Goal: Task Accomplishment & Management: Contribute content

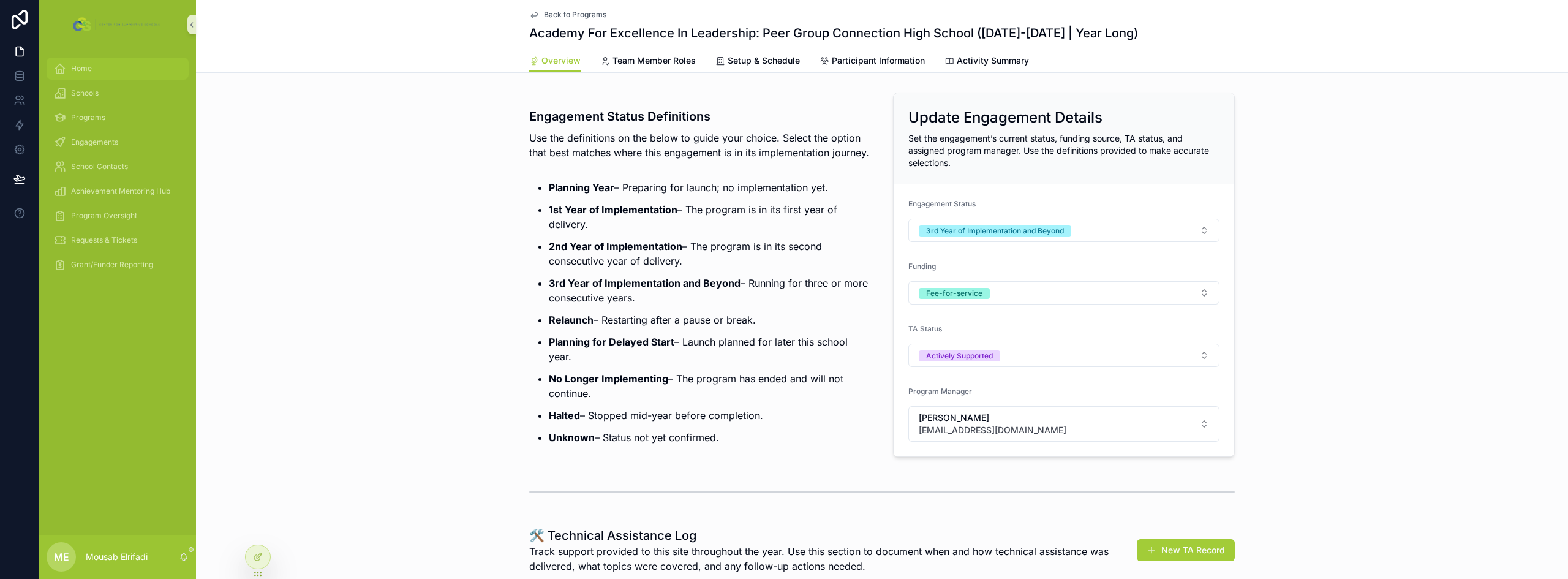
click at [90, 61] on div "Home" at bounding box center [118, 69] width 127 height 20
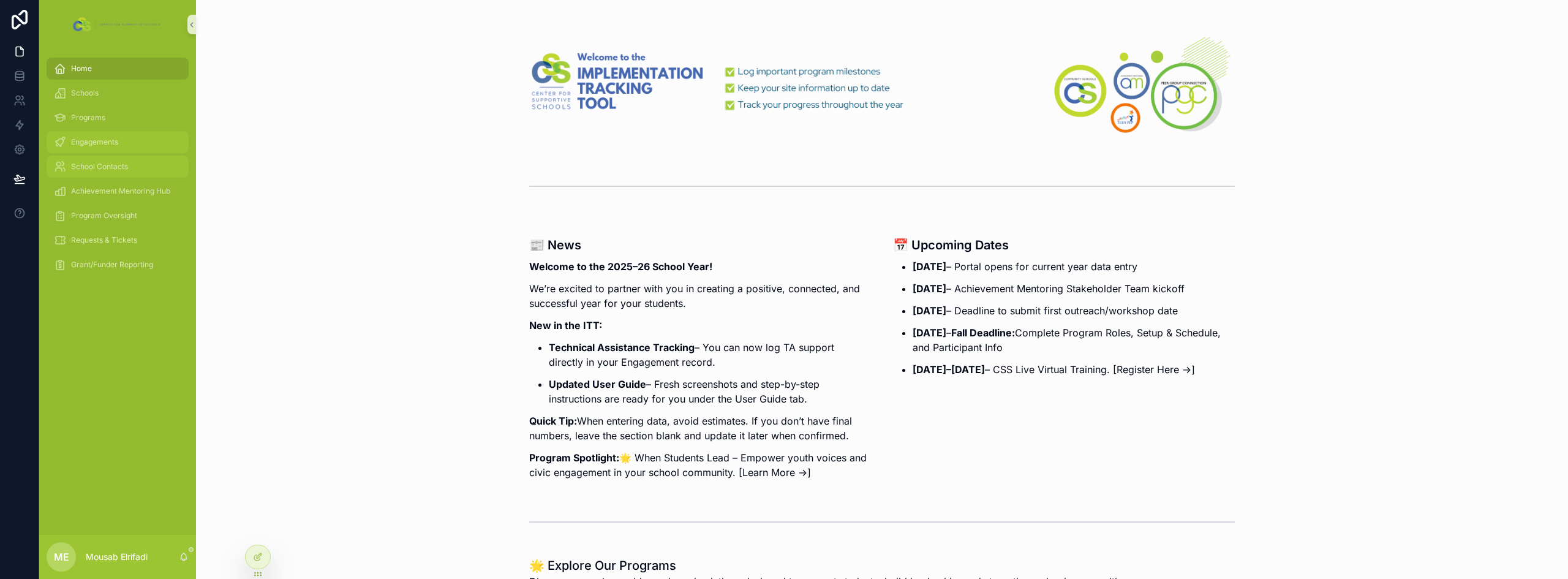
drag, startPoint x: 96, startPoint y: 148, endPoint x: 90, endPoint y: 164, distance: 17.1
click at [96, 148] on div "Engagements" at bounding box center [118, 142] width 127 height 20
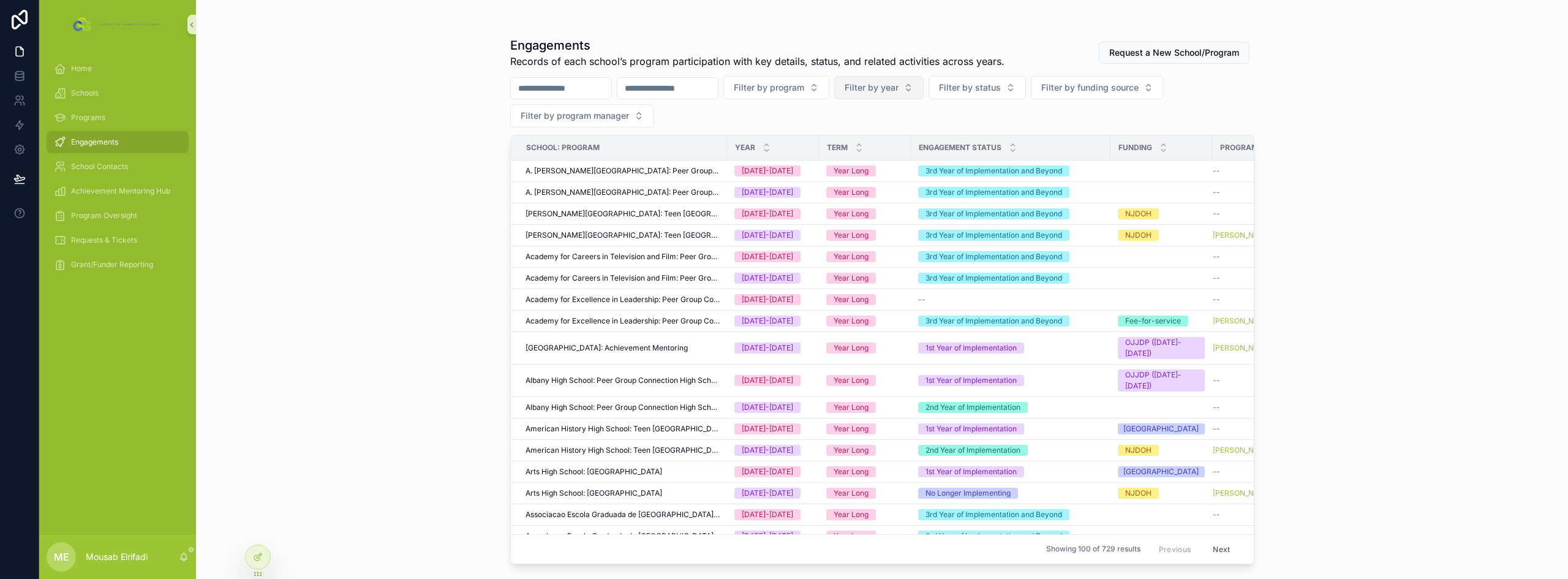
click at [899, 85] on span "Filter by year" at bounding box center [872, 87] width 54 height 12
click at [901, 157] on div "[DATE]-[DATE]" at bounding box center [940, 157] width 147 height 20
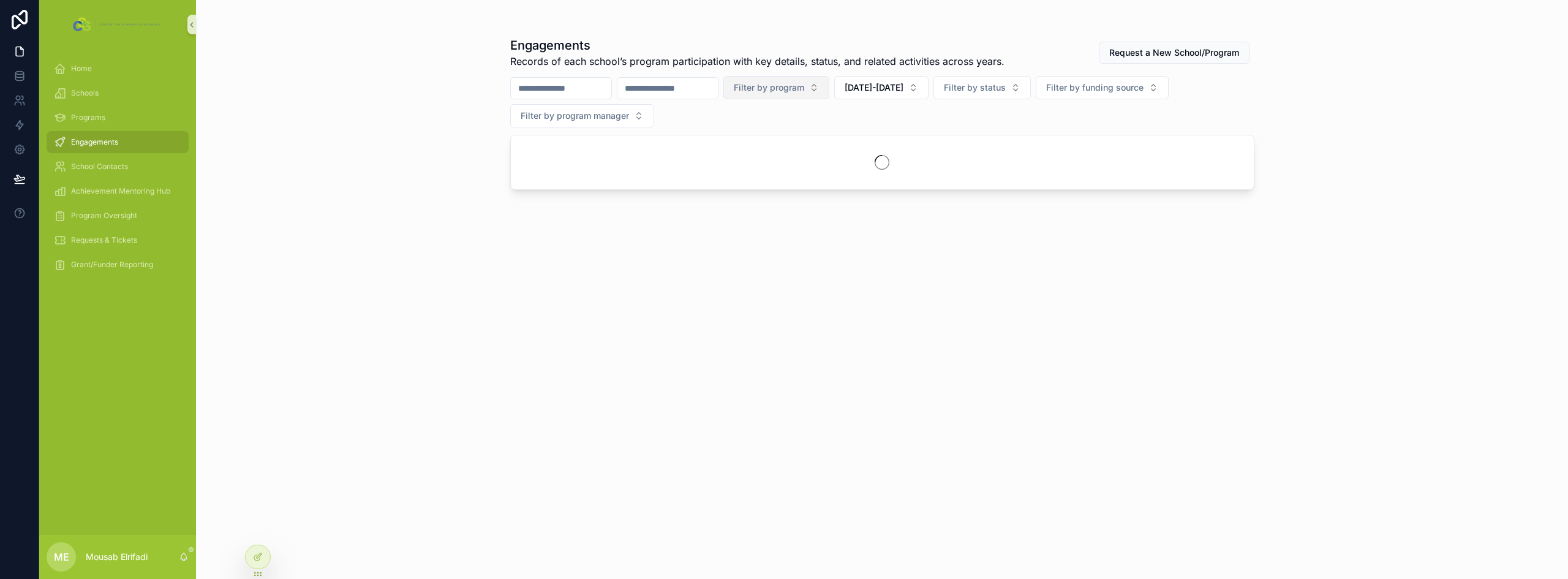
click at [804, 93] on span "Filter by program" at bounding box center [769, 87] width 71 height 12
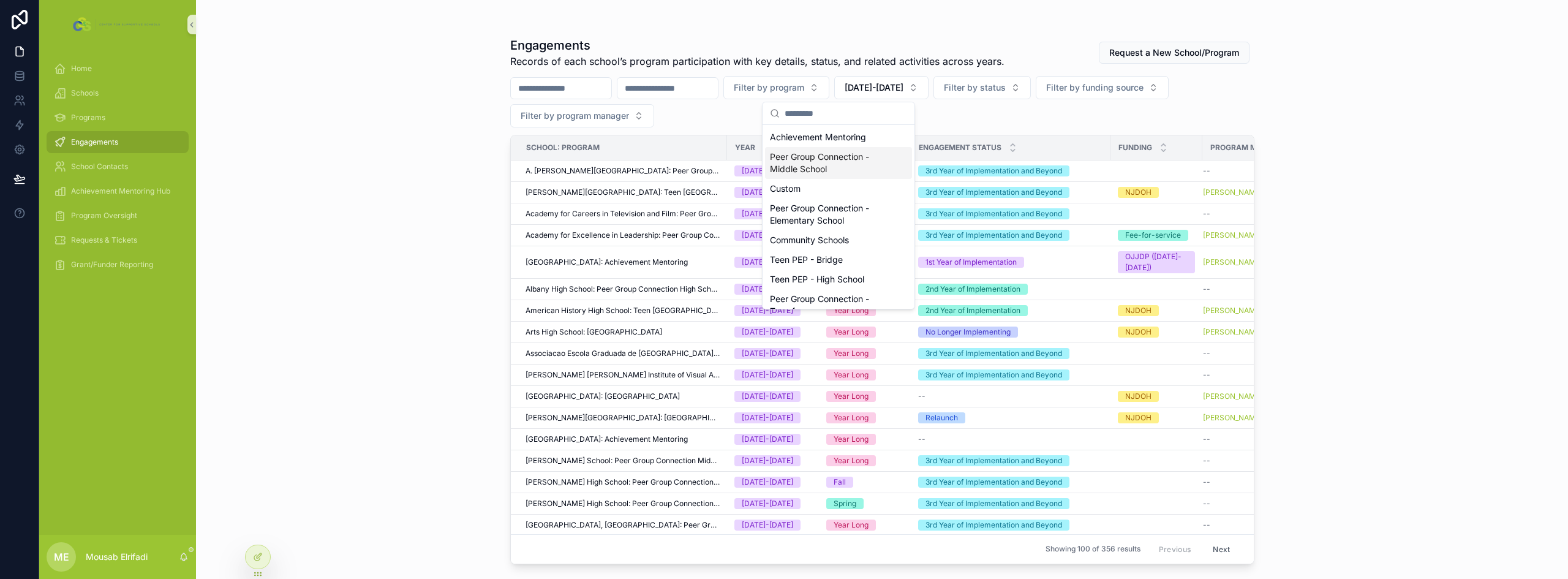
click at [861, 165] on div "Peer Group Connection - Middle School" at bounding box center [839, 162] width 147 height 32
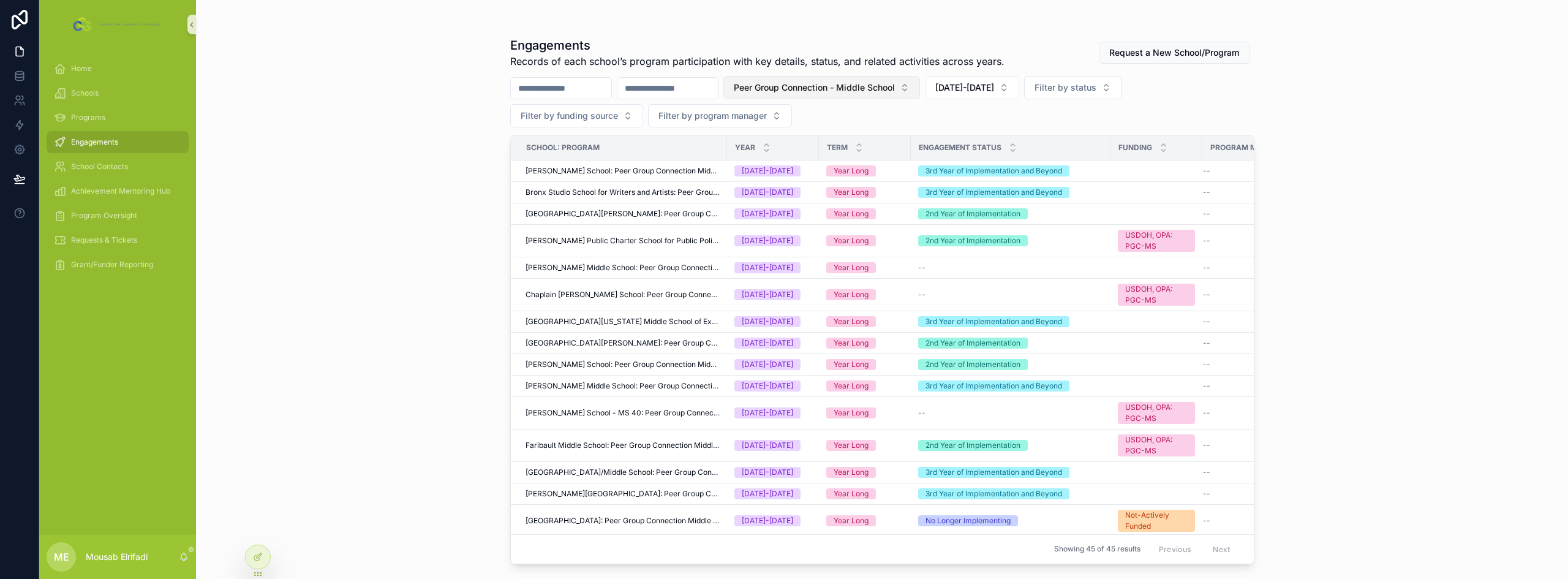
click at [866, 90] on span "Peer Group Connection - Middle School" at bounding box center [814, 87] width 161 height 12
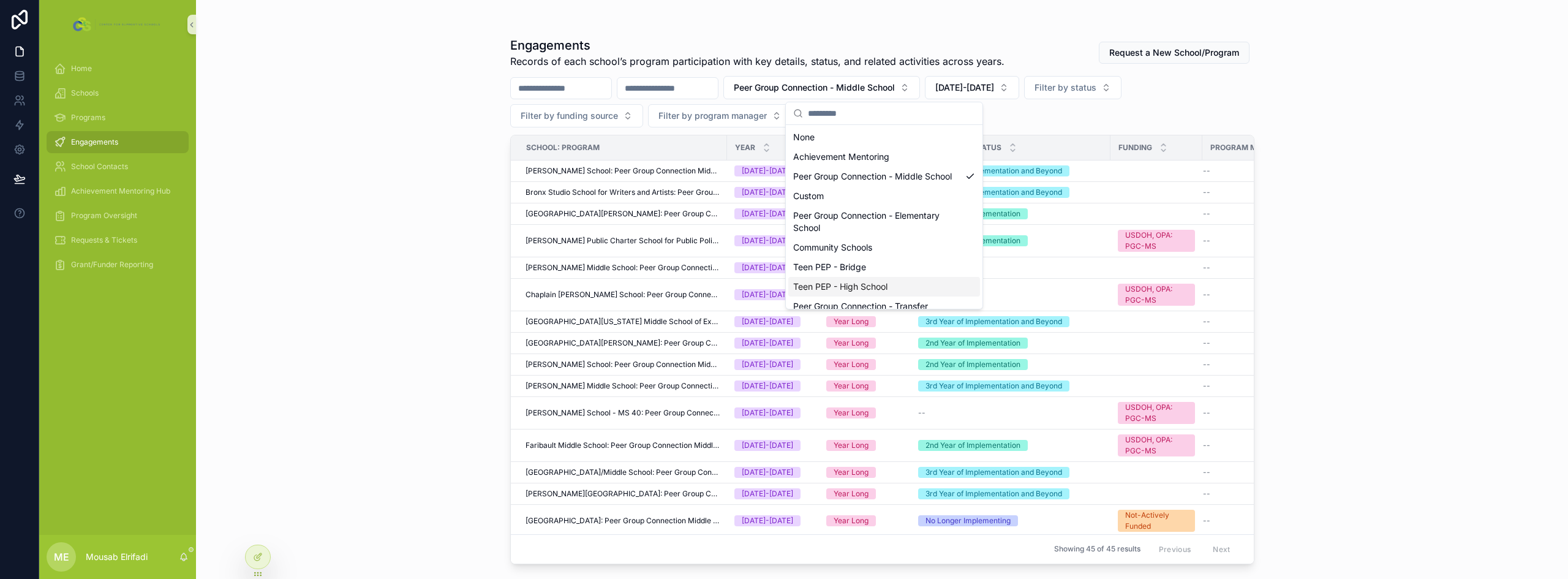
click at [882, 293] on div "Teen PEP - High School" at bounding box center [884, 286] width 192 height 20
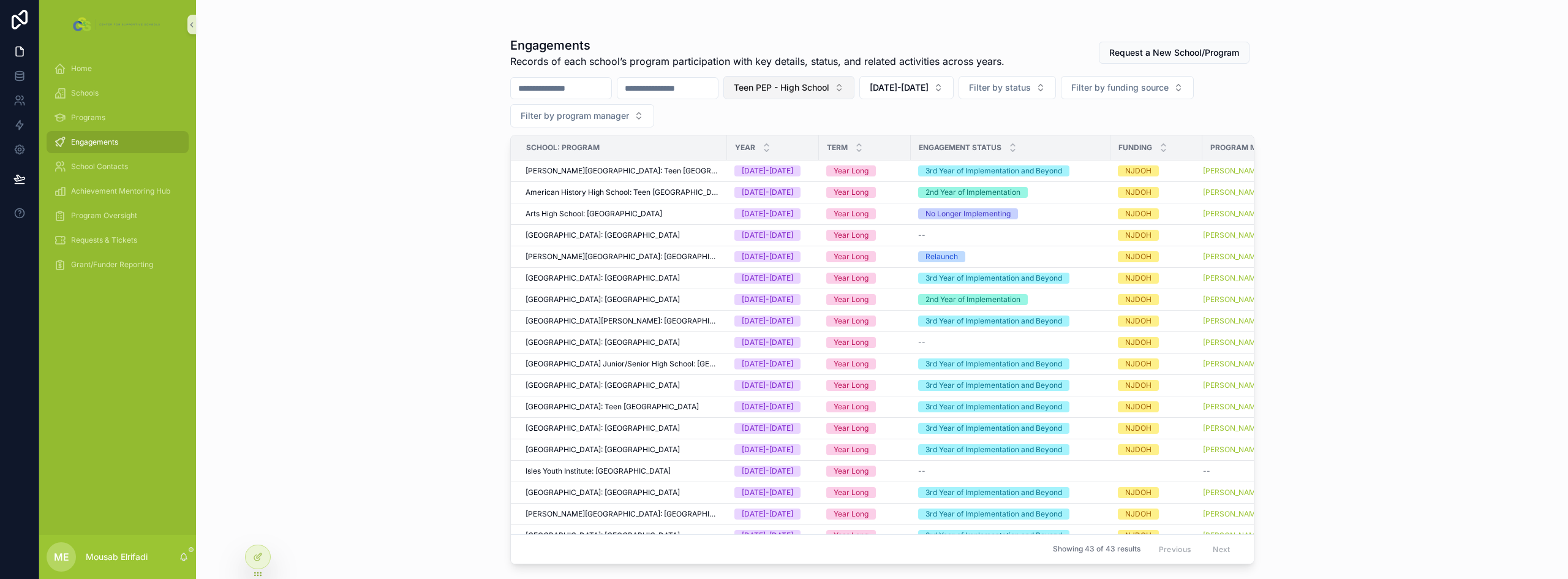
click at [830, 90] on span "Teen PEP - High School" at bounding box center [781, 87] width 95 height 12
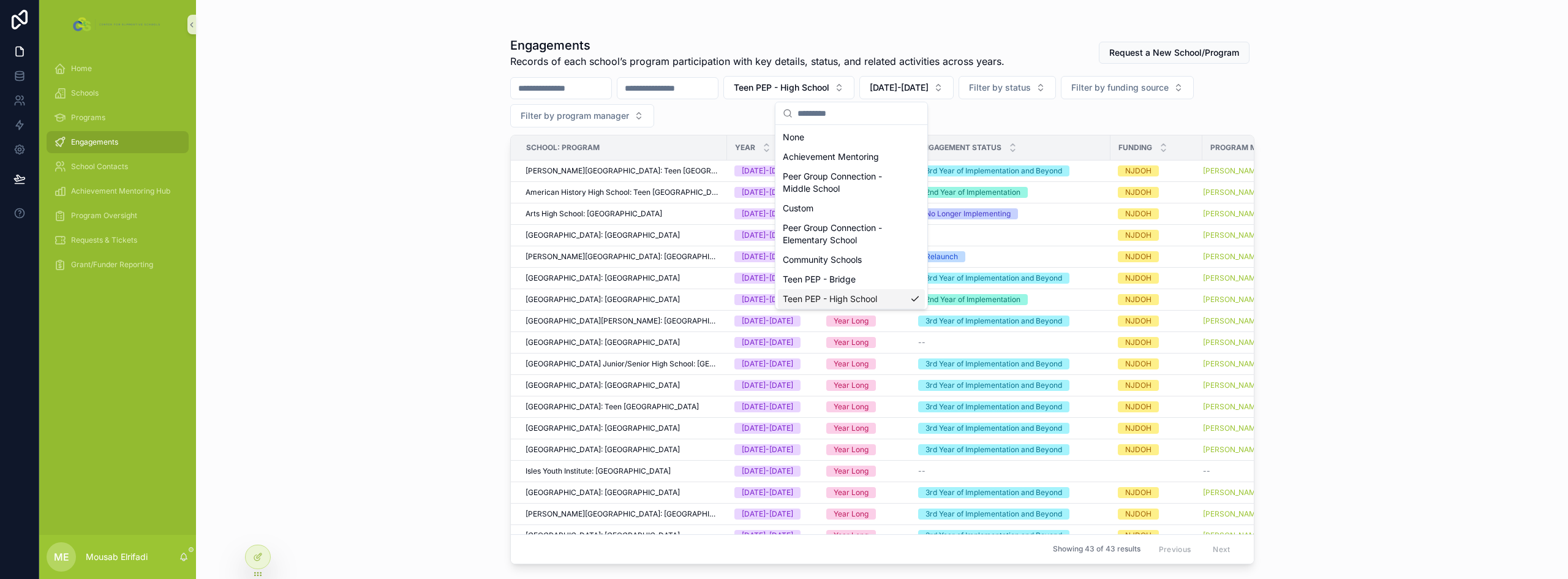
click at [849, 293] on div "Teen PEP - High School" at bounding box center [851, 299] width 147 height 20
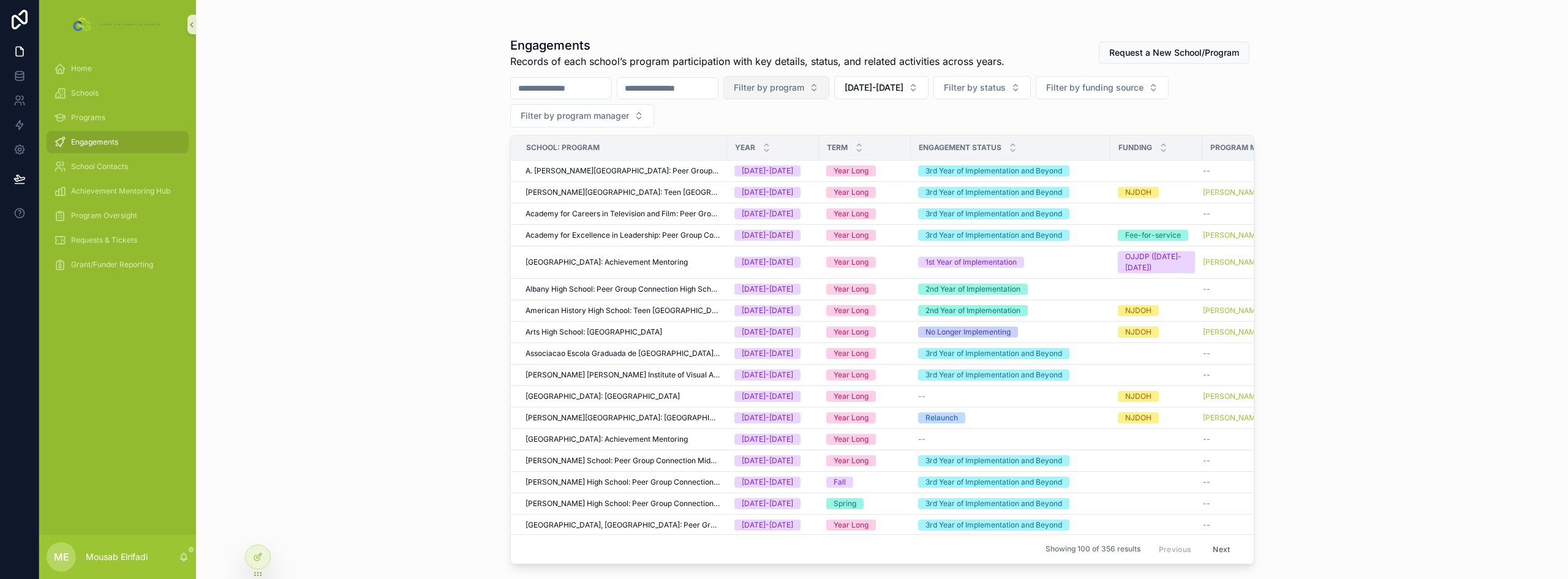
click at [830, 92] on button "Filter by program" at bounding box center [776, 87] width 106 height 23
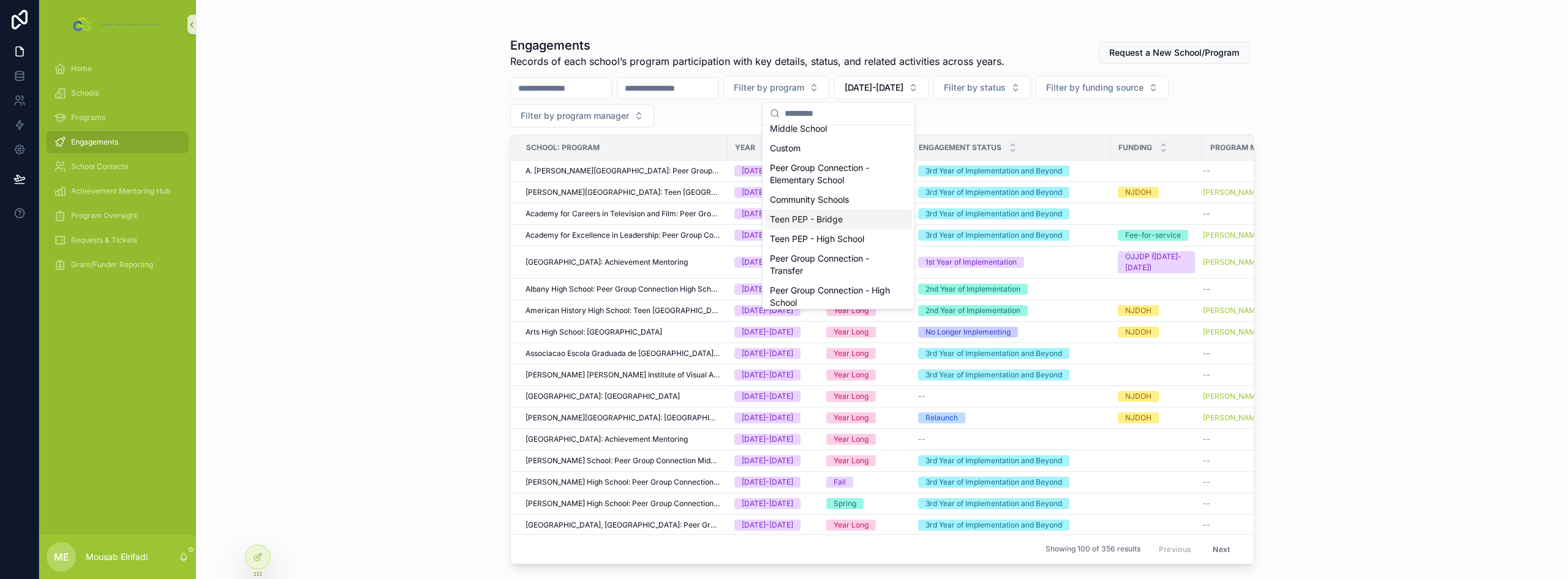
scroll to position [61, 0]
click at [845, 273] on div "Peer Group Connection - High School" at bounding box center [839, 275] width 147 height 32
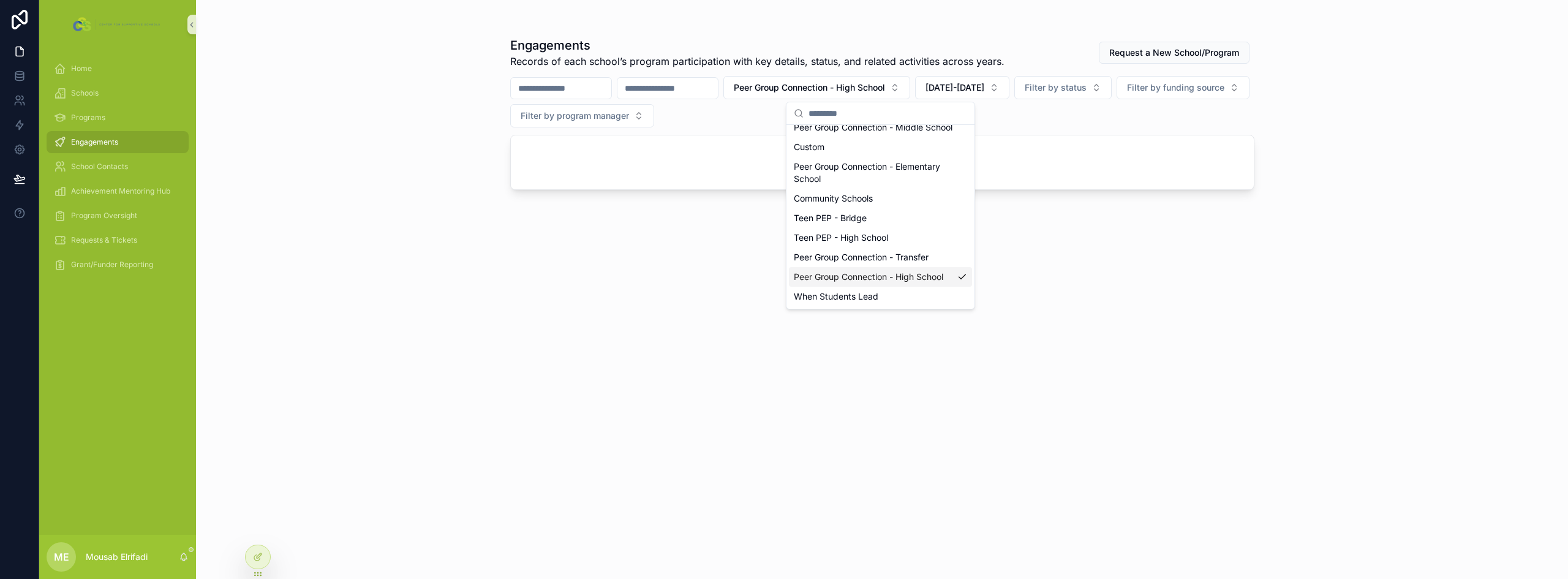
scroll to position [74, 0]
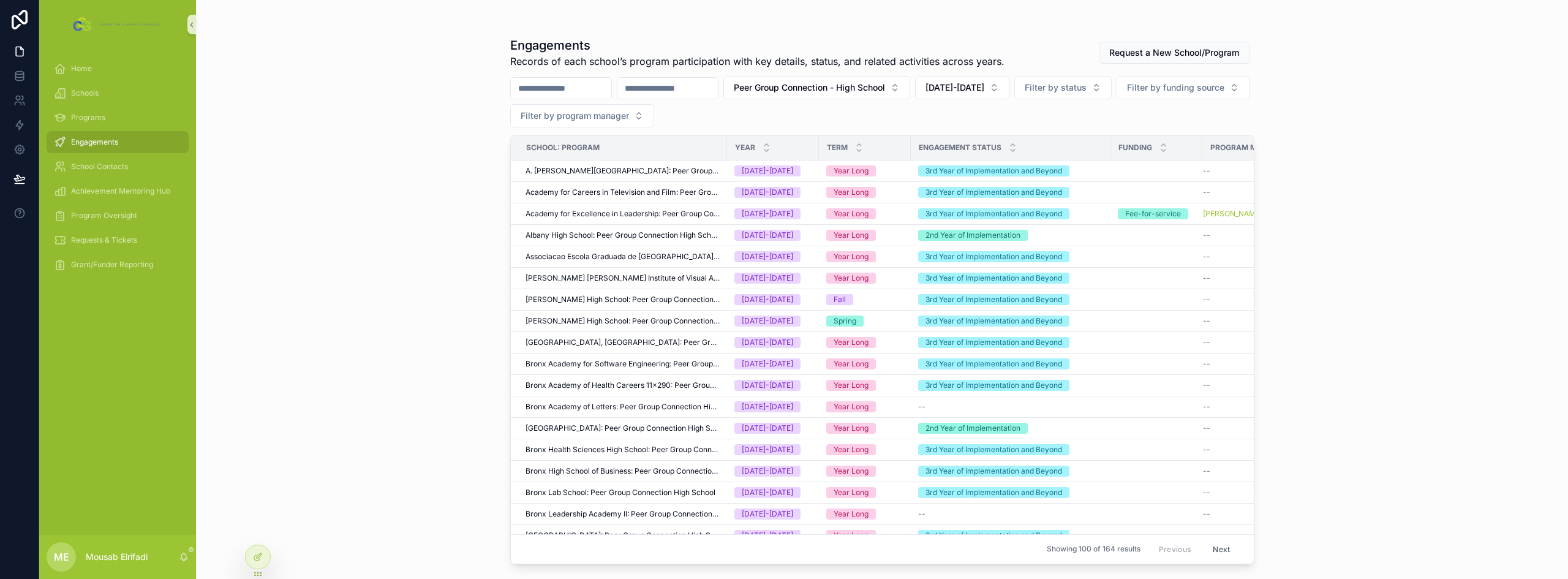
click at [718, 85] on input "scrollable content" at bounding box center [667, 88] width 100 height 17
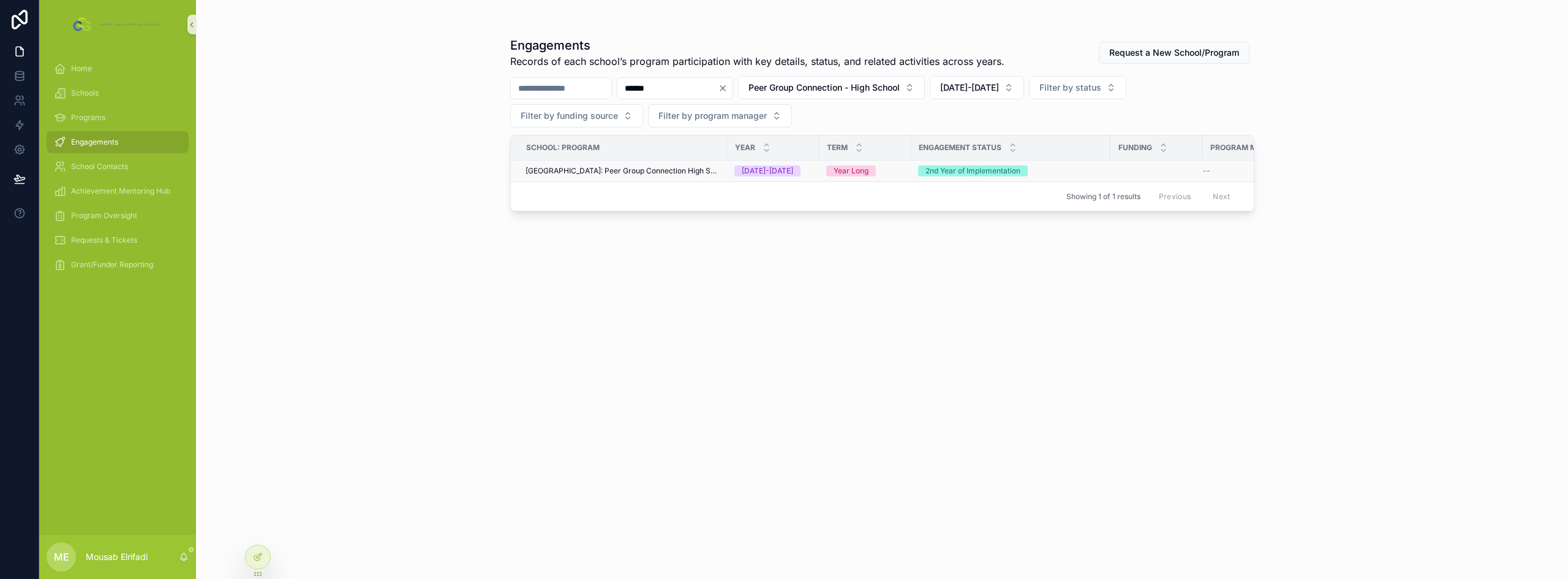
type input "******"
click at [632, 163] on td "[GEOGRAPHIC_DATA]: Peer Group Connection High School" at bounding box center [619, 171] width 216 height 22
click at [643, 167] on span "[GEOGRAPHIC_DATA]: Peer Group Connection High School" at bounding box center [622, 171] width 194 height 10
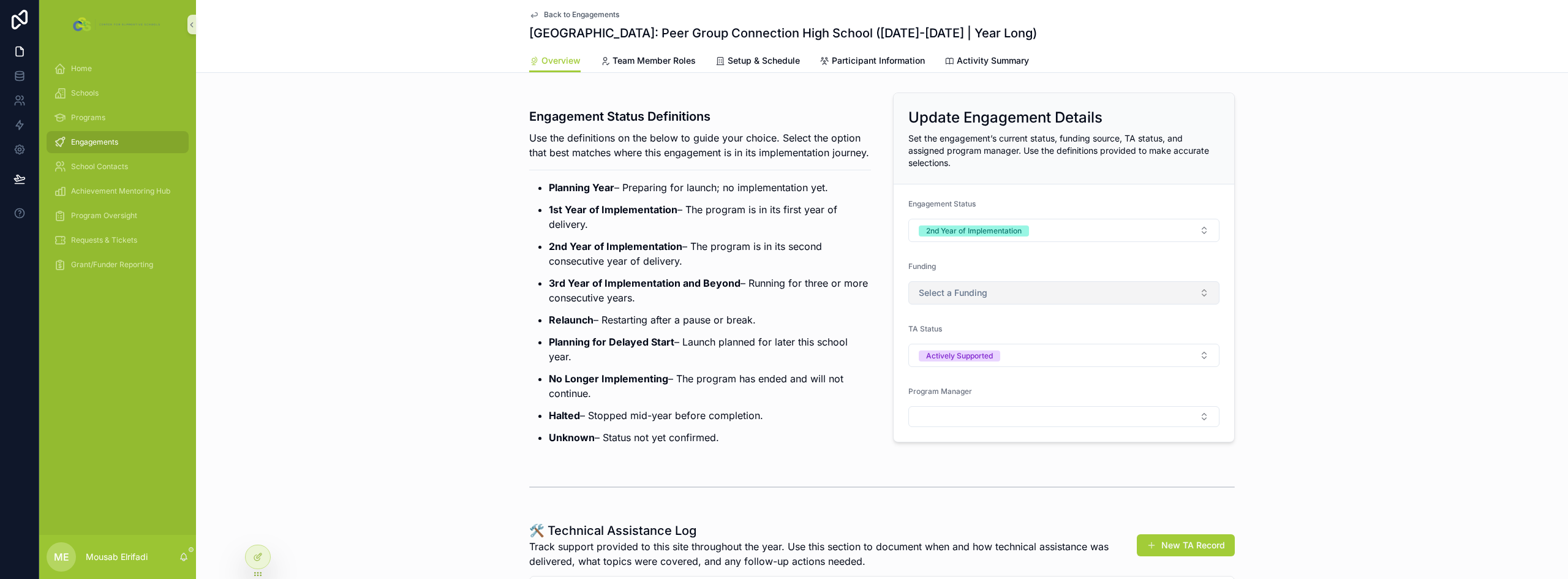
click at [933, 293] on span "Select a Funding" at bounding box center [953, 292] width 69 height 12
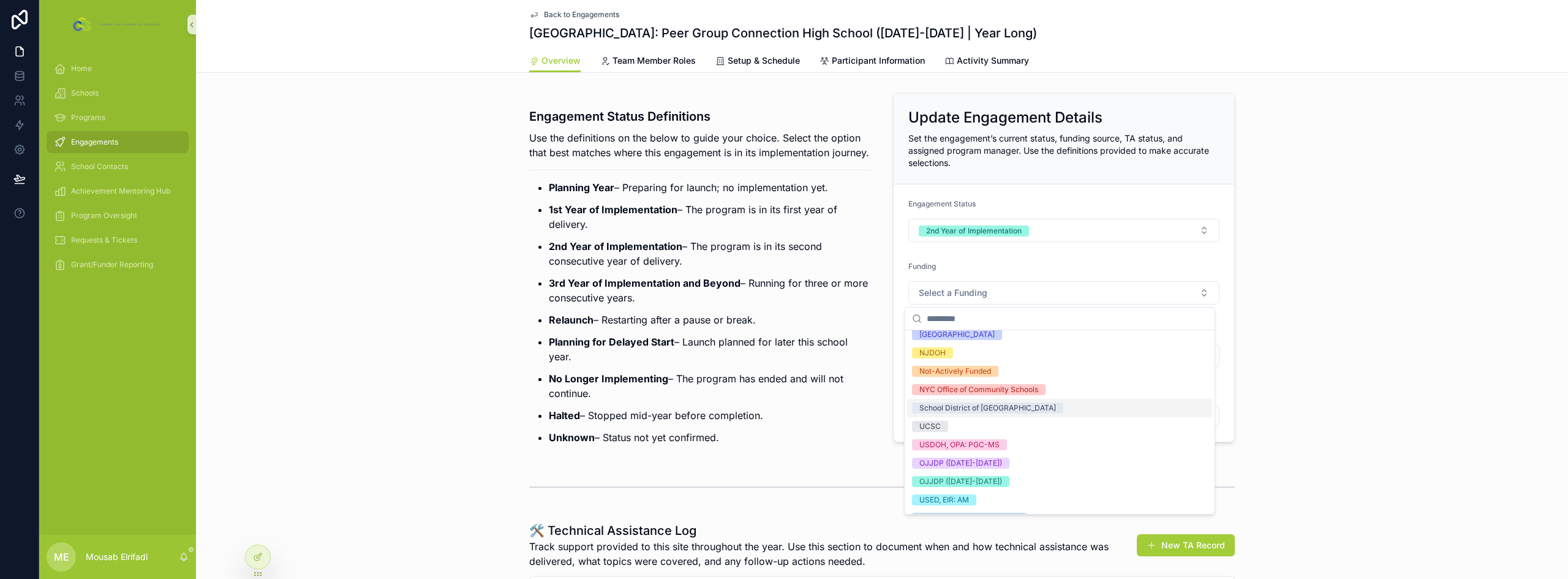
scroll to position [123, 0]
drag, startPoint x: 996, startPoint y: 456, endPoint x: 966, endPoint y: 439, distance: 34.5
click at [995, 456] on span "OJJDP ([DATE]-[DATE])" at bounding box center [960, 459] width 97 height 11
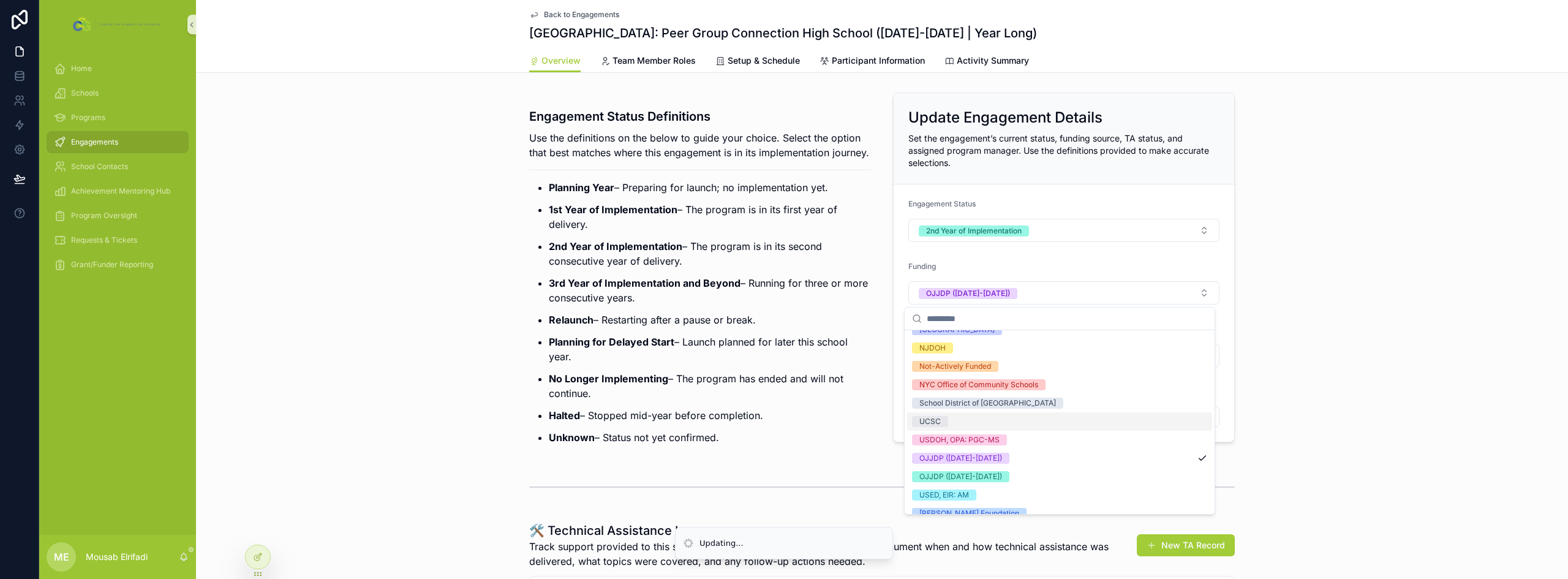
click at [750, 350] on p "Planning for Delayed Start – Launch planned for later this school year." at bounding box center [710, 349] width 322 height 29
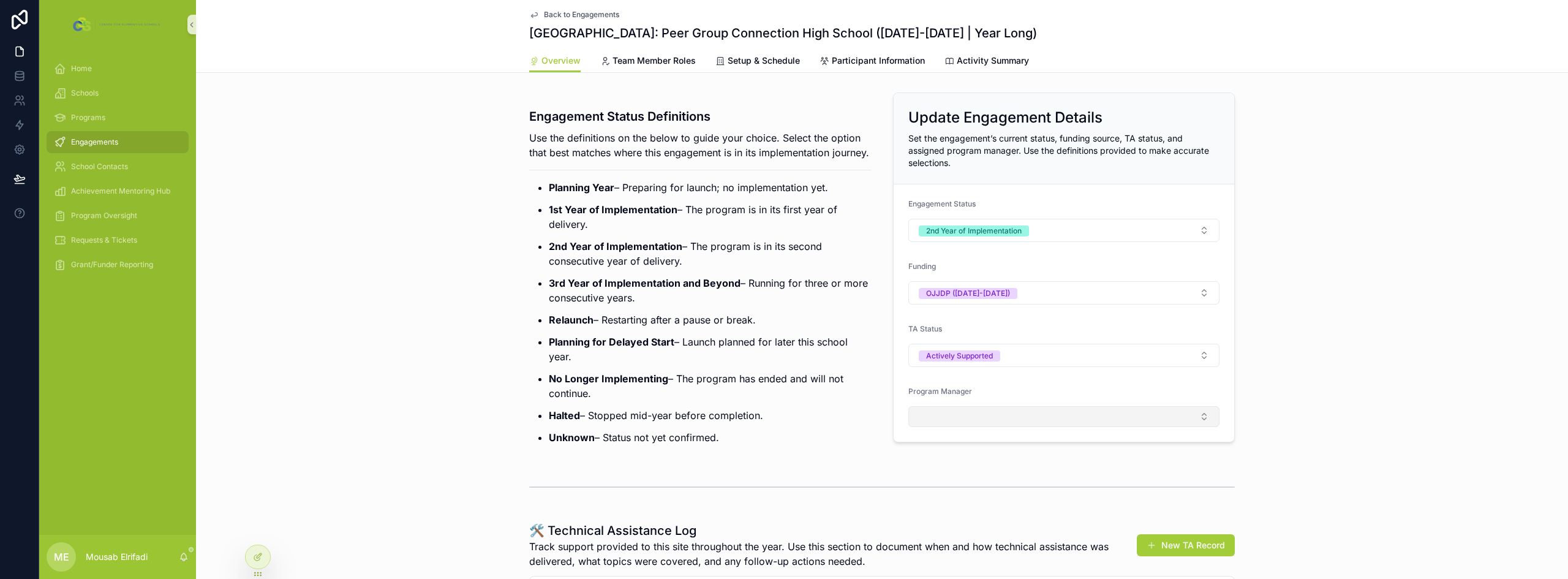
click at [974, 421] on button "Select Button" at bounding box center [1064, 417] width 311 height 21
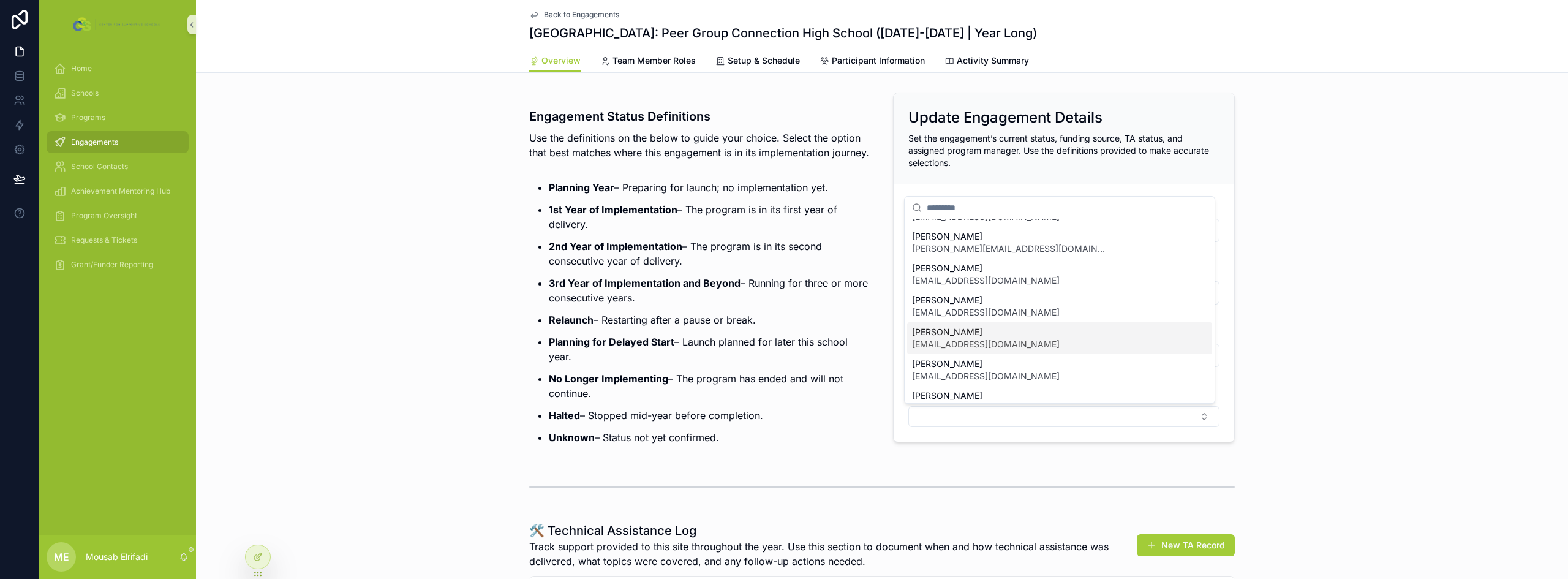
click at [967, 347] on span "[EMAIL_ADDRESS][DOMAIN_NAME]" at bounding box center [986, 344] width 148 height 12
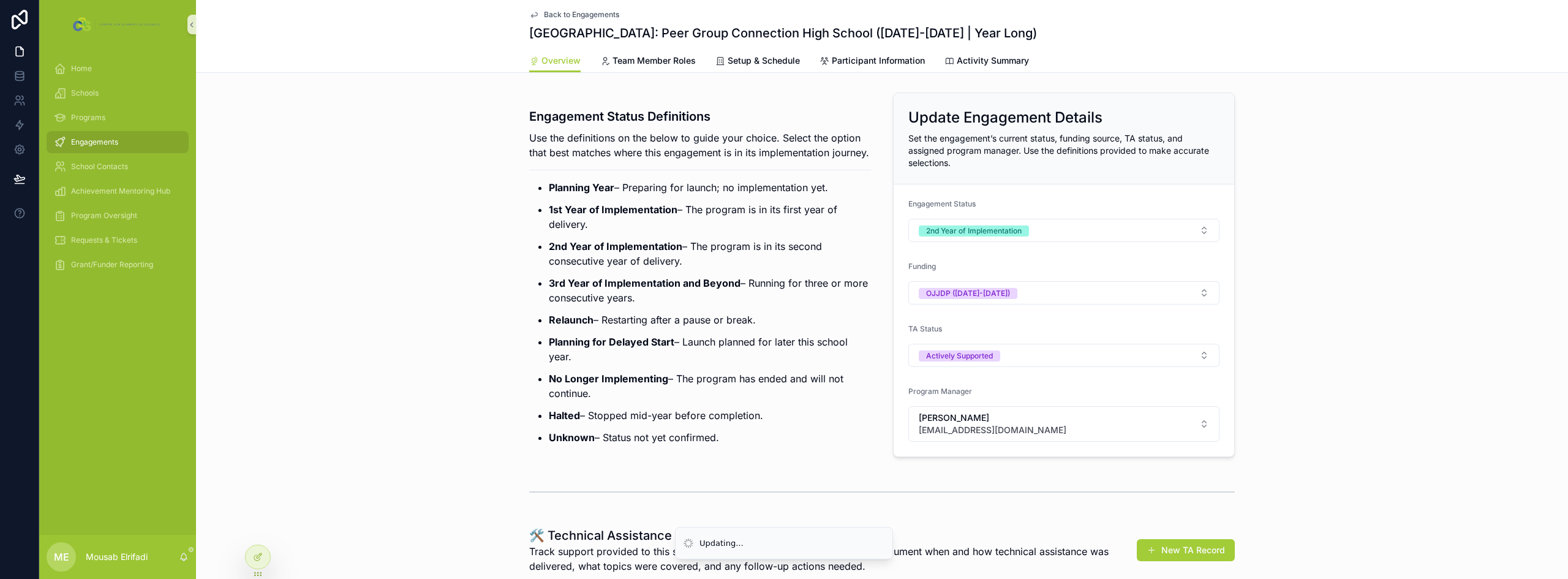
click at [617, 320] on ul "Planning Year – Preparing for launch; no implementation yet. 1st Year of Implem…" at bounding box center [700, 312] width 342 height 265
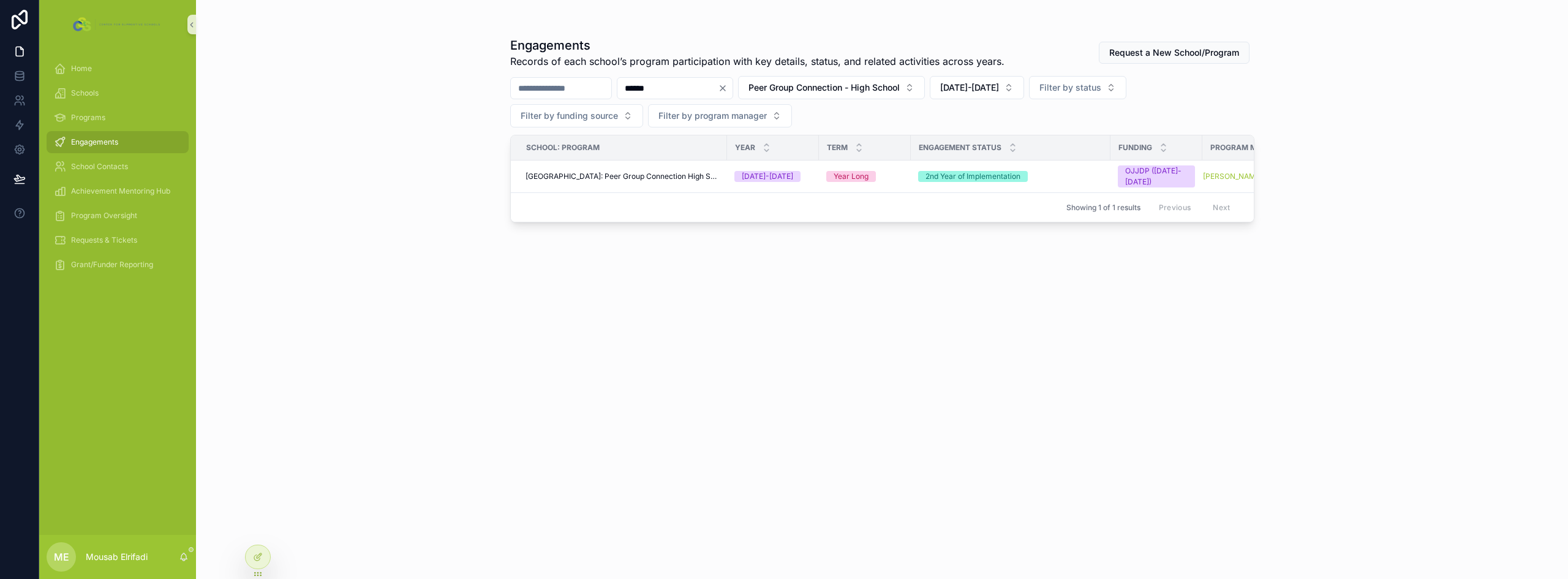
click at [693, 87] on input "******" at bounding box center [667, 88] width 100 height 17
click at [725, 89] on icon "Clear" at bounding box center [722, 88] width 5 height 5
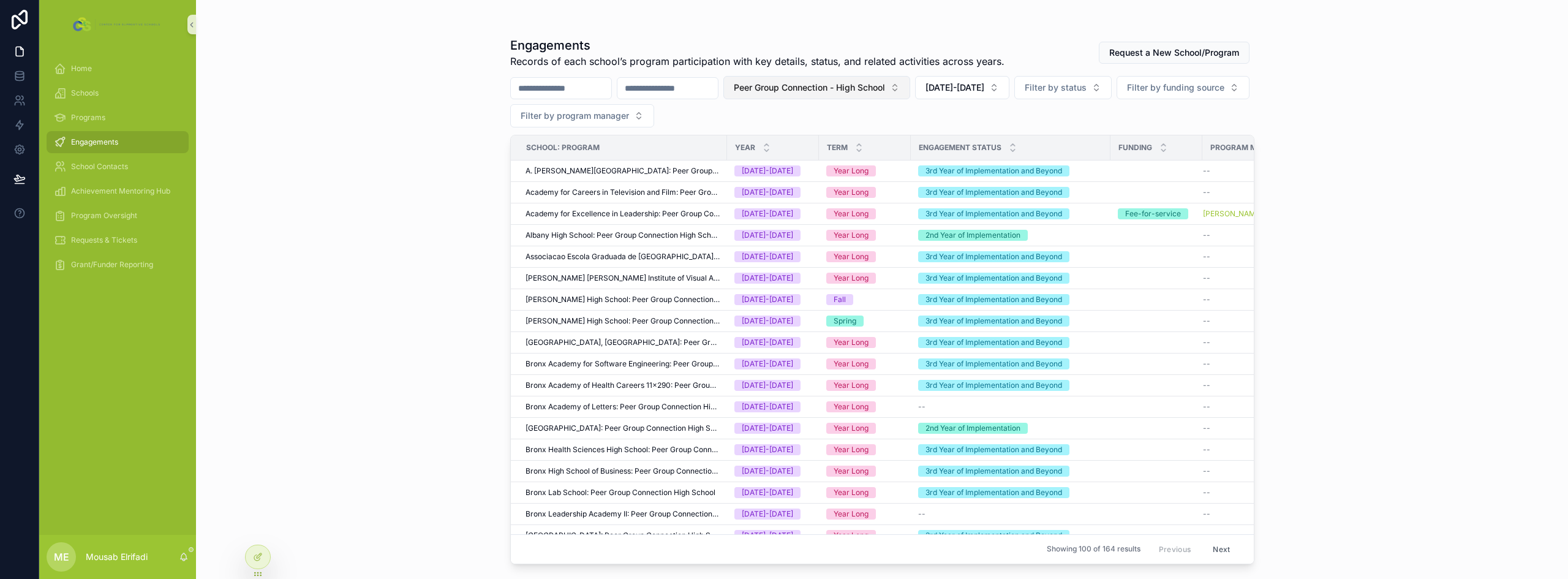
click at [841, 87] on span "Peer Group Connection - High School" at bounding box center [809, 87] width 151 height 12
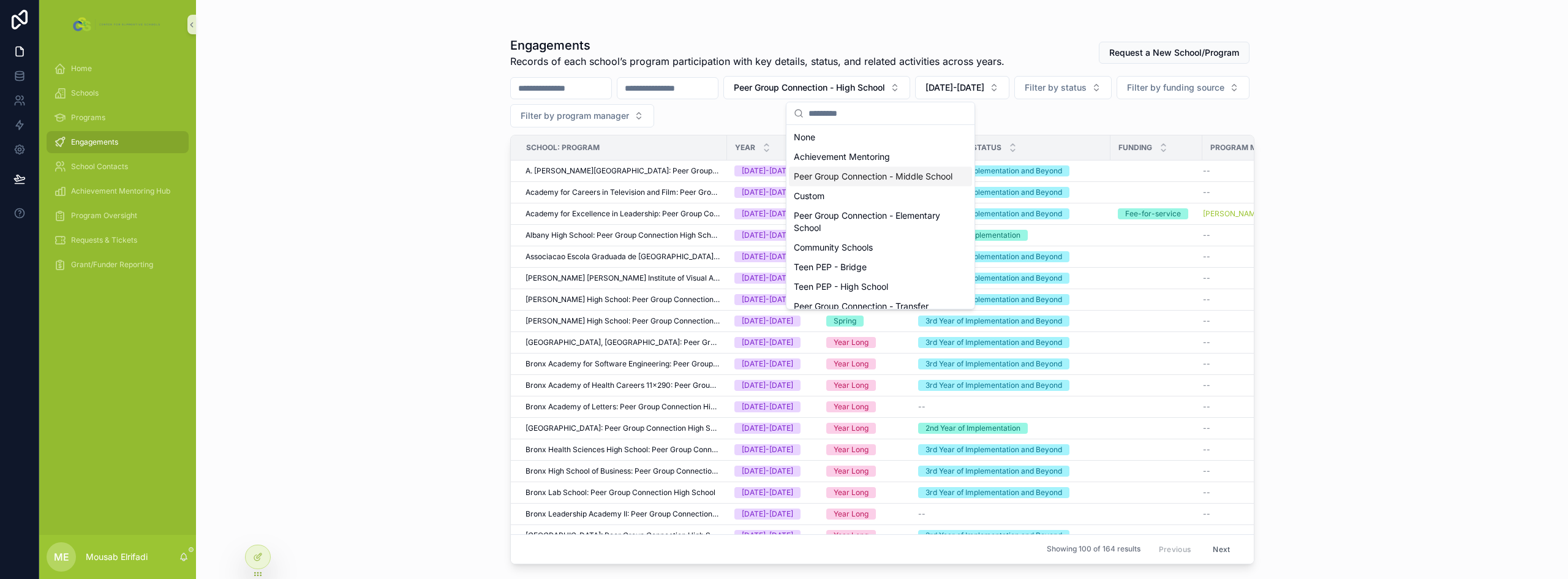
click at [878, 179] on div "Peer Group Connection - Middle School" at bounding box center [881, 176] width 183 height 20
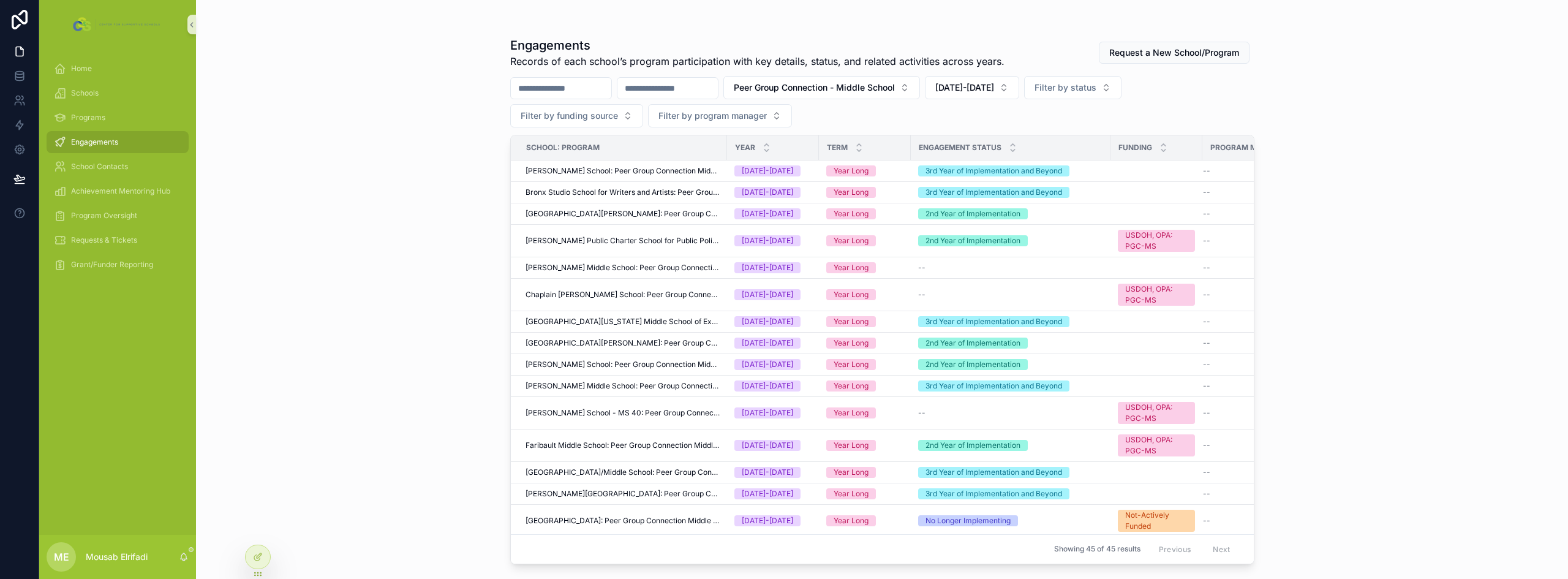
click at [718, 91] on input "scrollable content" at bounding box center [667, 88] width 100 height 17
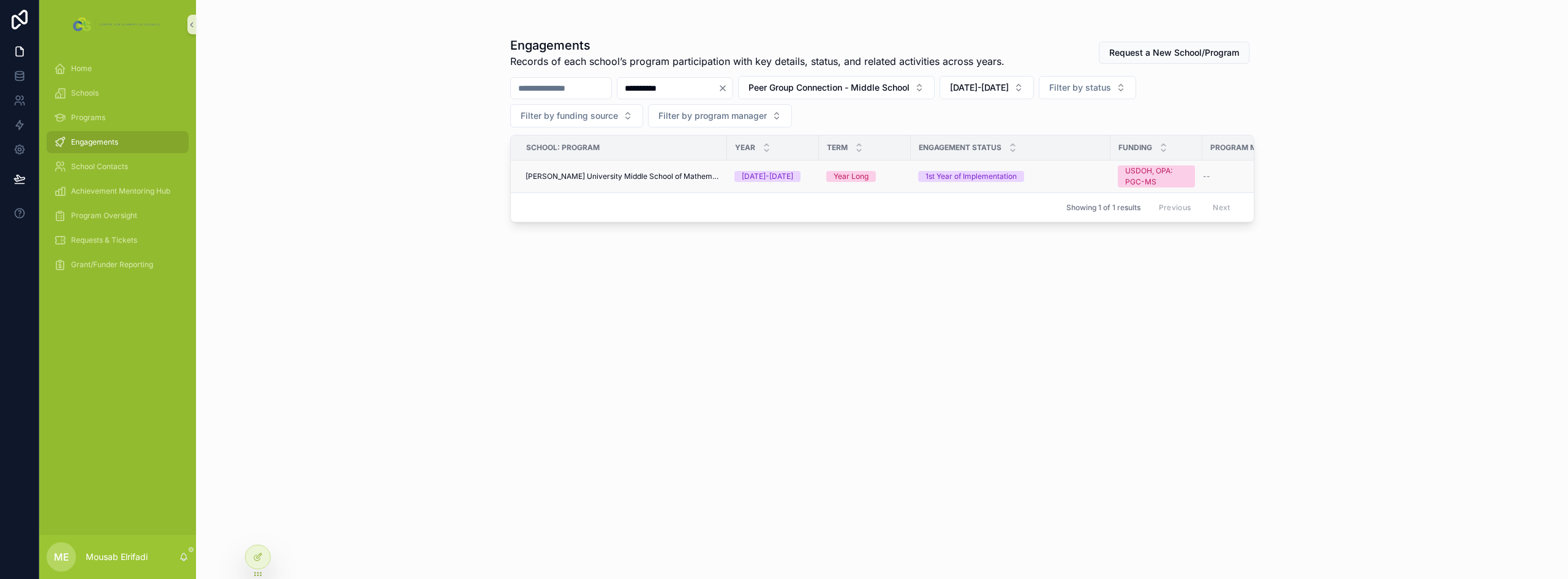
type input "**********"
click at [670, 176] on span "[PERSON_NAME] University Middle School of Mathematics and Science: Peer Group C…" at bounding box center [622, 176] width 194 height 10
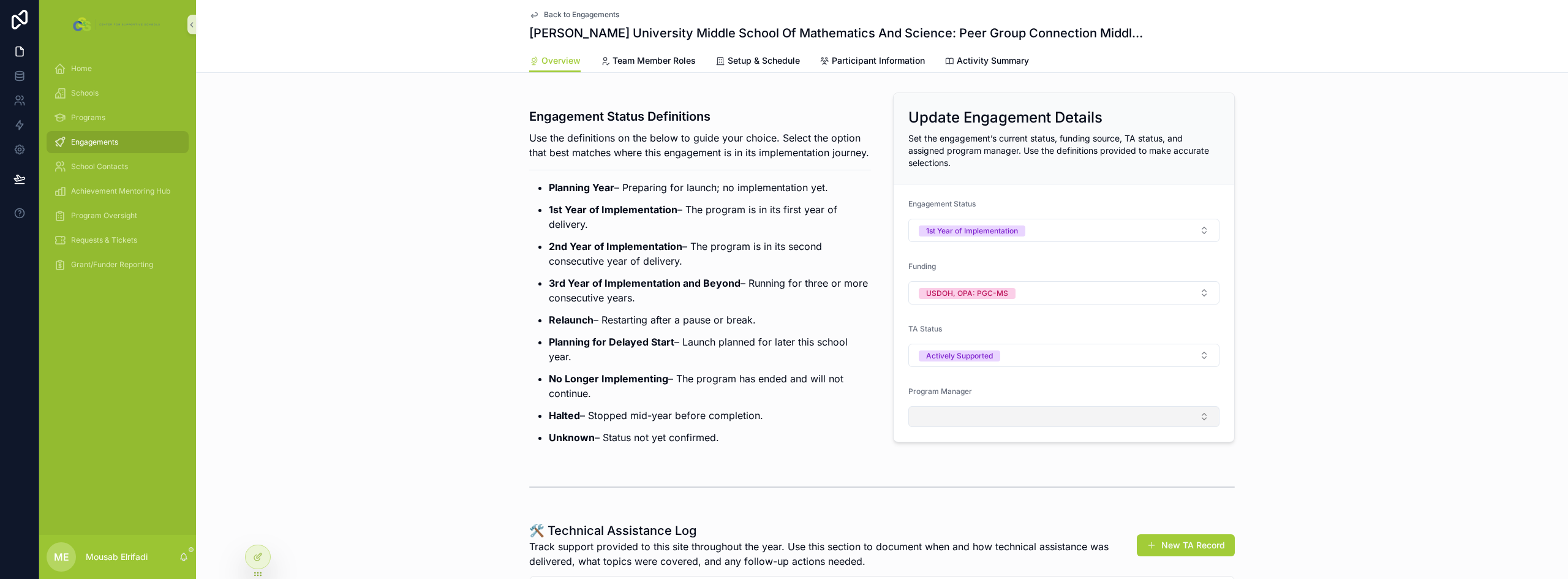
click at [967, 422] on button "Select Button" at bounding box center [1064, 417] width 311 height 21
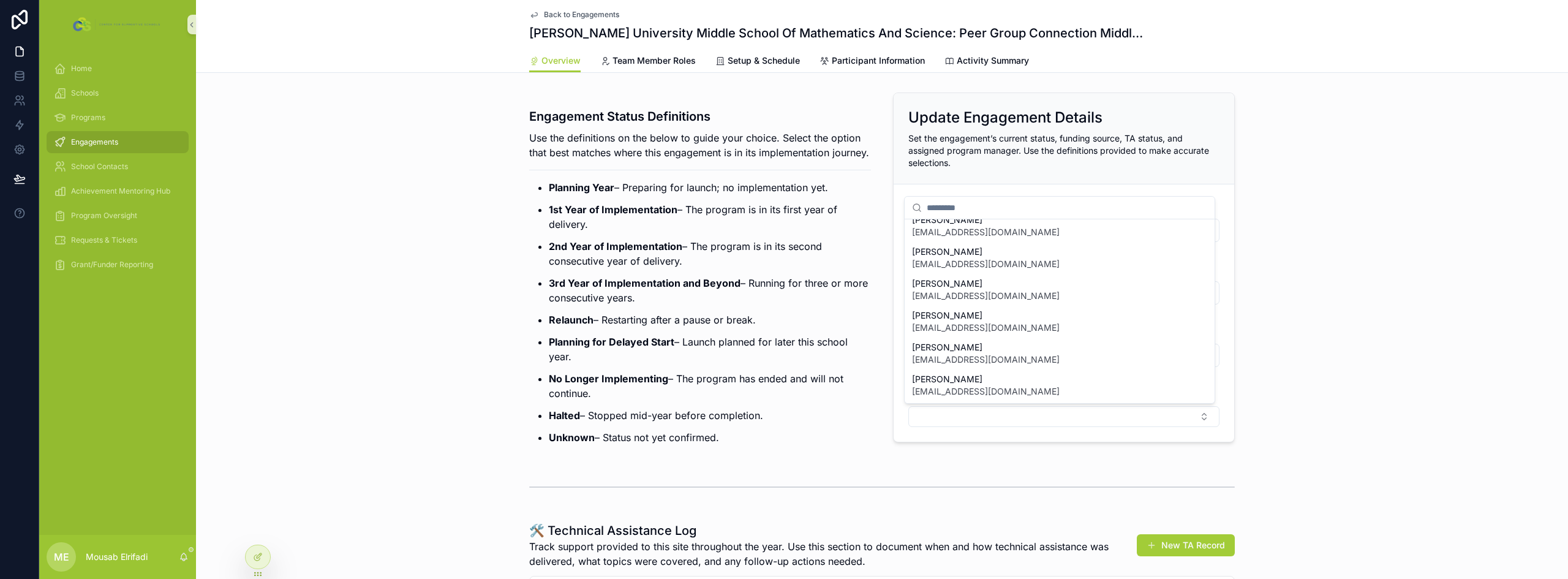
scroll to position [172, 0]
click at [982, 295] on span "[EMAIL_ADDRESS][DOMAIN_NAME]" at bounding box center [986, 295] width 148 height 12
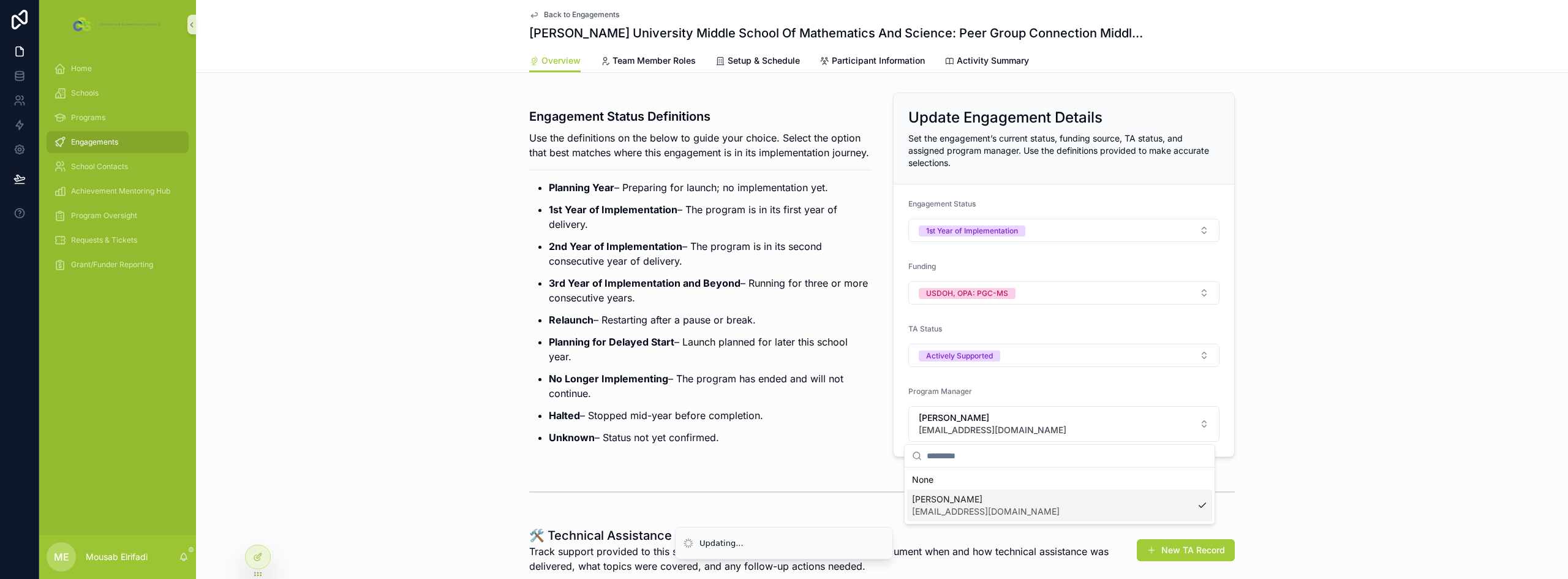
scroll to position [0, 0]
click at [616, 252] on strong "2nd Year of Implementation" at bounding box center [615, 246] width 134 height 12
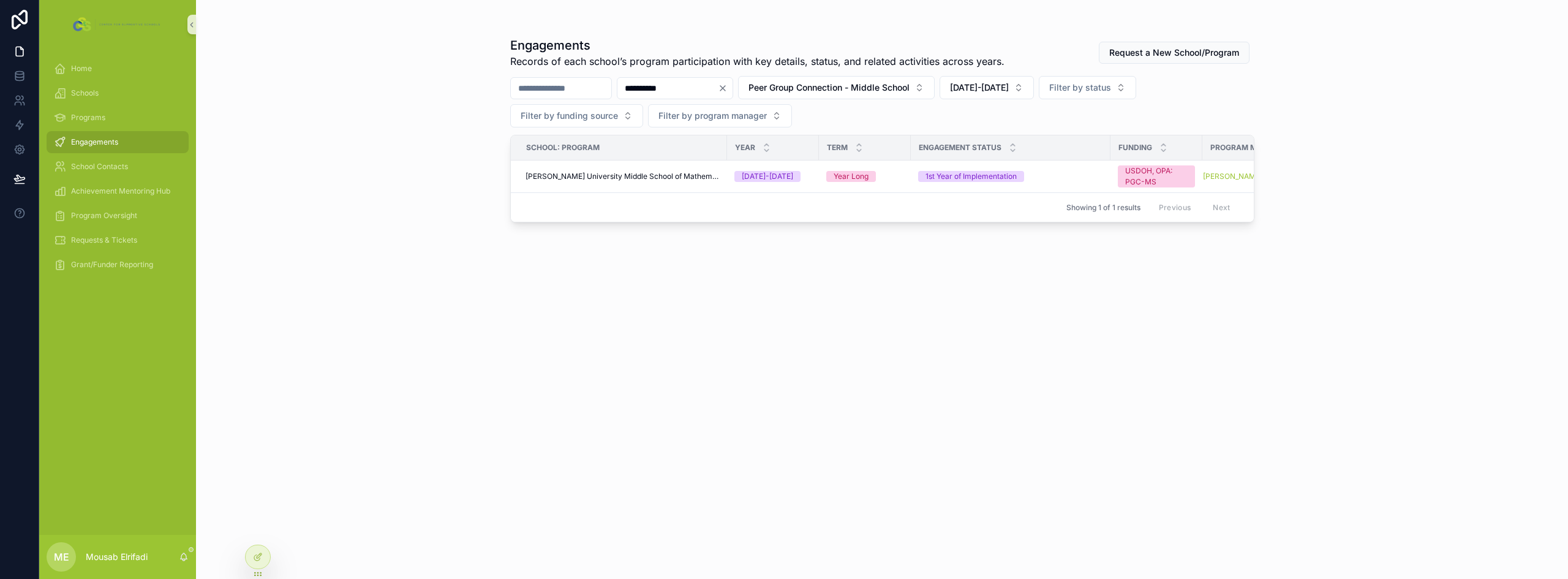
click at [678, 89] on input "**********" at bounding box center [667, 88] width 100 height 17
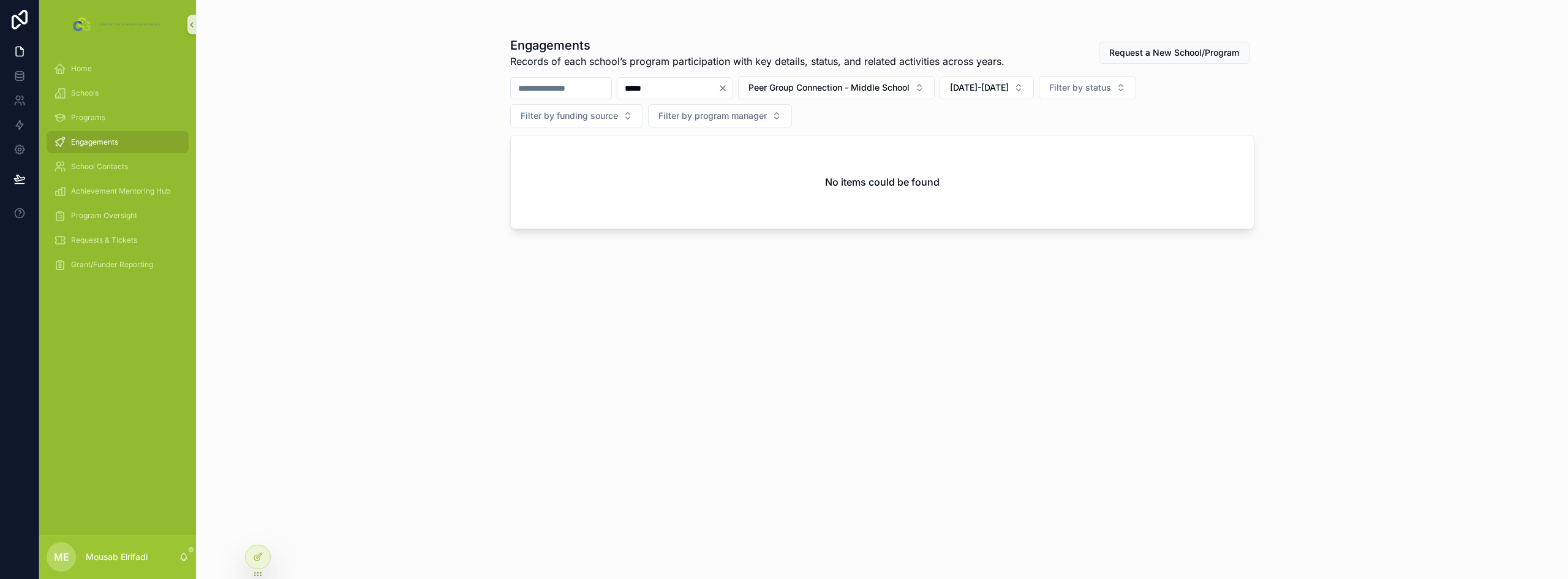
click at [944, 100] on div "***** Peer Group Connection - Middle School [DATE]-[DATE] Filter by status Filt…" at bounding box center [882, 101] width 744 height 51
click at [909, 85] on span "Peer Group Connection - Middle School" at bounding box center [829, 87] width 161 height 12
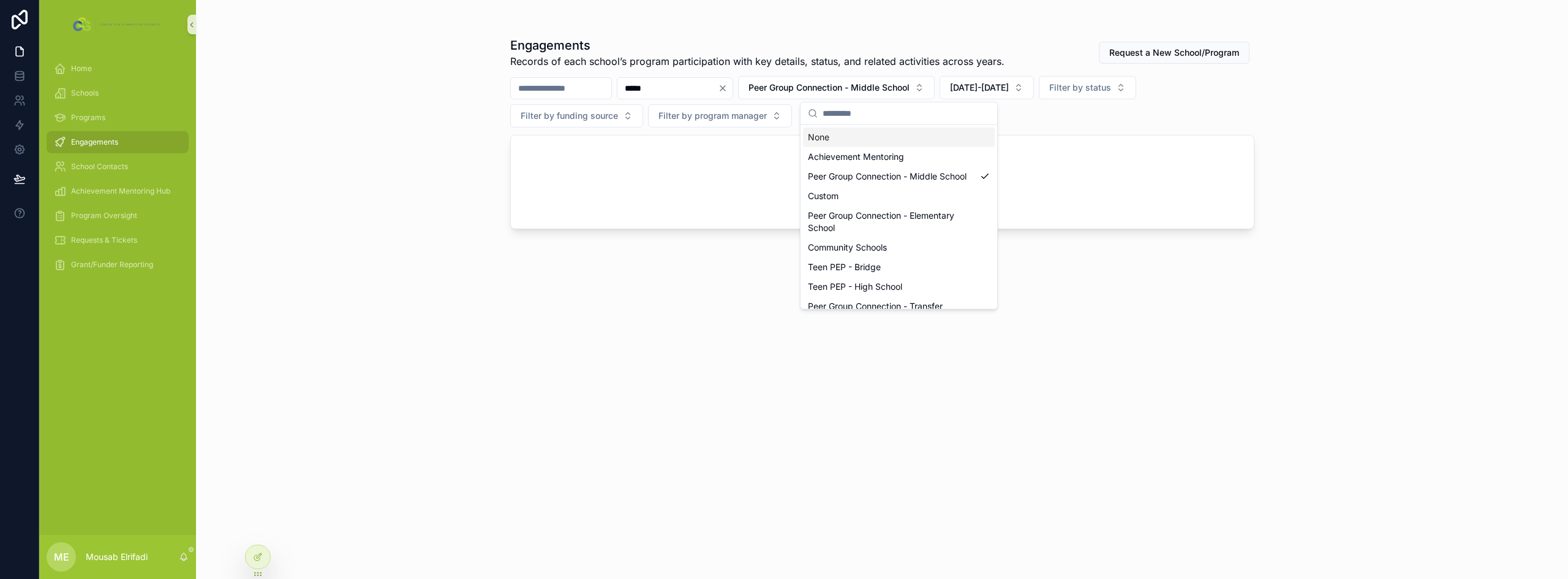
click at [872, 134] on div "None" at bounding box center [899, 137] width 192 height 20
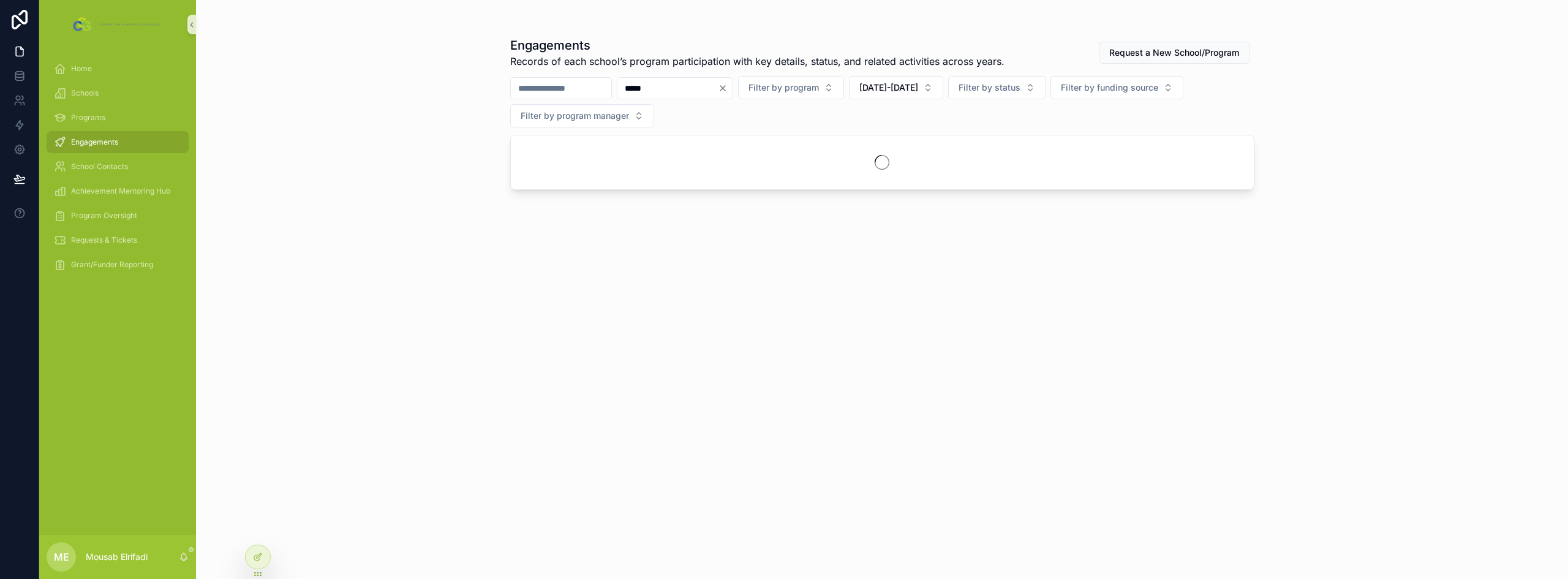
click at [718, 91] on input "*****" at bounding box center [667, 88] width 100 height 17
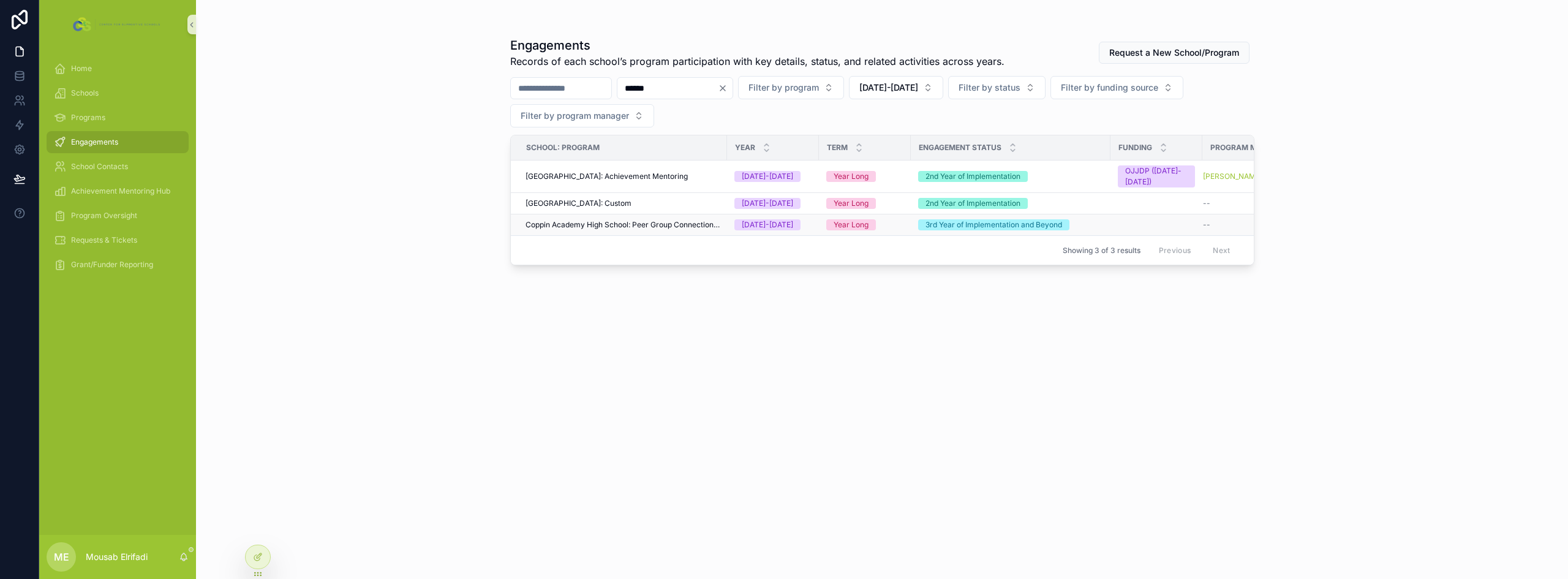
type input "******"
click at [684, 224] on span "Coppin Academy High School: Peer Group Connection High School" at bounding box center [622, 225] width 194 height 10
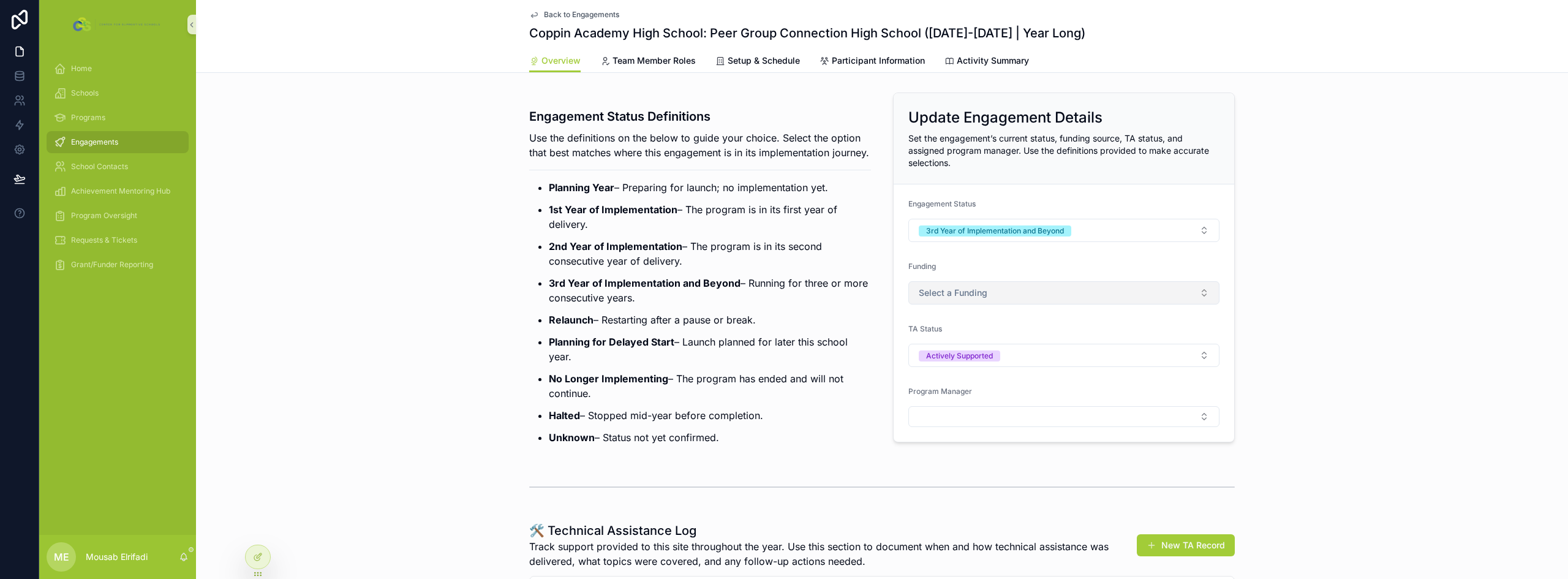
click at [977, 288] on span "Select a Funding" at bounding box center [953, 292] width 69 height 12
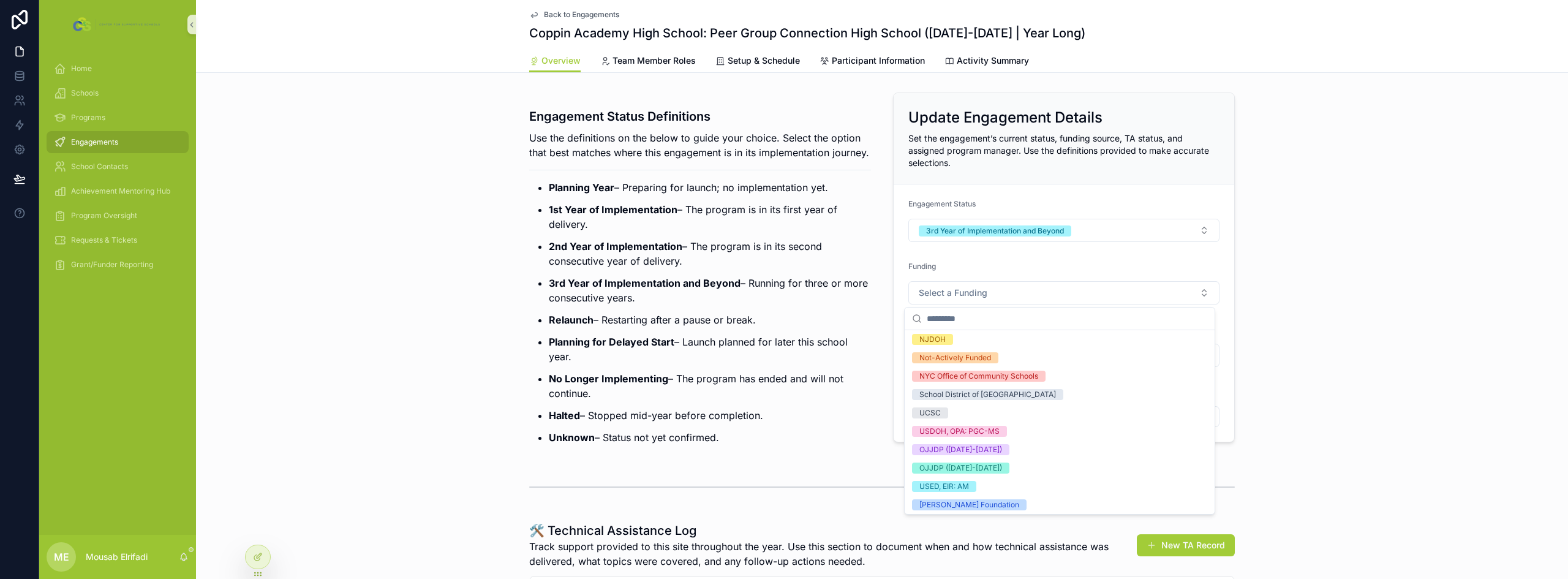
scroll to position [134, 0]
click at [1023, 448] on div "OJJDP ([DATE]-[DATE])" at bounding box center [1060, 447] width 305 height 18
click at [858, 348] on ul "Planning Year – Preparing for launch; no implementation yet. 1st Year of Implem…" at bounding box center [700, 312] width 342 height 265
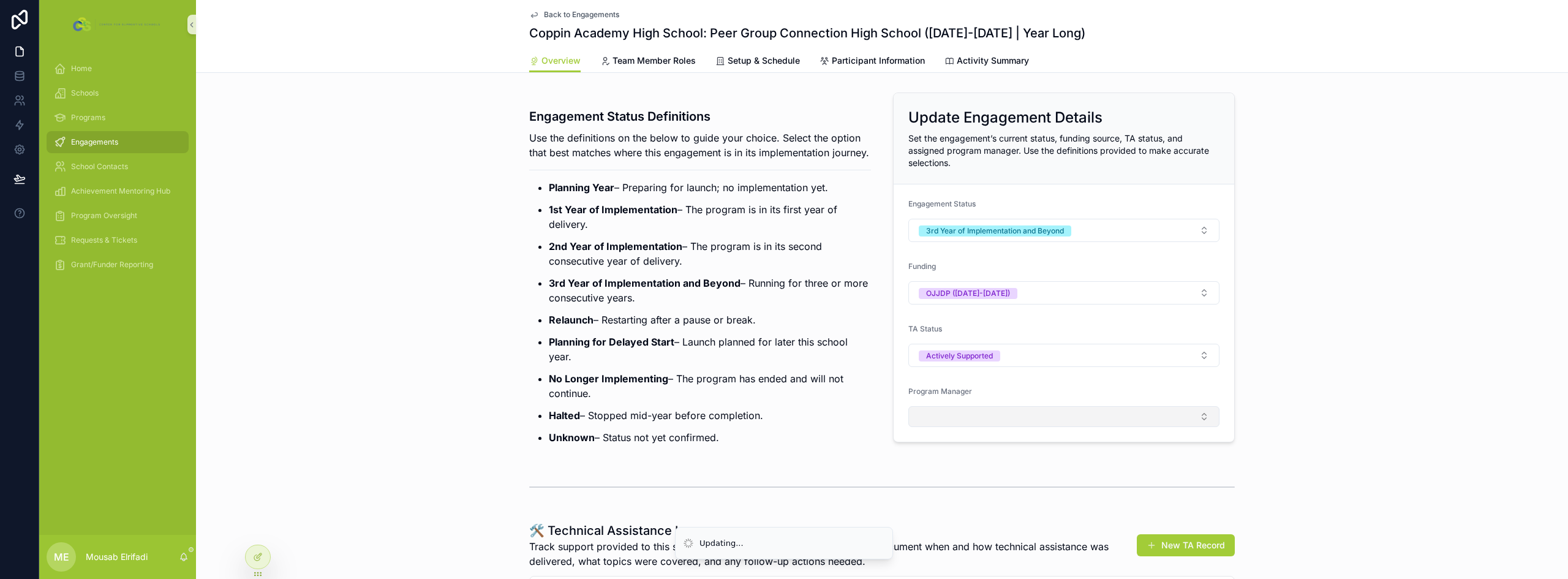
click at [959, 420] on button "Select Button" at bounding box center [1064, 417] width 311 height 21
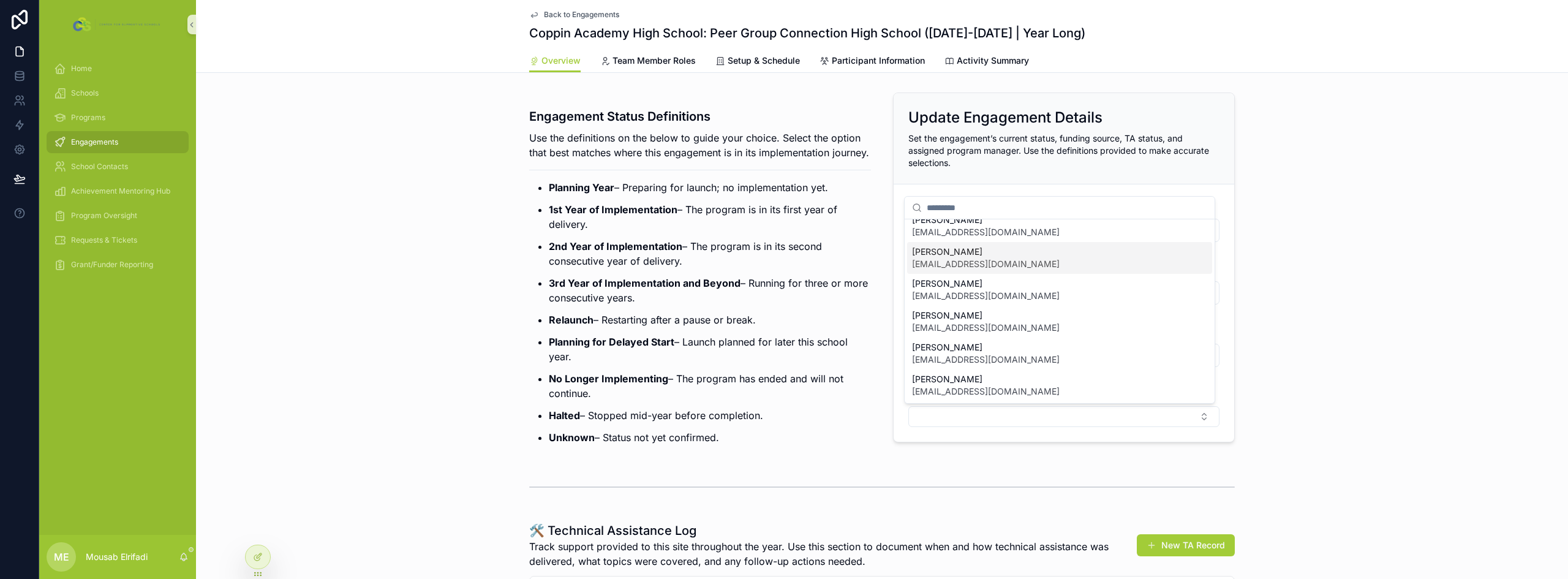
scroll to position [172, 0]
click at [982, 291] on span "[EMAIL_ADDRESS][DOMAIN_NAME]" at bounding box center [986, 295] width 148 height 12
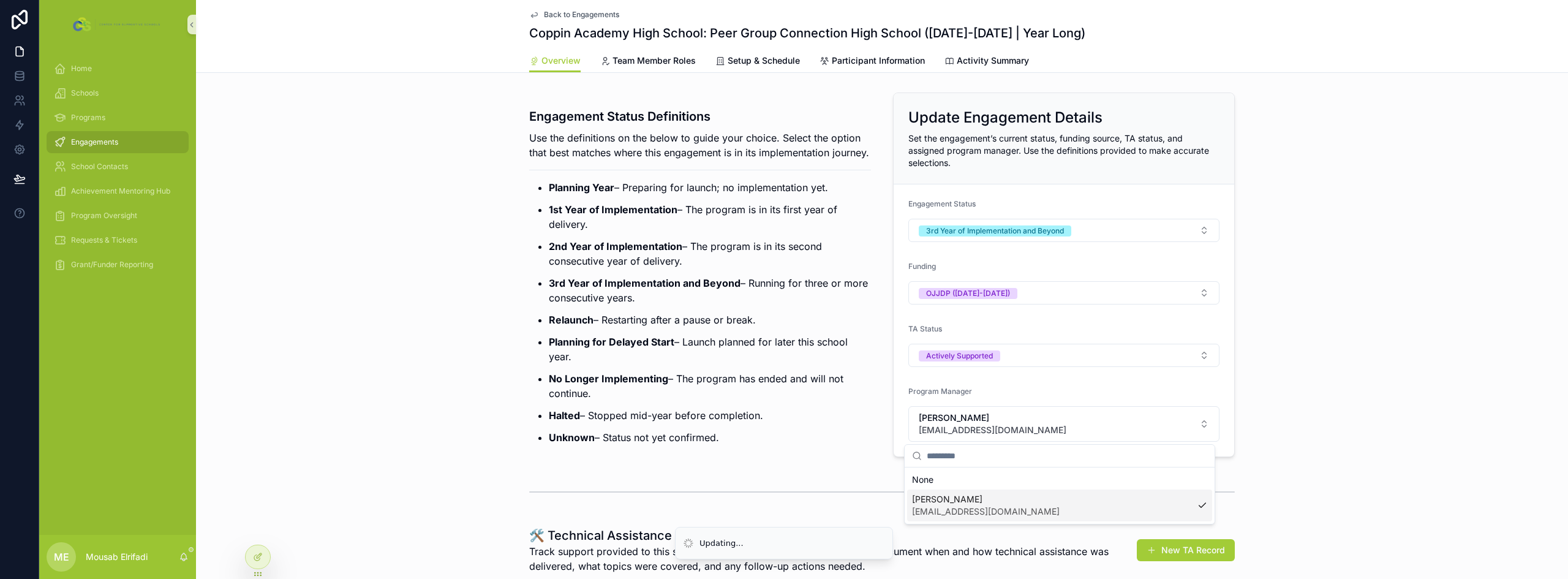
scroll to position [0, 0]
click at [644, 289] on strong "3rd Year of Implementation and Beyond" at bounding box center [645, 282] width 192 height 12
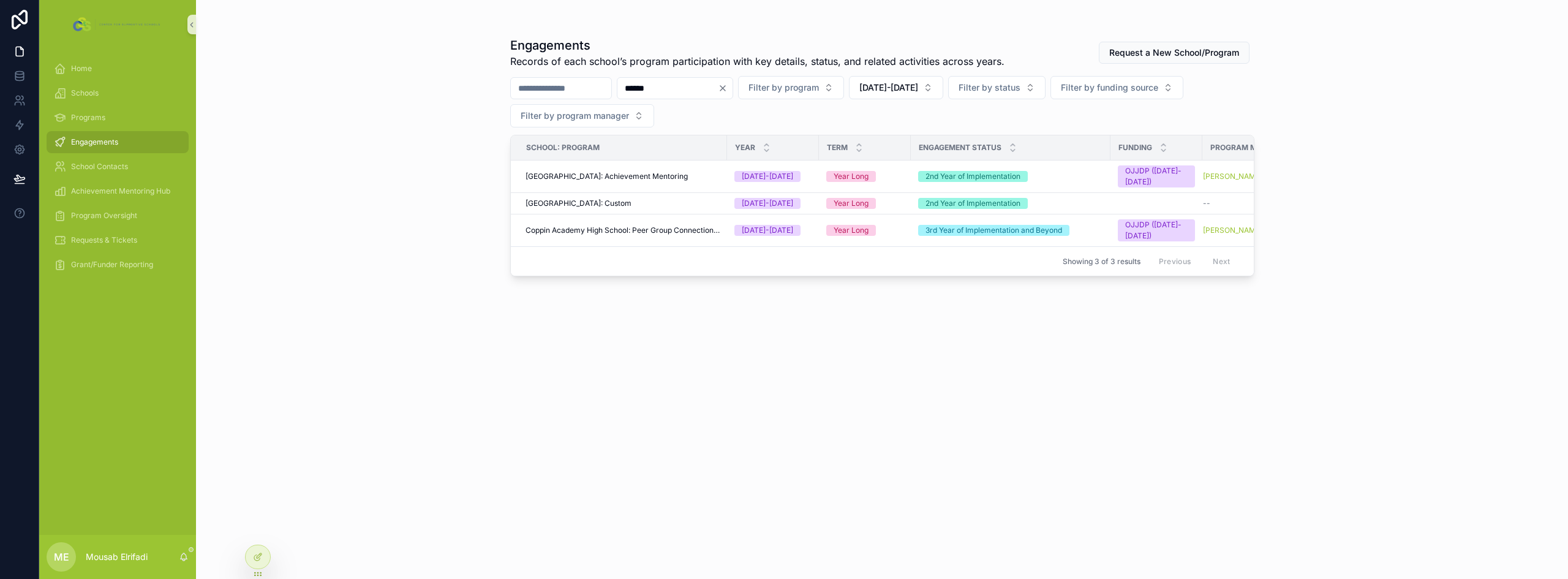
click at [698, 84] on input "******" at bounding box center [667, 88] width 100 height 17
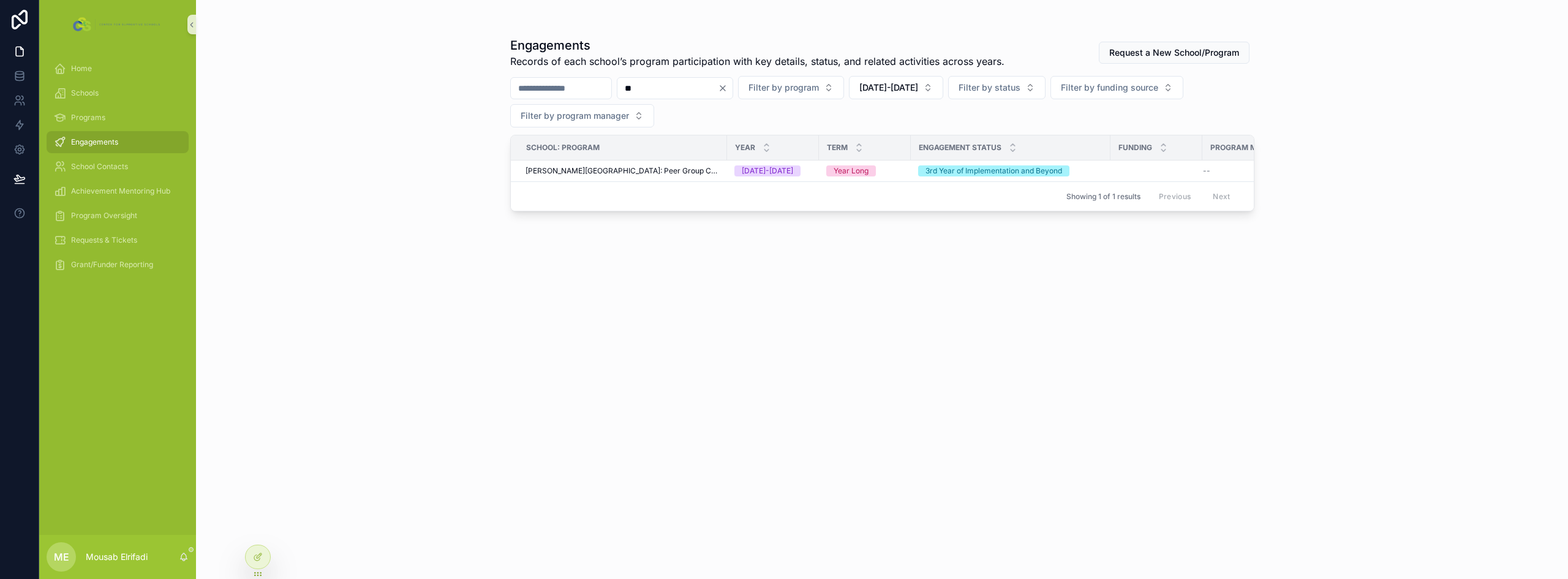
type input "*"
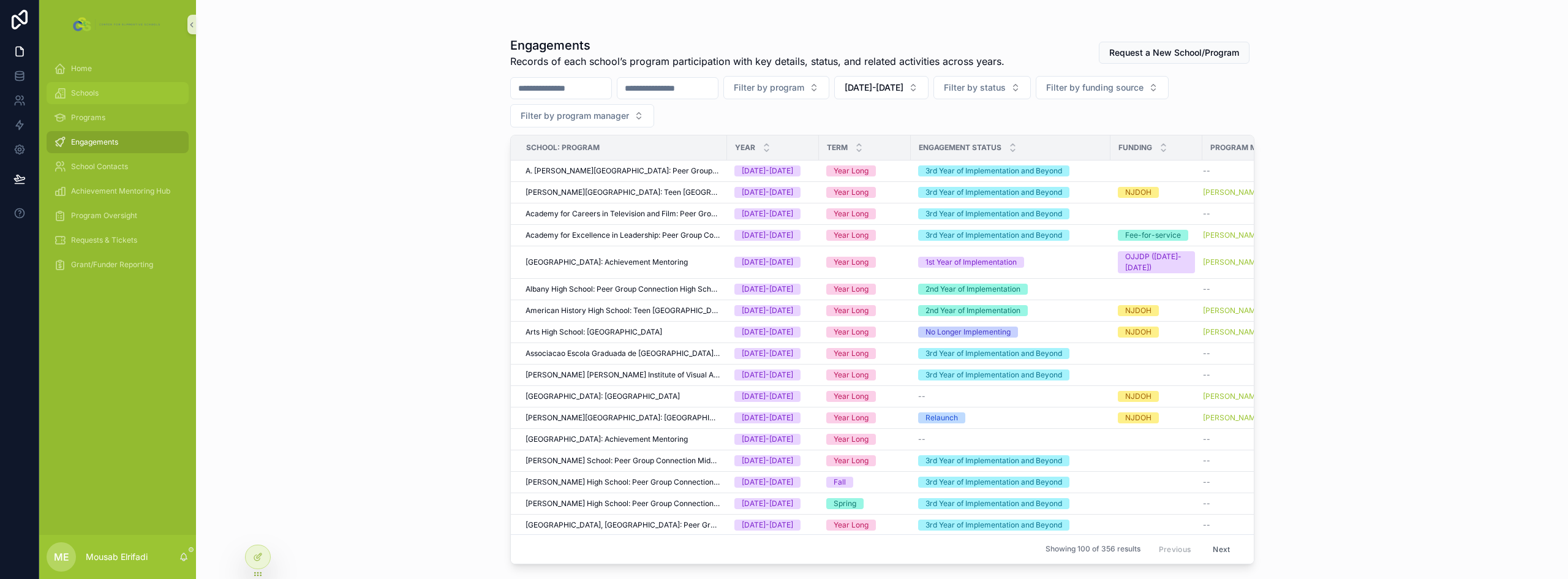
click at [122, 87] on div "Schools" at bounding box center [118, 93] width 127 height 20
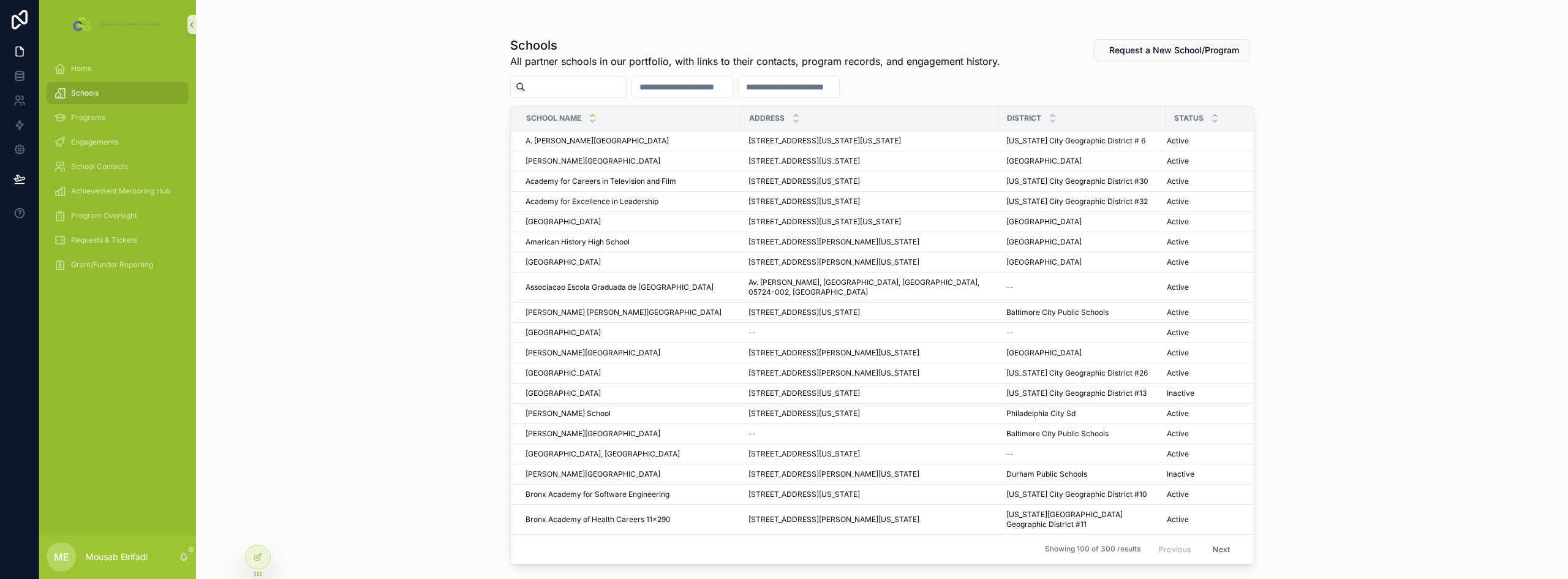
click at [586, 90] on input "scrollable content" at bounding box center [575, 87] width 100 height 17
type input "******"
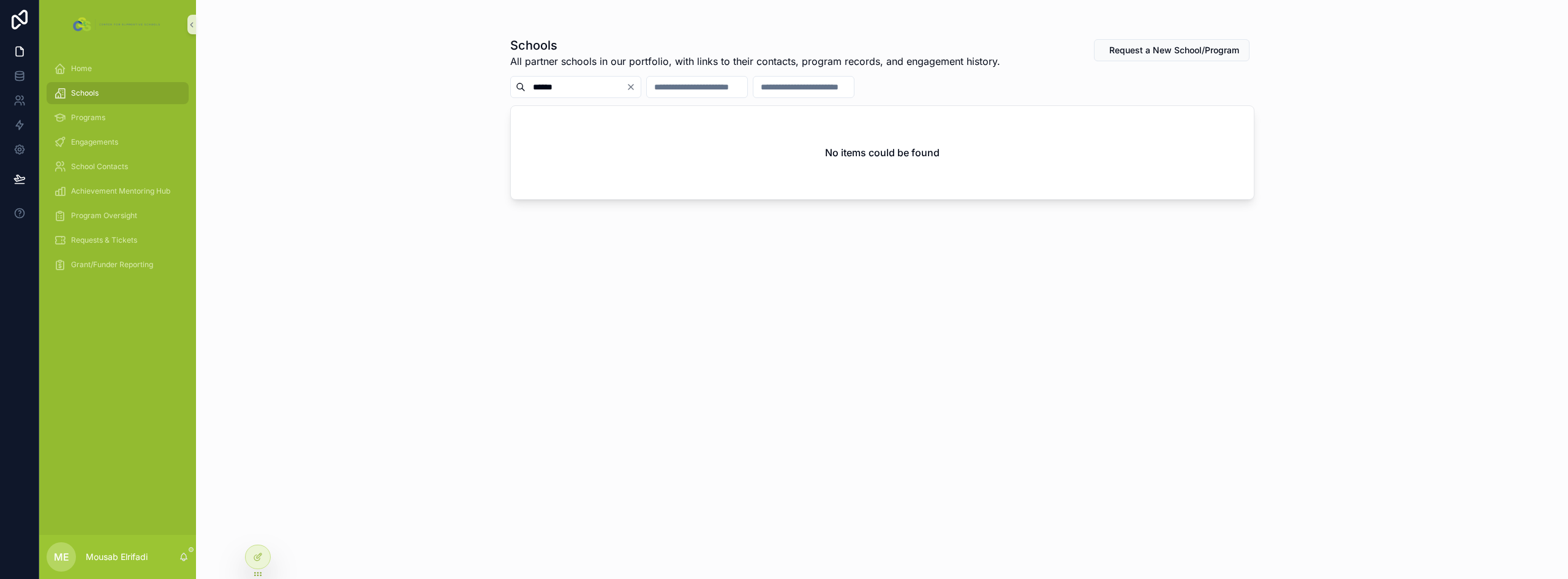
click at [544, 91] on input "******" at bounding box center [575, 87] width 100 height 17
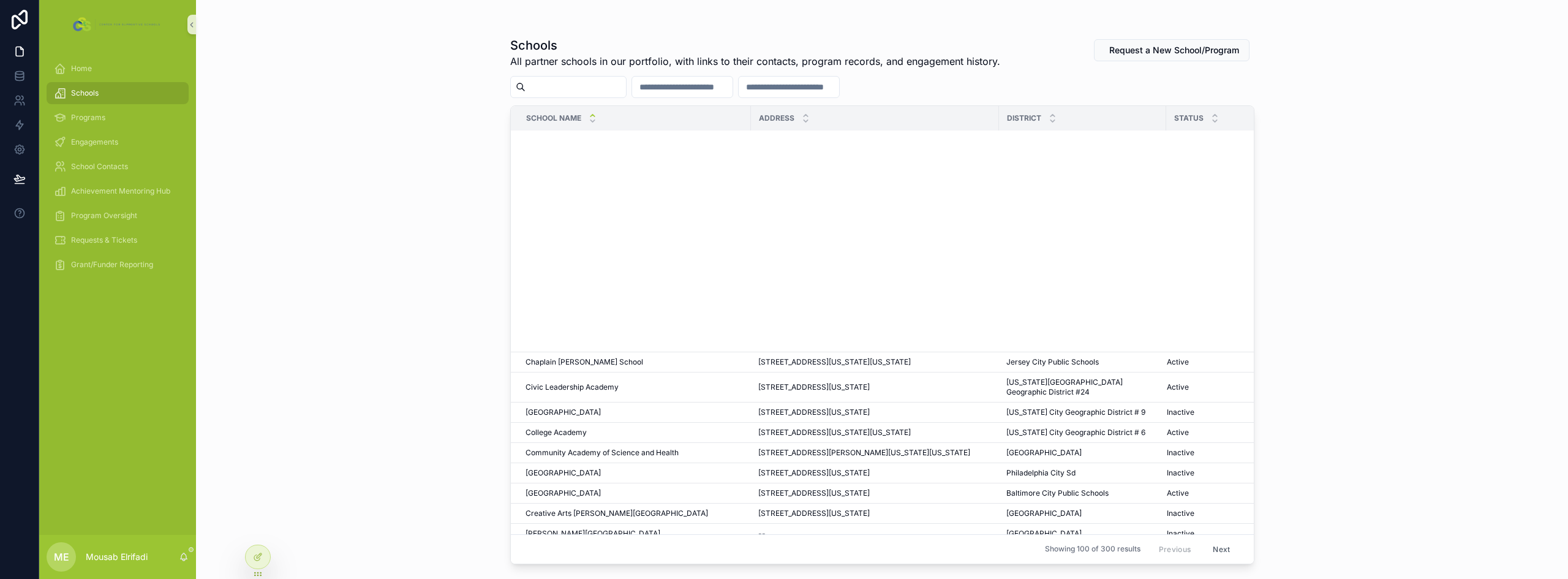
scroll to position [1164, 0]
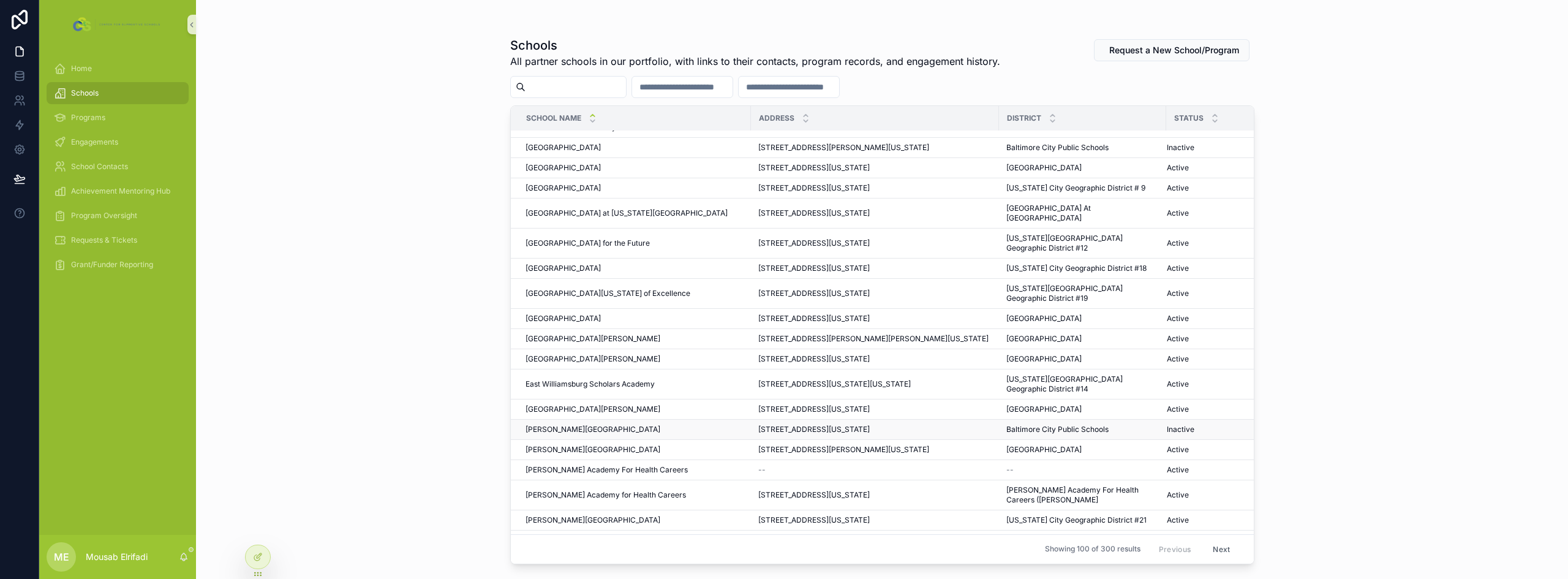
click at [620, 424] on span "[PERSON_NAME][GEOGRAPHIC_DATA]" at bounding box center [593, 429] width 134 height 10
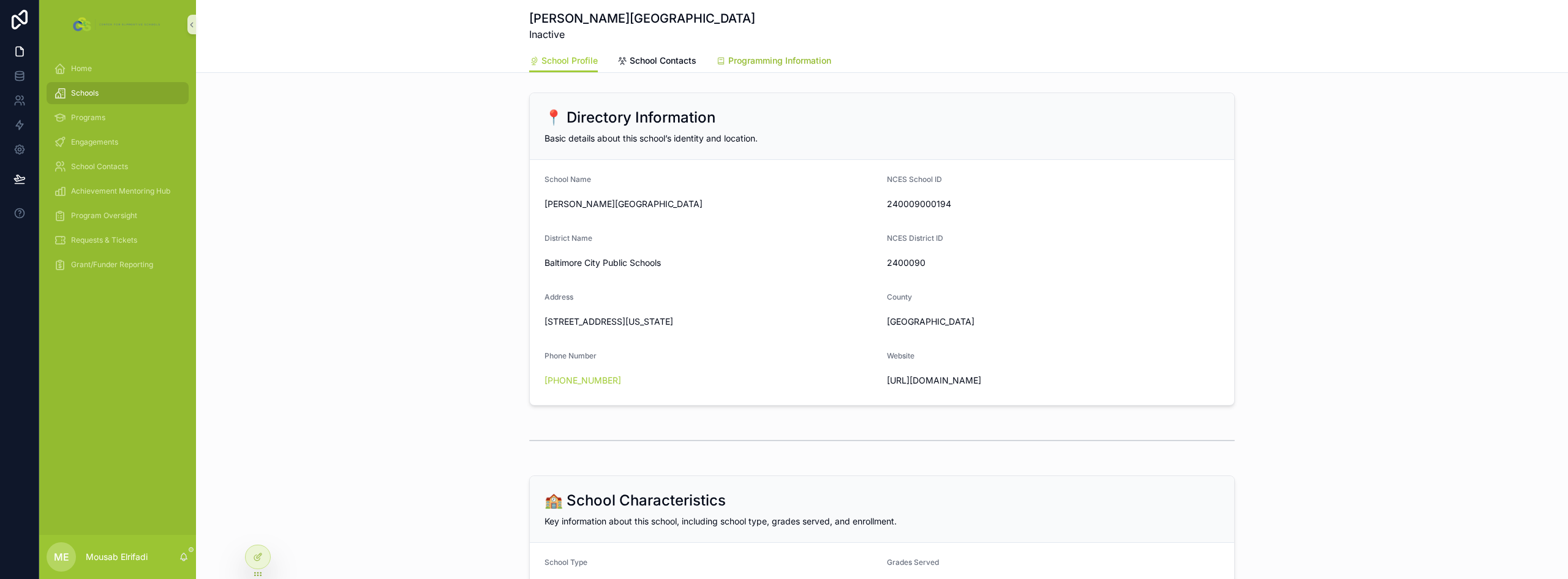
click at [766, 59] on span "Programming Information" at bounding box center [779, 60] width 103 height 12
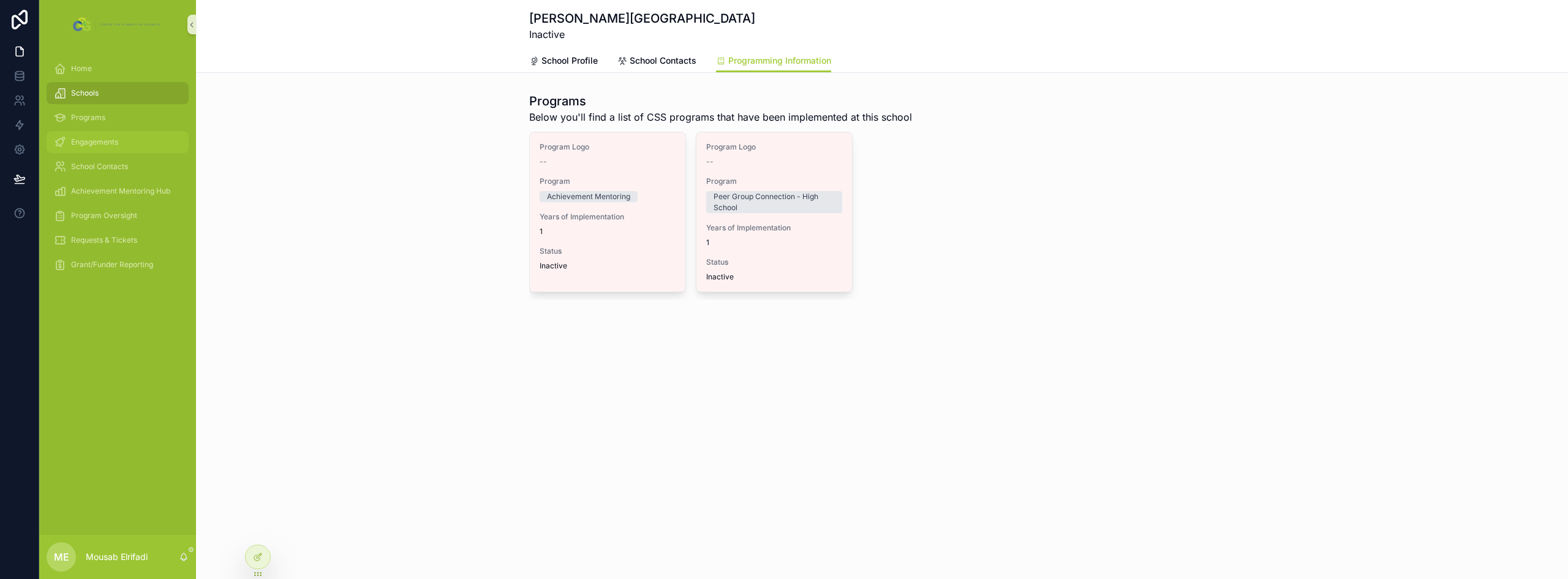
click at [99, 145] on span "Engagements" at bounding box center [94, 142] width 47 height 10
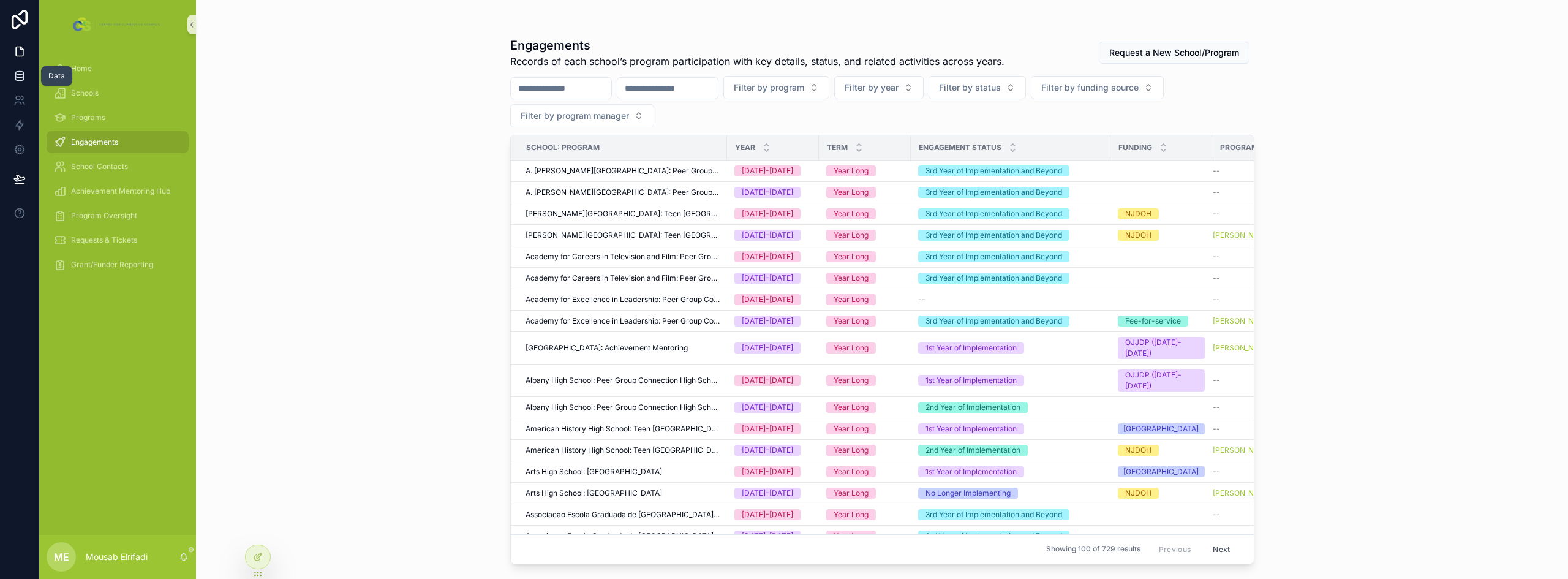
click at [19, 81] on icon at bounding box center [19, 78] width 8 height 5
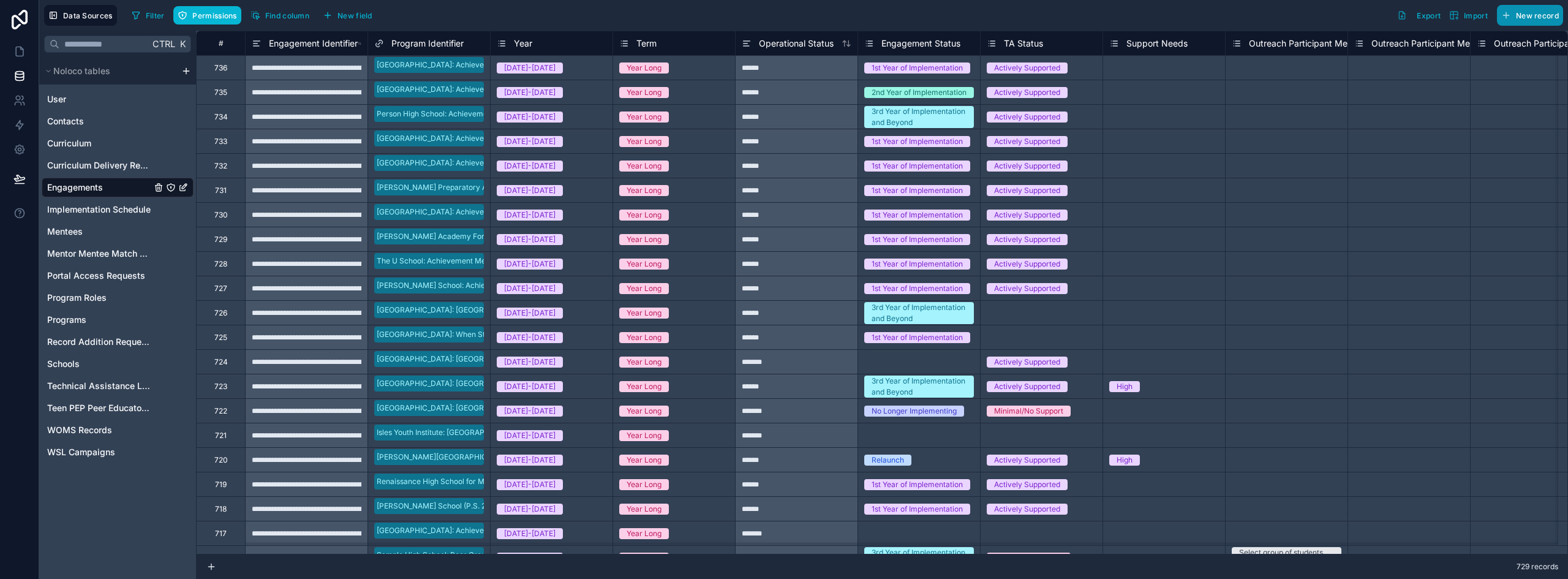
click at [1532, 17] on span "New record" at bounding box center [1536, 15] width 43 height 9
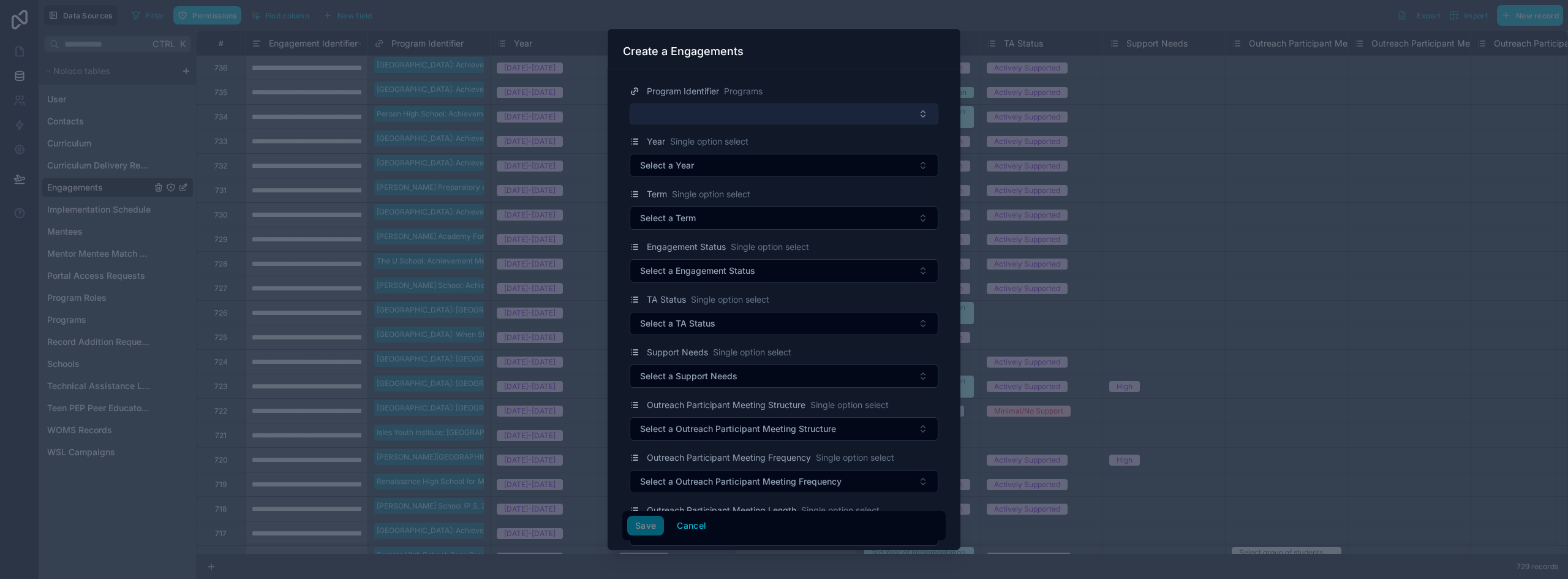
click at [739, 111] on button "Select Button" at bounding box center [783, 114] width 309 height 21
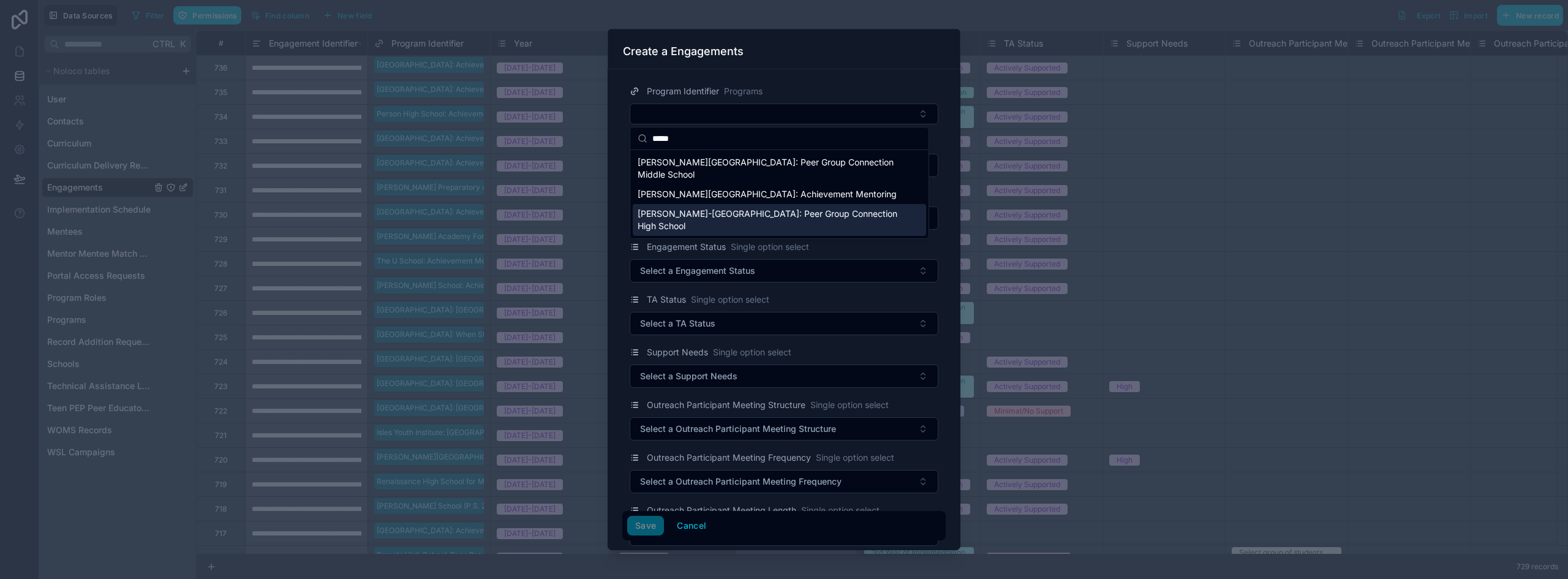
type input "*****"
click at [836, 218] on span "[PERSON_NAME]-[GEOGRAPHIC_DATA]: Peer Group Connection High School" at bounding box center [772, 220] width 269 height 25
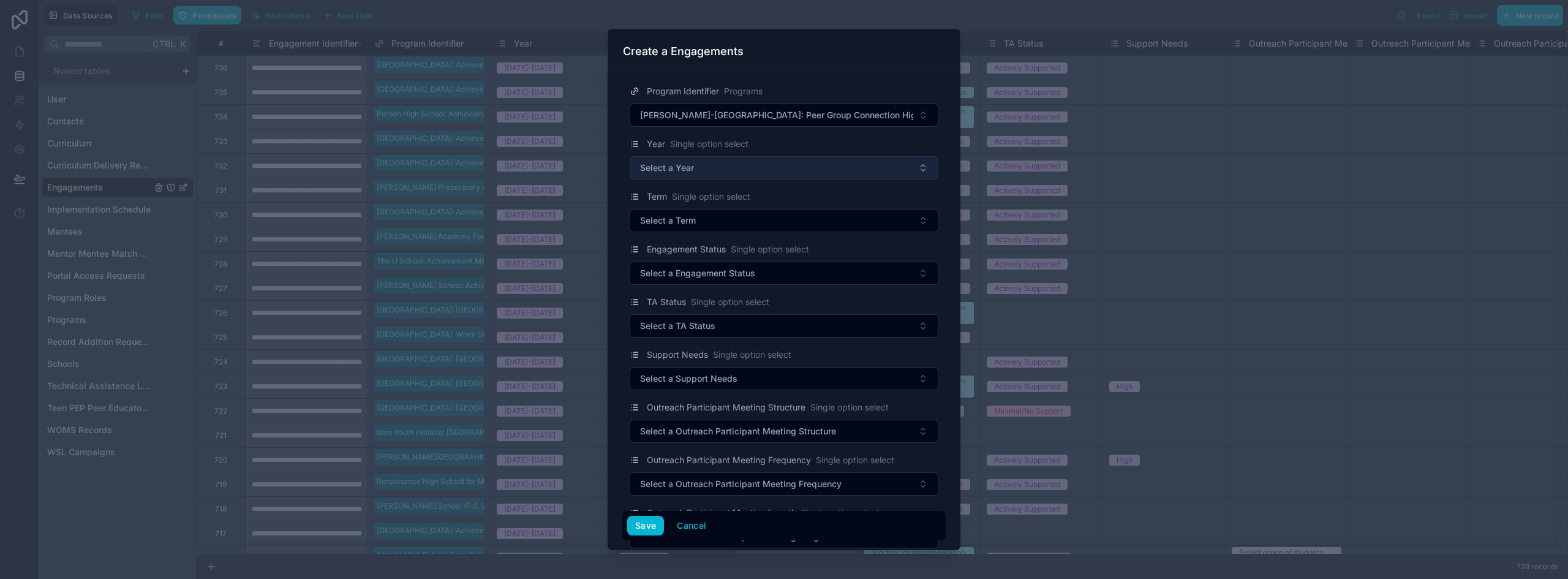
click at [718, 169] on button "Select a Year" at bounding box center [783, 167] width 309 height 23
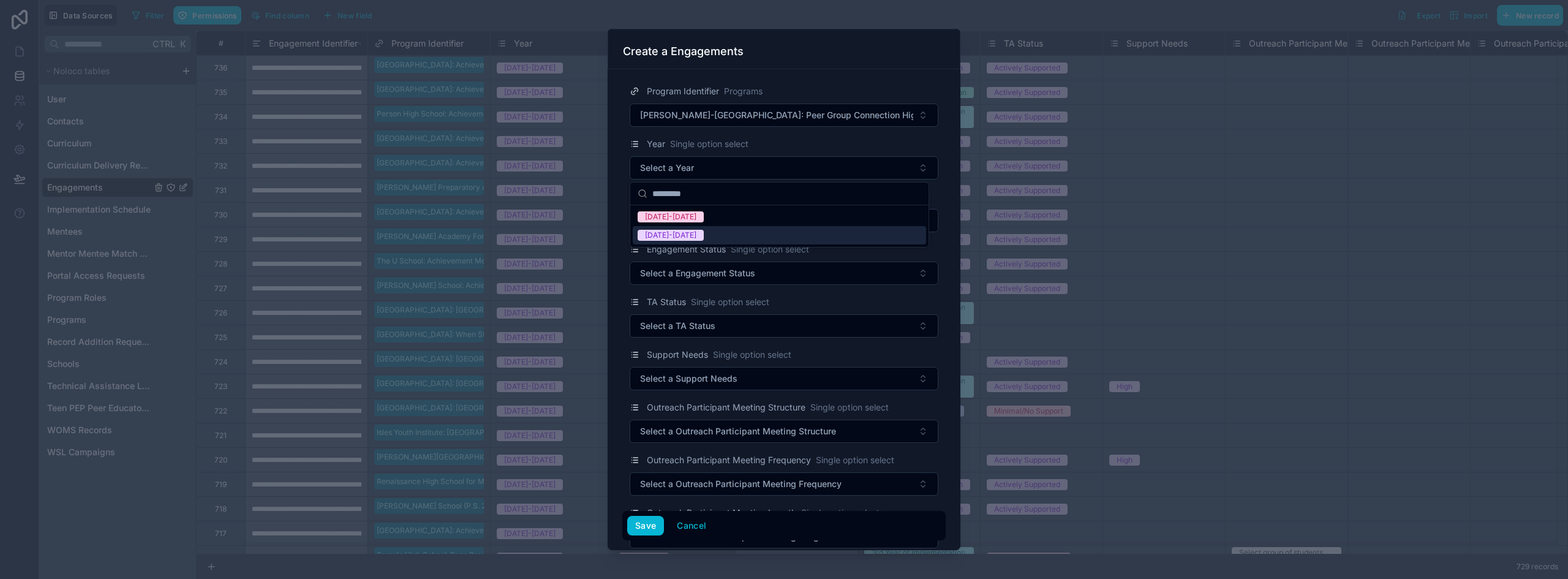
click at [699, 236] on div "[DATE]-[DATE]" at bounding box center [779, 235] width 293 height 18
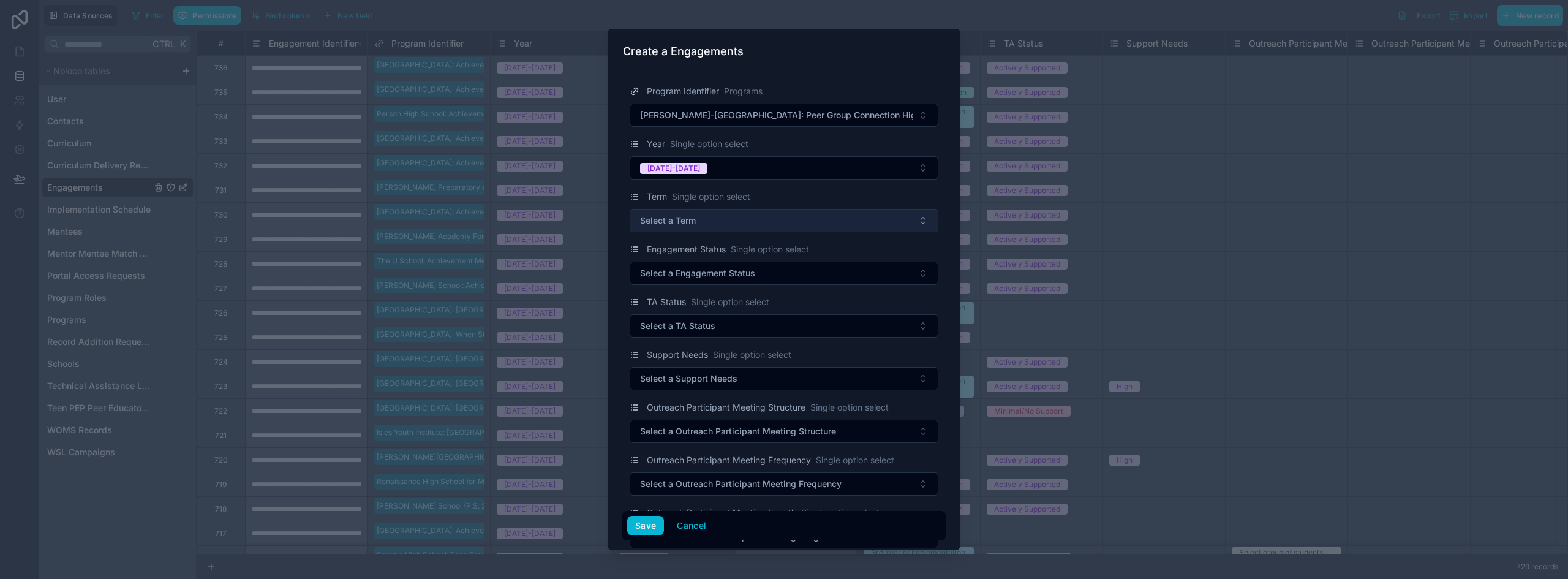
click at [701, 222] on button "Select a Term" at bounding box center [783, 220] width 309 height 23
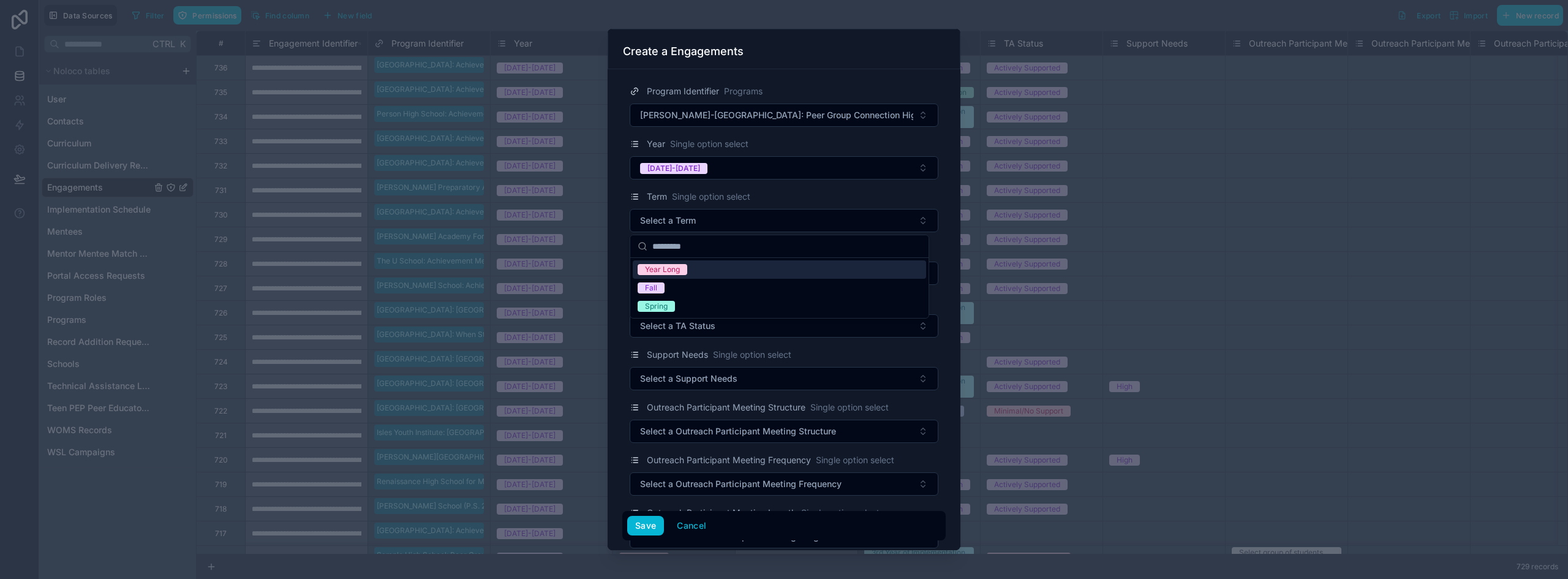
click at [685, 267] on span "Year Long" at bounding box center [662, 270] width 50 height 11
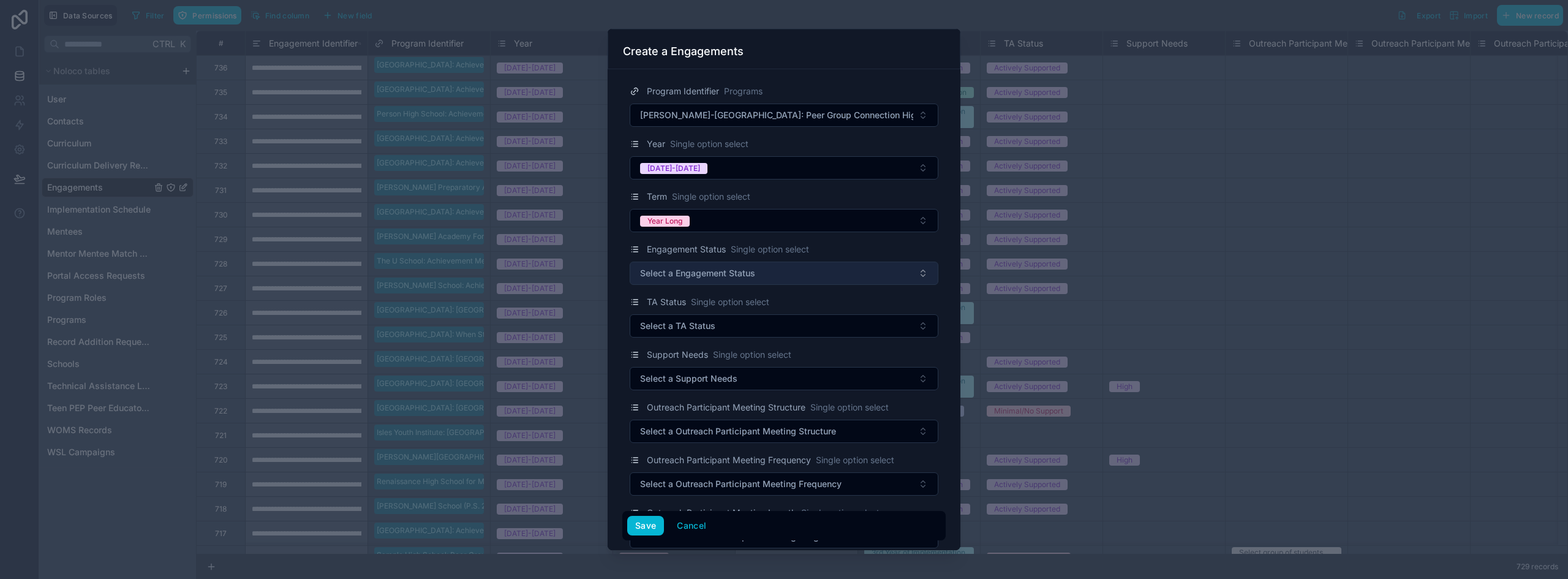
click at [685, 267] on span "Select a Engagement Status" at bounding box center [697, 272] width 115 height 12
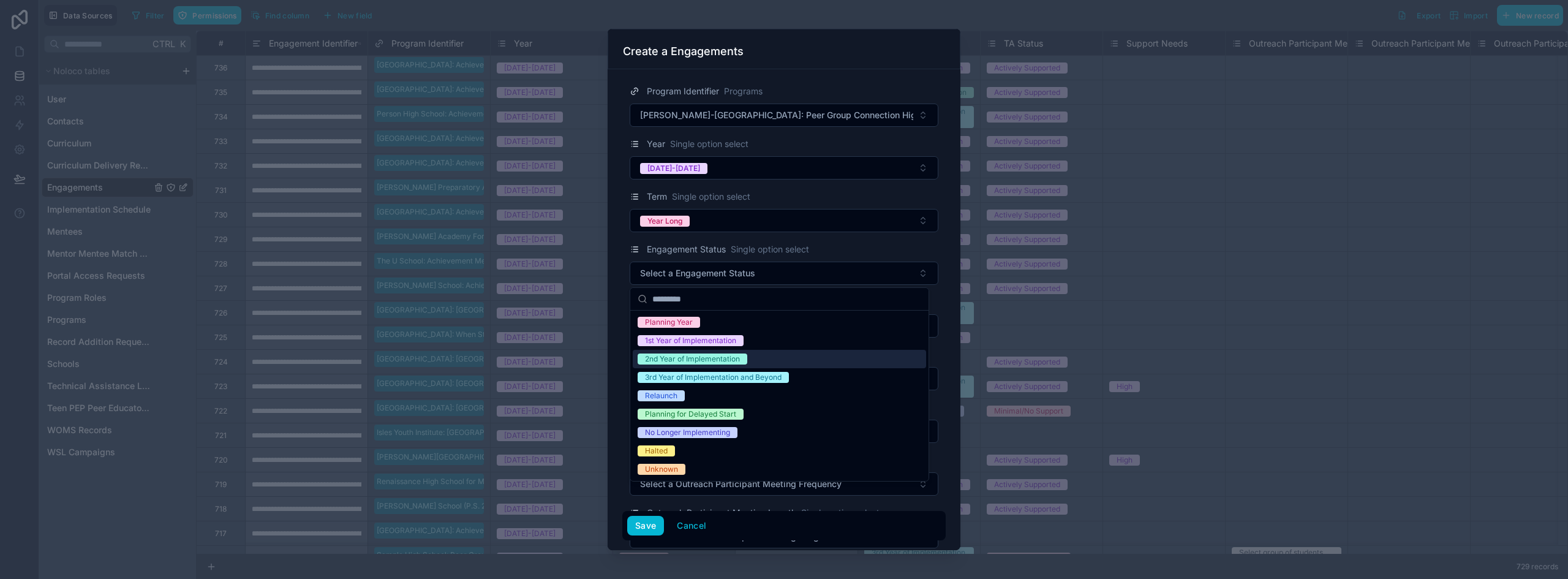
click at [709, 363] on div "2nd Year of Implementation" at bounding box center [692, 359] width 95 height 11
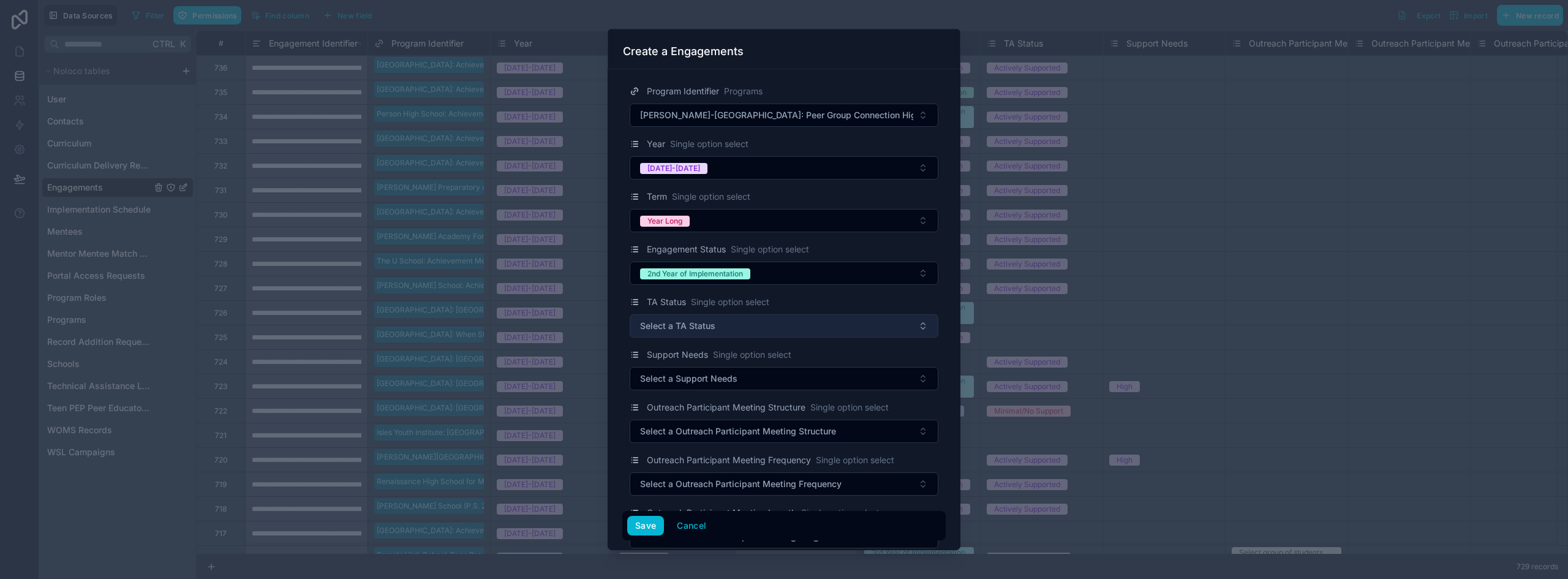
click at [708, 329] on span "Select a TA Status" at bounding box center [678, 326] width 76 height 12
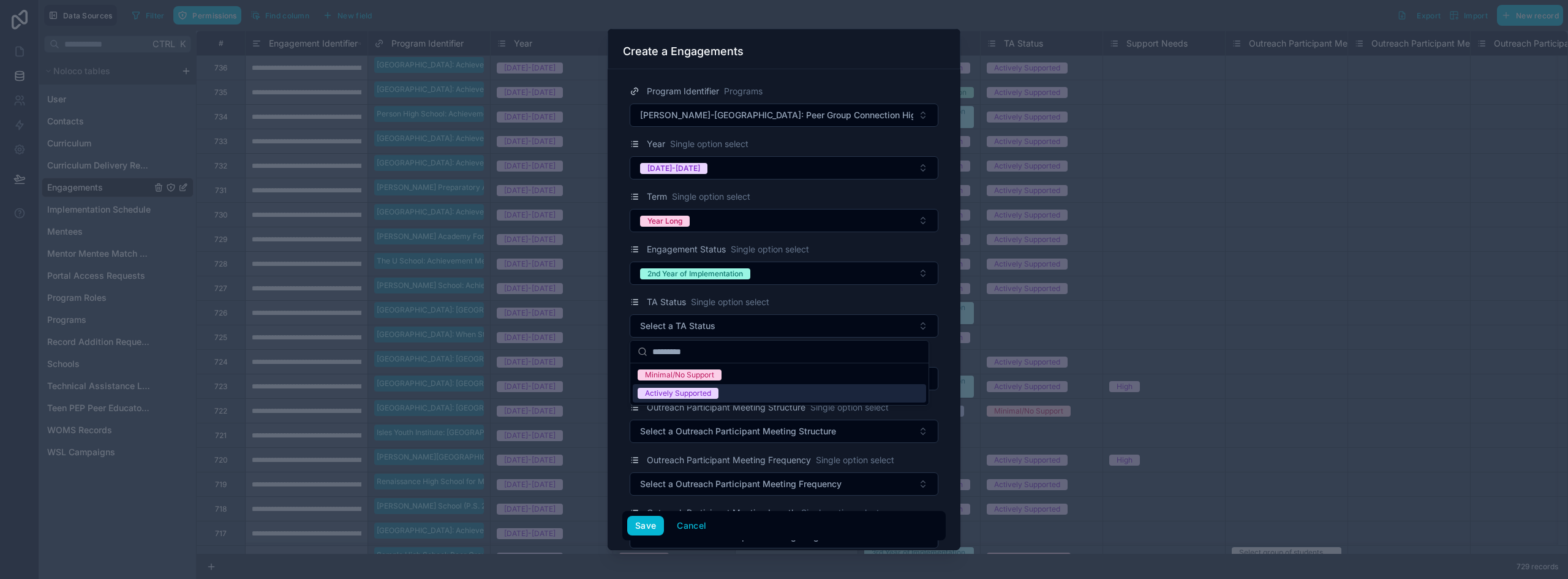
click at [690, 387] on div "Actively Supported" at bounding box center [779, 393] width 293 height 18
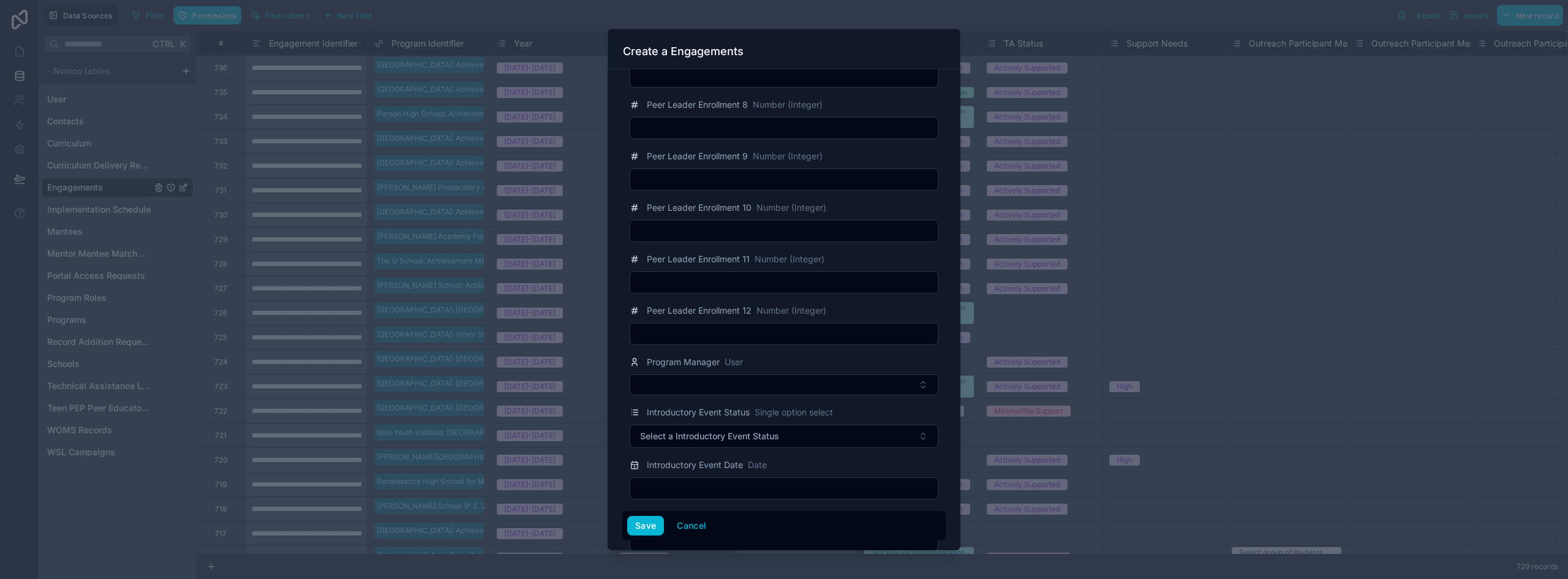
scroll to position [1838, 0]
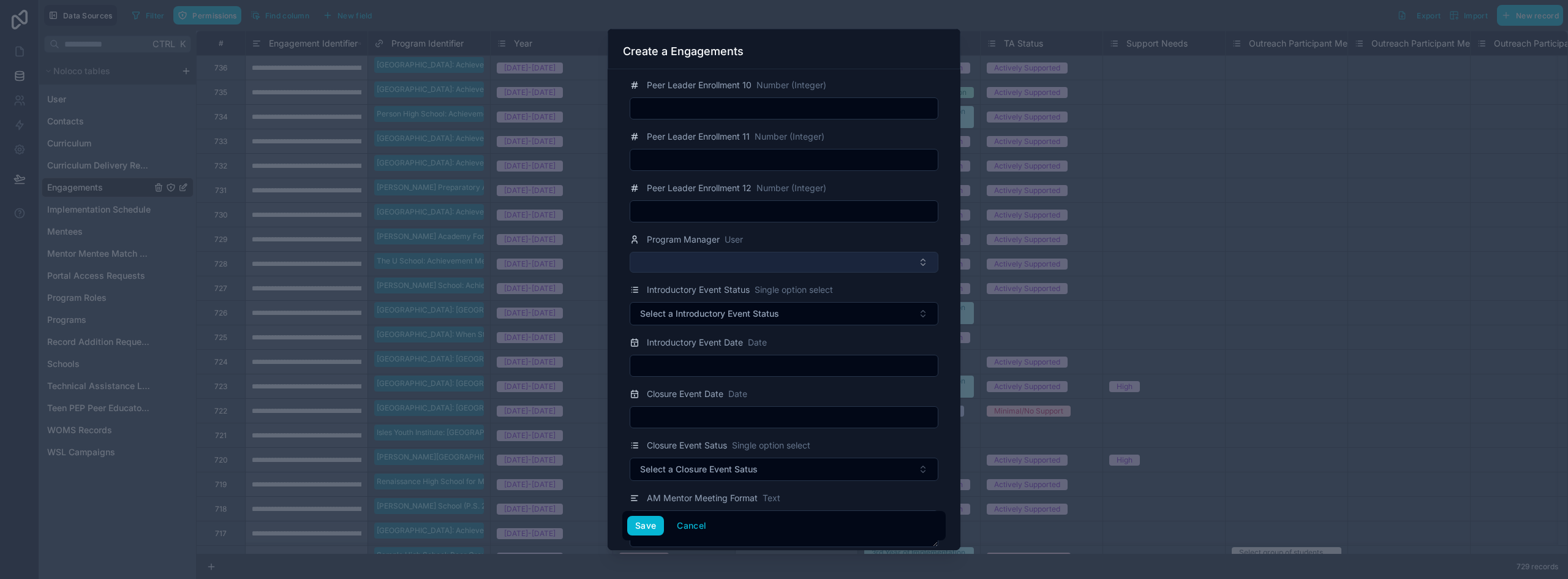
click at [696, 261] on button "Select Button" at bounding box center [783, 263] width 309 height 21
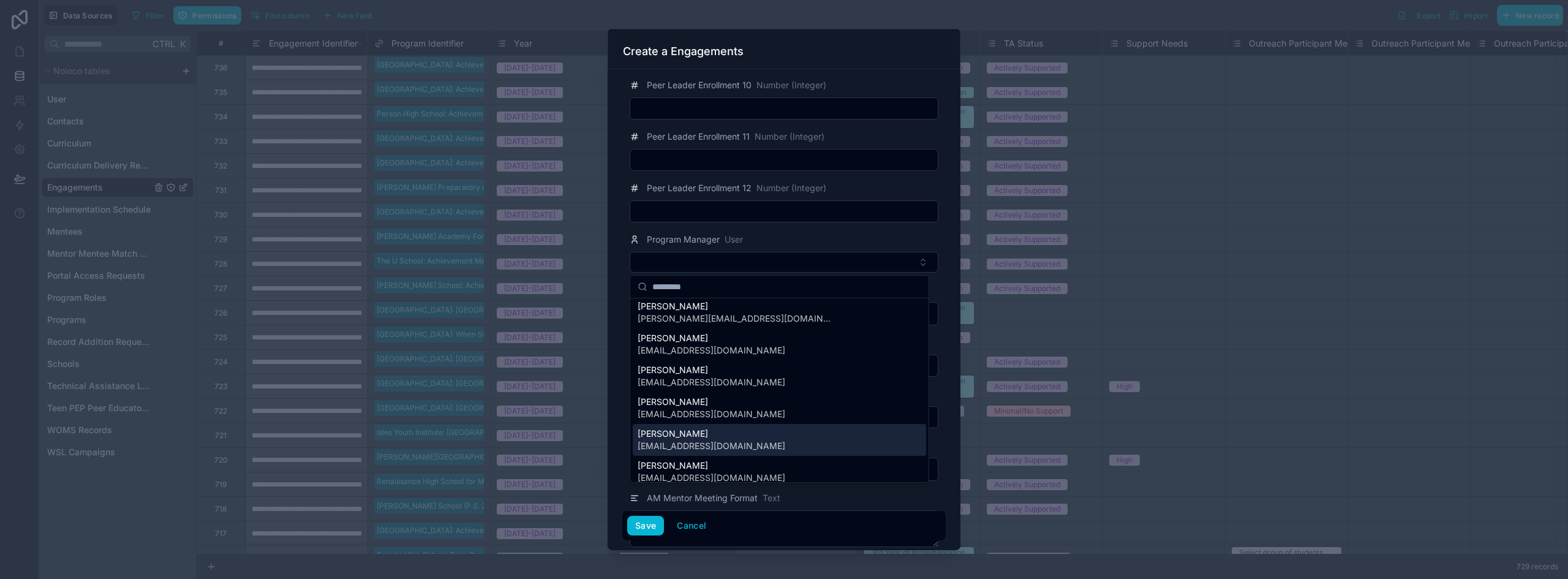
scroll to position [183, 0]
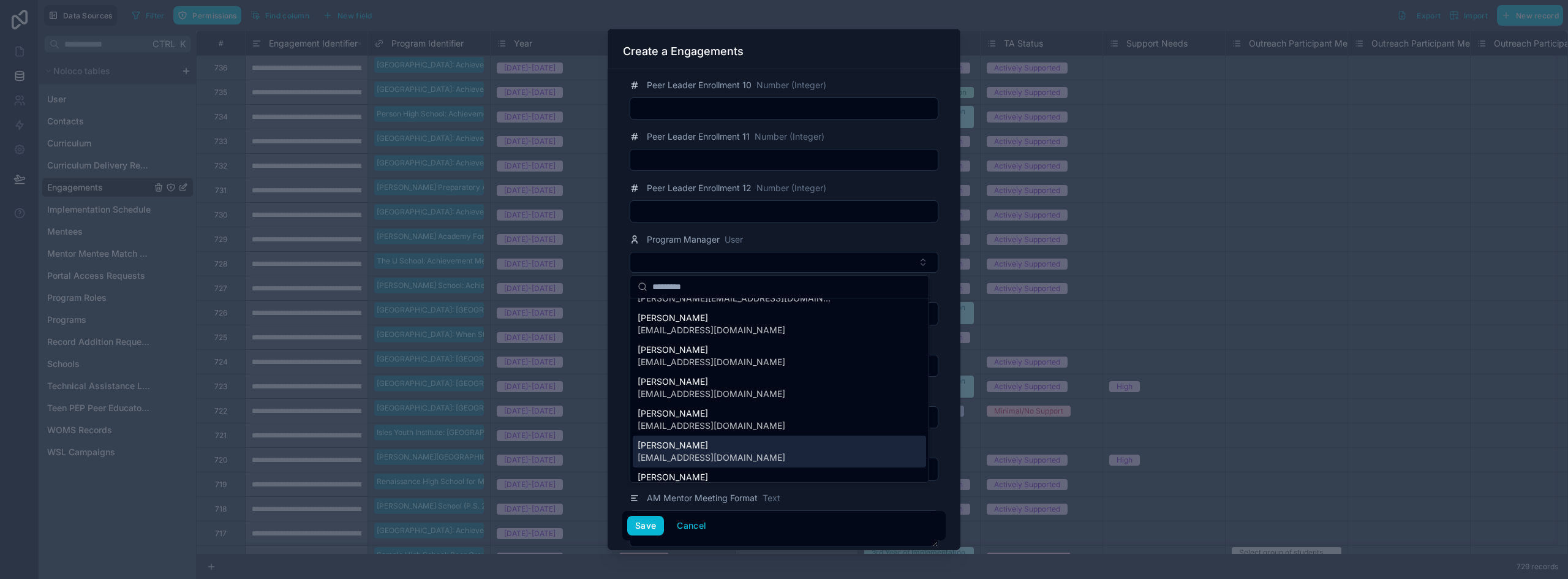
click at [692, 447] on span "[PERSON_NAME]" at bounding box center [711, 445] width 148 height 12
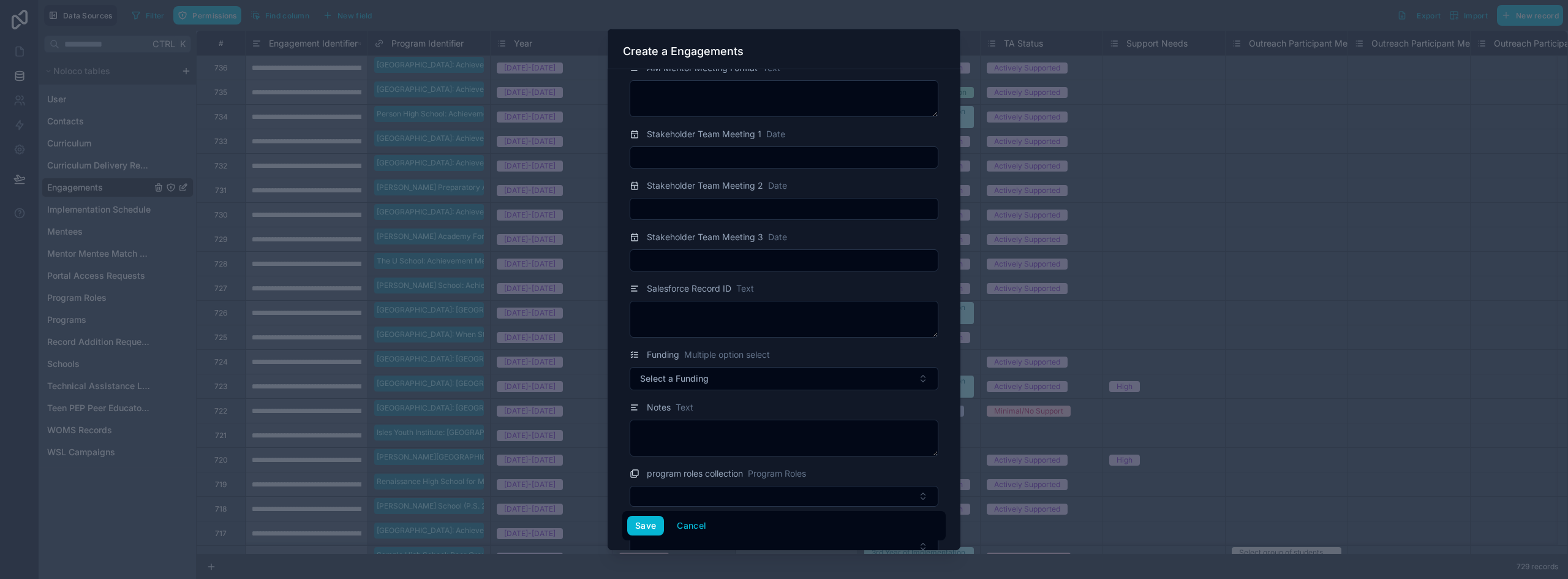
scroll to position [2328, 0]
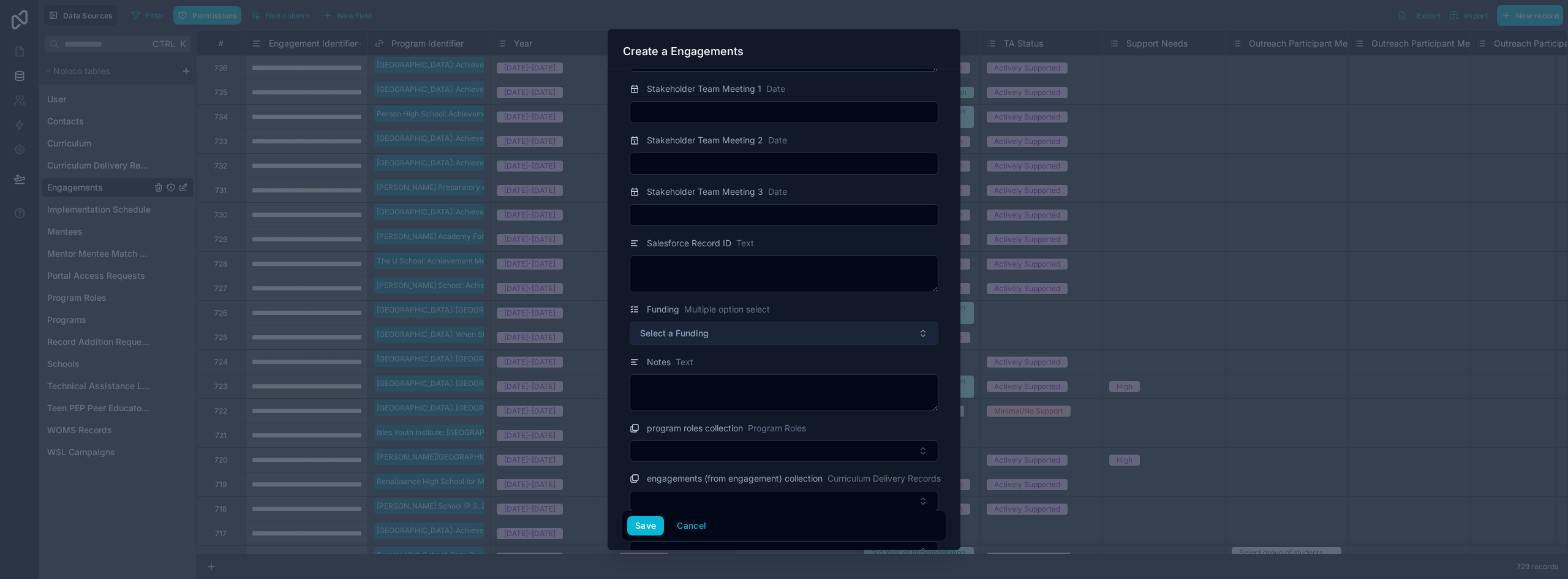
click at [705, 339] on span "Select a Funding" at bounding box center [674, 333] width 69 height 12
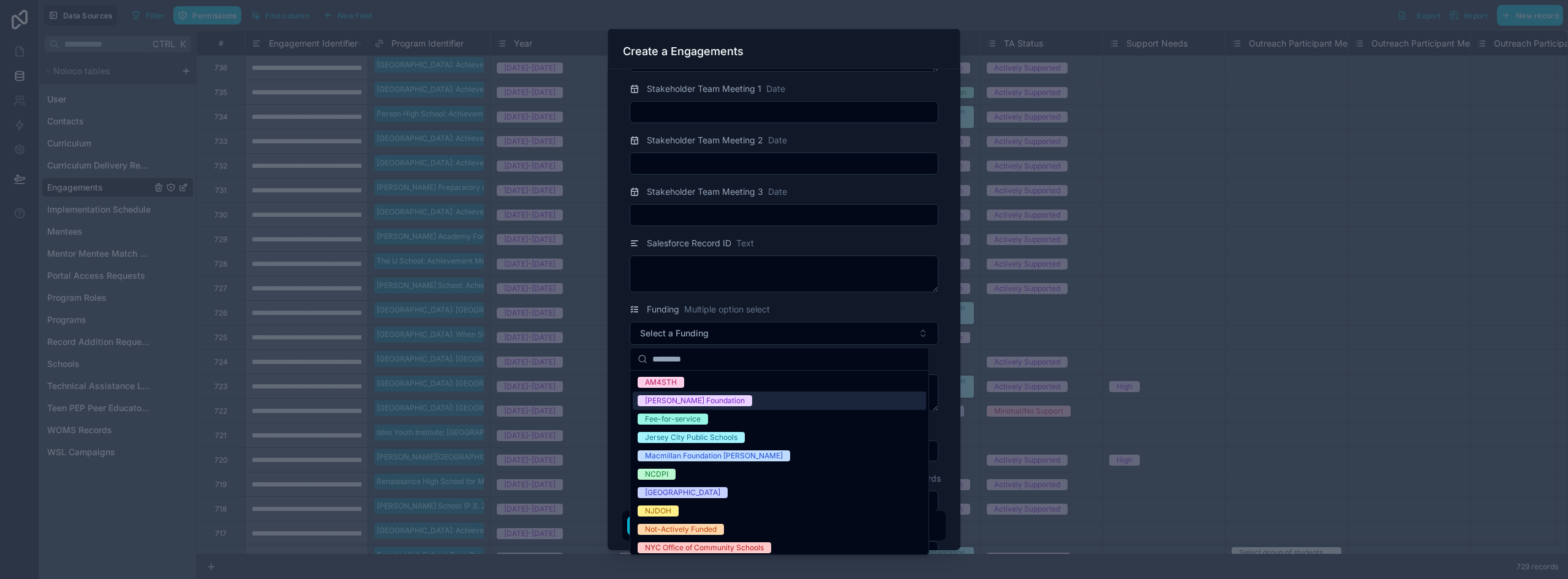
click at [706, 397] on div "[PERSON_NAME] Foundation" at bounding box center [694, 400] width 100 height 11
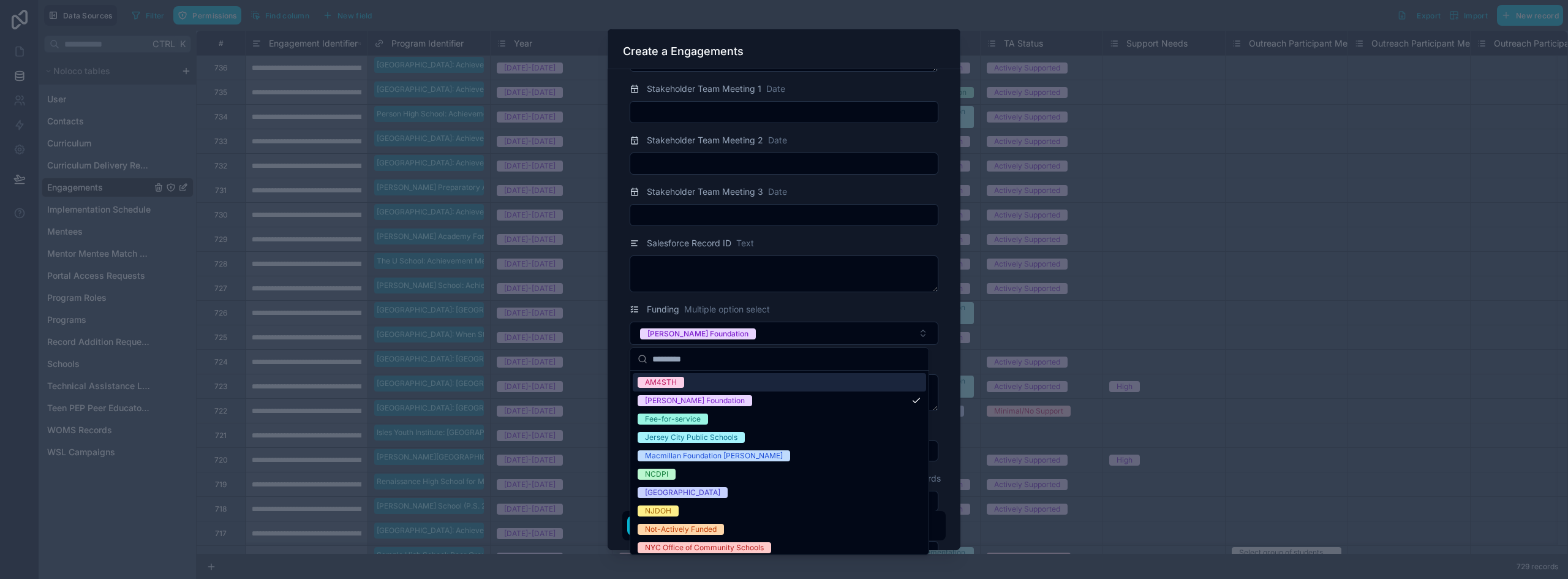
click at [621, 384] on div "Program Identifier Programs [PERSON_NAME]-[GEOGRAPHIC_DATA]: Peer Group Connect…" at bounding box center [784, 309] width 353 height 481
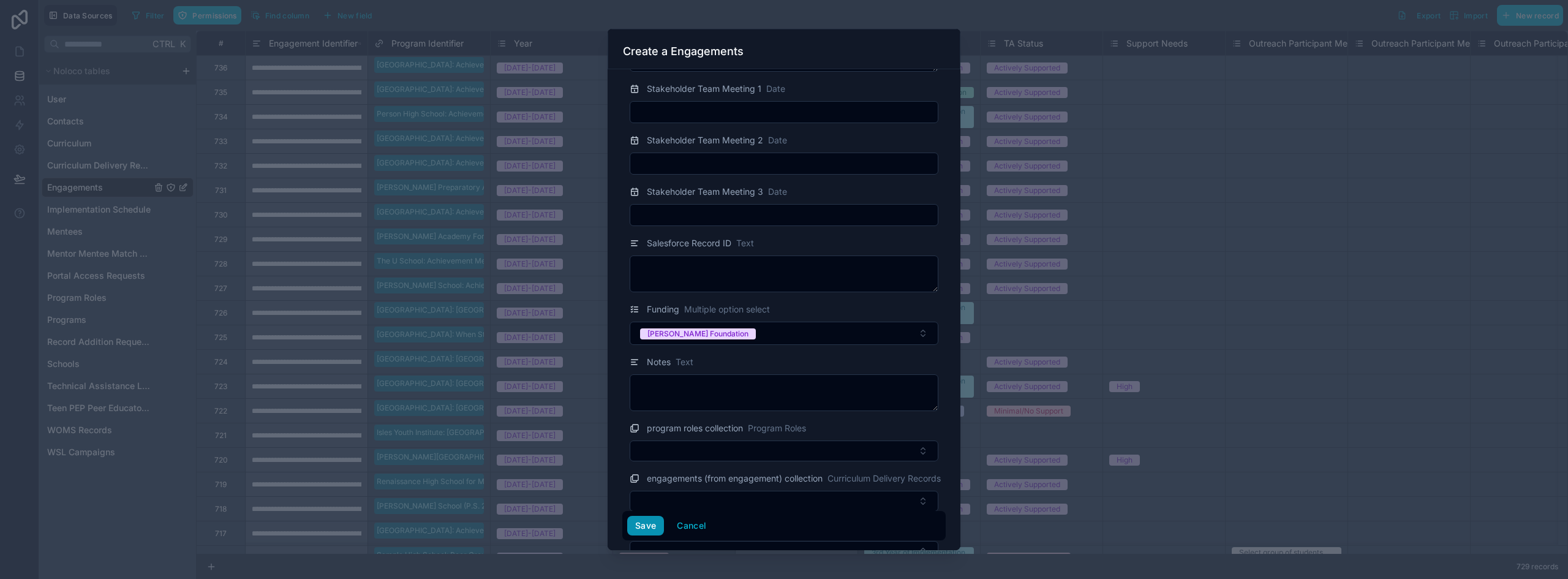
click at [655, 524] on button "Save" at bounding box center [645, 526] width 36 height 20
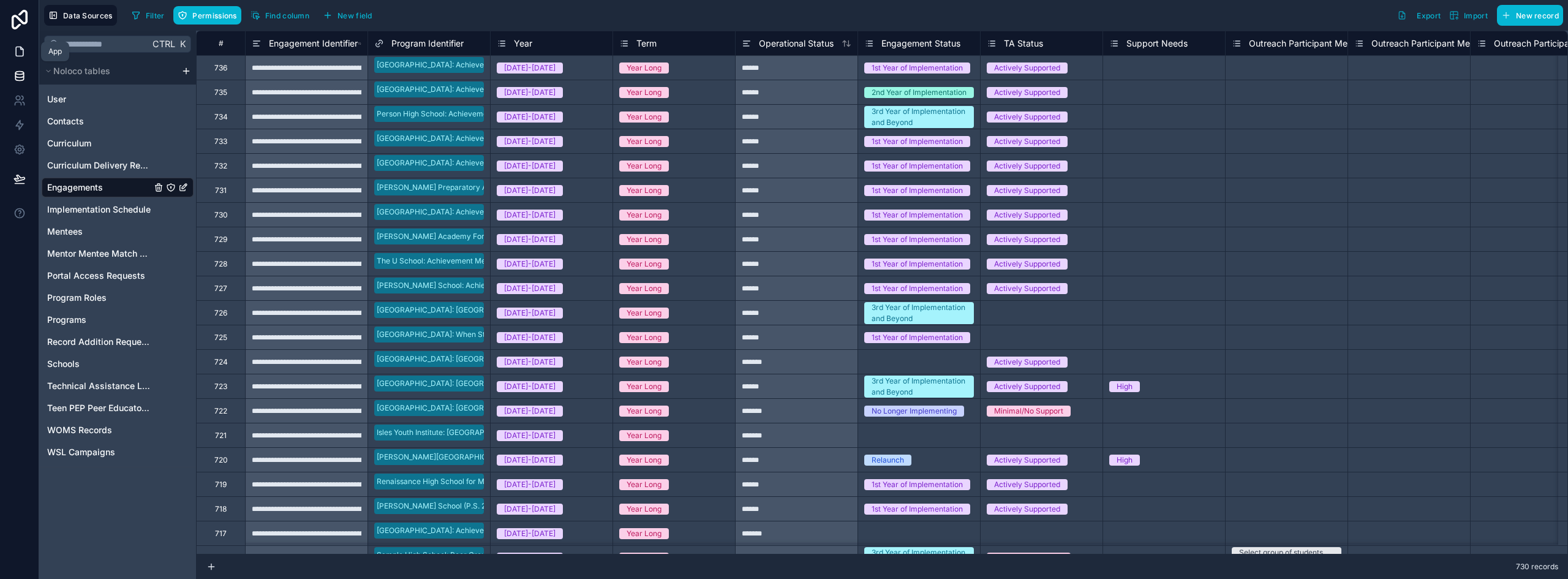
click at [17, 53] on icon at bounding box center [19, 51] width 12 height 12
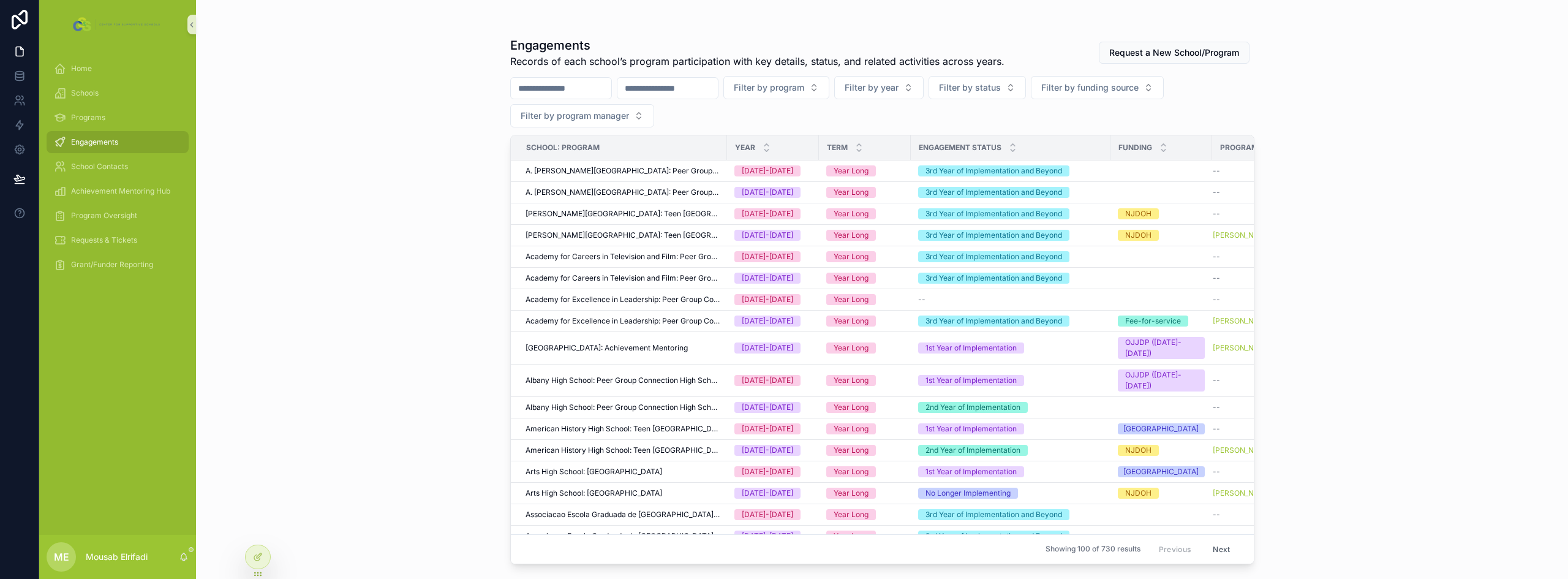
click at [666, 91] on input "scrollable content" at bounding box center [667, 88] width 100 height 17
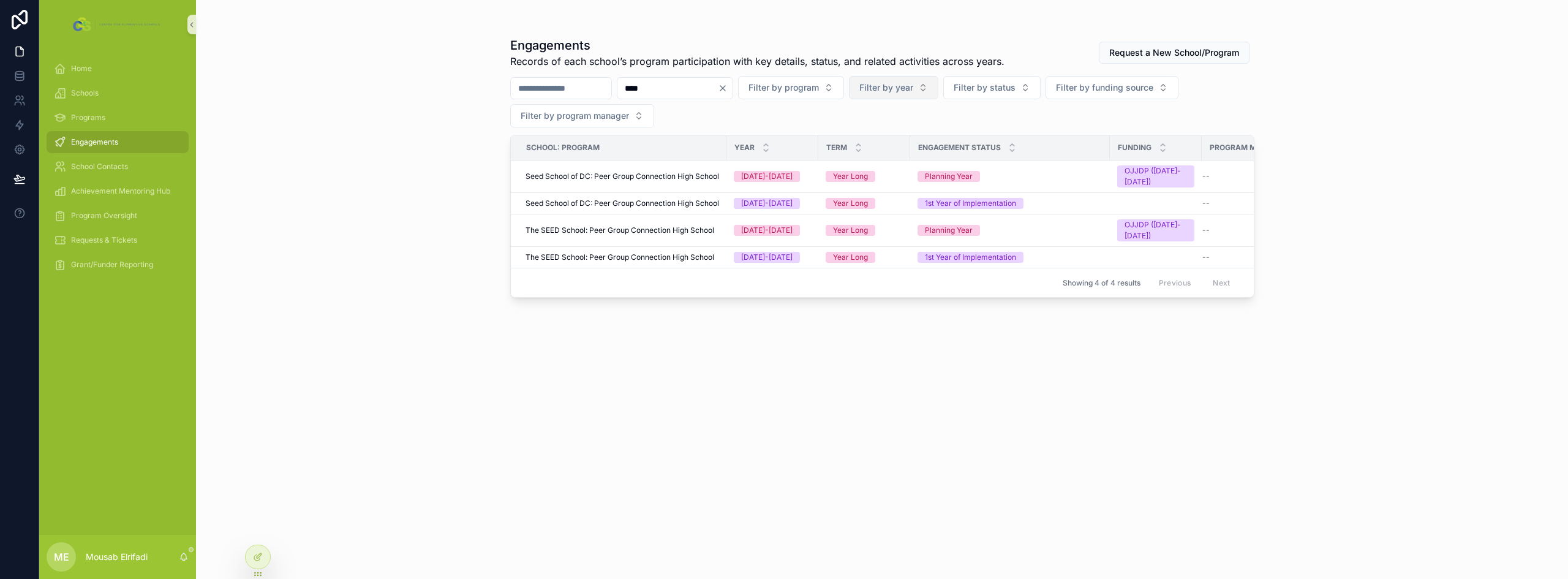
type input "****"
click at [913, 89] on span "Filter by year" at bounding box center [886, 87] width 54 height 12
click at [923, 158] on div "[DATE]-[DATE]" at bounding box center [955, 157] width 147 height 20
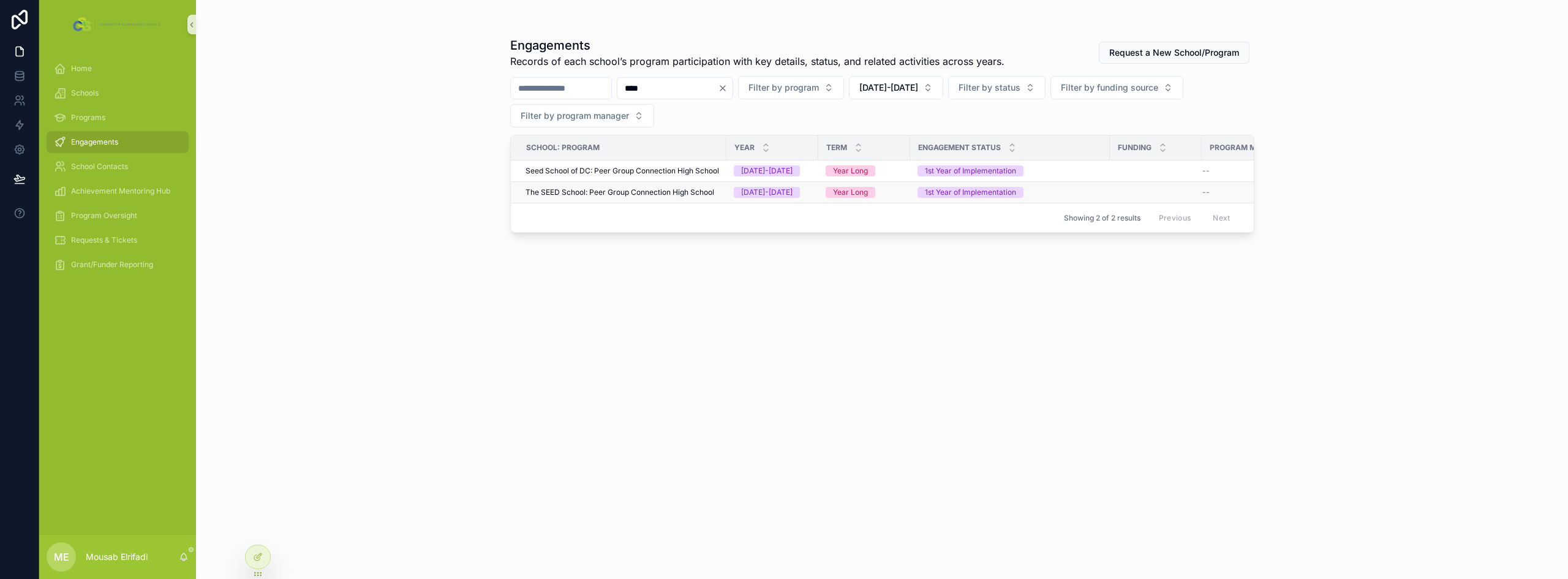
click at [662, 193] on span "The SEED School: Peer Group Connection High School" at bounding box center [620, 193] width 188 height 10
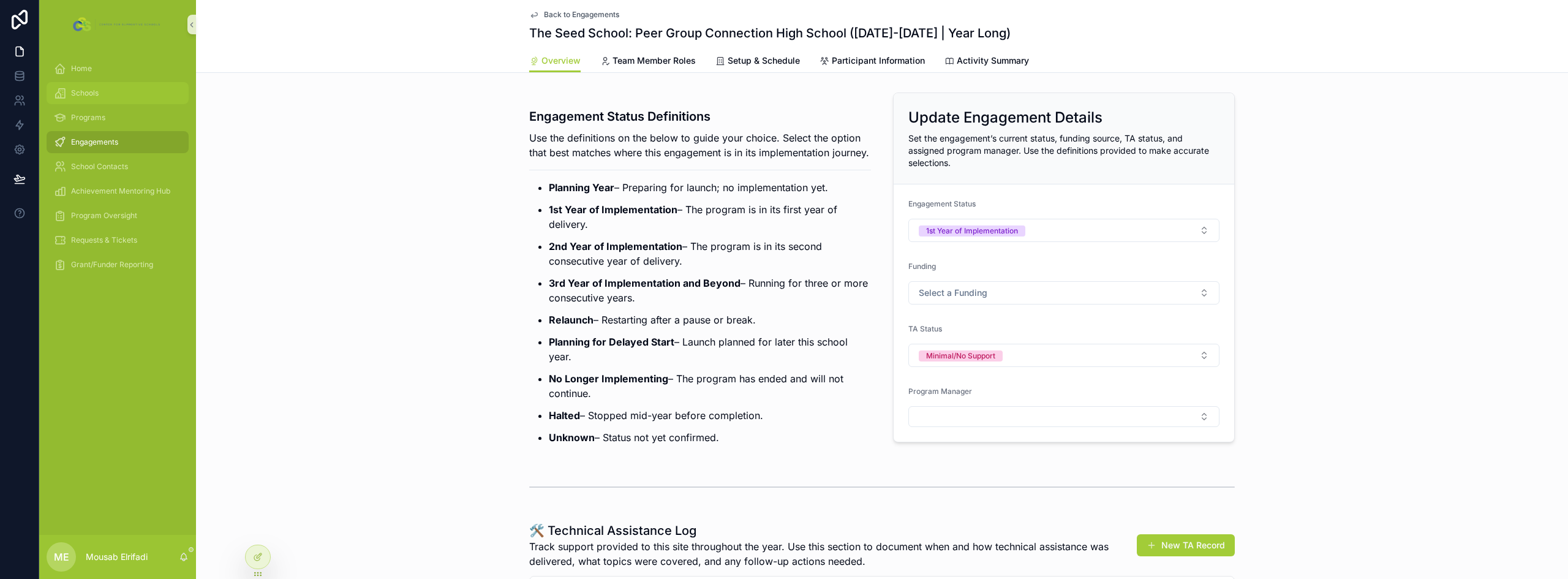
click at [115, 96] on div "Schools" at bounding box center [118, 93] width 127 height 20
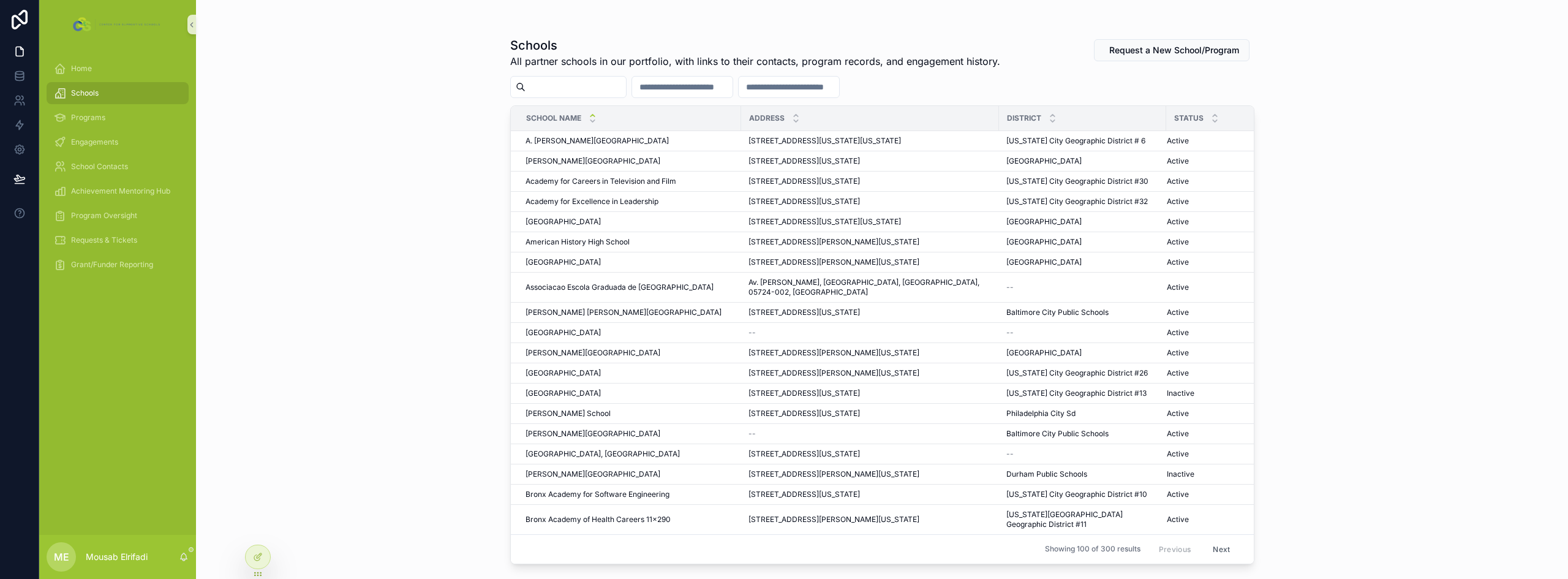
click at [559, 90] on input "scrollable content" at bounding box center [575, 87] width 100 height 17
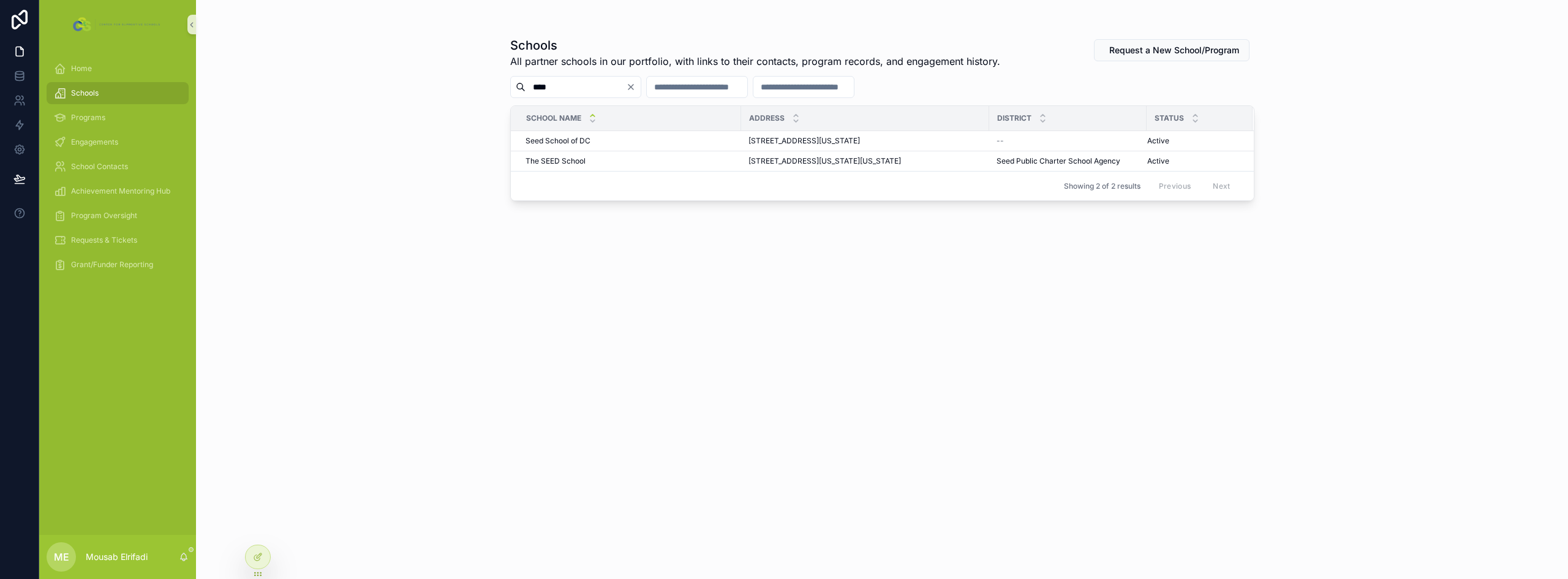
click at [433, 170] on div "Schools All partner schools in our portfolio, with links to their contacts, pro…" at bounding box center [882, 289] width 1372 height 579
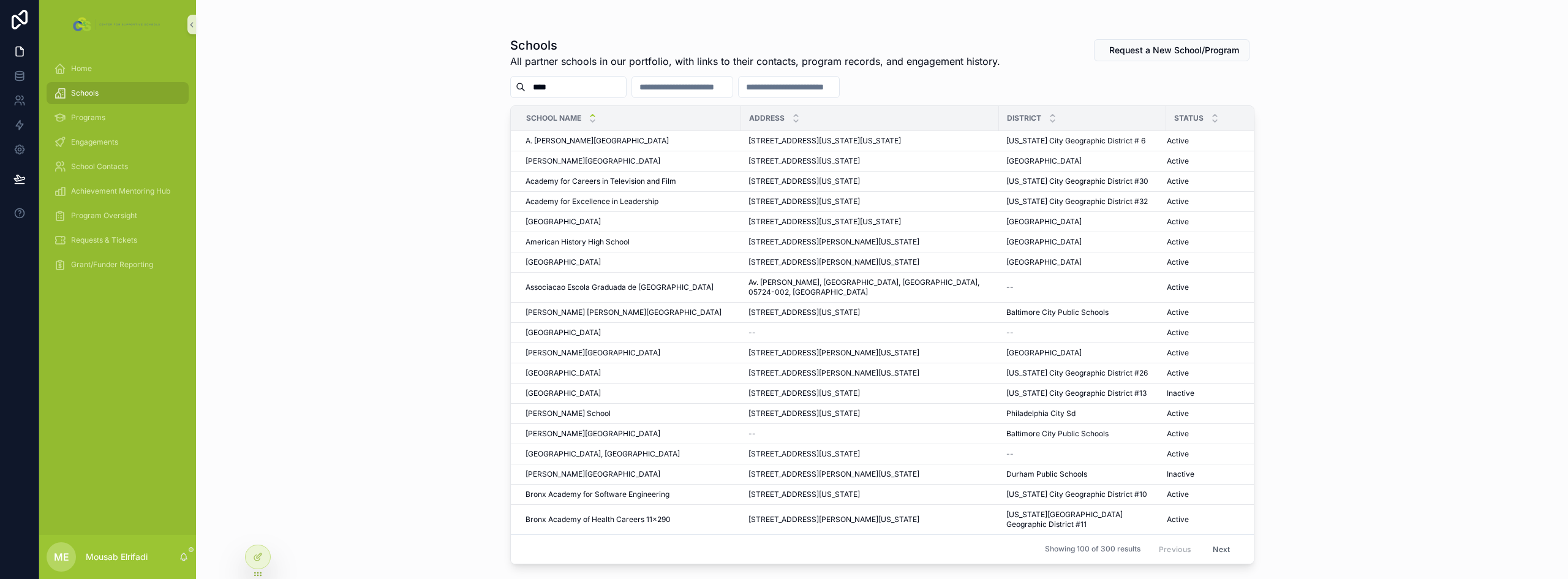
click at [572, 83] on input "****" at bounding box center [575, 87] width 100 height 17
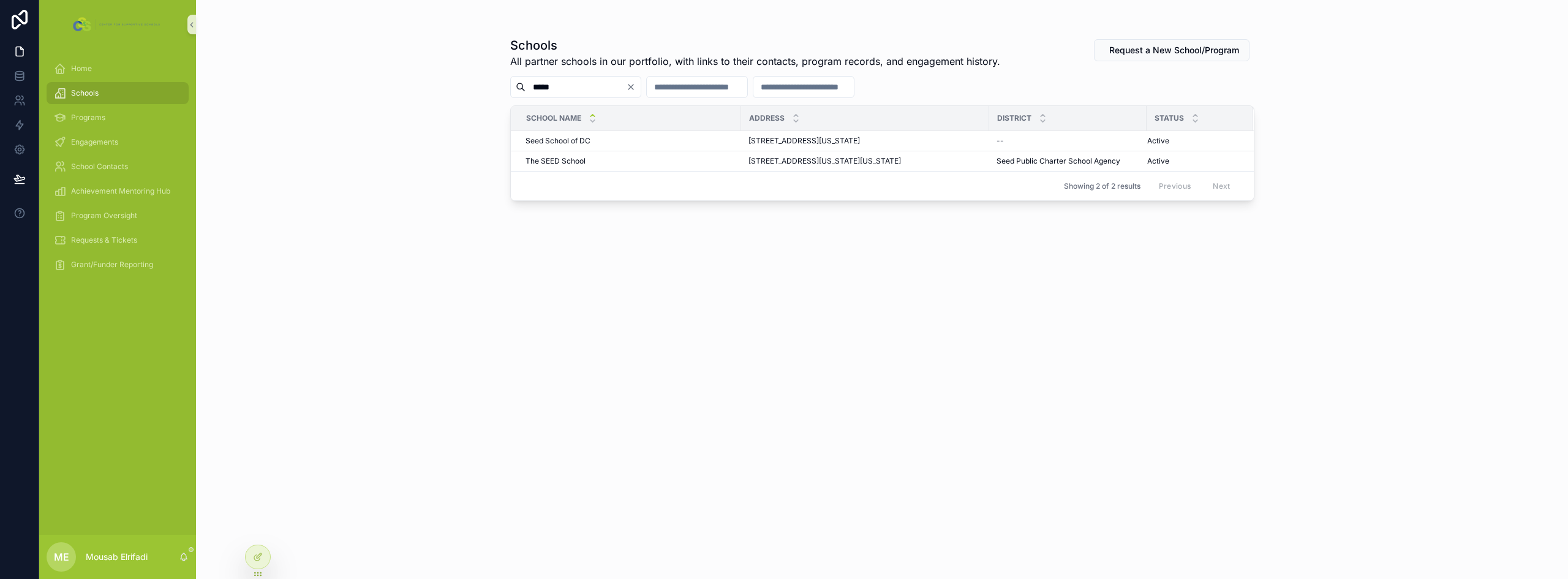
type input "****"
click at [769, 144] on span "[STREET_ADDRESS][US_STATE]" at bounding box center [804, 141] width 111 height 10
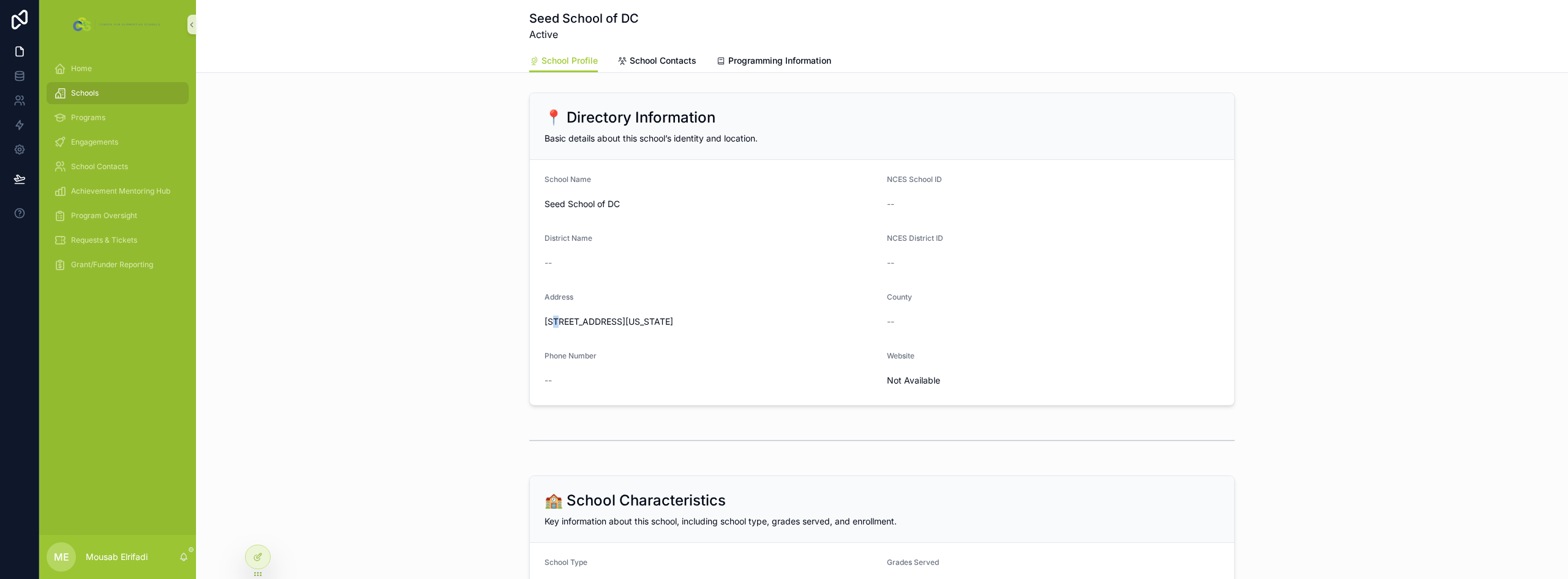
click at [552, 319] on span "[STREET_ADDRESS][US_STATE]" at bounding box center [710, 321] width 332 height 12
click at [552, 321] on span "[STREET_ADDRESS][US_STATE]" at bounding box center [710, 321] width 332 height 12
drag, startPoint x: 539, startPoint y: 321, endPoint x: 732, endPoint y: 321, distance: 193.0
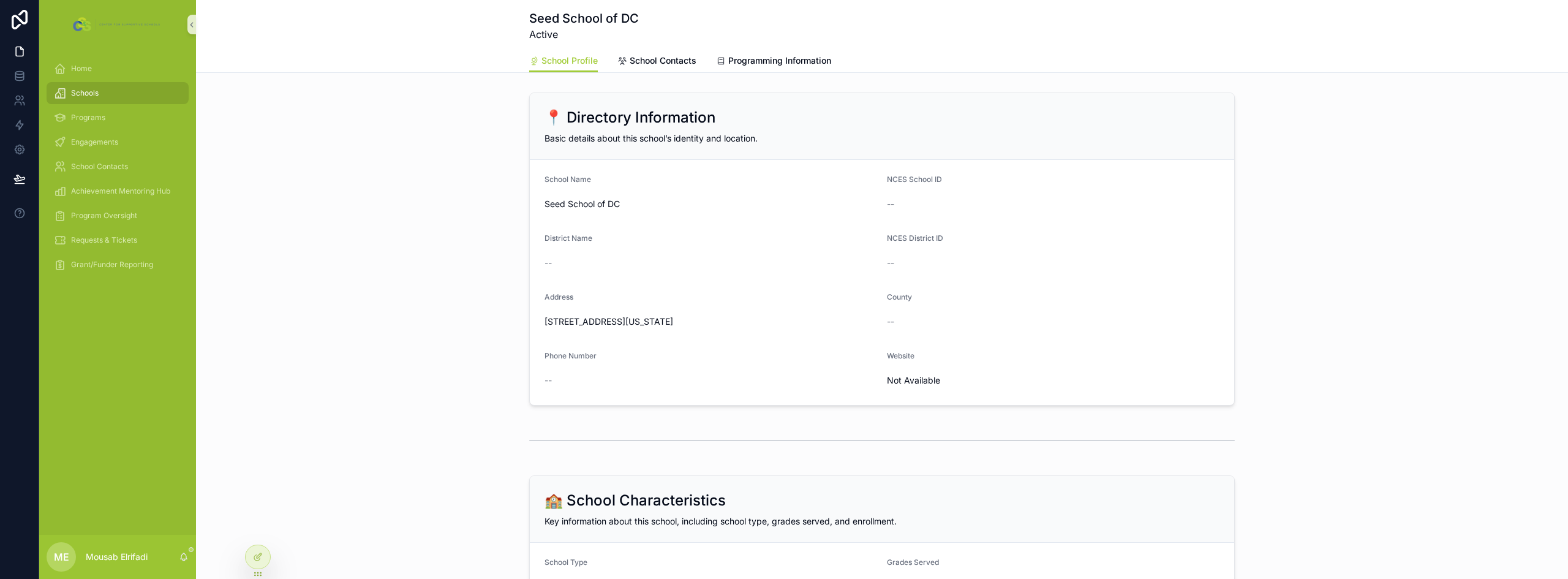
click at [732, 321] on form "School Name Seed School of [GEOGRAPHIC_DATA] ID -- District Name -- NCES Distri…" at bounding box center [882, 282] width 704 height 245
copy span "[STREET_ADDRESS][US_STATE]"
click at [501, 246] on div "📍 Directory Information Basic details about this school’s identity and location…" at bounding box center [882, 249] width 1372 height 323
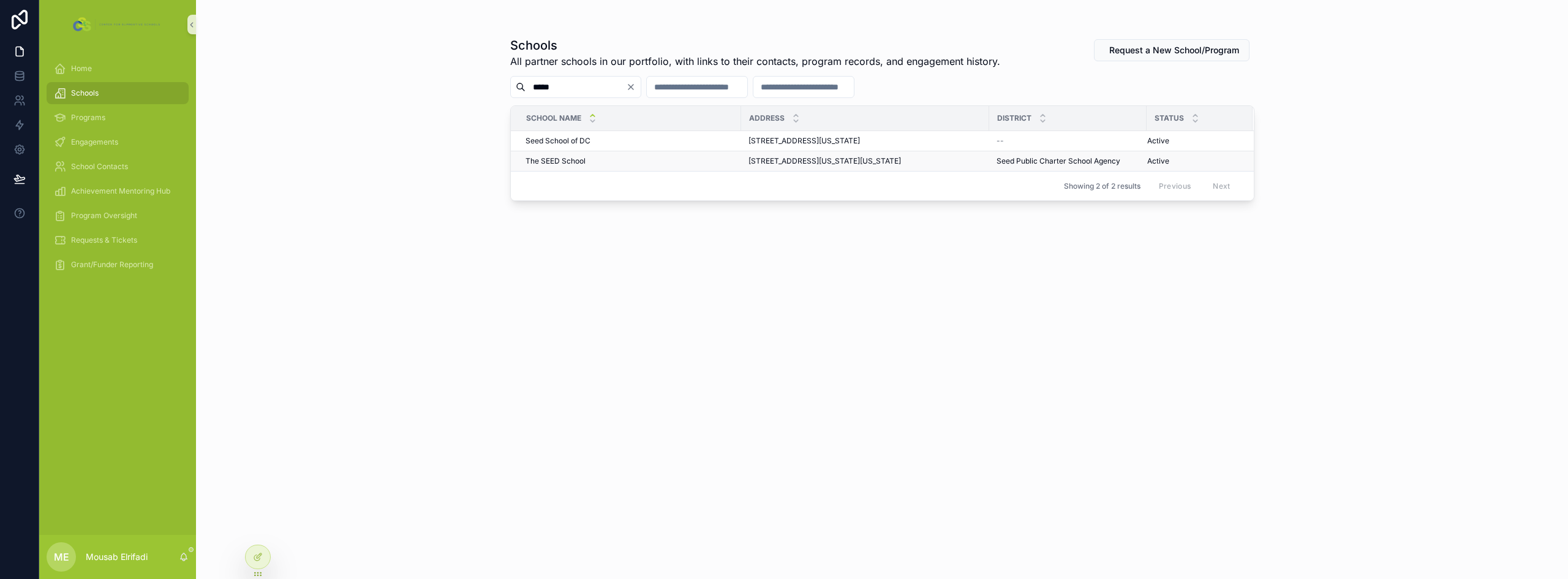
click at [586, 163] on div "The SEED School The SEED School" at bounding box center [629, 161] width 208 height 10
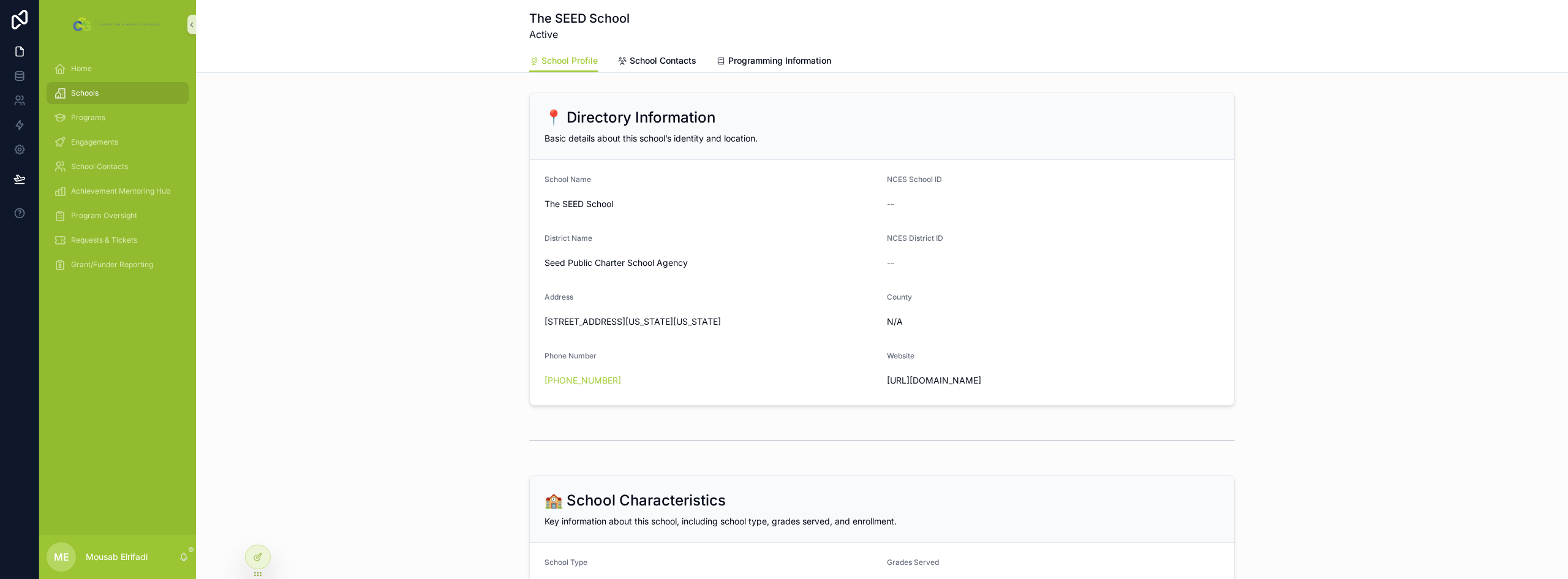
drag, startPoint x: 540, startPoint y: 321, endPoint x: 761, endPoint y: 319, distance: 221.0
click at [761, 319] on span "[STREET_ADDRESS][US_STATE][US_STATE]" at bounding box center [710, 321] width 332 height 12
copy span "[STREET_ADDRESS][US_STATE][US_STATE]"
click at [84, 143] on span "Engagements" at bounding box center [94, 142] width 47 height 10
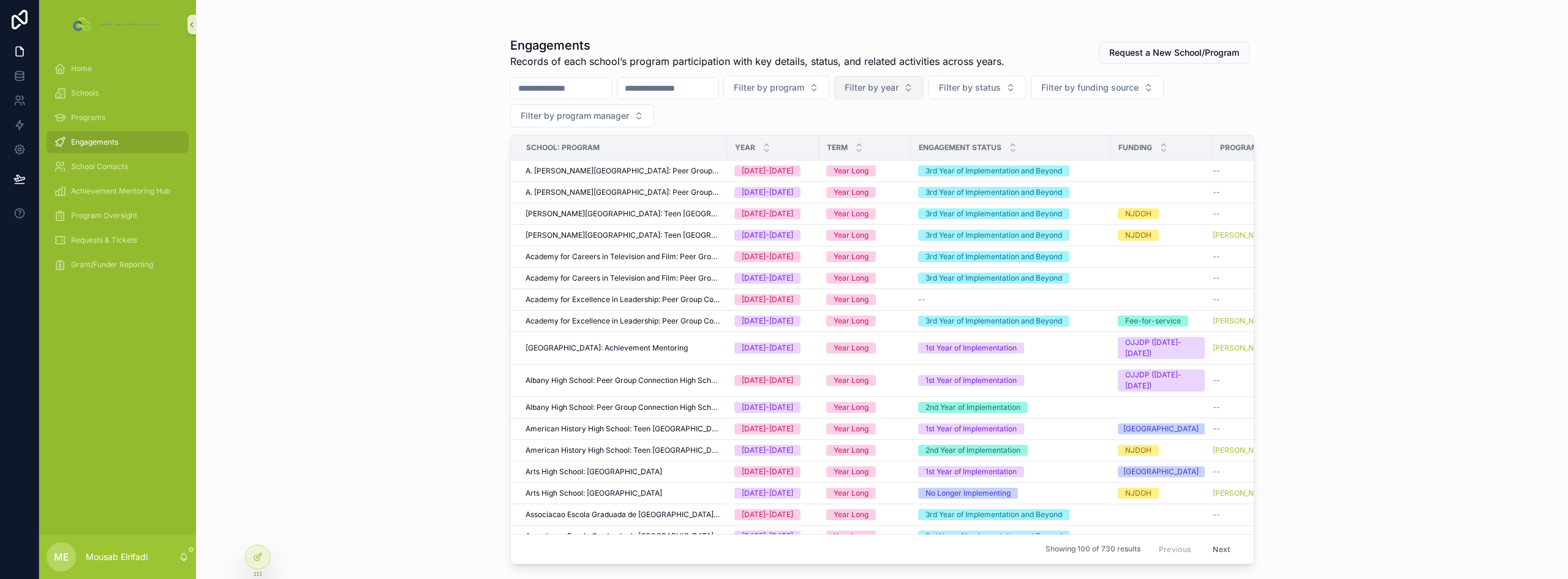
click at [899, 85] on span "Filter by year" at bounding box center [872, 87] width 54 height 12
click at [892, 159] on div "[DATE]-[DATE]" at bounding box center [940, 157] width 147 height 20
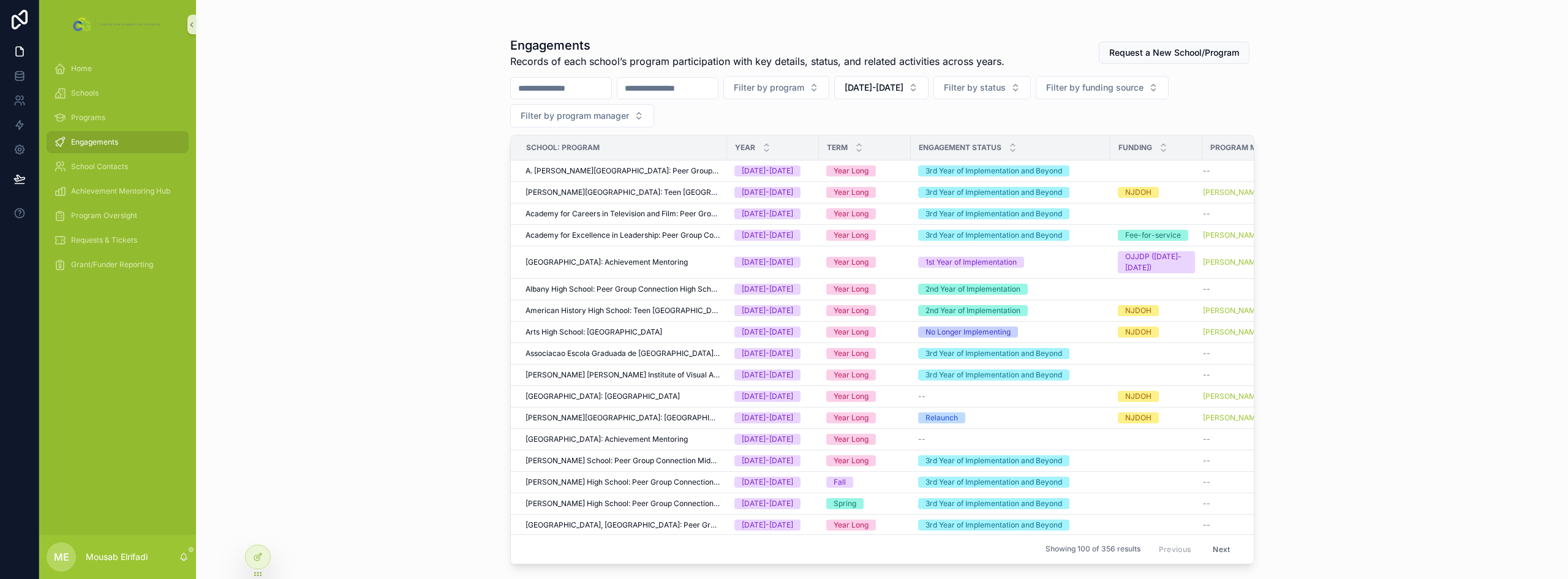
click at [673, 88] on input "scrollable content" at bounding box center [667, 88] width 100 height 17
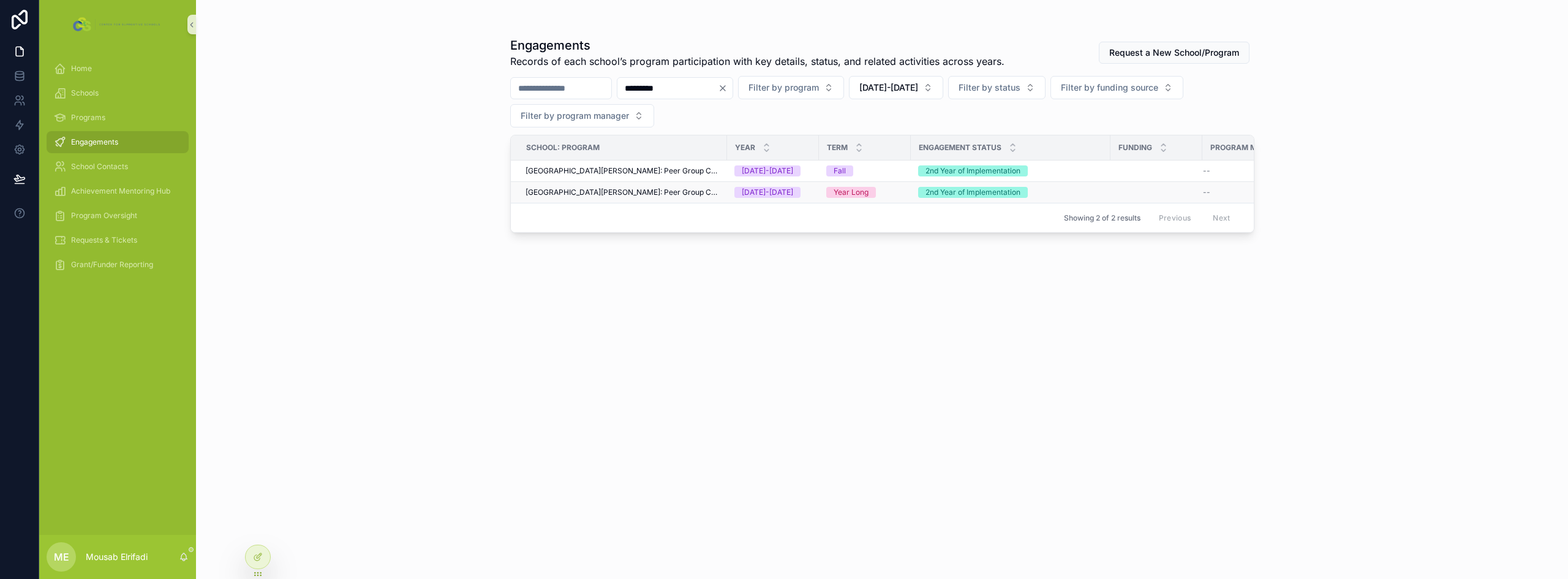
type input "*********"
click at [651, 193] on span "[GEOGRAPHIC_DATA][PERSON_NAME]: Peer Group Connection Middle School" at bounding box center [622, 193] width 194 height 10
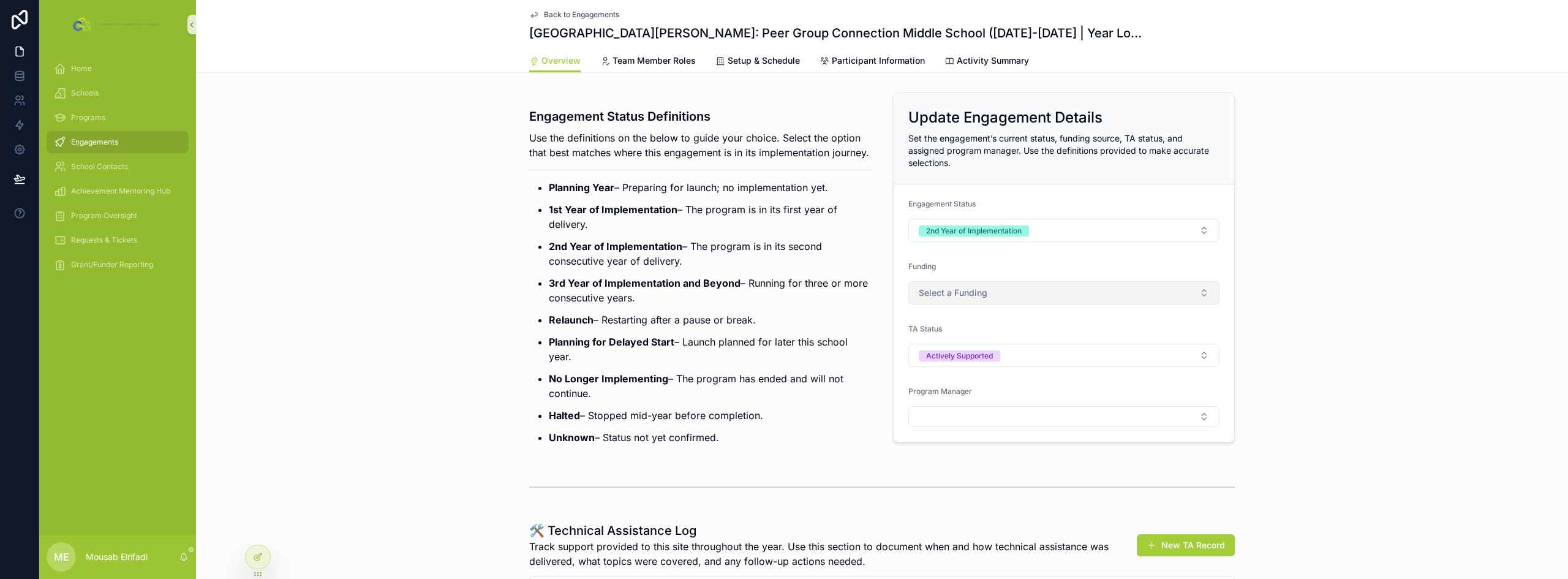
click at [971, 300] on button "Select a Funding" at bounding box center [1064, 293] width 311 height 23
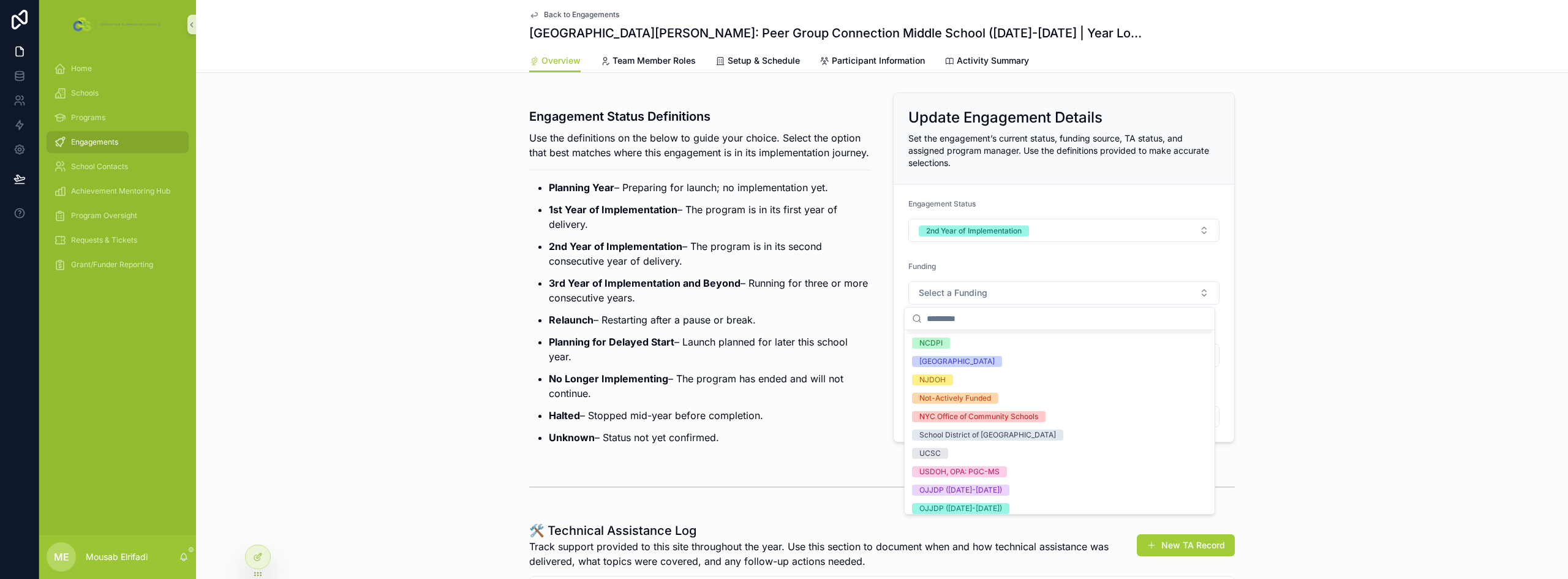
scroll to position [123, 0]
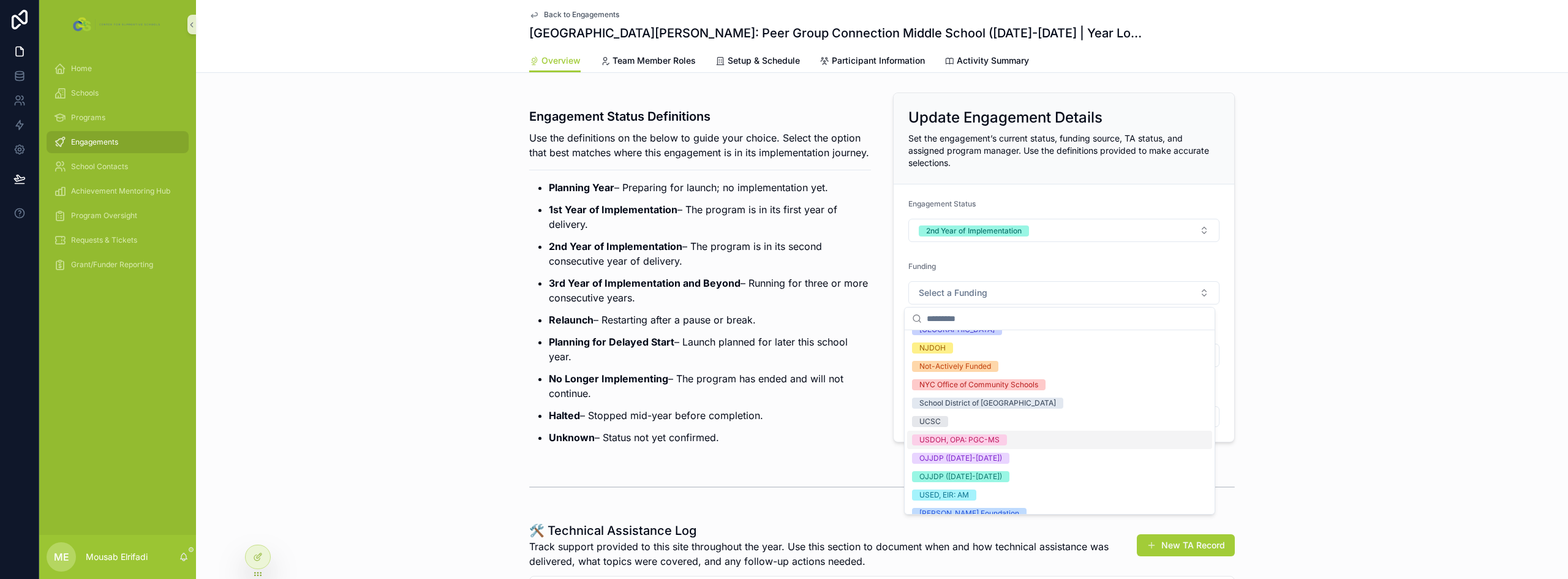
click at [995, 442] on div "USDOH, OPA: PGC-MS" at bounding box center [959, 440] width 80 height 11
click at [848, 364] on p "Planning for Delayed Start – Launch planned for later this school year." at bounding box center [710, 349] width 322 height 29
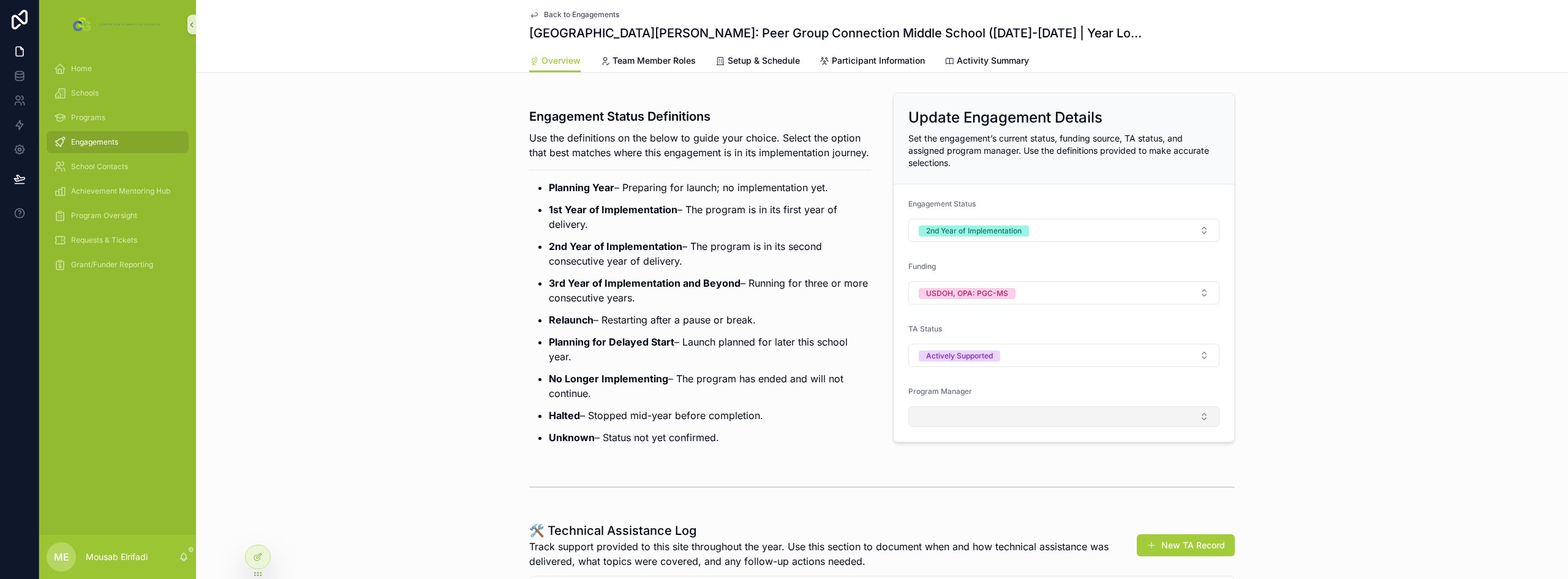
click at [958, 415] on button "Select Button" at bounding box center [1064, 417] width 311 height 21
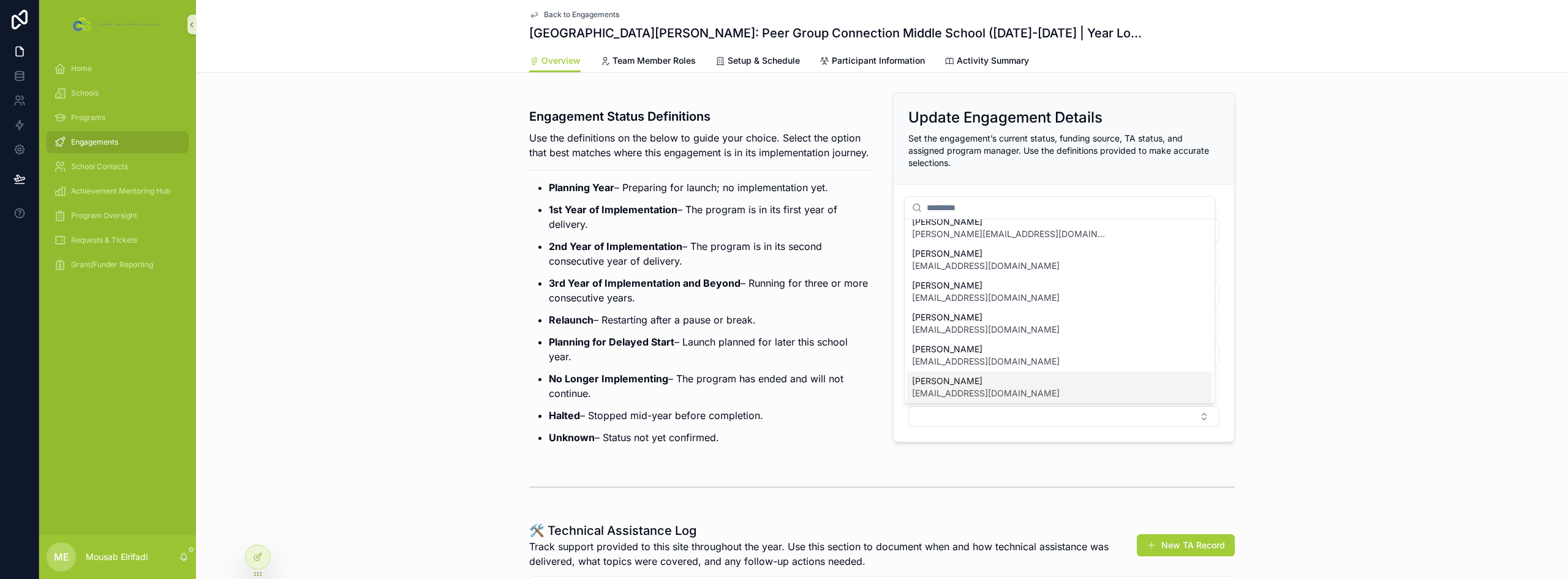
scroll to position [110, 0]
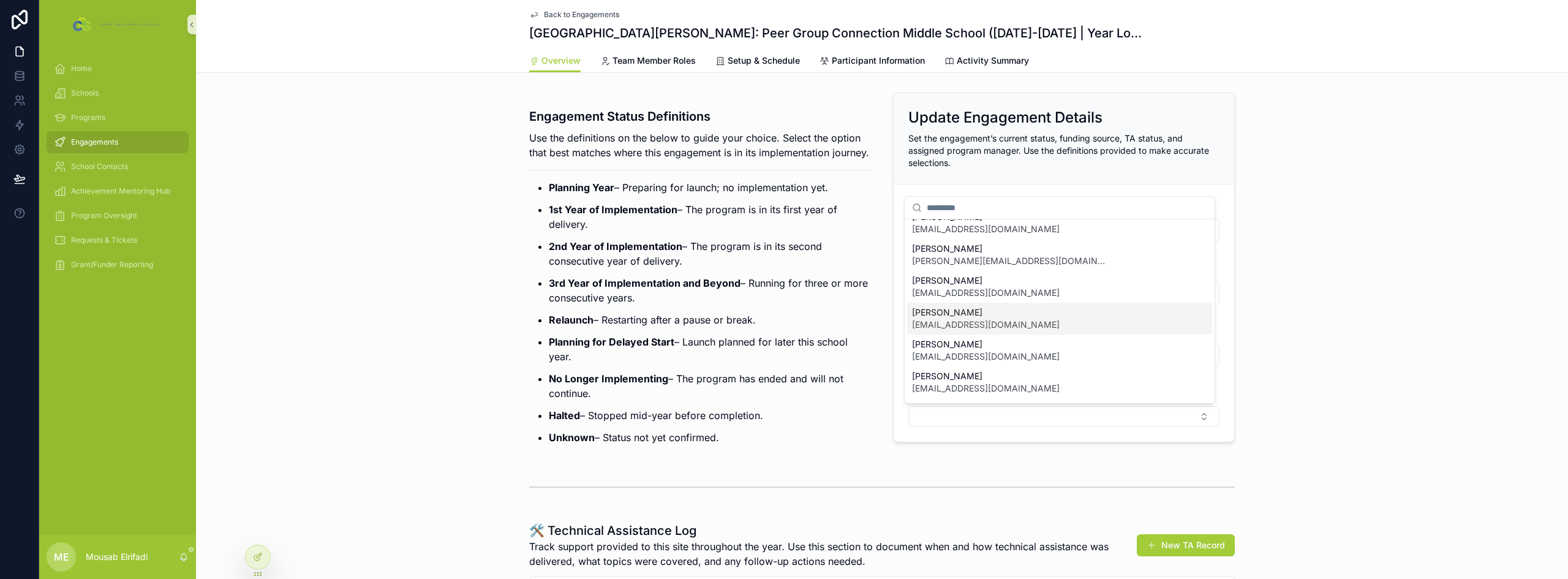
click at [969, 308] on span "[PERSON_NAME]" at bounding box center [986, 312] width 148 height 12
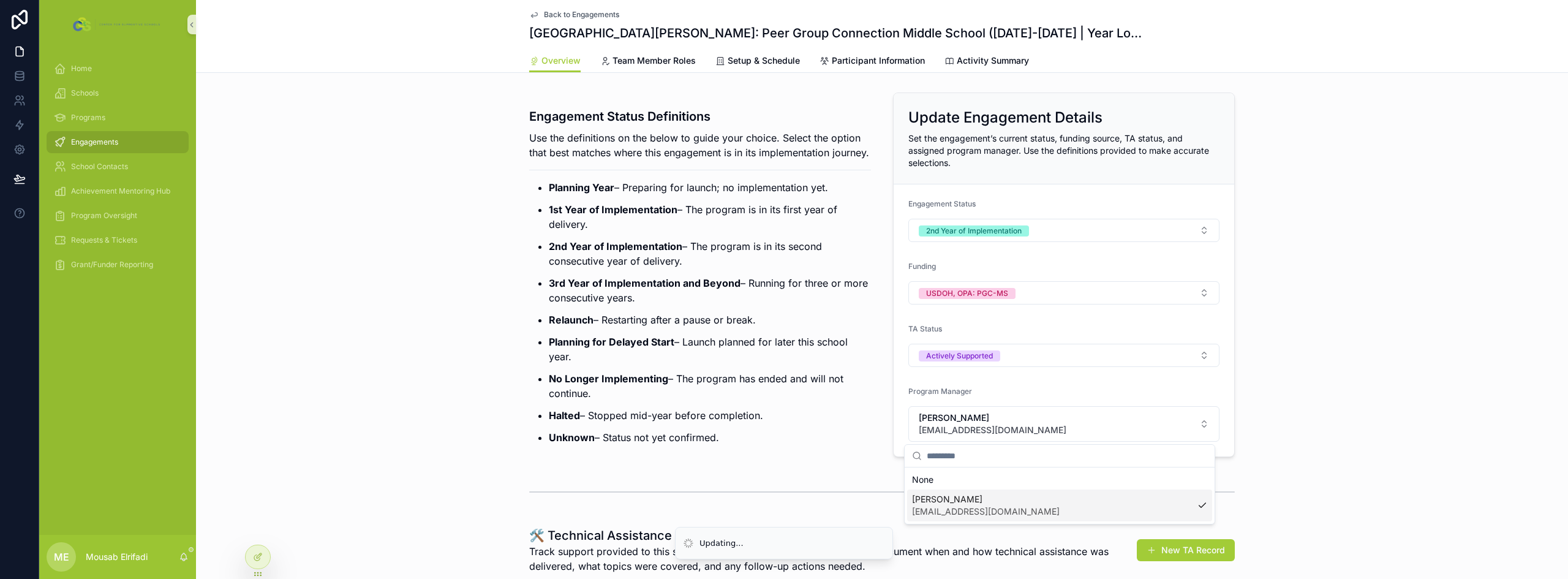
scroll to position [0, 0]
click at [701, 305] on p "3rd Year of Implementation and Beyond – Running for three or more consecutive y…" at bounding box center [710, 291] width 322 height 29
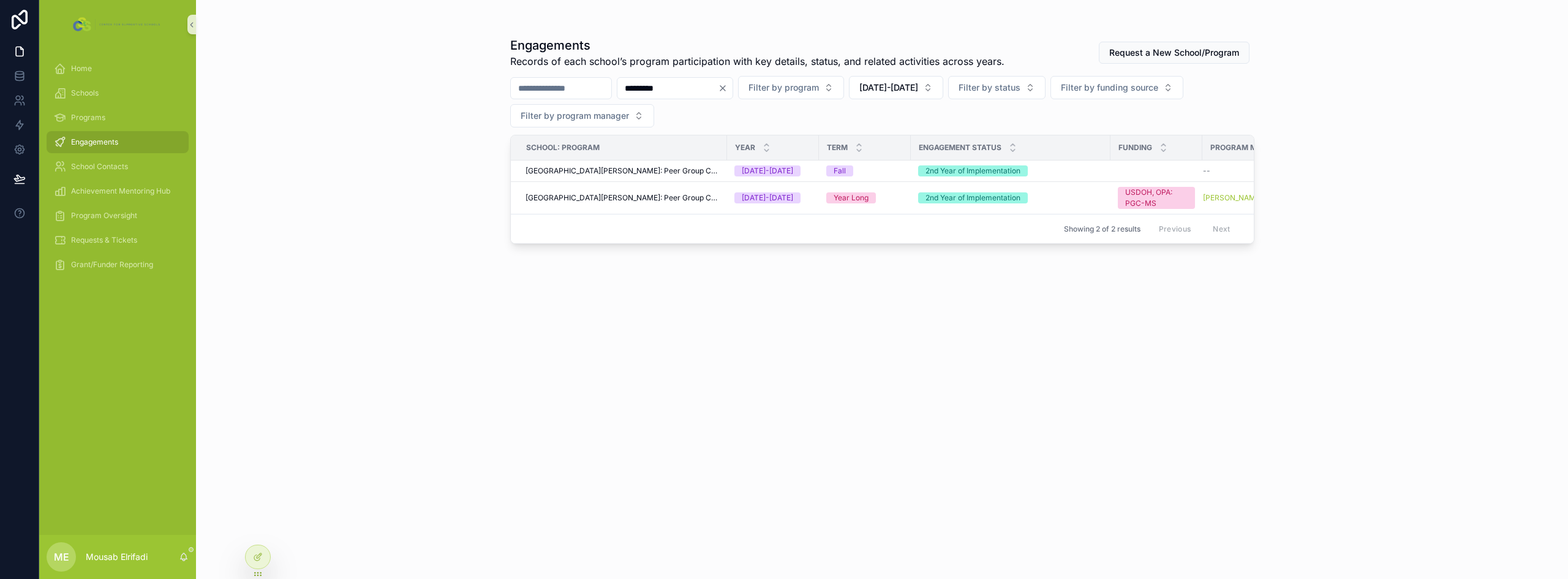
click at [683, 88] on input "*********" at bounding box center [667, 88] width 100 height 17
click at [683, 88] on input "*********" at bounding box center [667, 88] width 100 height 17
type input "**********"
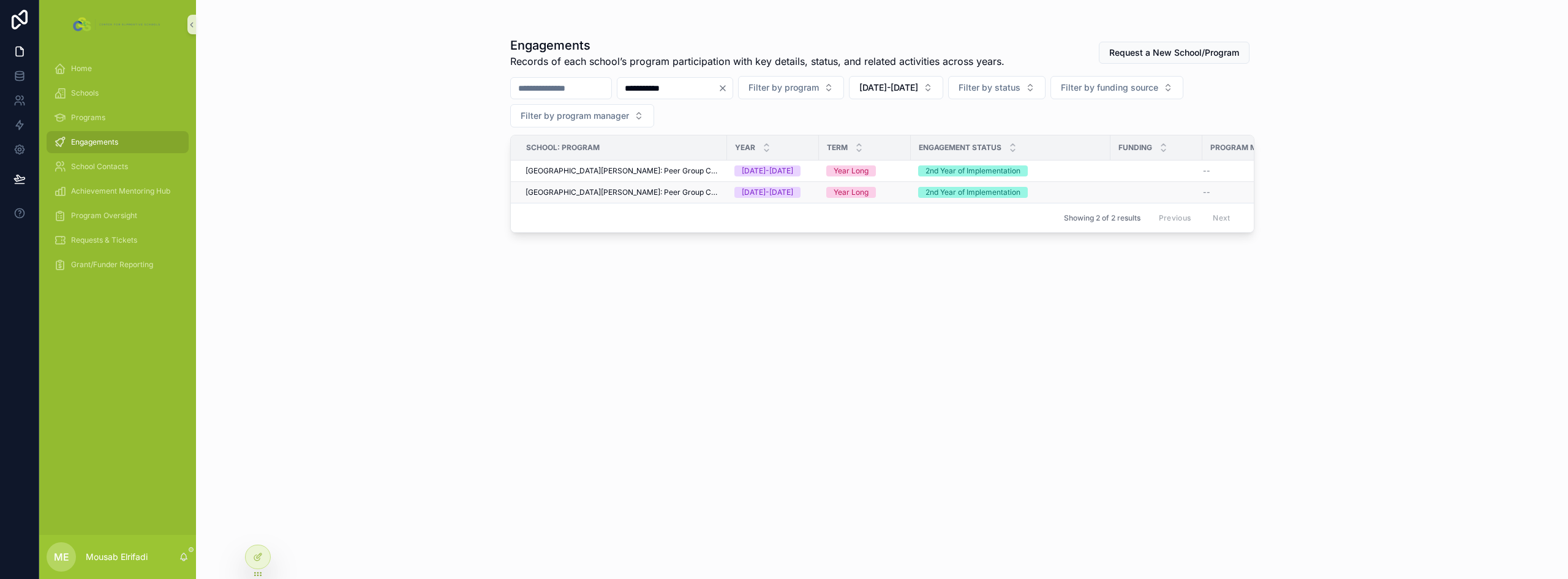
click at [680, 190] on span "[GEOGRAPHIC_DATA][PERSON_NAME]: Peer Group Connection Middle School" at bounding box center [622, 193] width 194 height 10
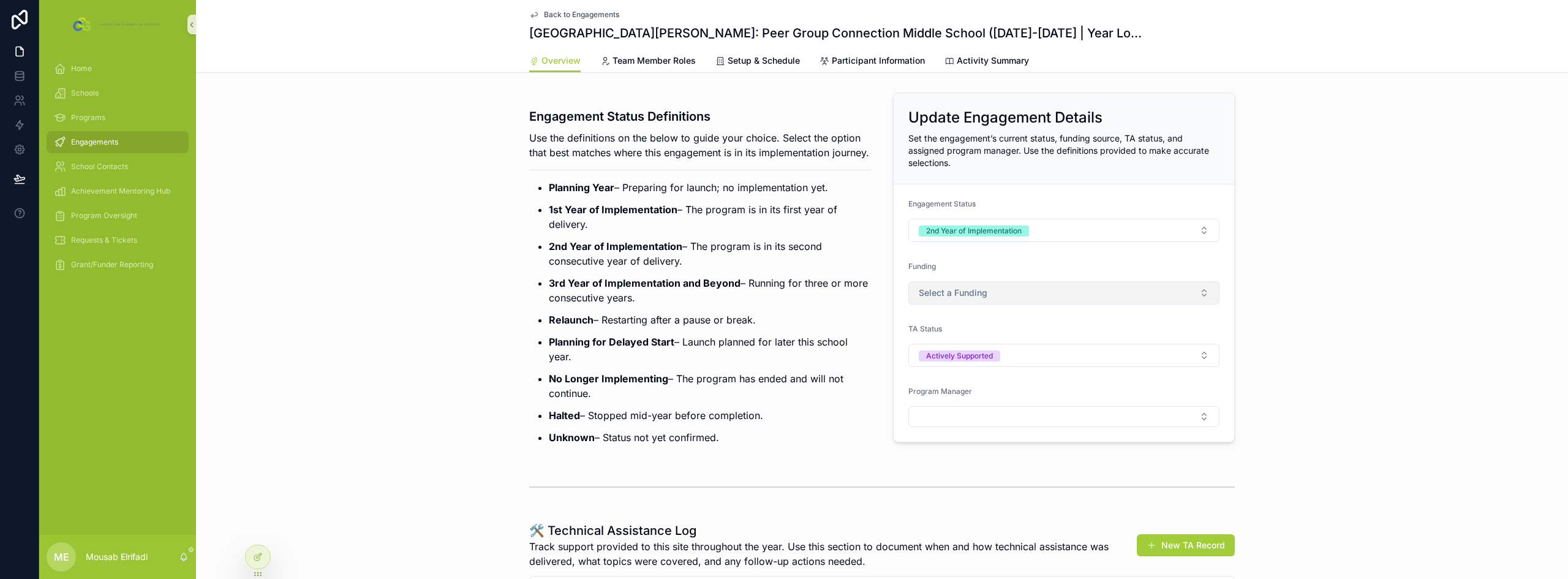
click at [1009, 304] on button "Select a Funding" at bounding box center [1064, 293] width 311 height 23
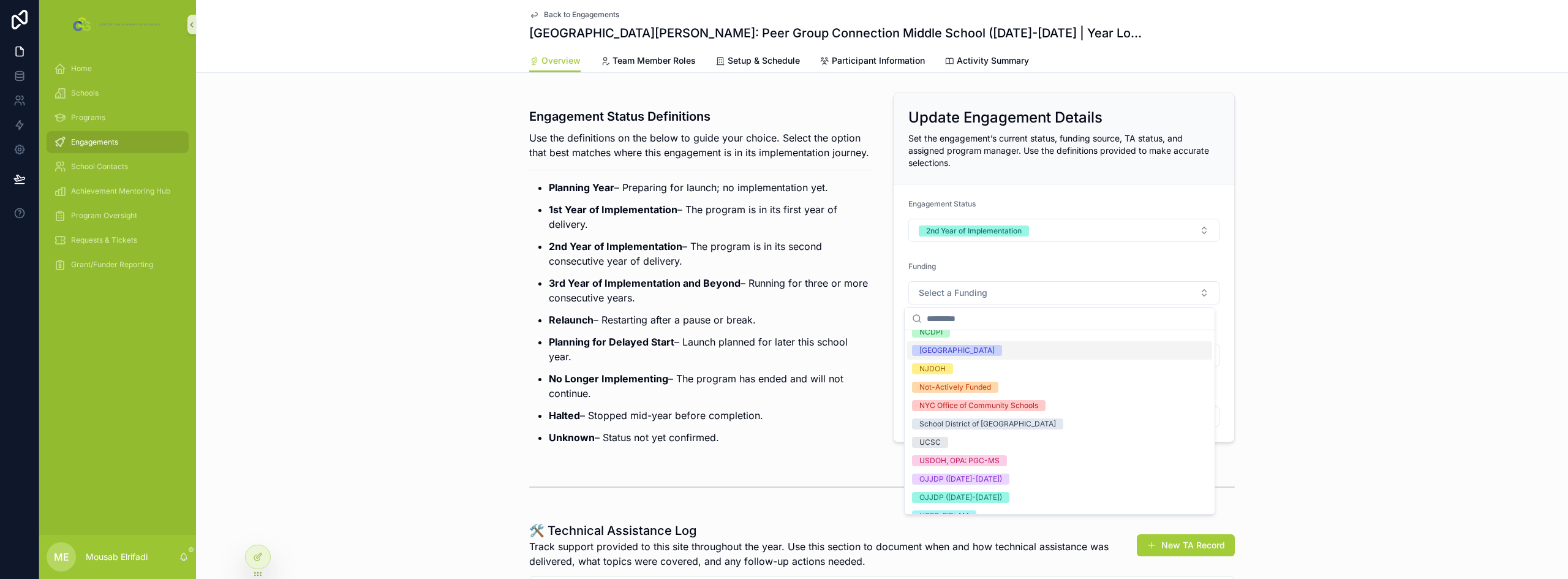
scroll to position [123, 0]
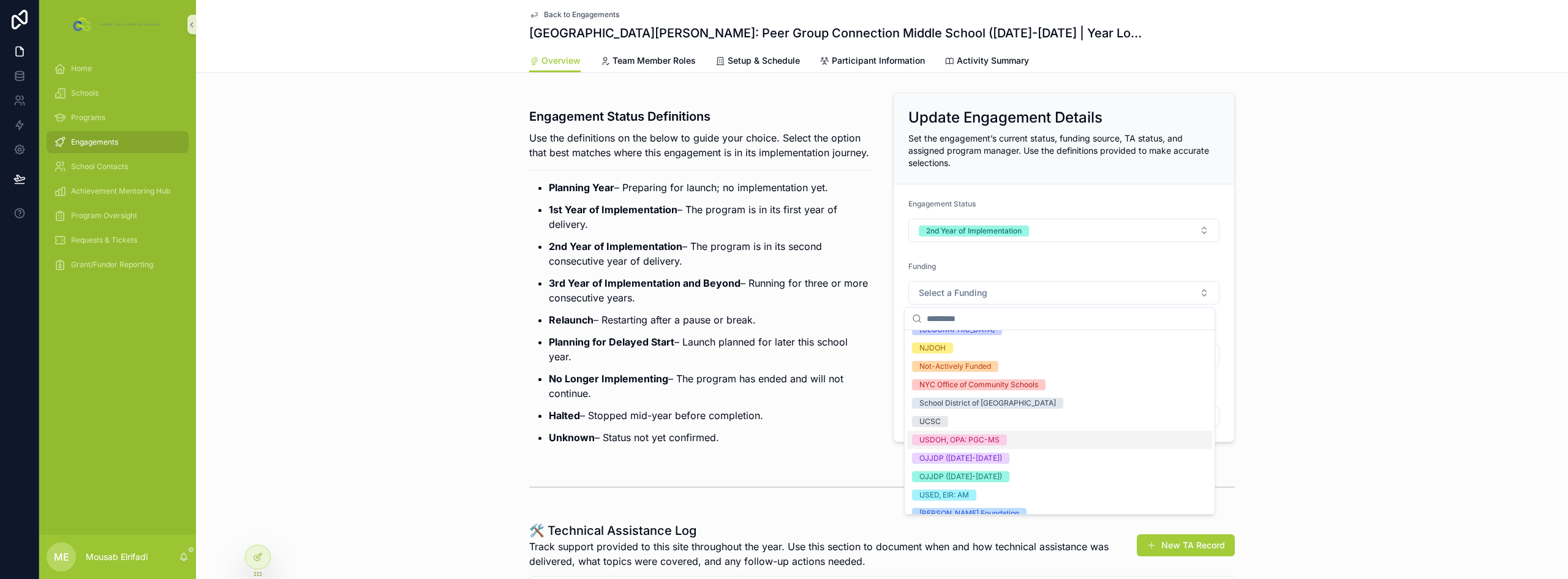
click at [995, 438] on div "USDOH, OPA: PGC-MS" at bounding box center [959, 440] width 80 height 11
click at [1041, 264] on div "Funding" at bounding box center [1064, 269] width 311 height 15
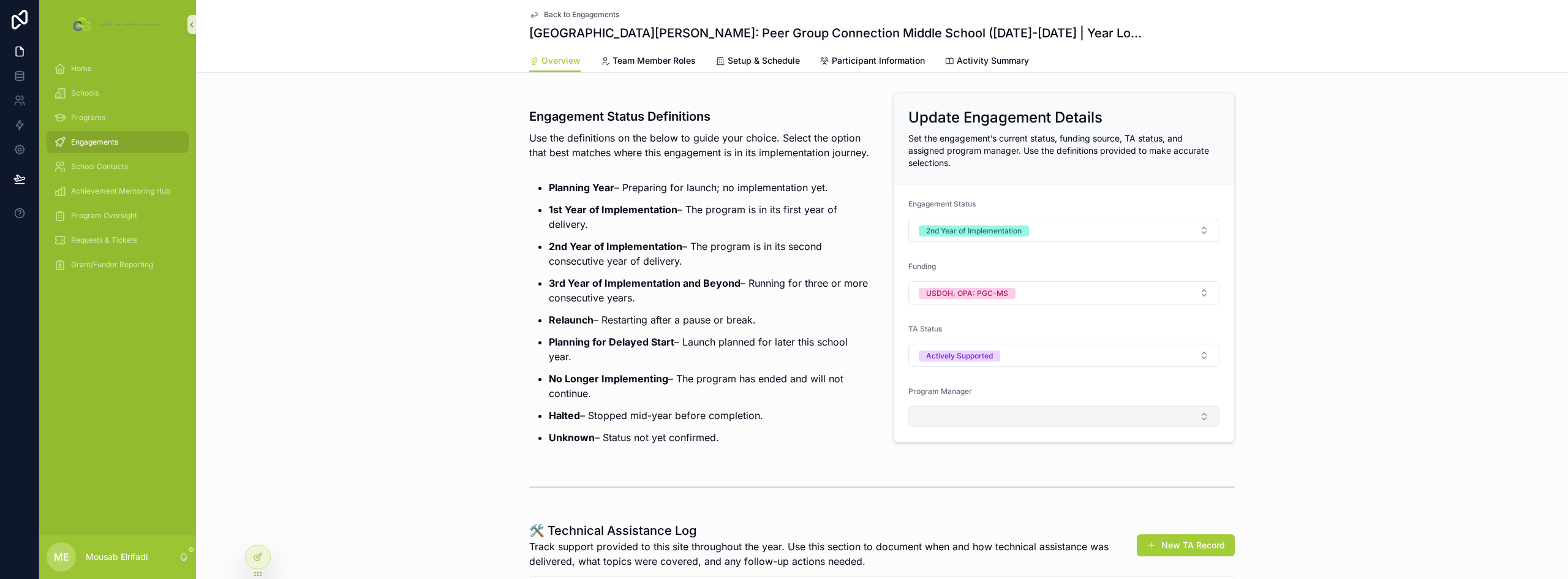
click at [986, 407] on button "Select Button" at bounding box center [1064, 417] width 311 height 21
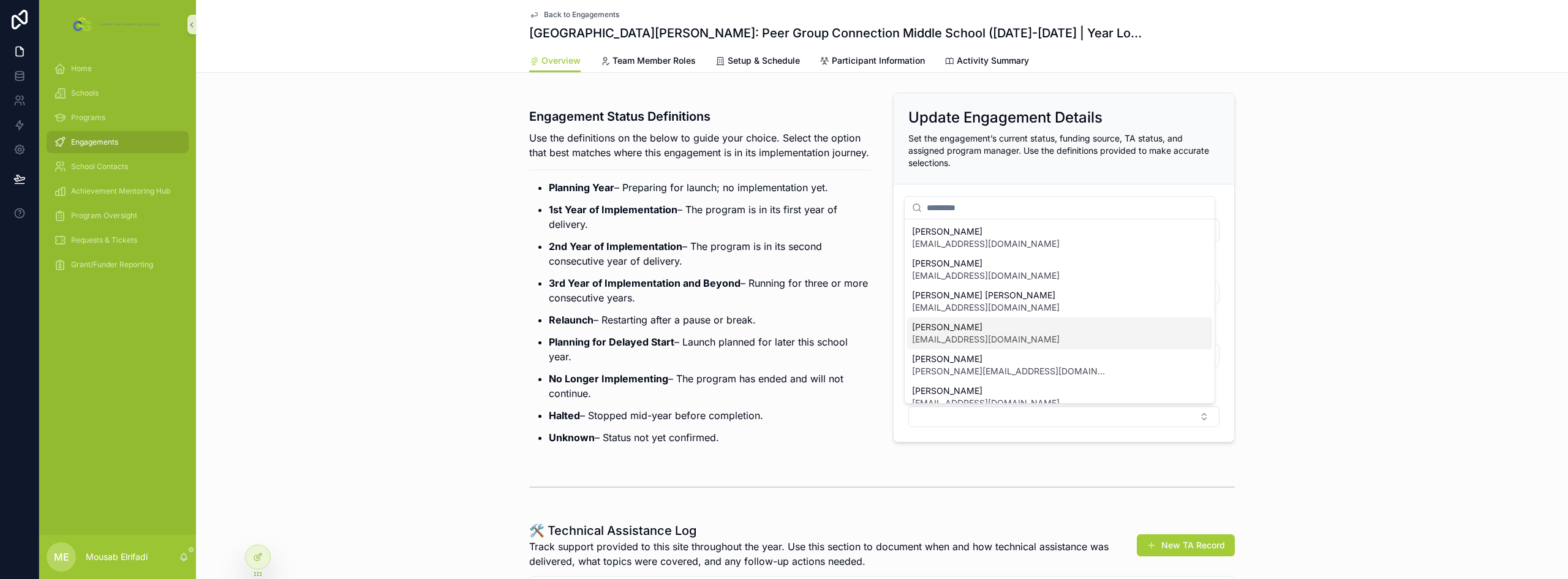
scroll to position [61, 0]
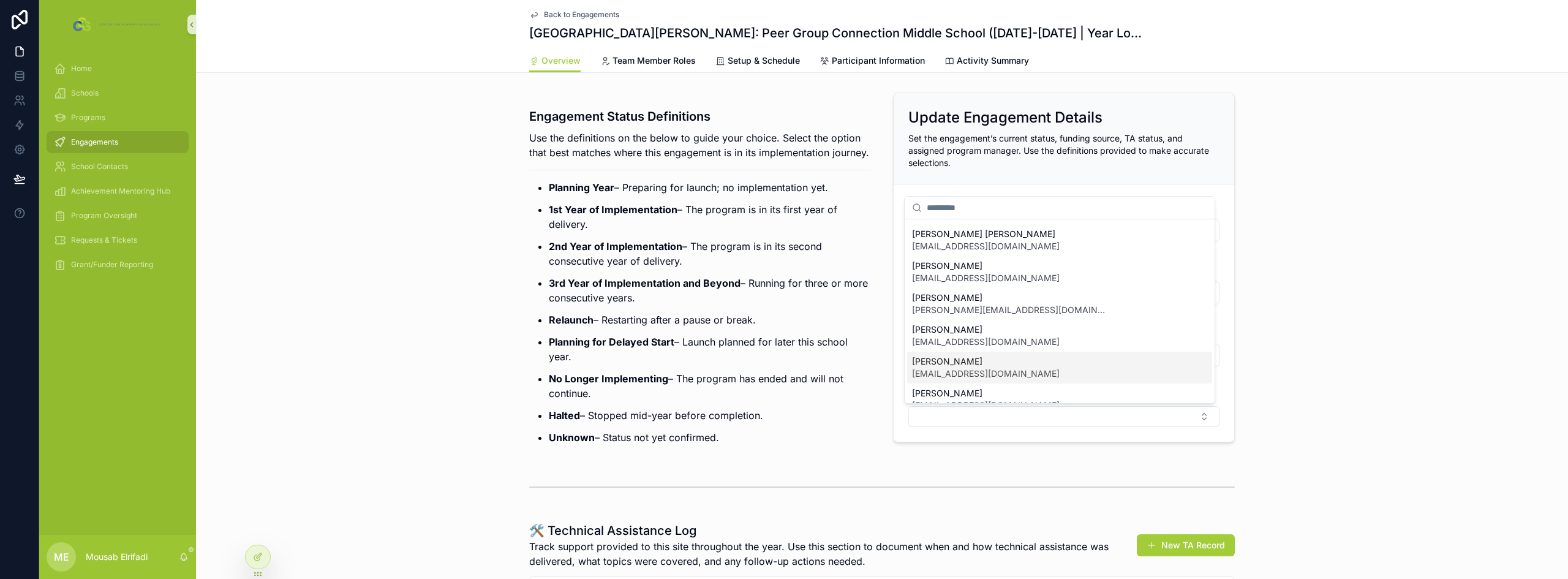
click at [951, 370] on span "[EMAIL_ADDRESS][DOMAIN_NAME]" at bounding box center [986, 373] width 148 height 12
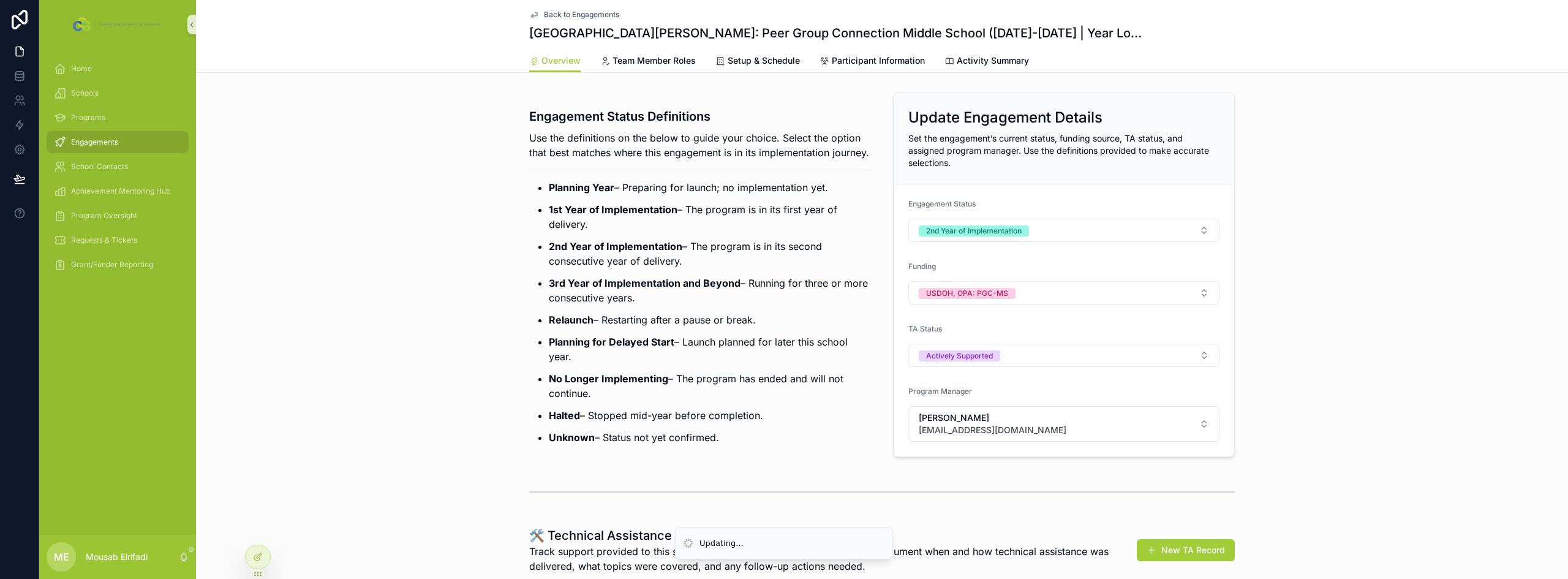
click at [624, 321] on ul "Planning Year – Preparing for launch; no implementation yet. 1st Year of Implem…" at bounding box center [700, 312] width 342 height 265
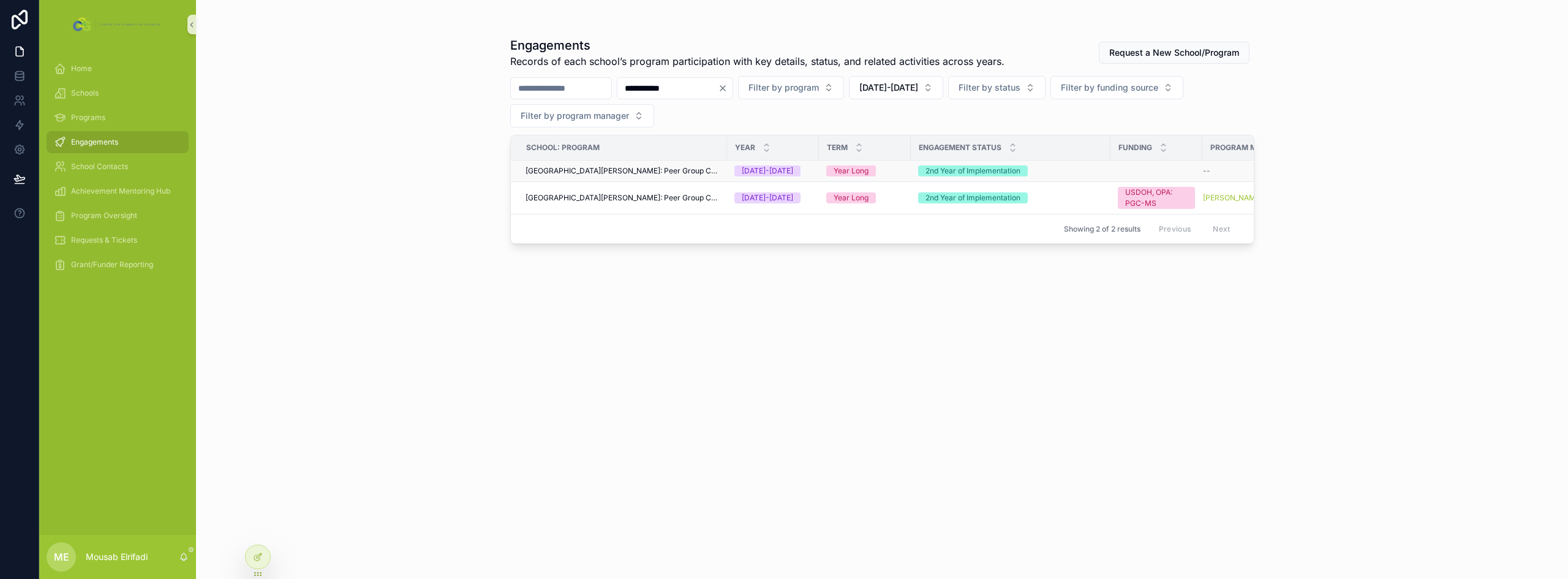
click at [678, 172] on span "[GEOGRAPHIC_DATA][PERSON_NAME]: Peer Group Connection High School" at bounding box center [622, 171] width 194 height 10
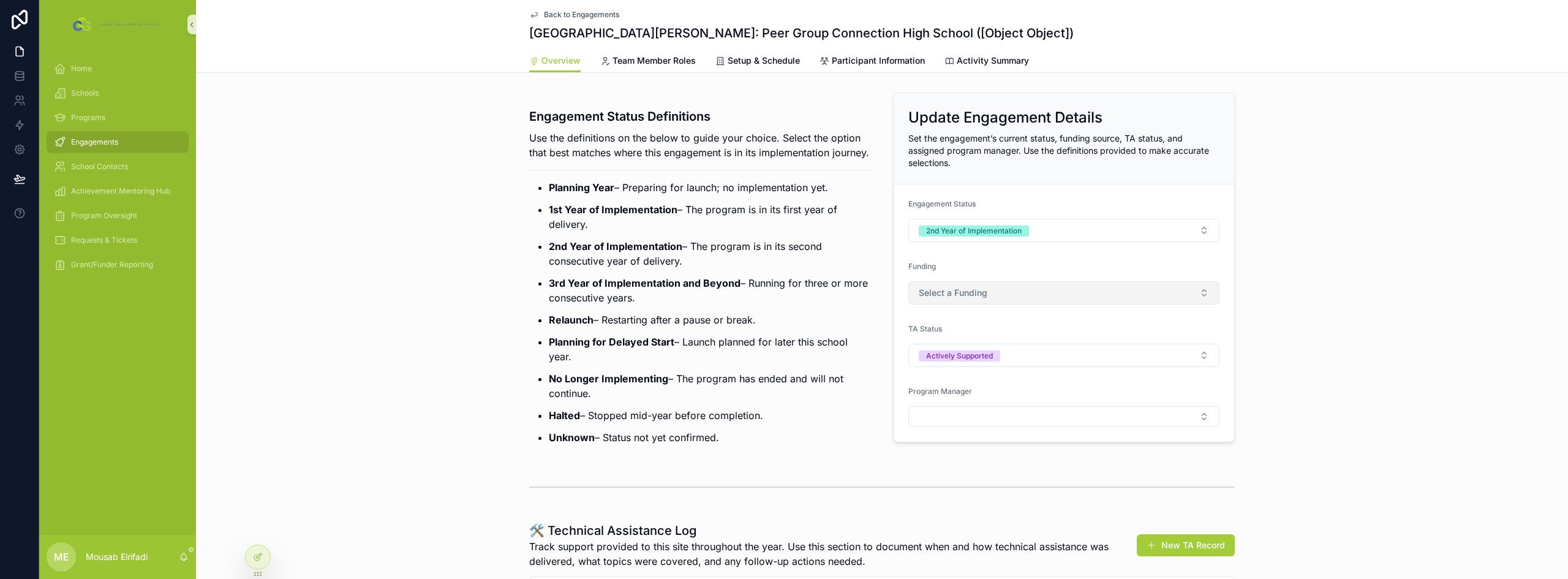
click at [967, 290] on span "Select a Funding" at bounding box center [953, 292] width 69 height 12
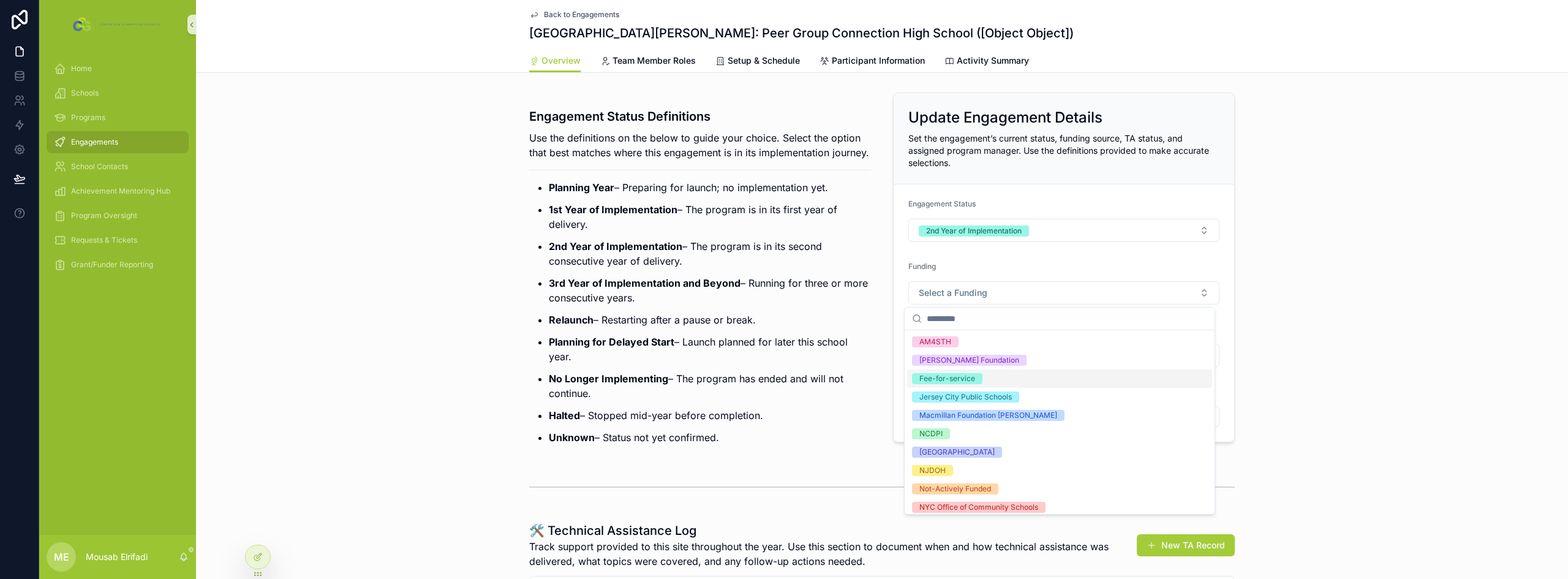
click at [967, 382] on div "Fee-for-service" at bounding box center [947, 379] width 56 height 11
click at [807, 398] on p "No Longer Implementing – The program has ended and will not continue." at bounding box center [710, 386] width 322 height 29
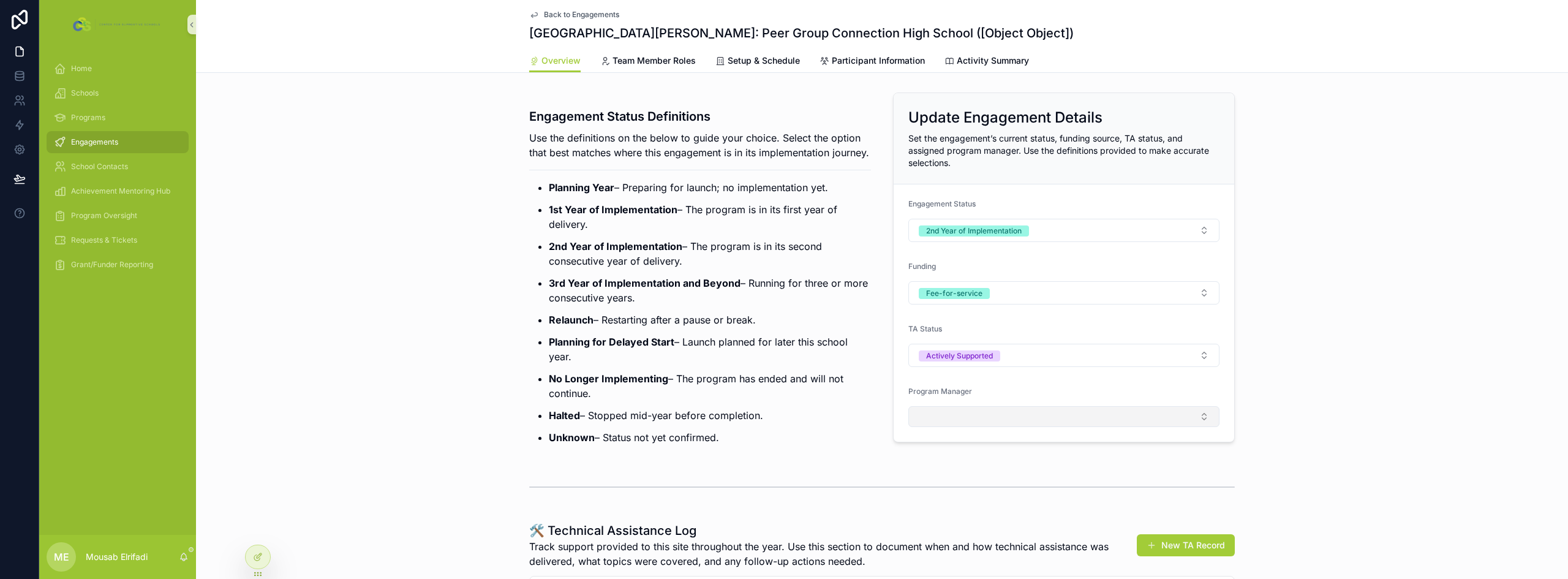
click at [970, 421] on button "Select Button" at bounding box center [1064, 417] width 311 height 21
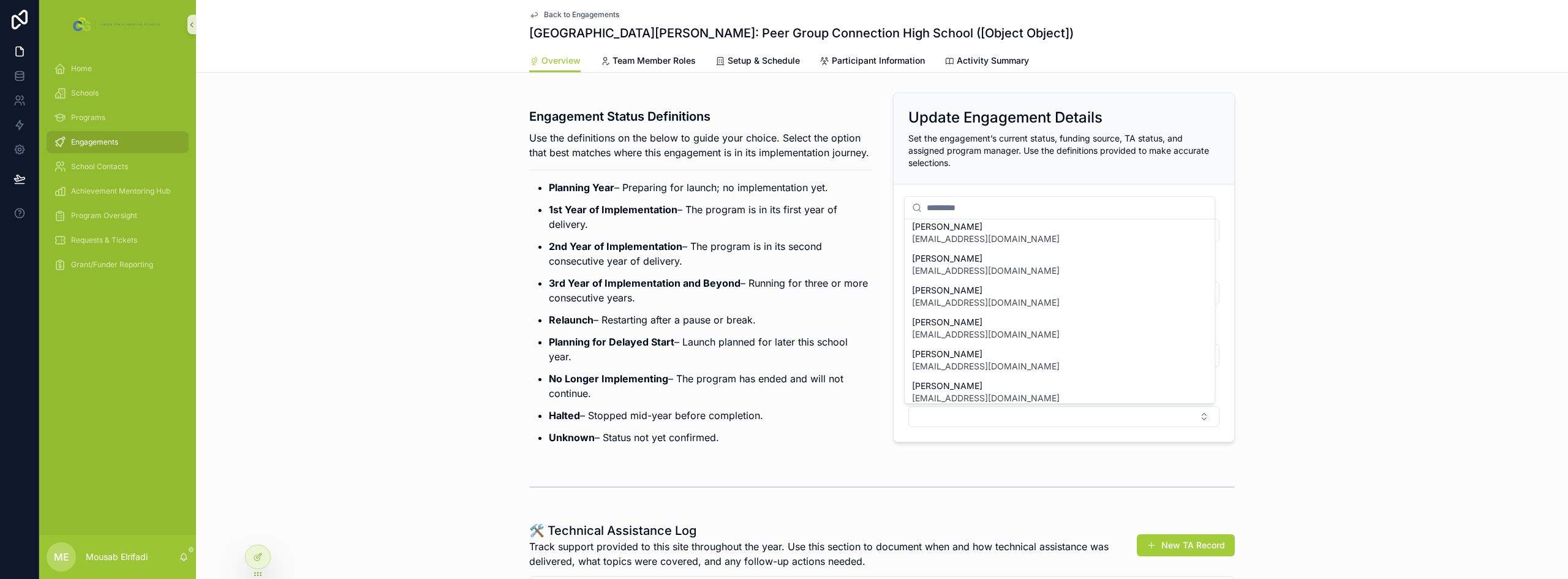
scroll to position [172, 0]
click at [926, 395] on span "[EMAIL_ADDRESS][DOMAIN_NAME]" at bounding box center [986, 390] width 148 height 12
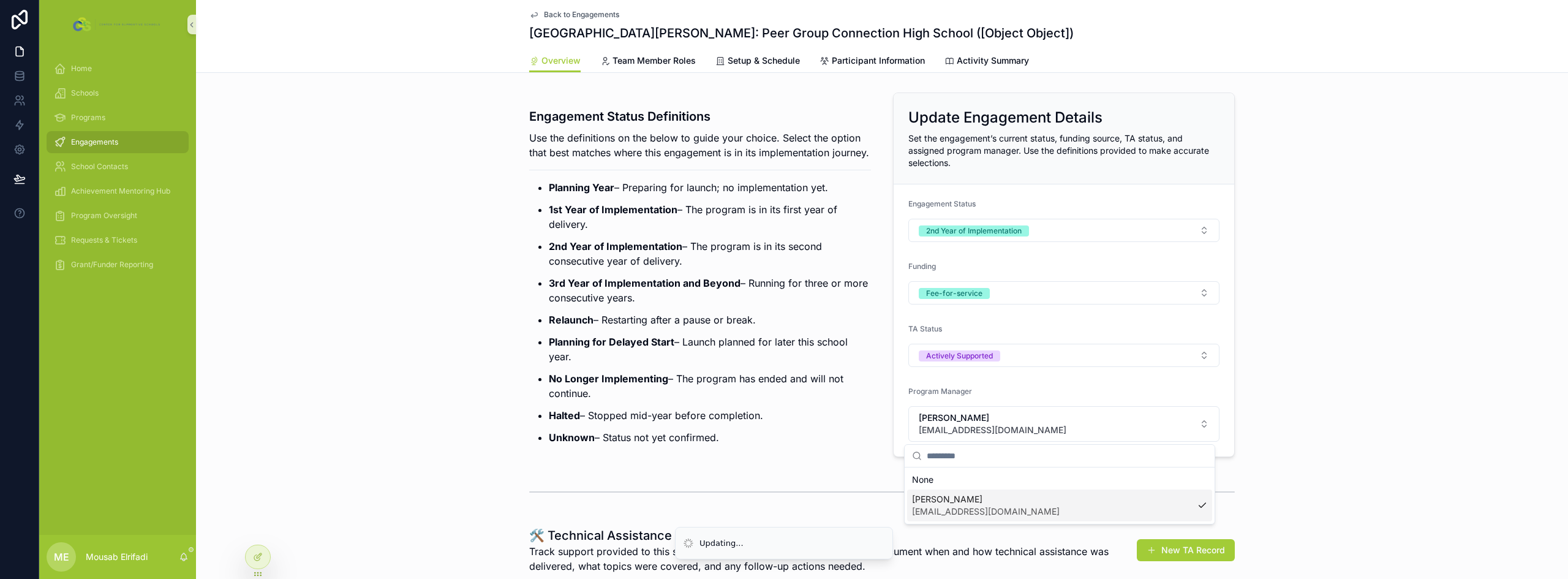
scroll to position [0, 0]
click at [568, 289] on strong "3rd Year of Implementation and Beyond" at bounding box center [645, 282] width 192 height 12
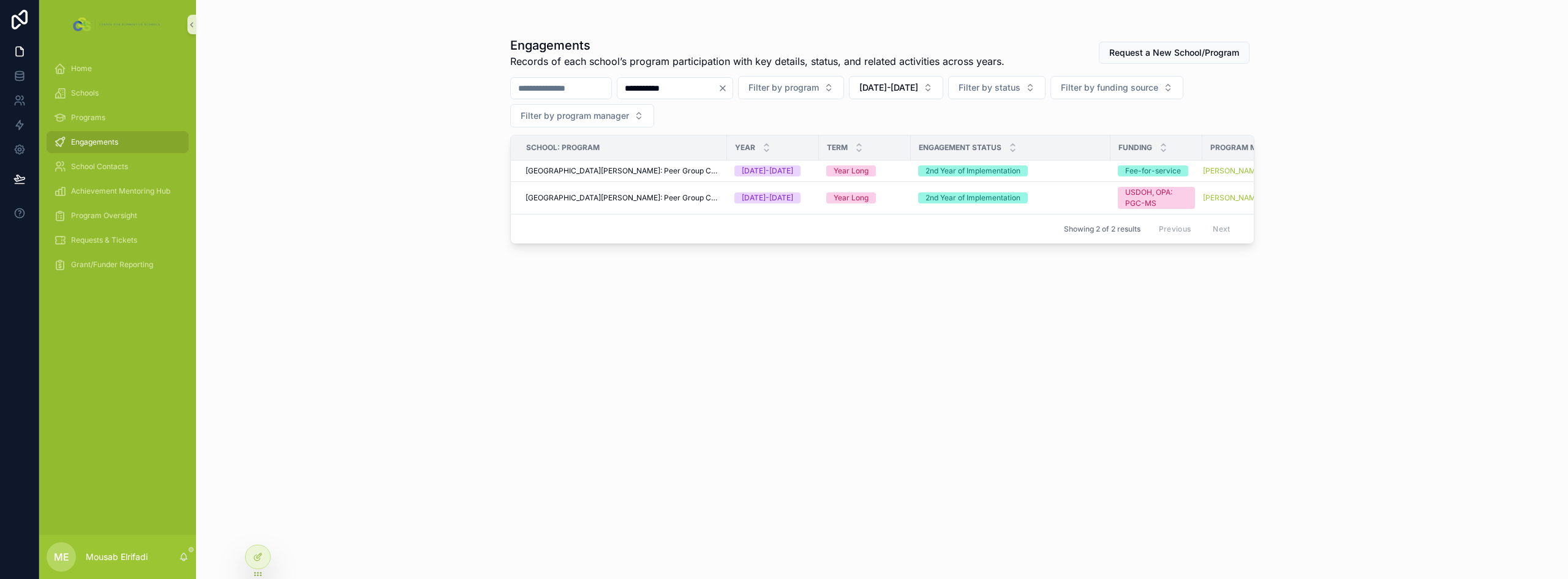
click at [669, 90] on input "**********" at bounding box center [667, 88] width 100 height 17
click at [668, 90] on input "**********" at bounding box center [667, 88] width 100 height 17
type input "**********"
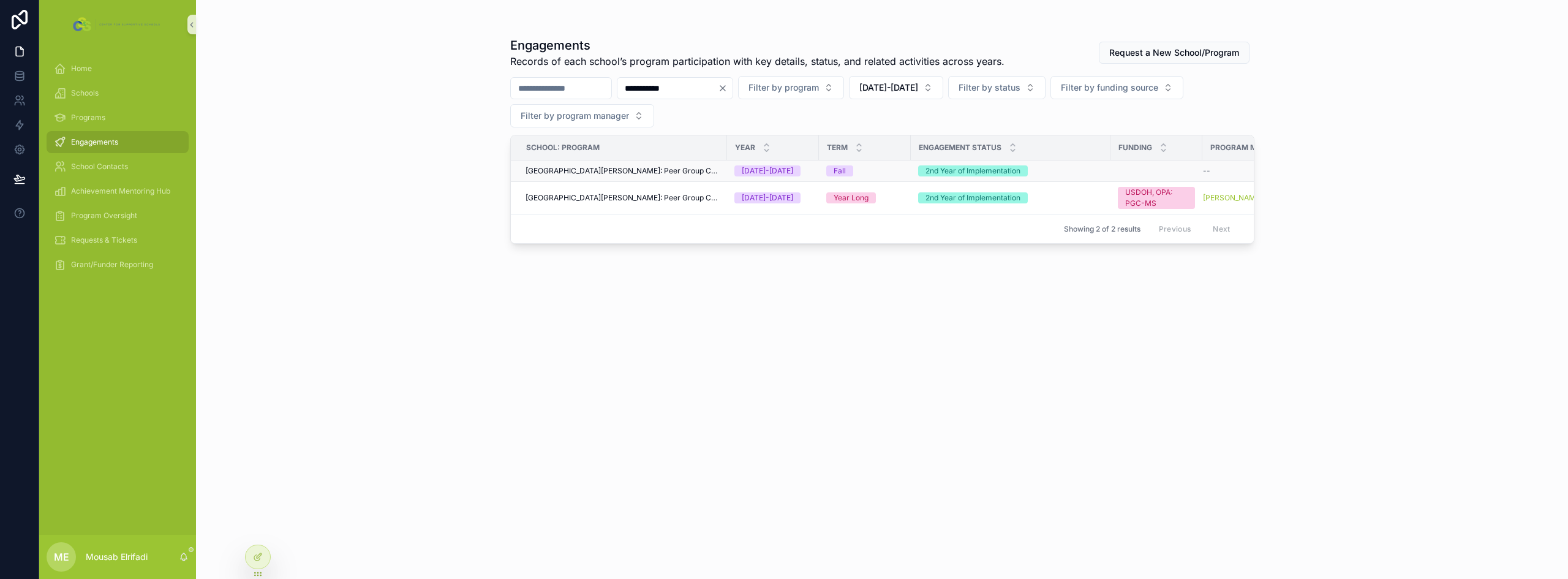
click at [650, 175] on span "[GEOGRAPHIC_DATA][PERSON_NAME]: Peer Group Connection High School" at bounding box center [622, 171] width 194 height 10
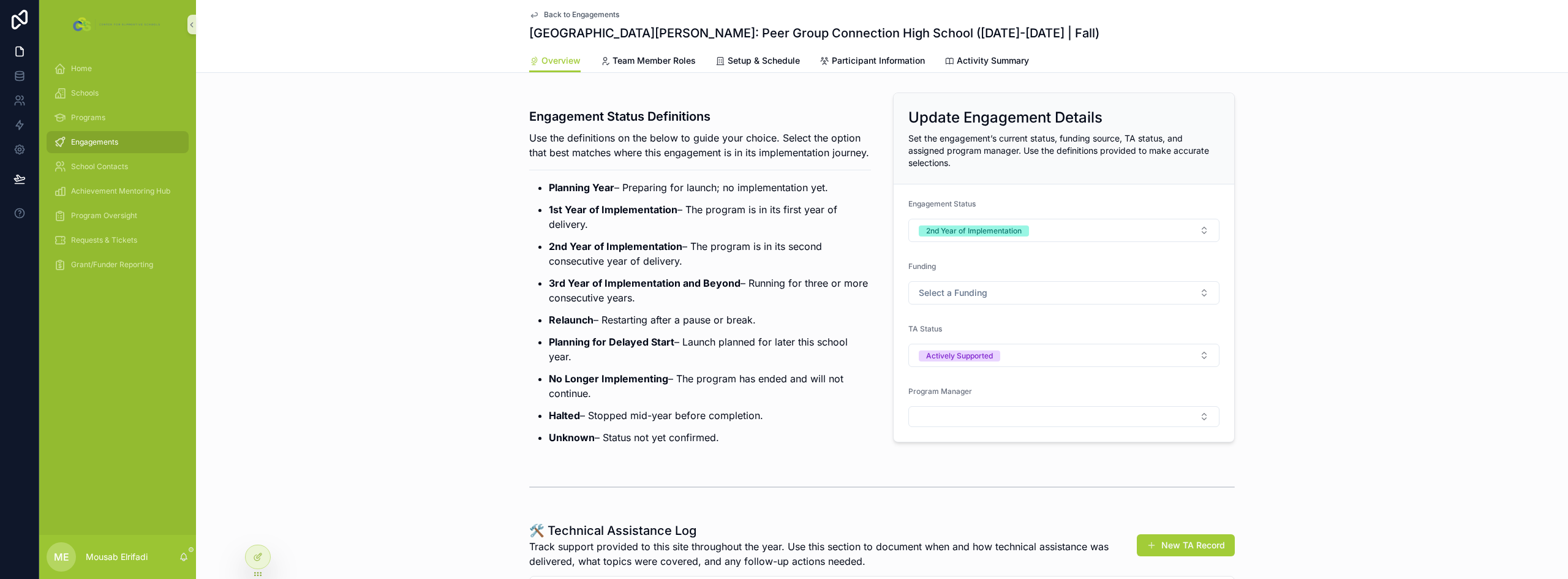
click at [644, 252] on strong "2nd Year of Implementation" at bounding box center [615, 246] width 134 height 12
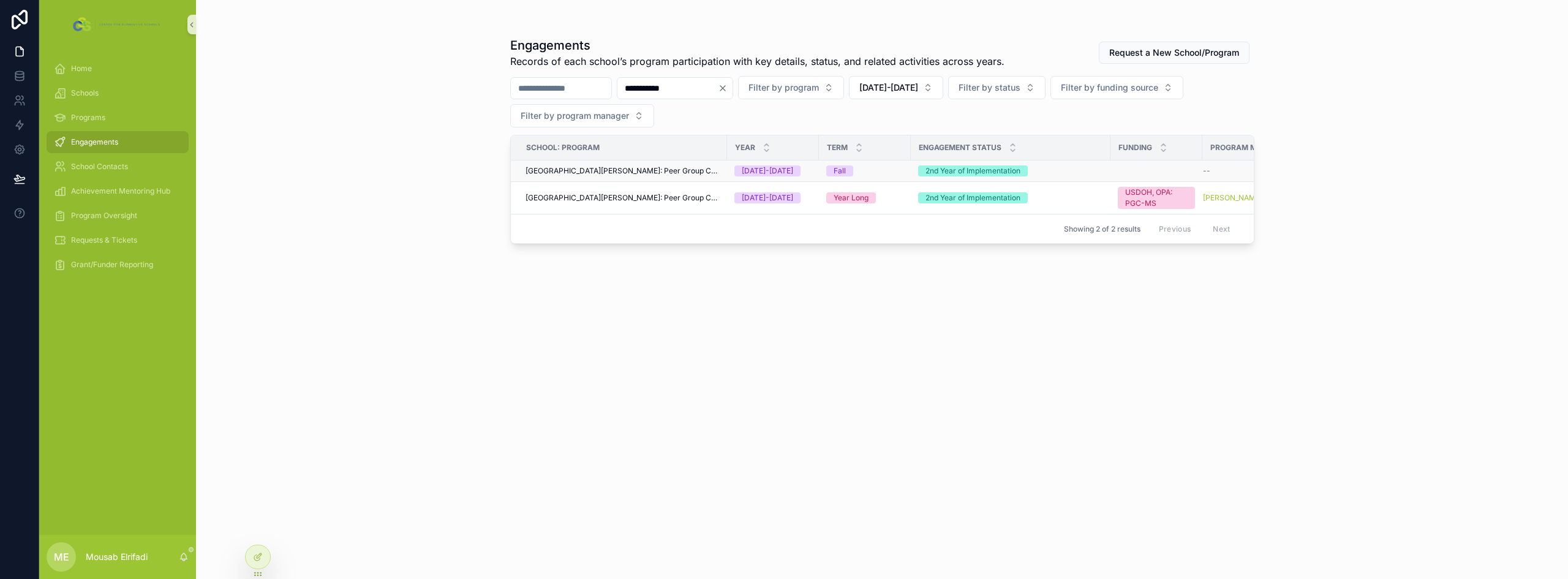
click at [646, 172] on span "[GEOGRAPHIC_DATA][PERSON_NAME]: Peer Group Connection High School" at bounding box center [622, 171] width 194 height 10
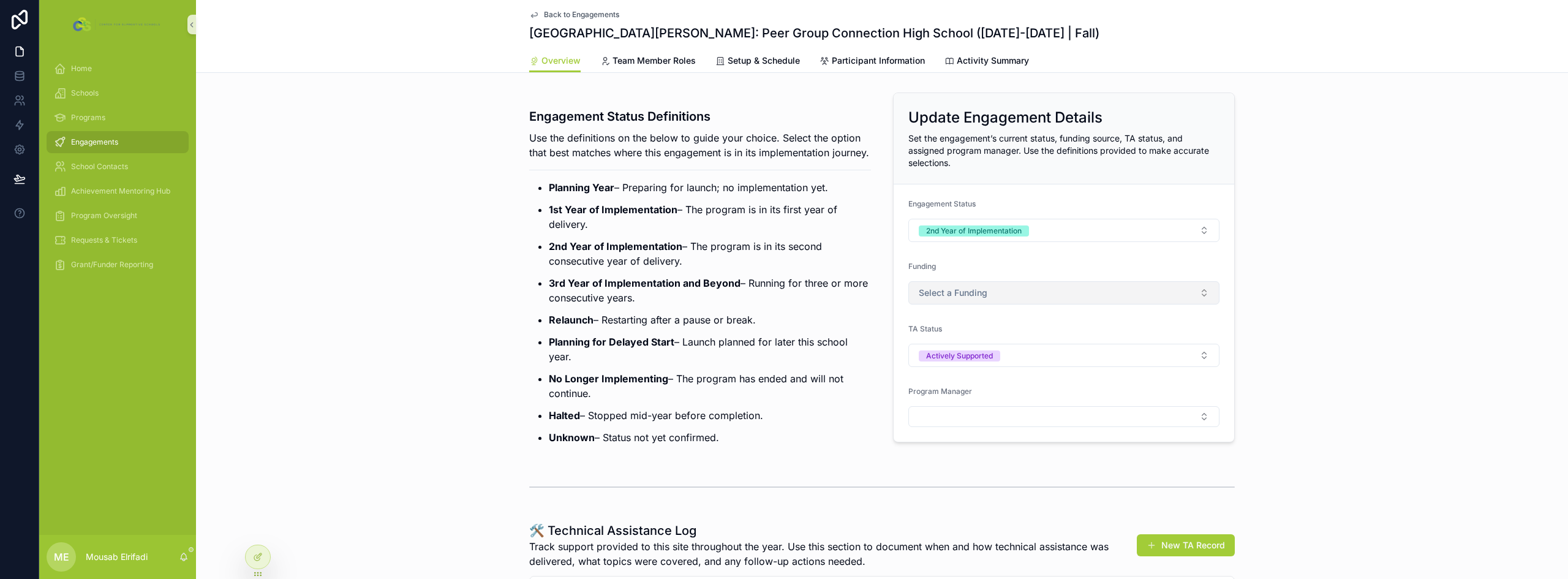
click at [962, 291] on span "Select a Funding" at bounding box center [953, 292] width 69 height 12
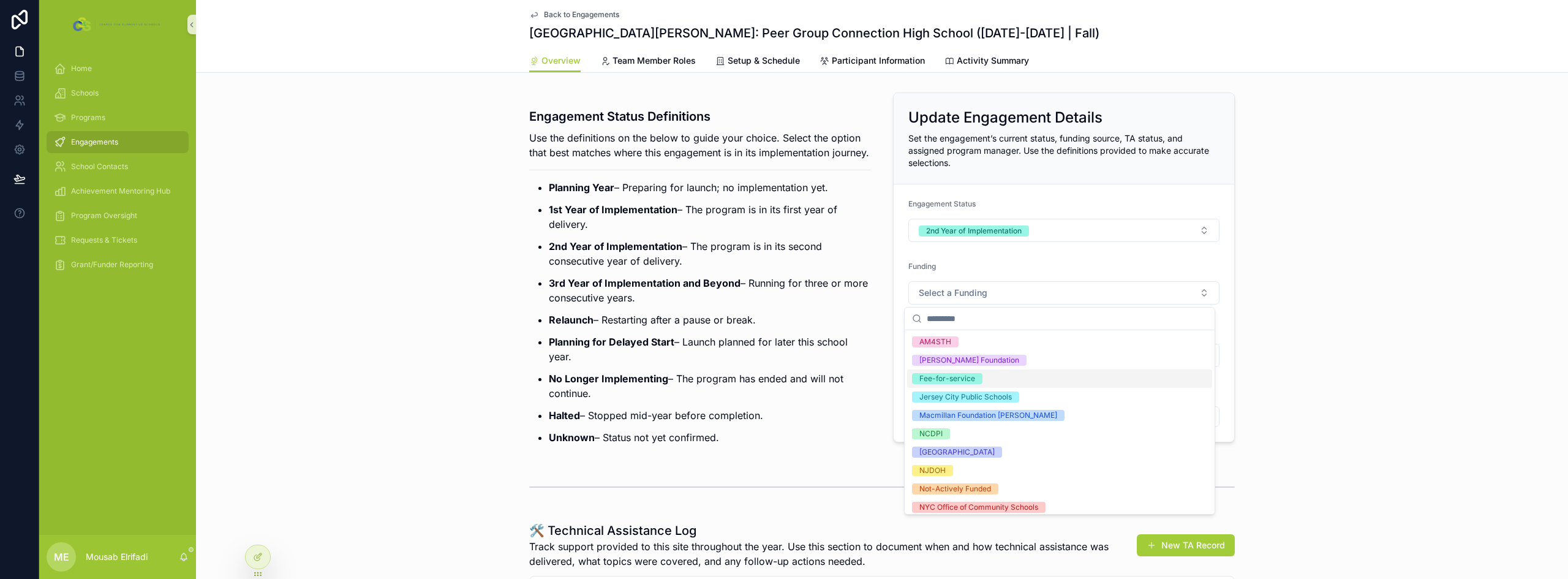
click at [948, 377] on div "Fee-for-service" at bounding box center [947, 379] width 56 height 11
click at [857, 400] on p "No Longer Implementing – The program has ended and will not continue." at bounding box center [710, 386] width 322 height 29
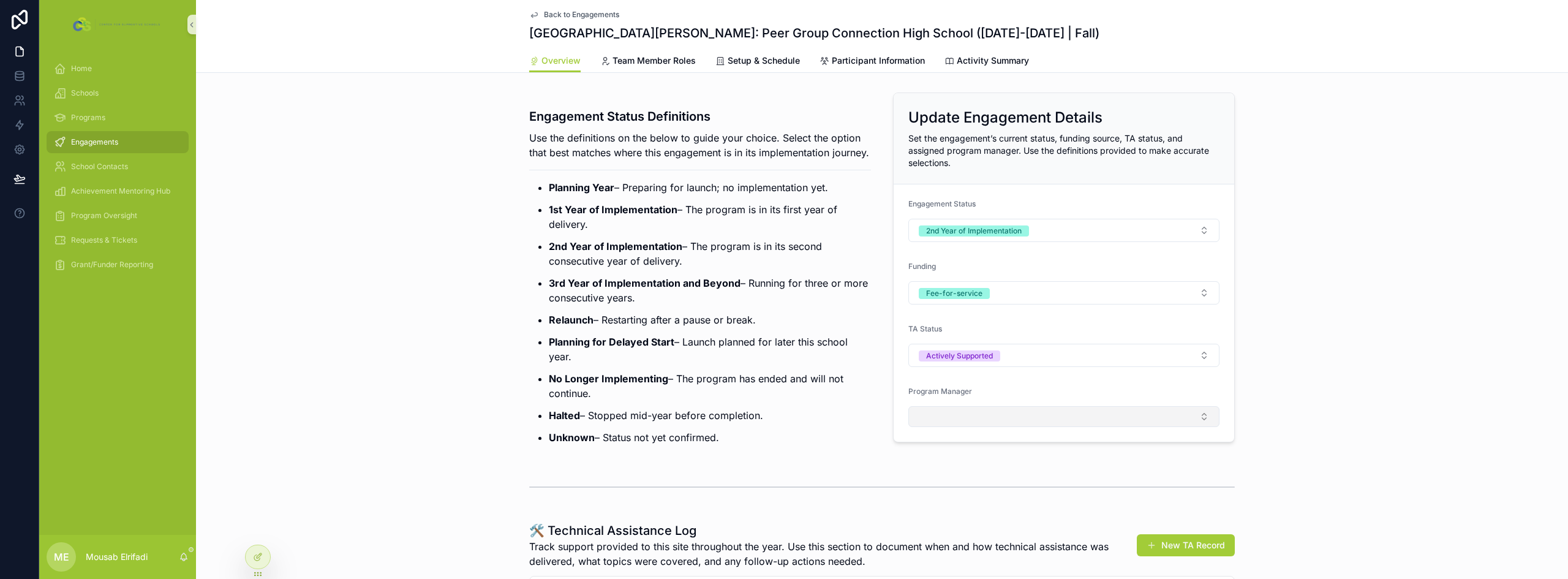
click at [958, 411] on button "Select Button" at bounding box center [1064, 417] width 311 height 21
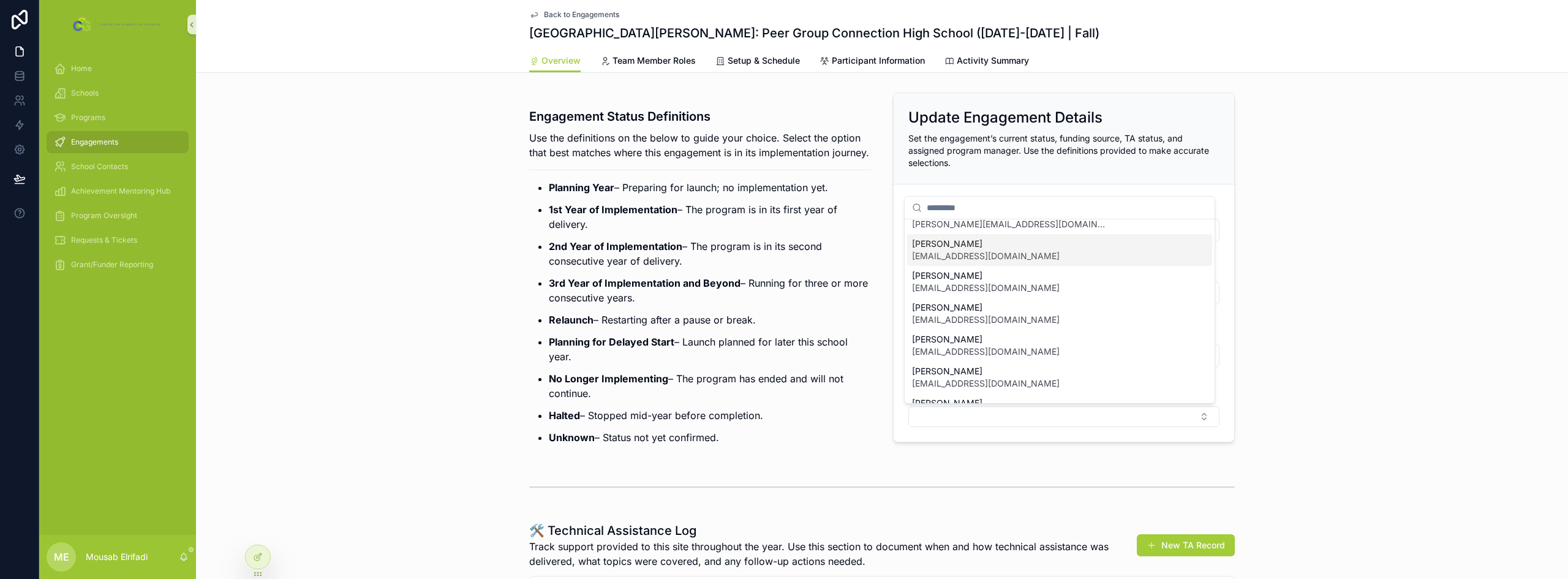
scroll to position [172, 0]
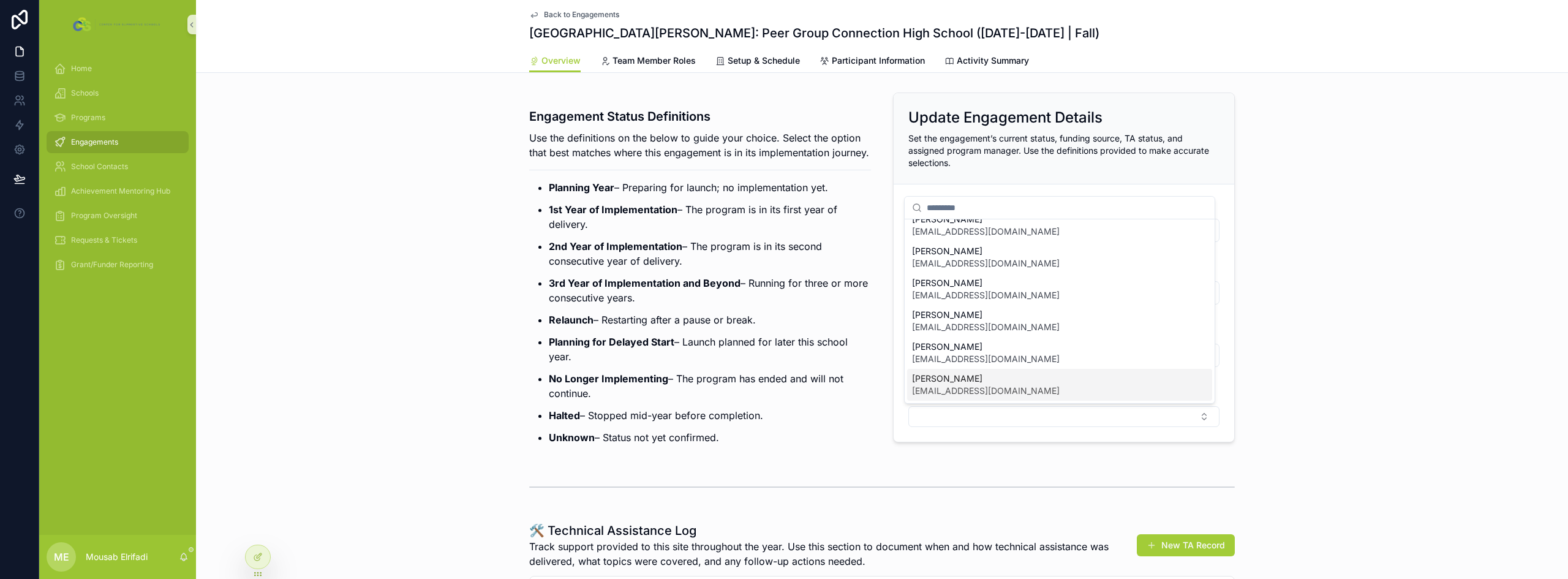
click at [956, 382] on span "[PERSON_NAME]" at bounding box center [986, 378] width 148 height 12
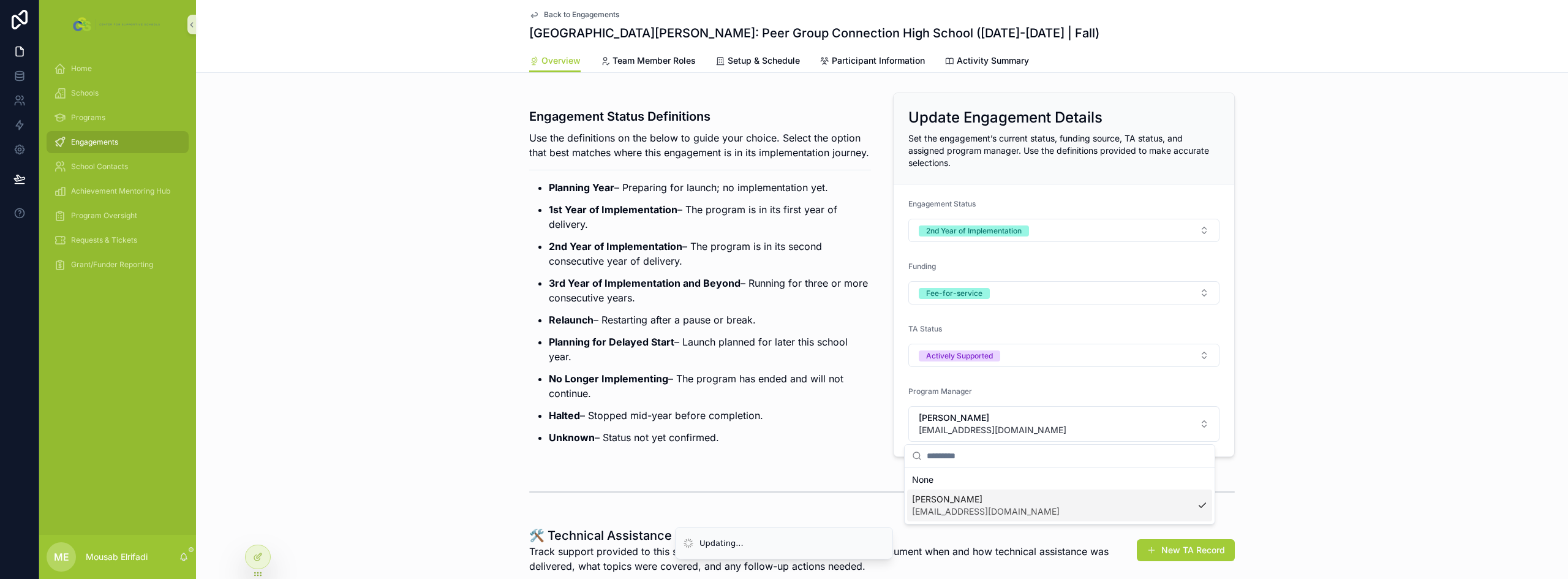
scroll to position [0, 0]
click at [609, 289] on strong "3rd Year of Implementation and Beyond" at bounding box center [645, 282] width 192 height 12
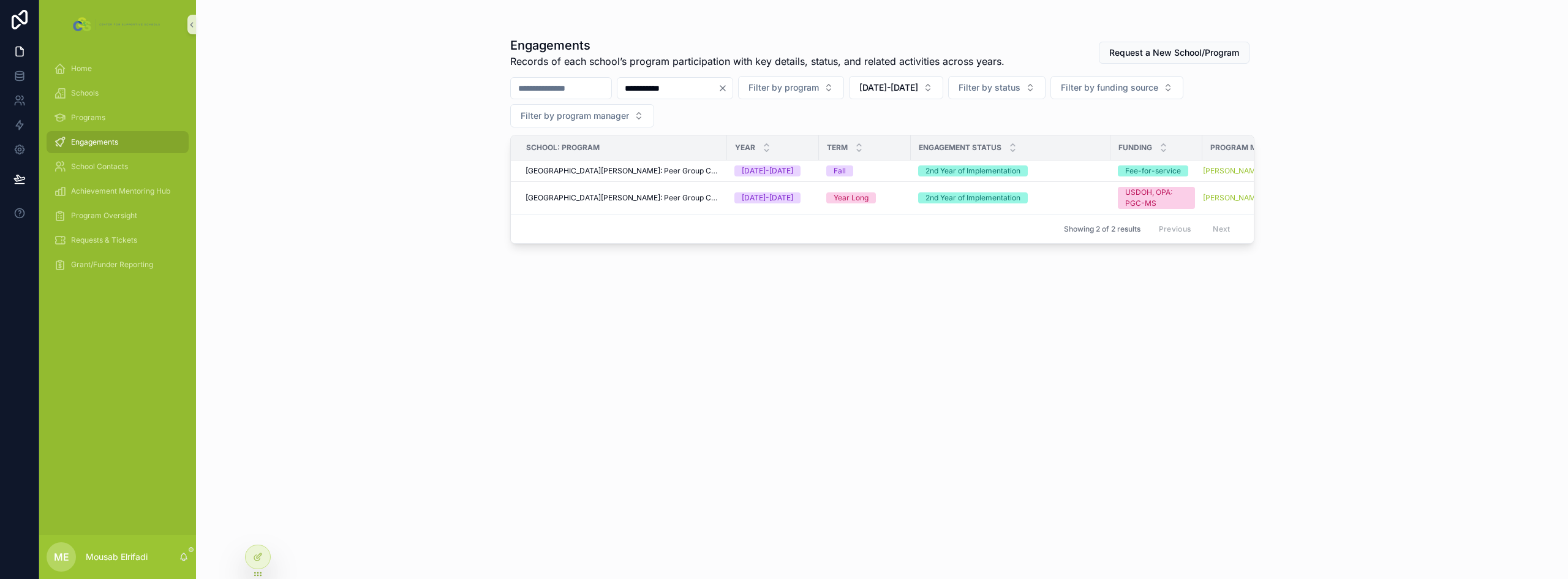
click at [704, 94] on input "**********" at bounding box center [667, 88] width 100 height 17
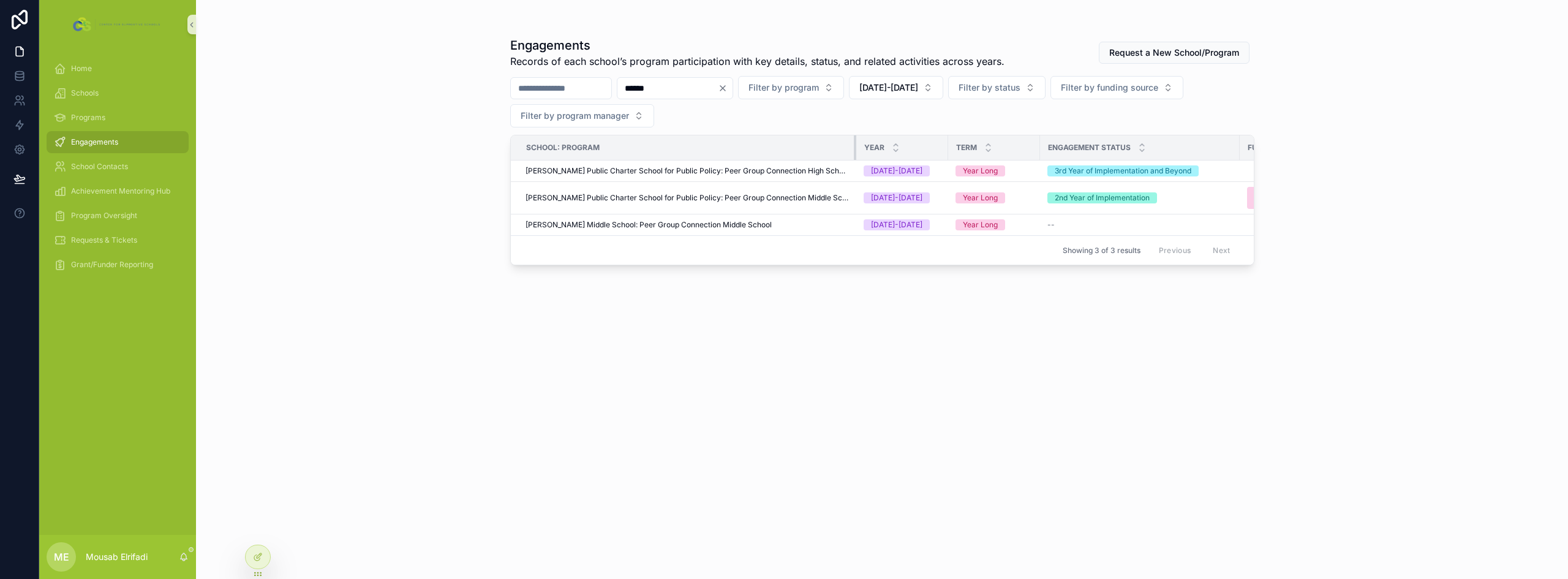
drag, startPoint x: 726, startPoint y: 142, endPoint x: 855, endPoint y: 144, distance: 129.0
click at [855, 144] on tr "School: Program Year Term Engagement Status Funding Program Manager" at bounding box center [967, 148] width 913 height 25
type input "******"
click at [789, 197] on span "[PERSON_NAME] Public Charter School for Public Policy: Peer Group Connection Mi…" at bounding box center [687, 198] width 323 height 10
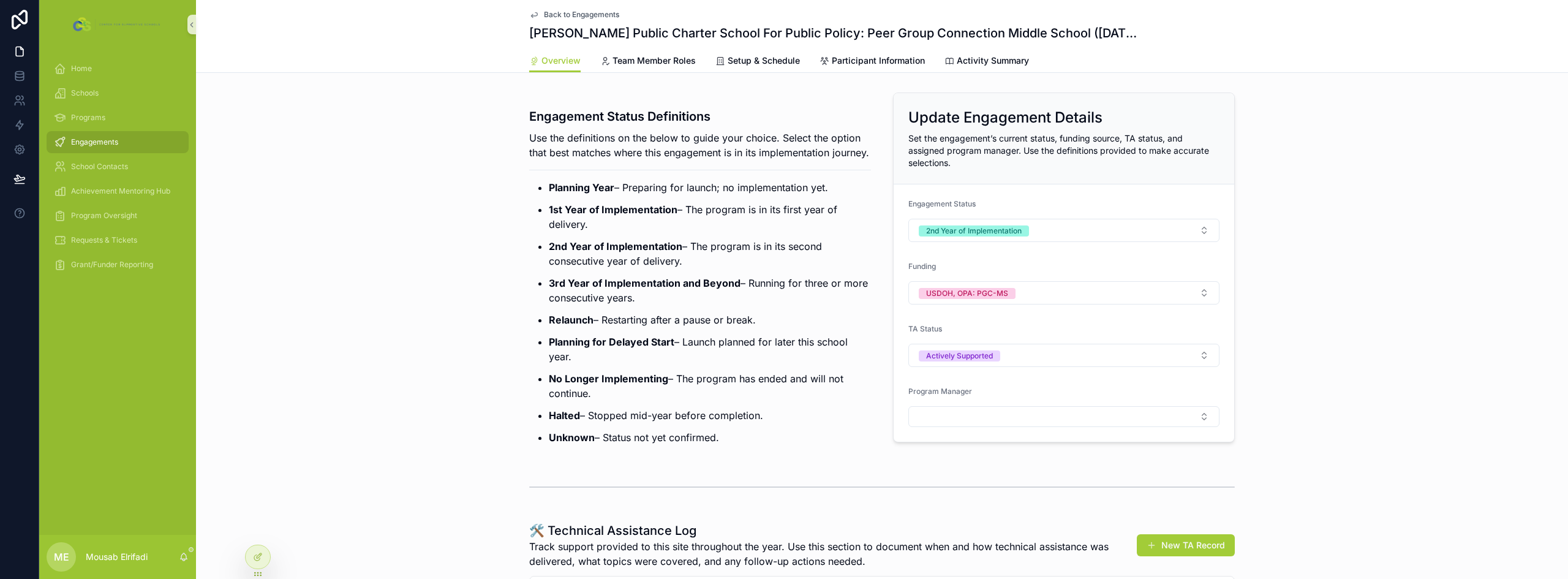
click at [1003, 402] on div "Program Manager" at bounding box center [1064, 407] width 311 height 41
click at [1000, 410] on button "Select Button" at bounding box center [1064, 417] width 311 height 21
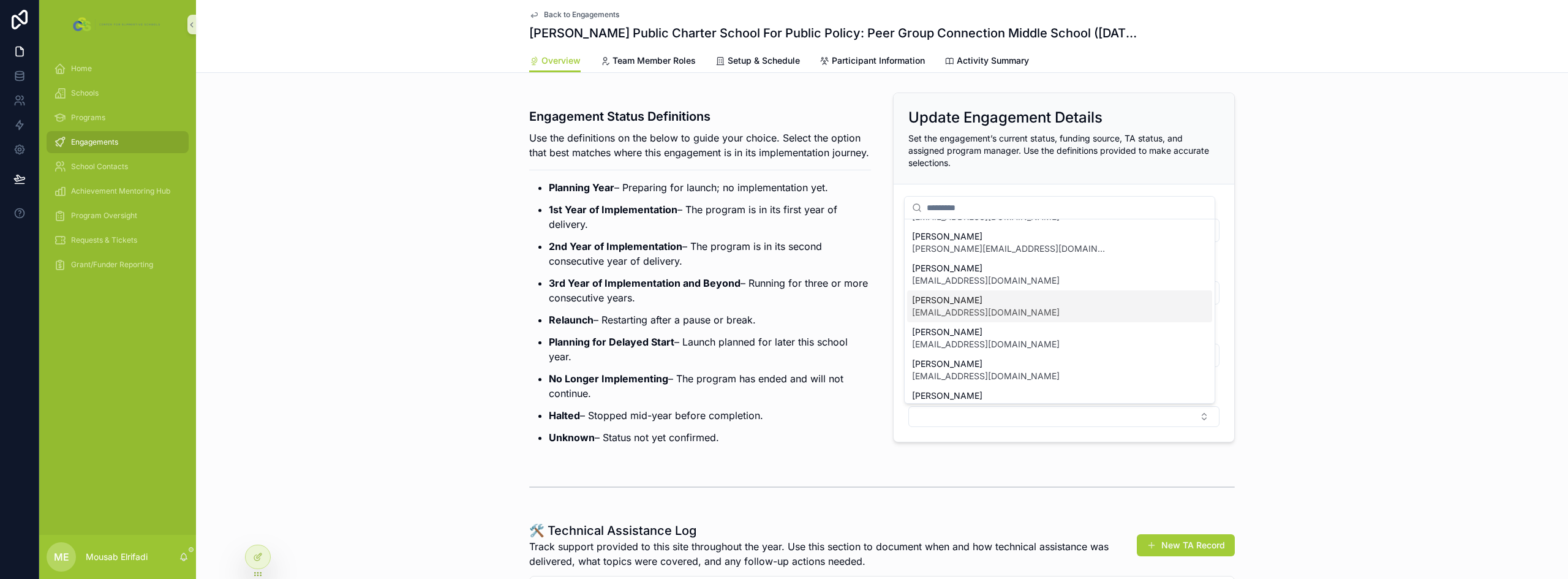
scroll to position [172, 0]
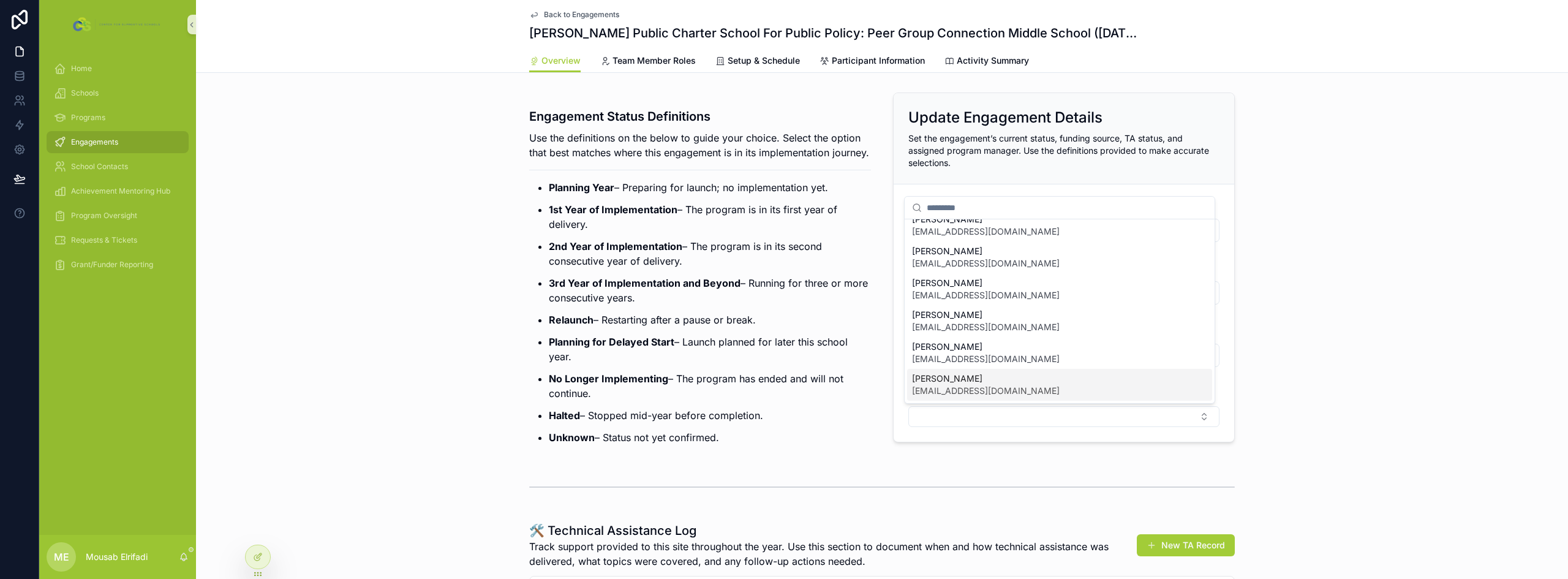
click at [946, 386] on span "[EMAIL_ADDRESS][DOMAIN_NAME]" at bounding box center [986, 390] width 148 height 12
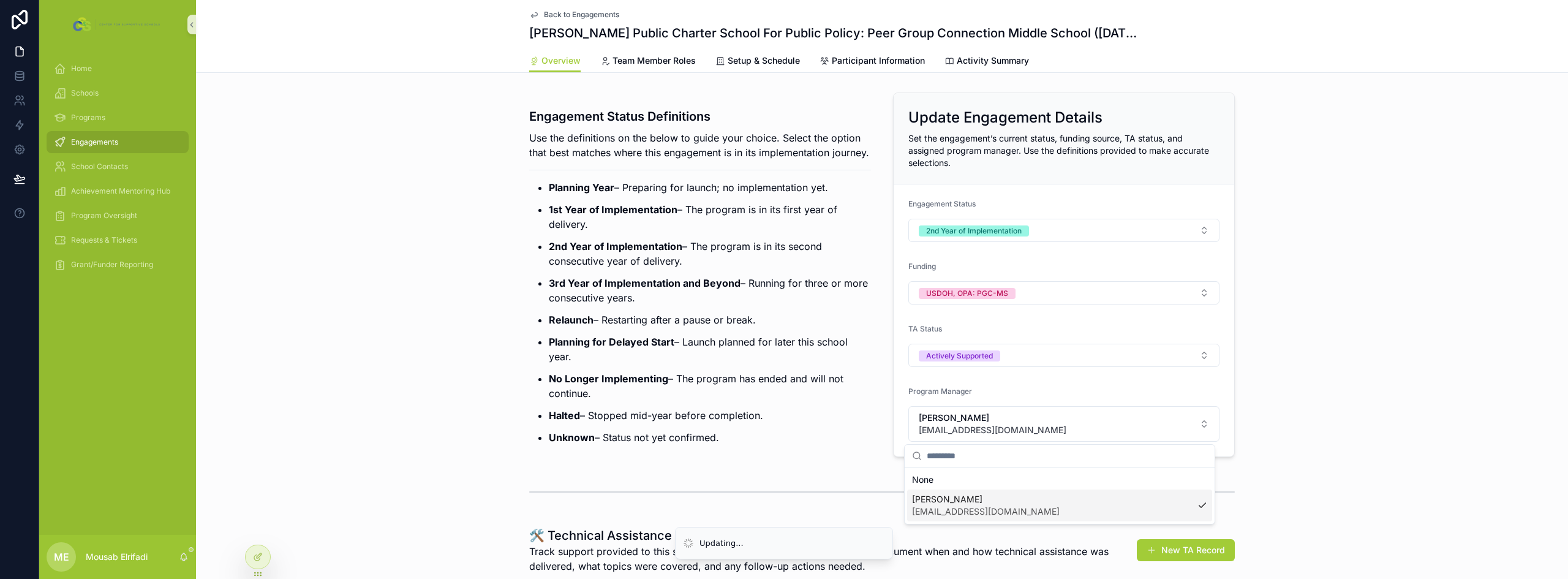
scroll to position [0, 0]
click at [438, 223] on div "Engagement Status Definitions Use the definitions on the below to guide your ch…" at bounding box center [882, 274] width 1372 height 375
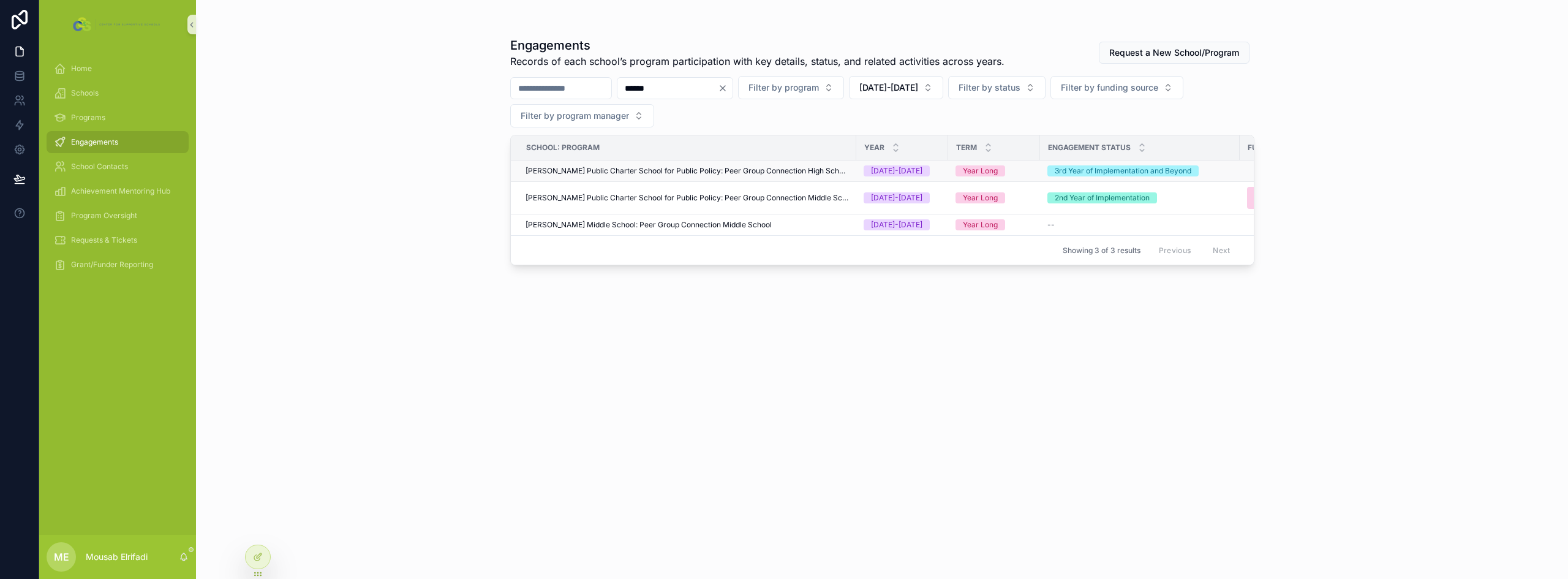
click at [720, 172] on span "[PERSON_NAME] Public Charter School for Public Policy: Peer Group Connection Hi…" at bounding box center [687, 171] width 323 height 10
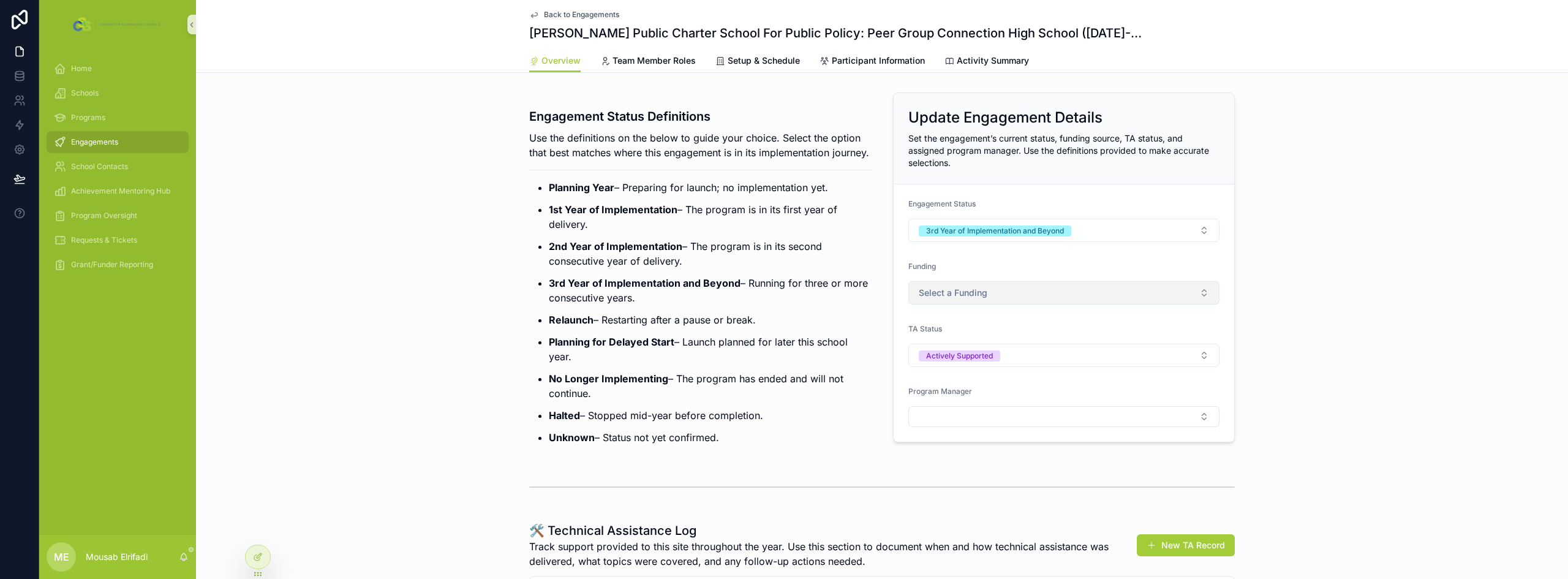
click at [967, 288] on span "Select a Funding" at bounding box center [953, 292] width 69 height 12
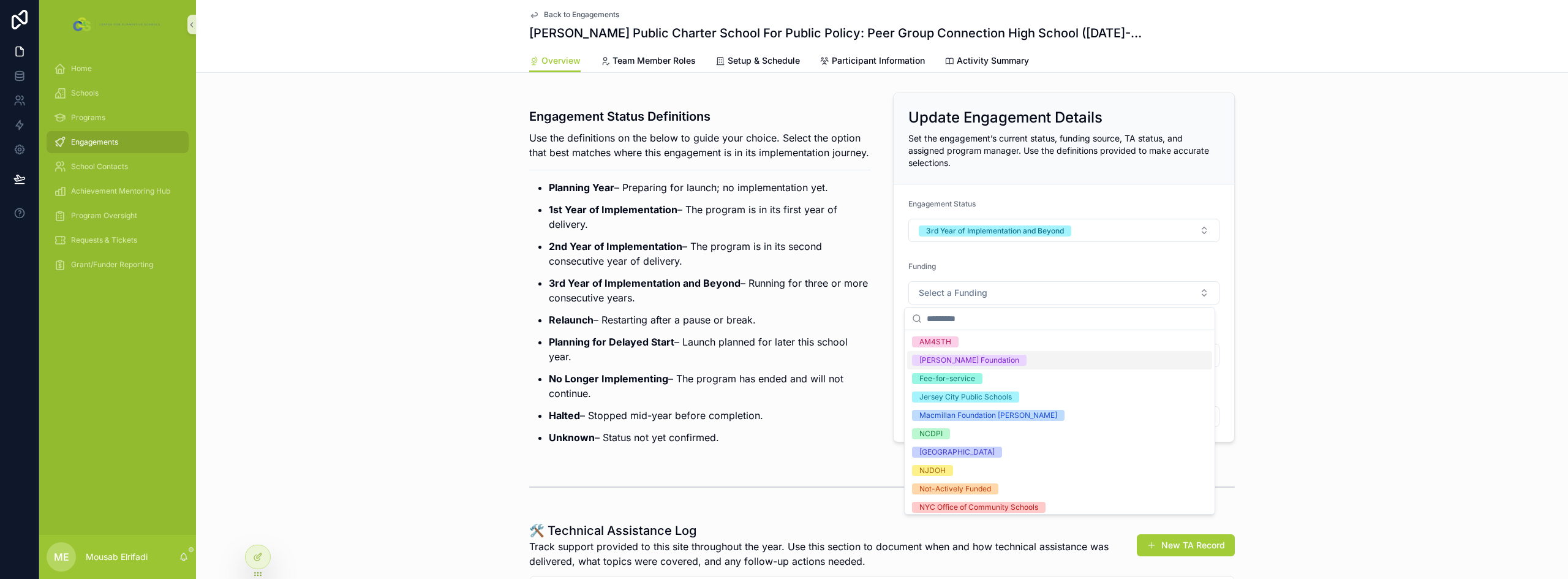
click at [988, 363] on div "[PERSON_NAME] Foundation" at bounding box center [969, 361] width 100 height 11
click at [762, 352] on p "Planning for Delayed Start – Launch planned for later this school year." at bounding box center [710, 349] width 322 height 29
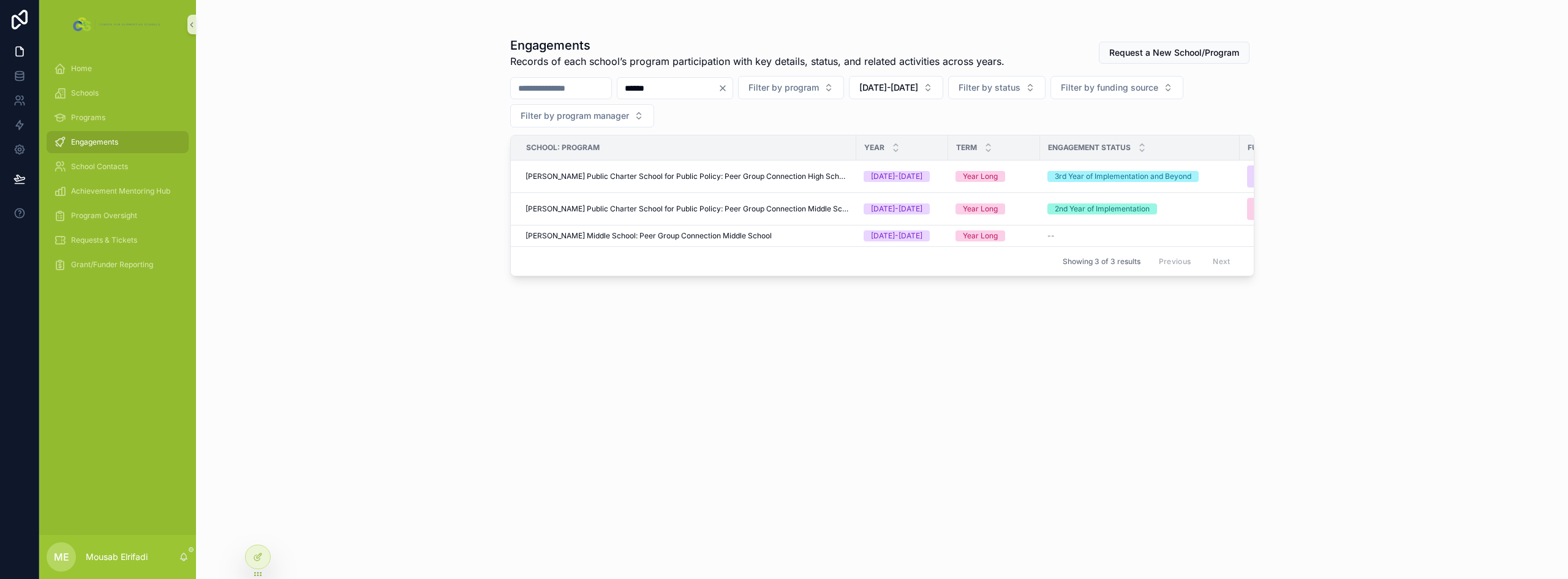
click at [678, 83] on input "******" at bounding box center [667, 88] width 100 height 17
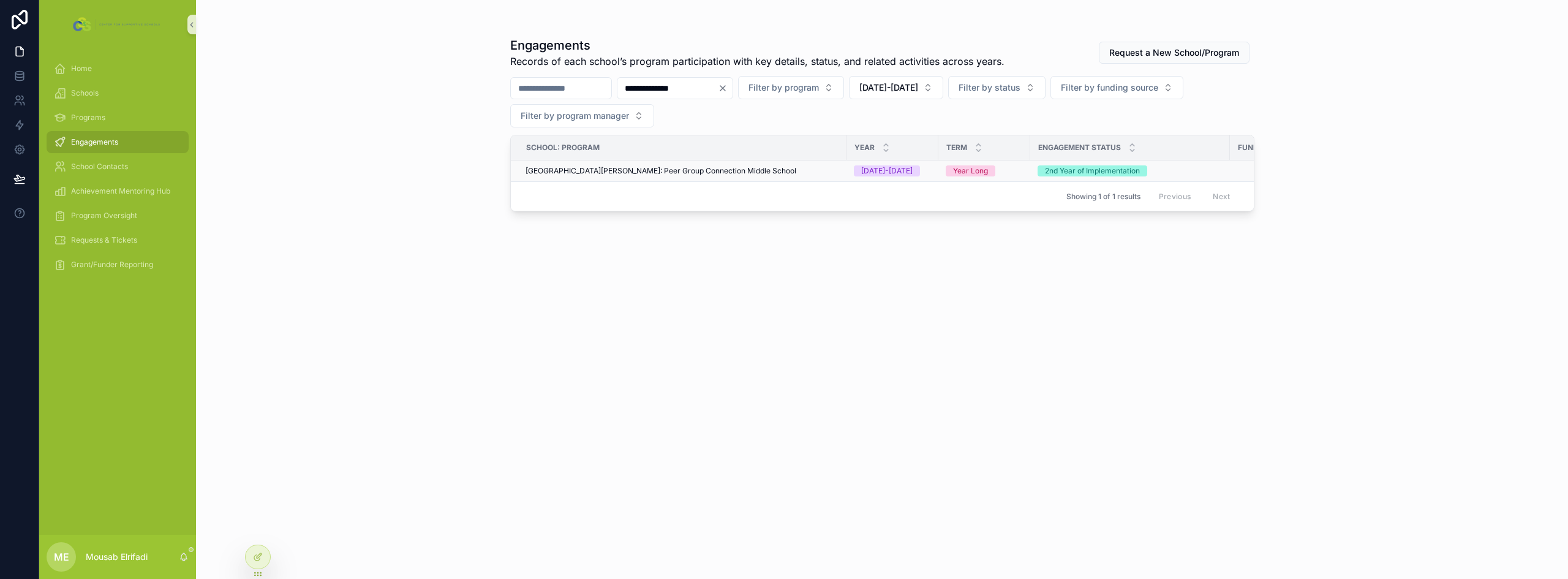
type input "**********"
click at [776, 171] on div "[GEOGRAPHIC_DATA][PERSON_NAME]: Peer Group Connection Middle School" at bounding box center [682, 171] width 314 height 10
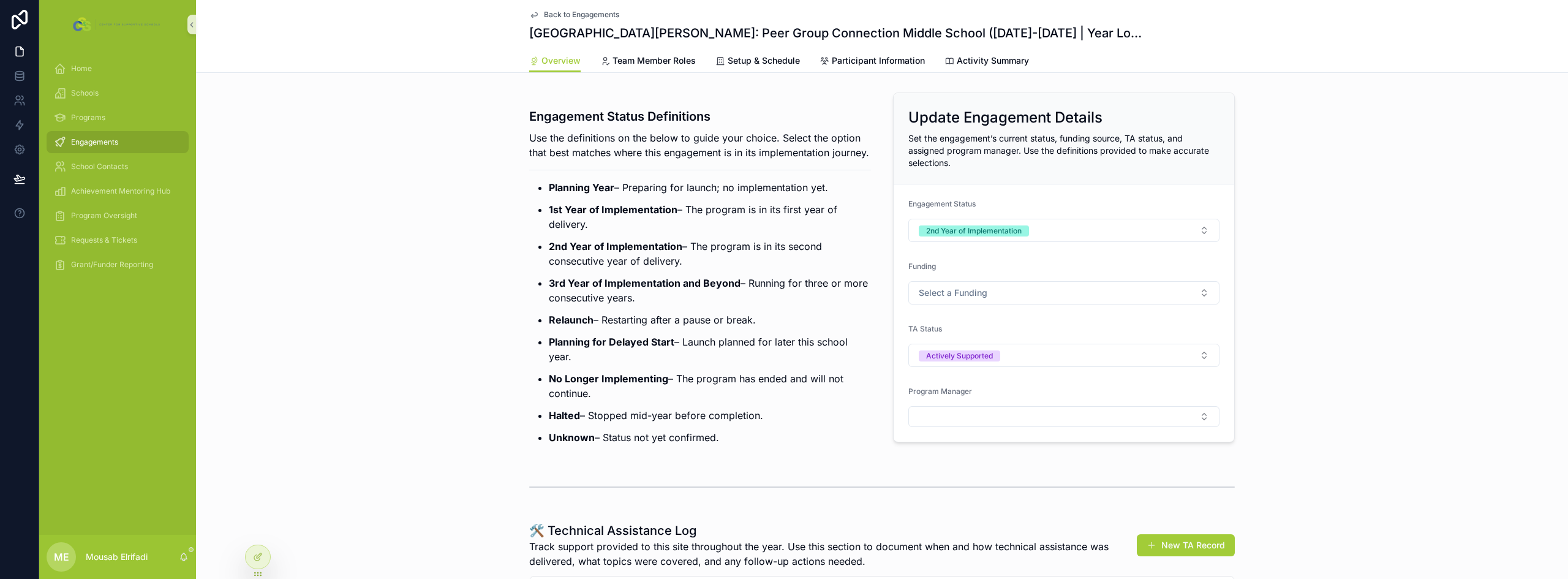
click at [1009, 305] on form "Engagement Status 2nd Year of Implementation Funding Select a Funding TA Status…" at bounding box center [1064, 312] width 340 height 257
click at [1008, 294] on button "Select a Funding" at bounding box center [1064, 293] width 311 height 23
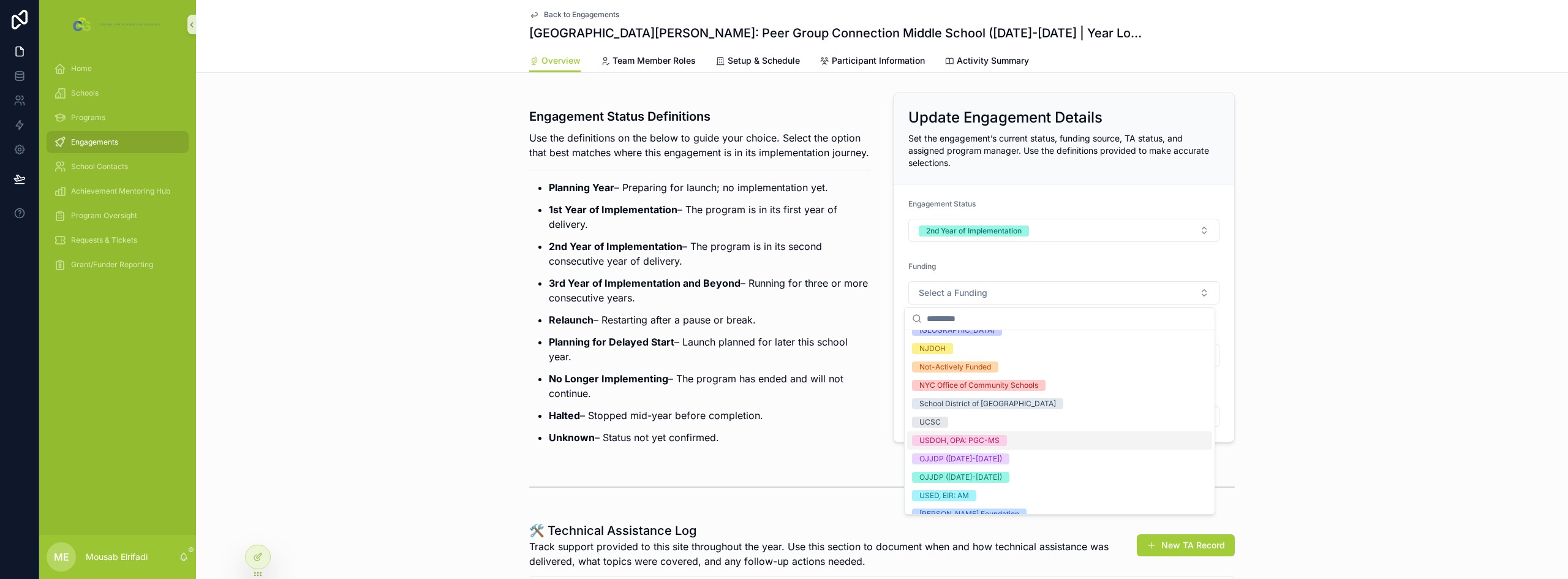
scroll to position [123, 0]
click at [1004, 438] on span "USDOH, OPA: PGC-MS" at bounding box center [960, 440] width 95 height 11
click at [838, 324] on ul "Planning Year – Preparing for launch; no implementation yet. 1st Year of Implem…" at bounding box center [700, 312] width 342 height 265
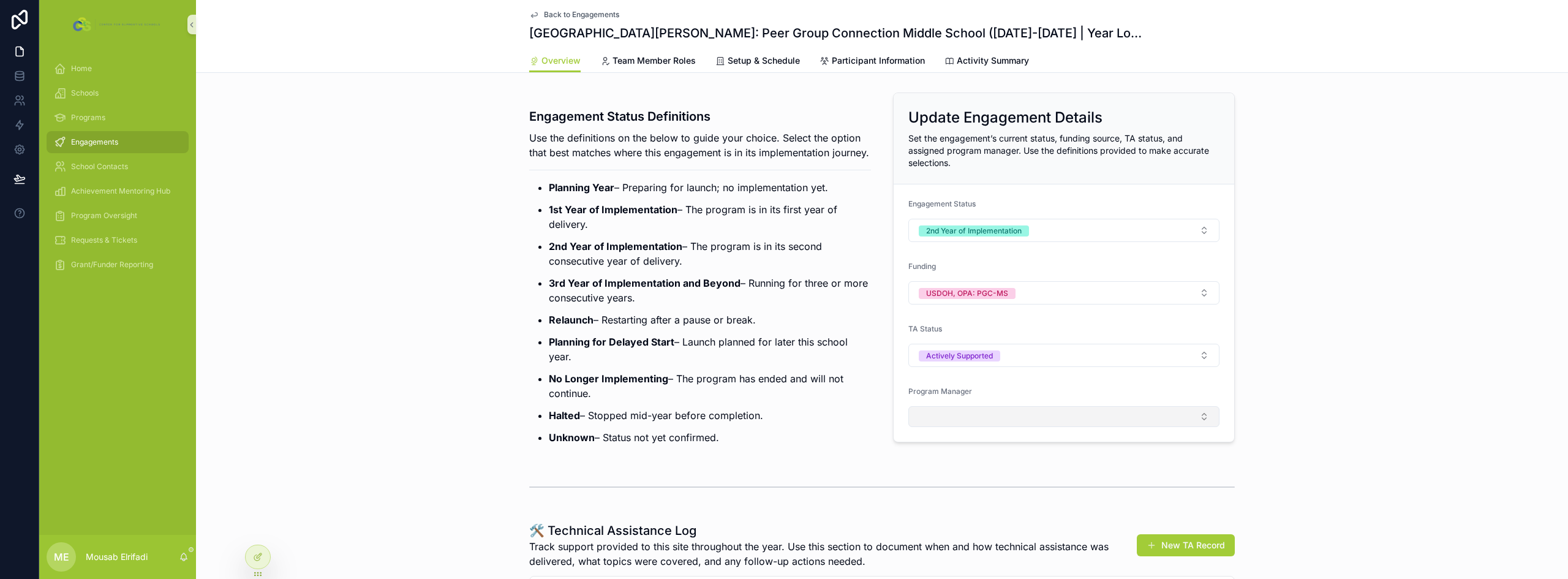
click at [933, 407] on button "Select Button" at bounding box center [1064, 417] width 311 height 21
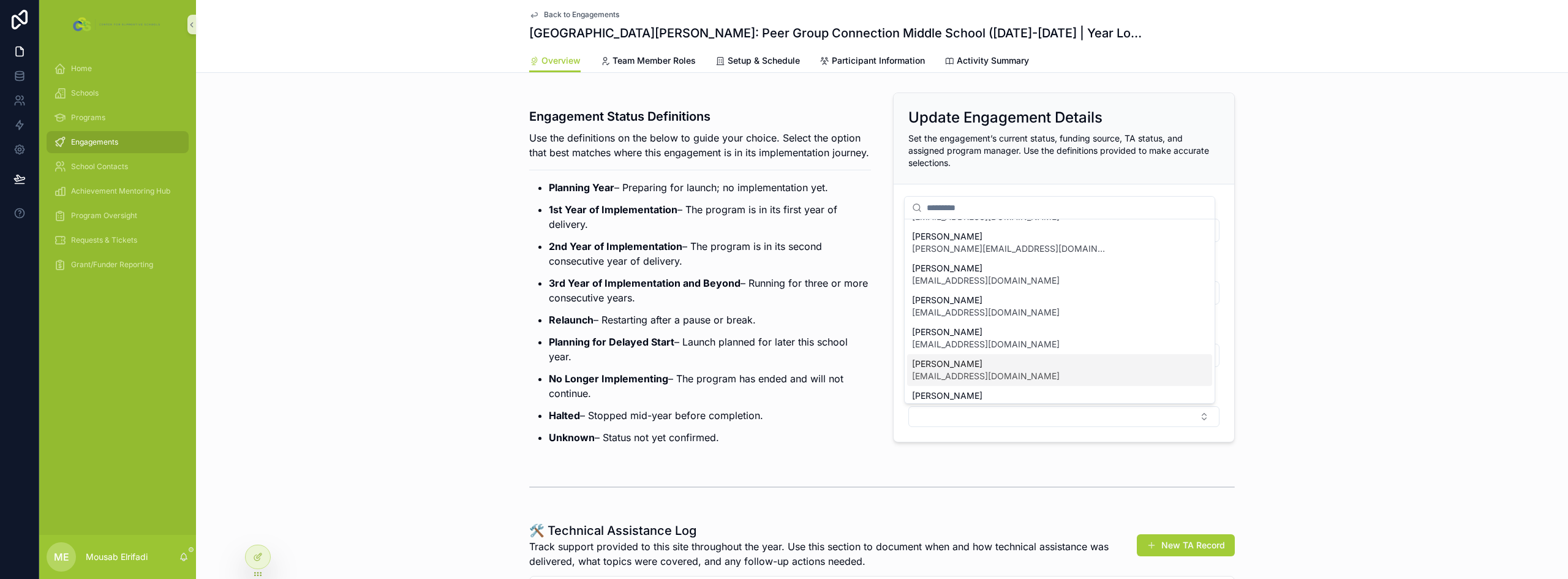
scroll to position [172, 0]
click at [958, 379] on span "[PERSON_NAME]" at bounding box center [986, 378] width 148 height 12
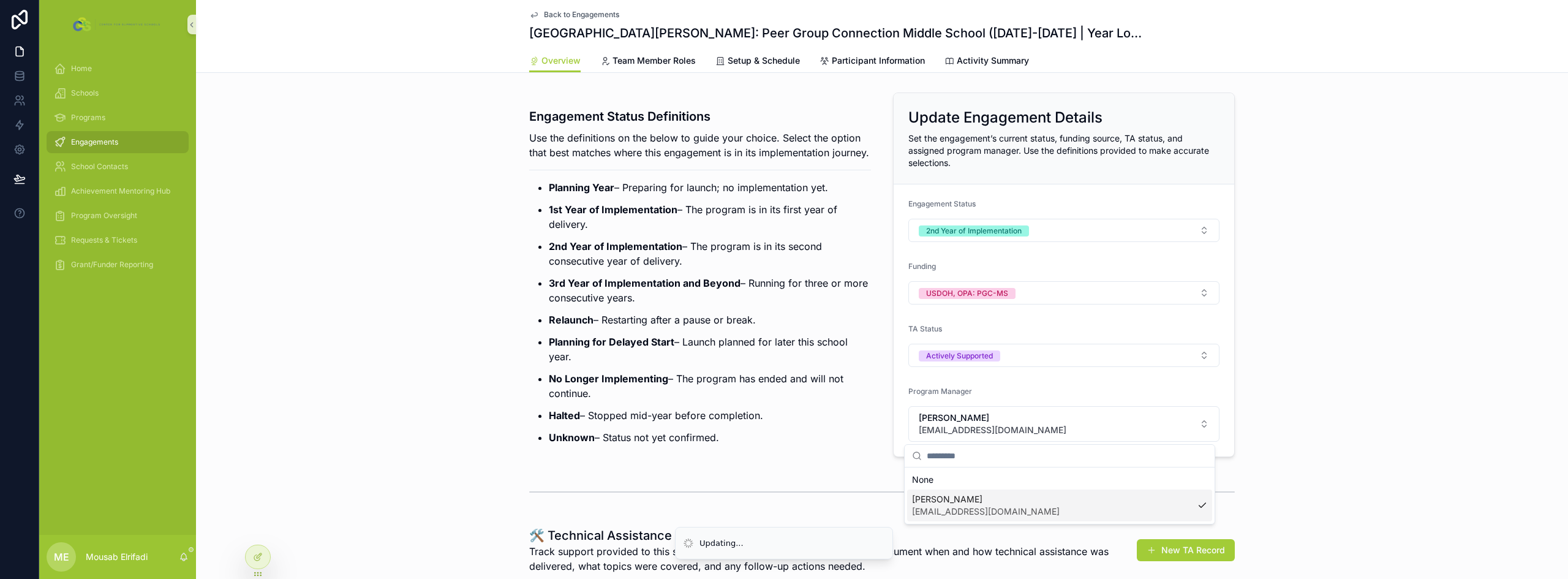
click at [722, 327] on p "Relaunch – Restarting after a pause or break." at bounding box center [710, 319] width 322 height 15
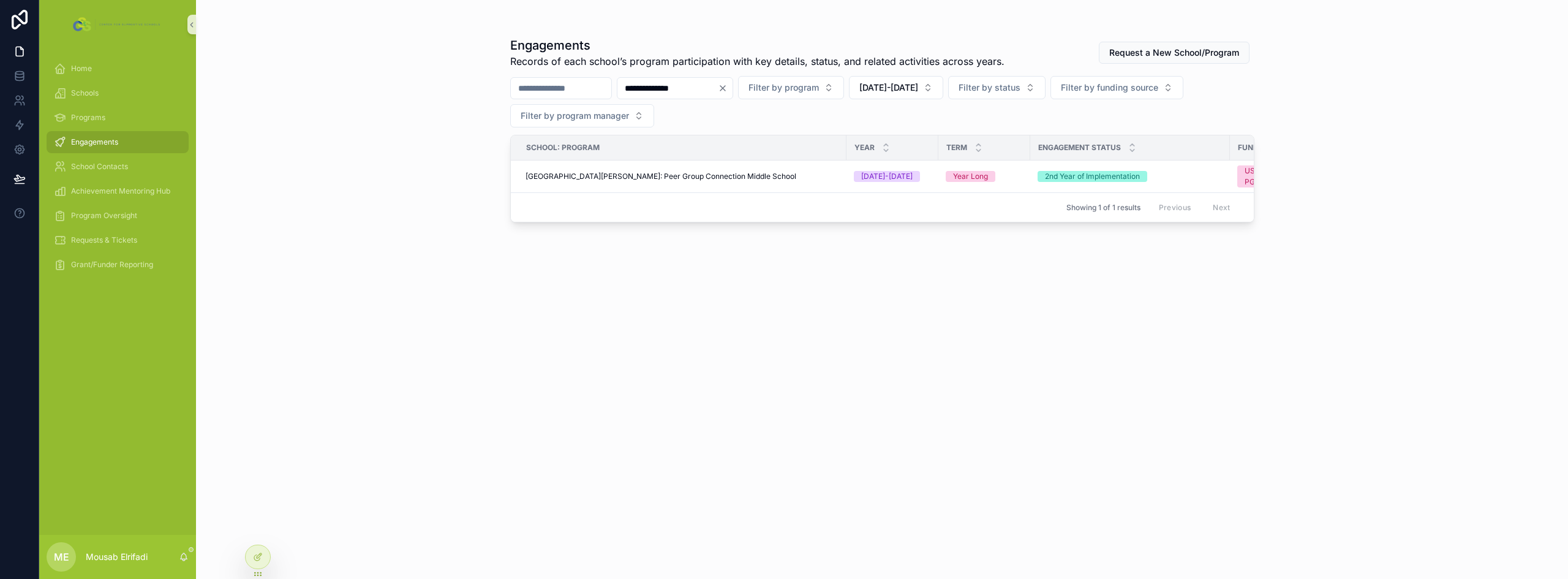
click at [688, 94] on input "**********" at bounding box center [667, 88] width 100 height 17
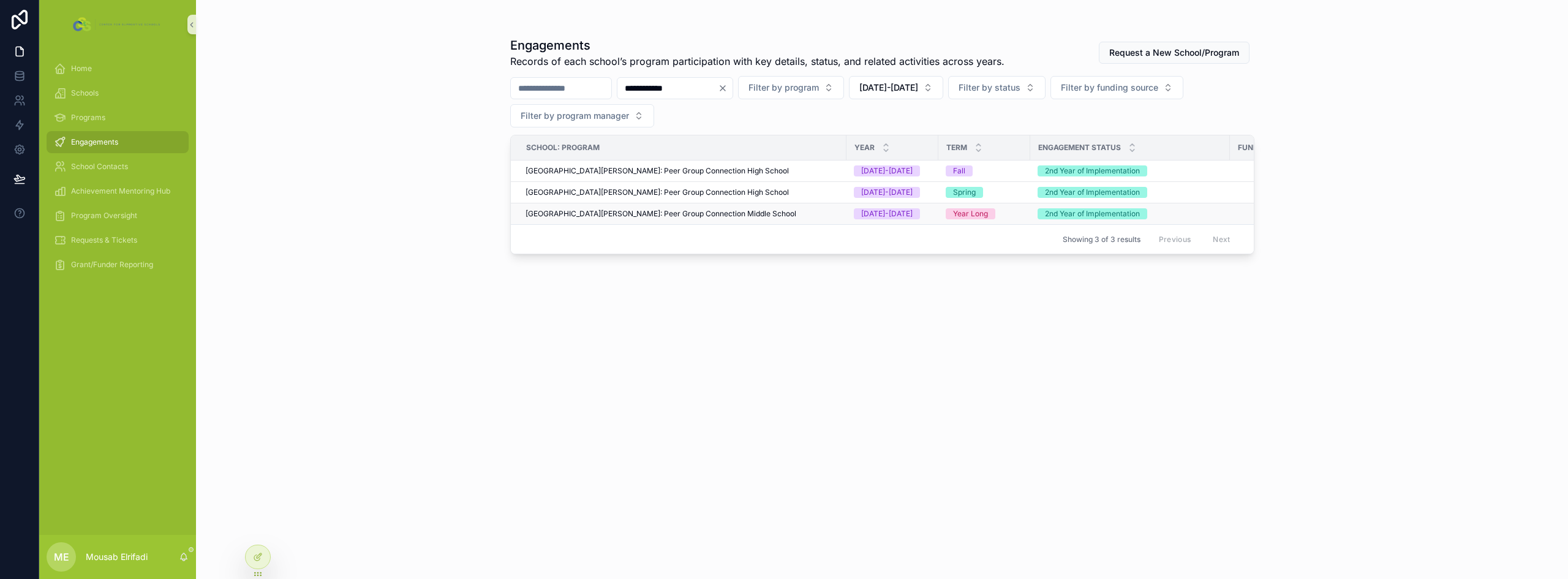
type input "**********"
click at [764, 215] on div "[GEOGRAPHIC_DATA][PERSON_NAME]: Peer Group Connection Middle School" at bounding box center [682, 214] width 314 height 10
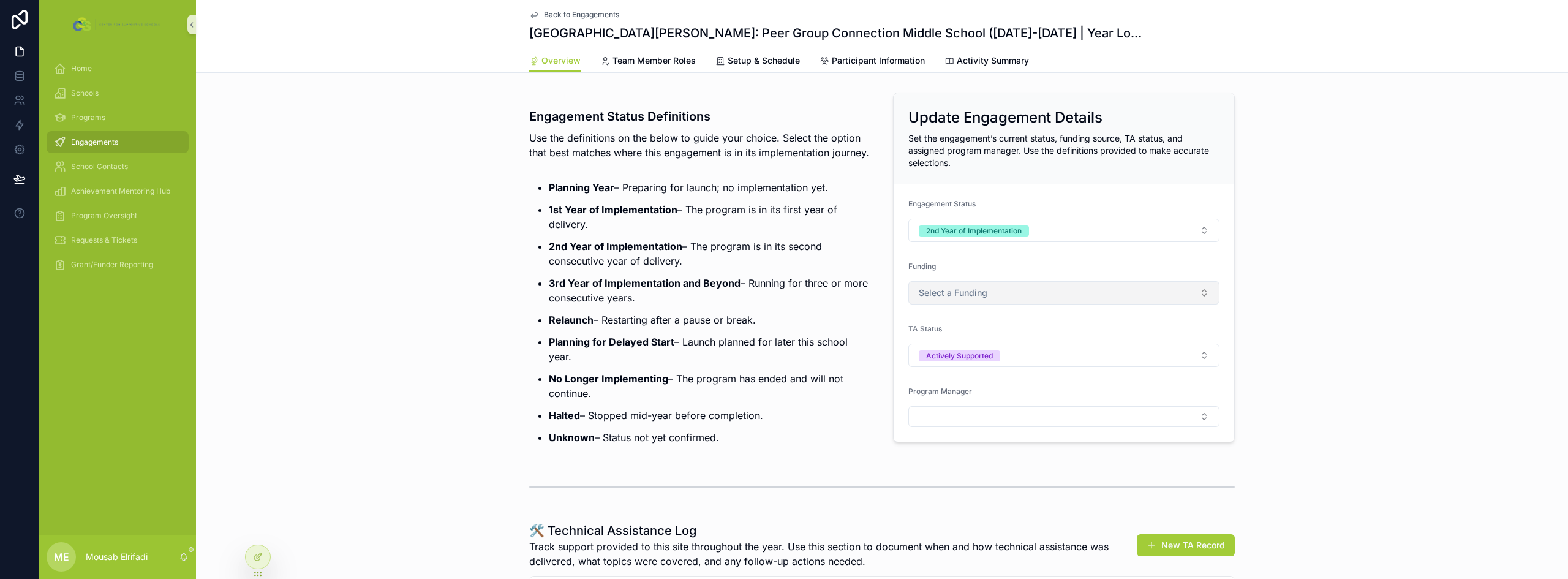
click at [987, 298] on button "Select a Funding" at bounding box center [1064, 293] width 311 height 23
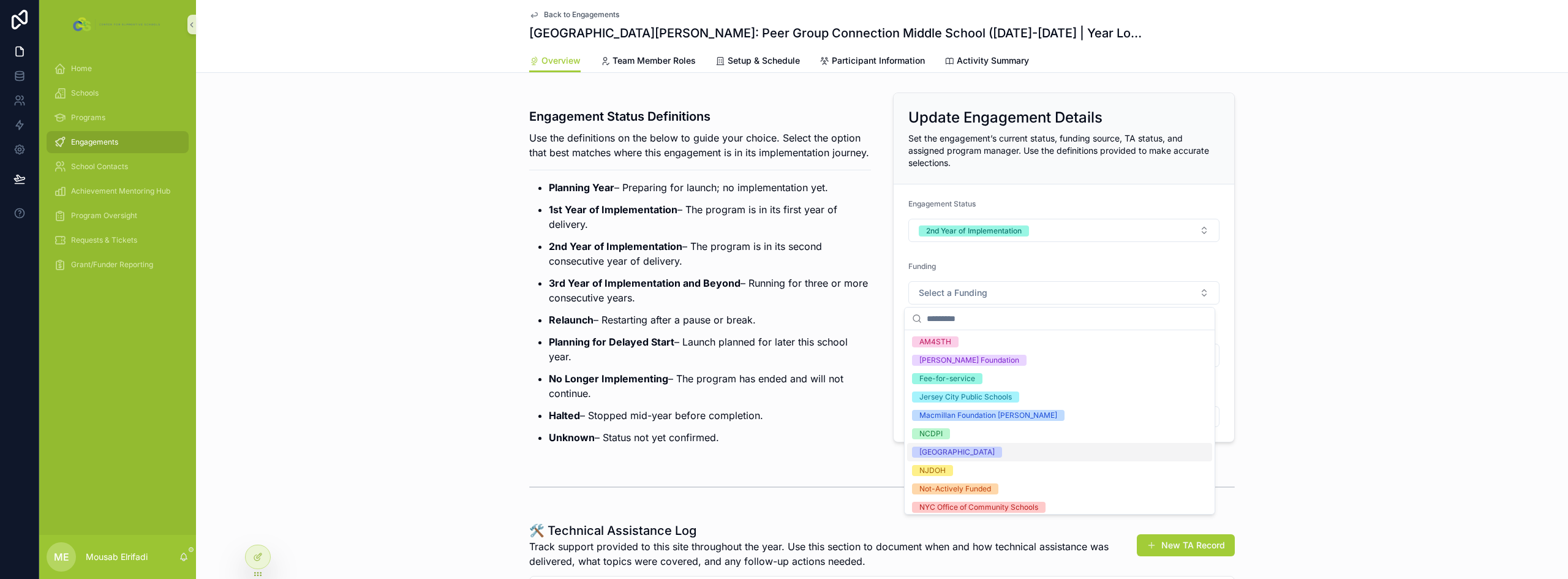
scroll to position [61, 0]
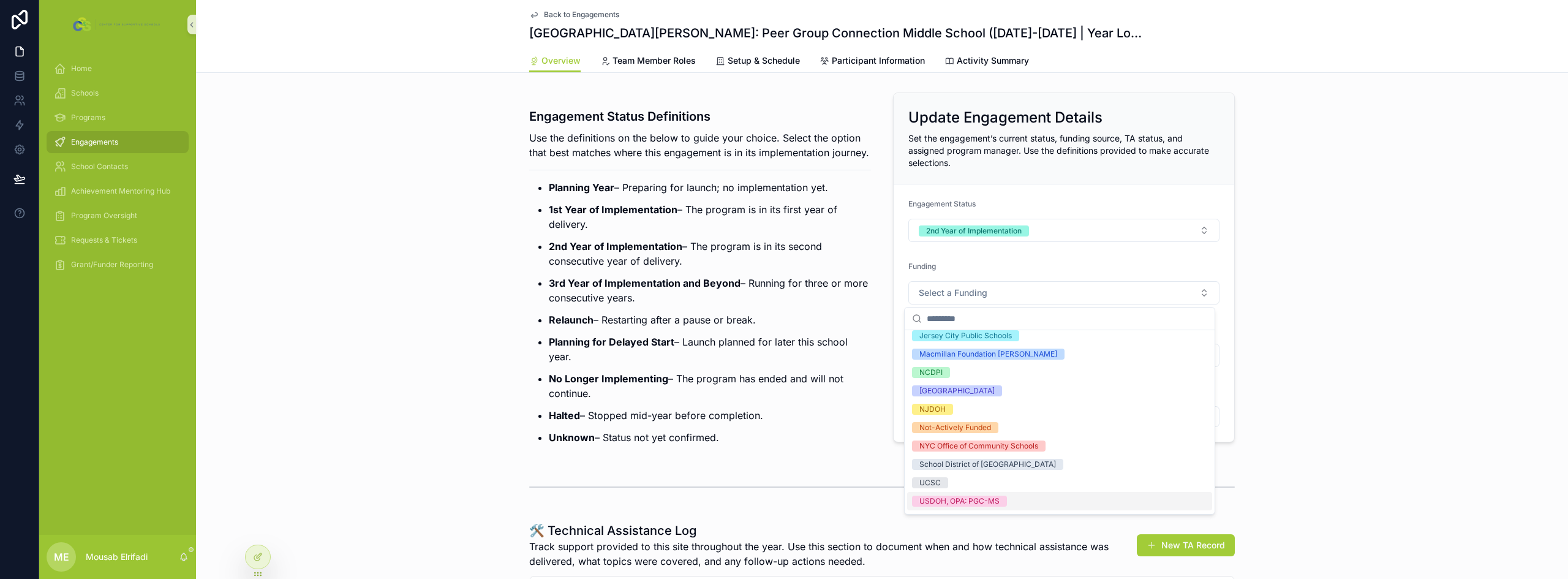
click at [1004, 497] on span "USDOH, OPA: PGC-MS" at bounding box center [960, 501] width 95 height 11
click at [729, 352] on p "Planning for Delayed Start – Launch planned for later this school year." at bounding box center [710, 349] width 322 height 29
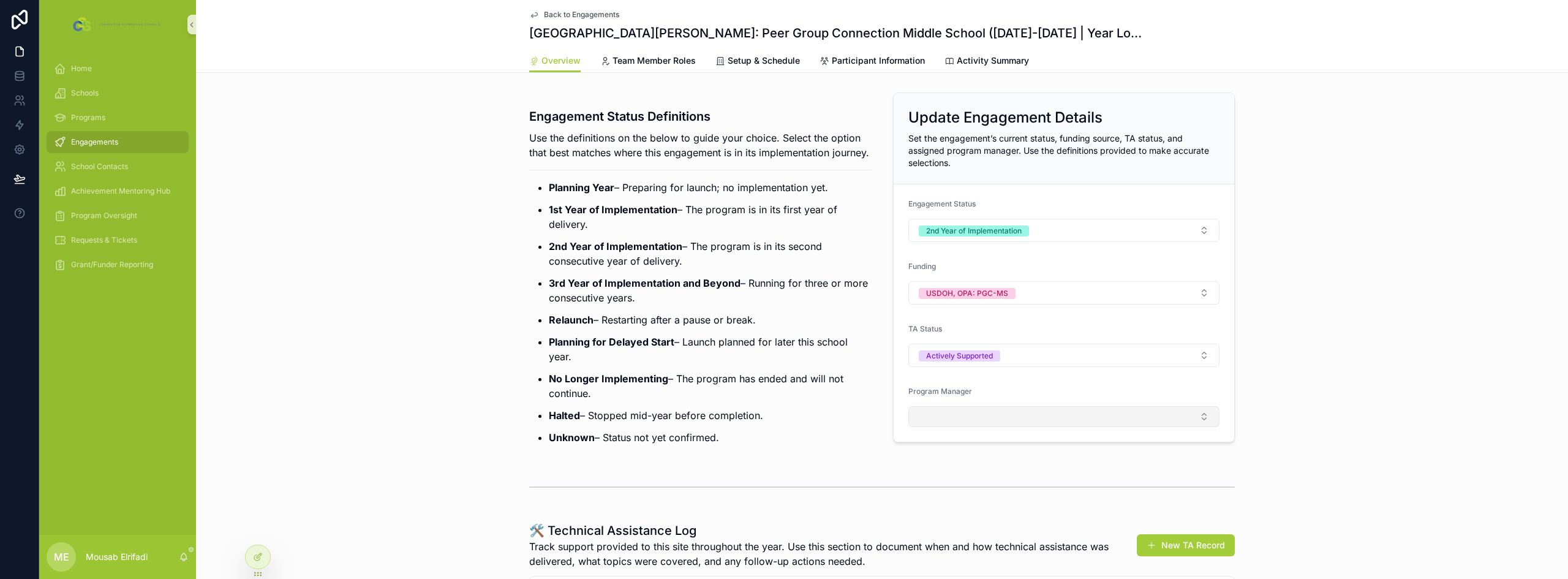
click at [988, 419] on button "Select Button" at bounding box center [1064, 417] width 311 height 21
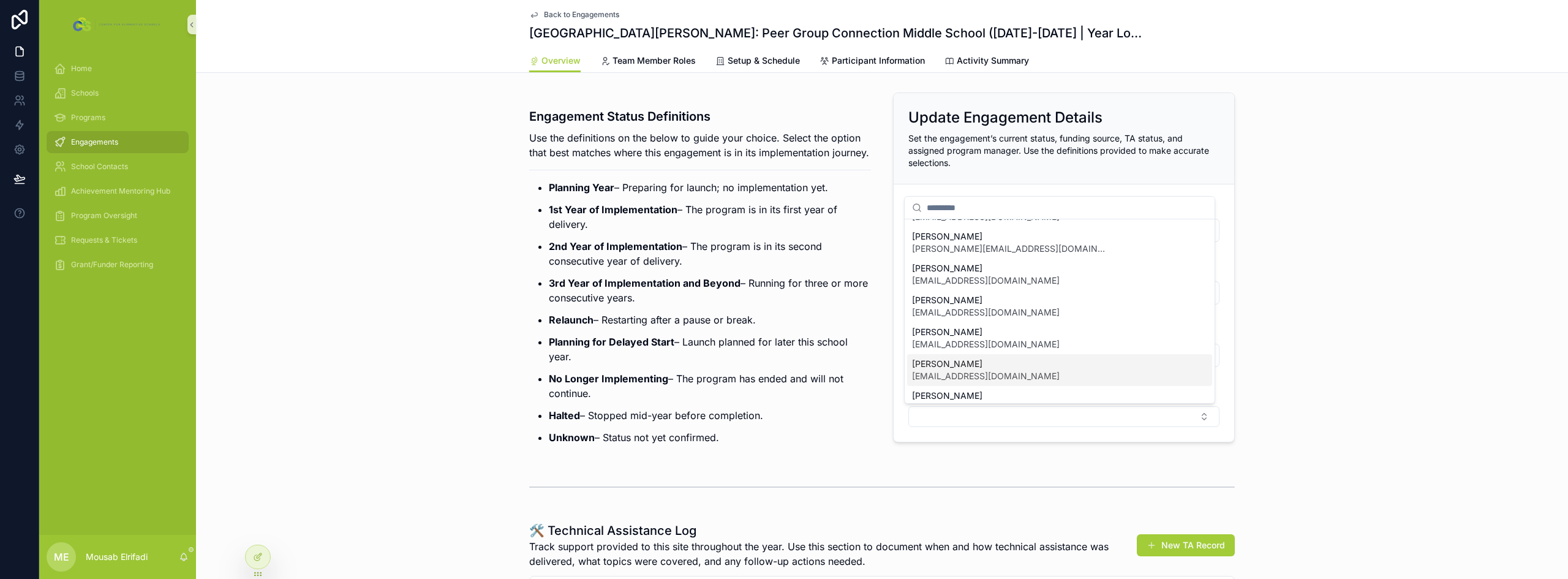
scroll to position [172, 0]
click at [972, 379] on span "[PERSON_NAME]" at bounding box center [986, 378] width 148 height 12
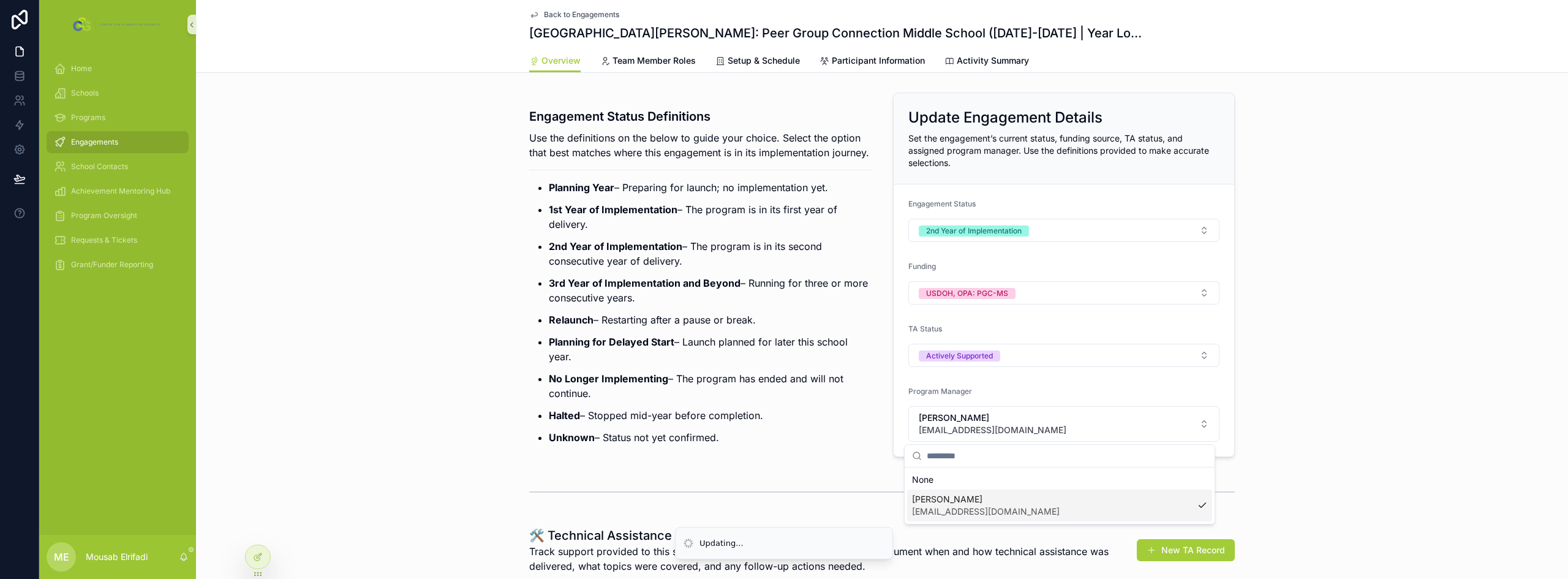
scroll to position [0, 0]
click at [715, 356] on p "Planning for Delayed Start – Launch planned for later this school year." at bounding box center [710, 349] width 322 height 29
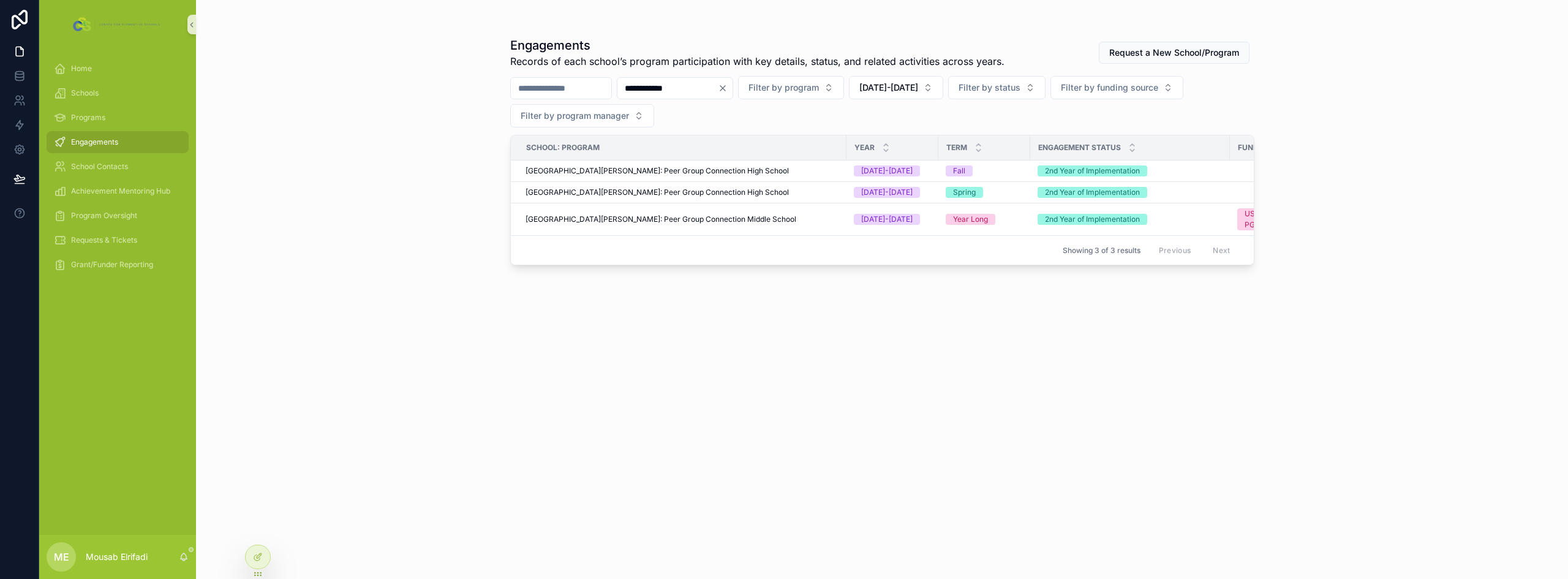
click at [713, 88] on input "**********" at bounding box center [667, 88] width 100 height 17
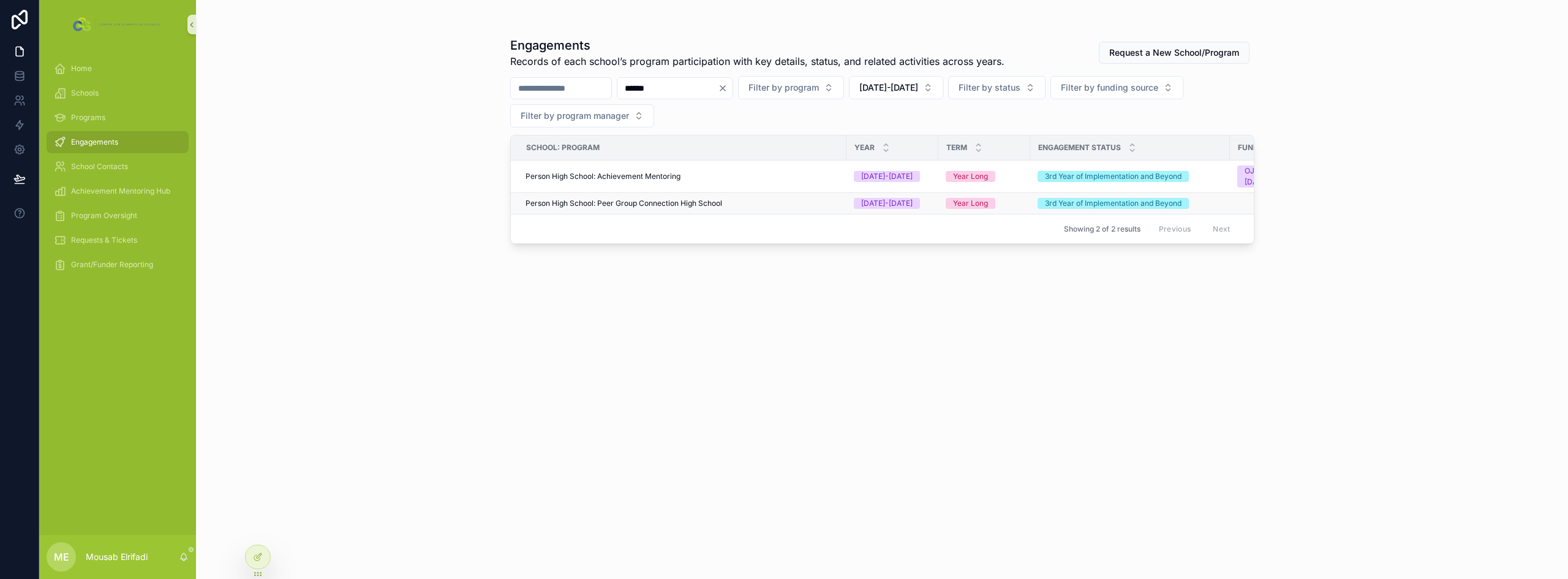
type input "******"
click at [704, 200] on span "Person High School: Peer Group Connection High School" at bounding box center [624, 203] width 197 height 10
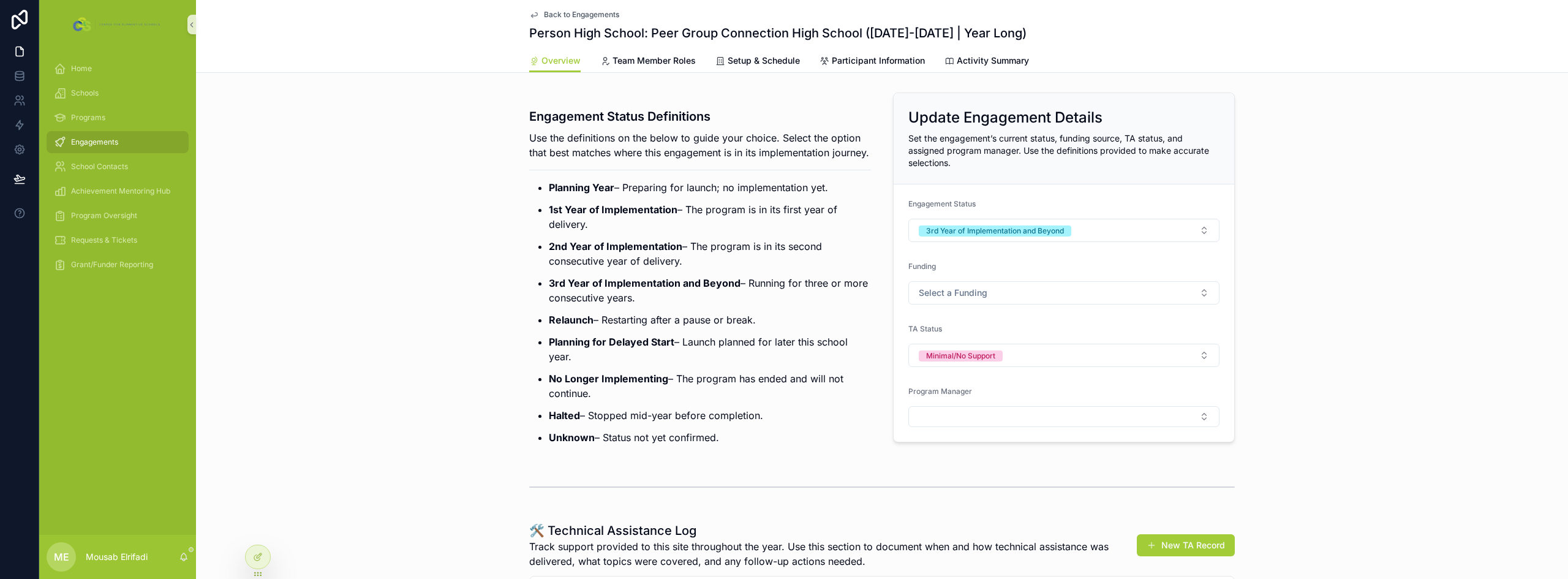
click at [990, 305] on form "Engagement Status 3rd Year of Implementation and Beyond Funding Select a Fundin…" at bounding box center [1064, 312] width 340 height 257
click at [1003, 288] on button "Select a Funding" at bounding box center [1064, 293] width 311 height 23
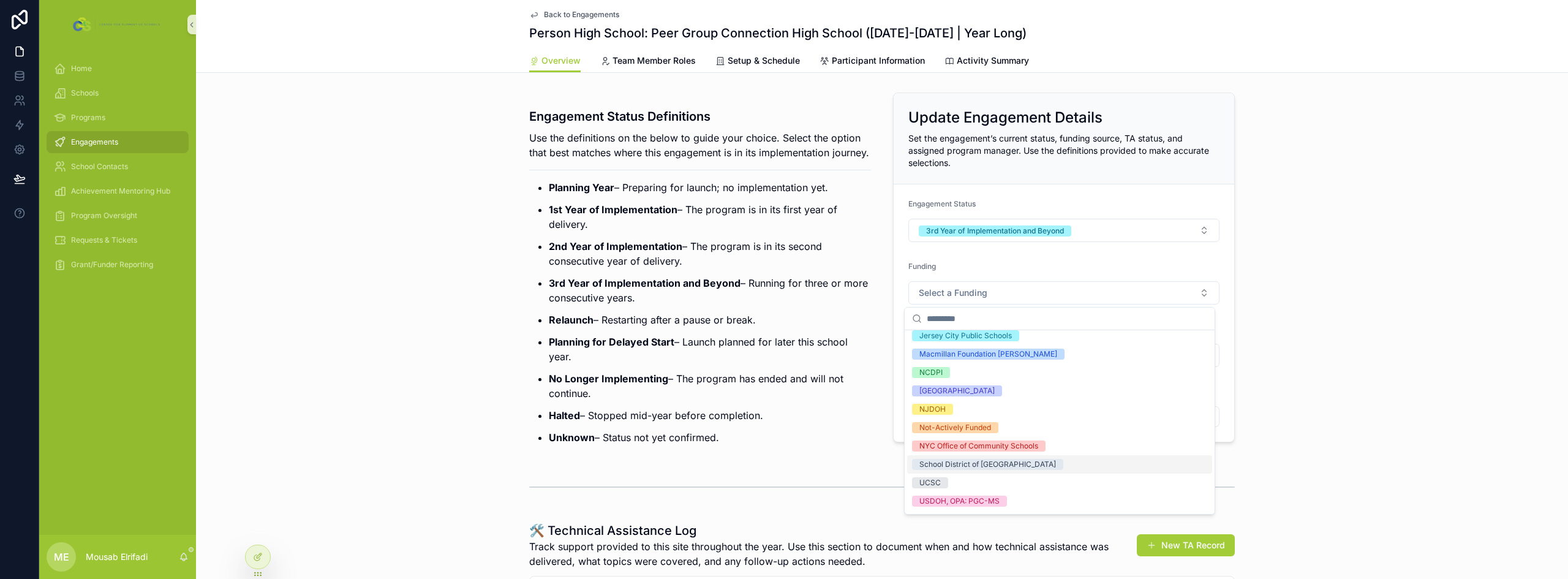
scroll to position [123, 0]
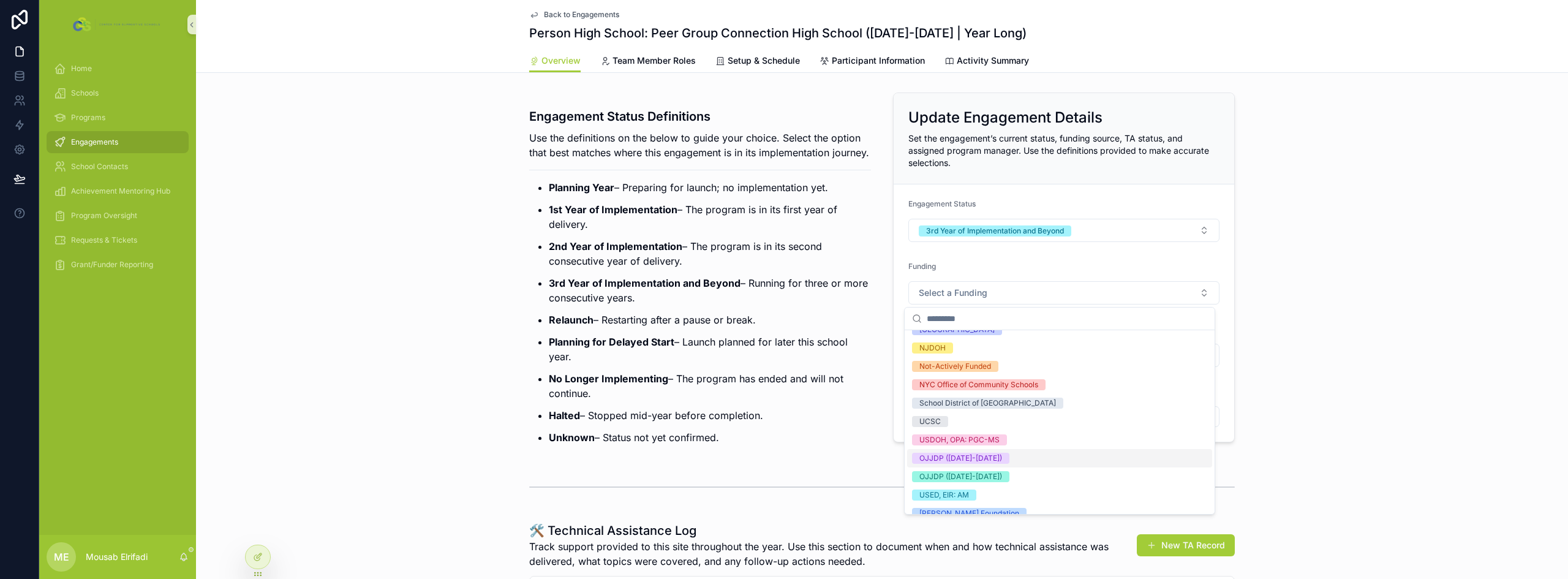
click at [1019, 465] on div "OJJDP ([DATE]-[DATE])" at bounding box center [1060, 458] width 305 height 18
click at [802, 364] on p "Planning for Delayed Start – Launch planned for later this school year." at bounding box center [710, 349] width 322 height 29
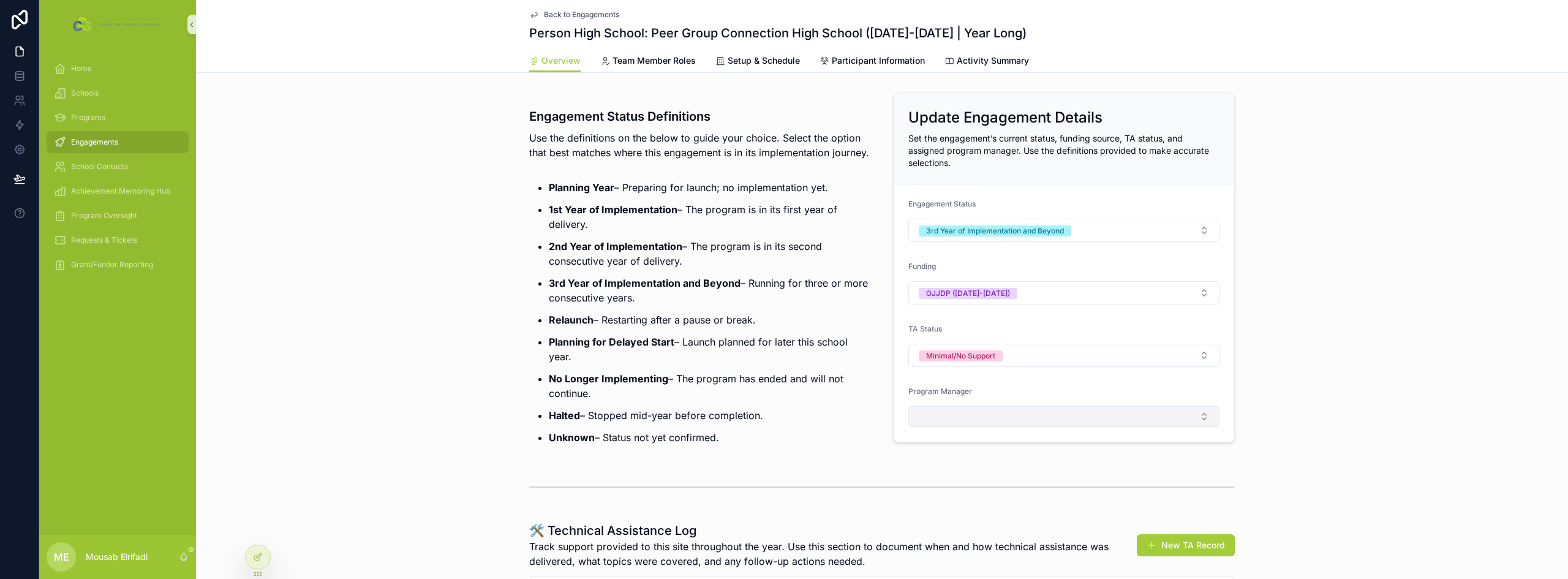
click at [944, 417] on button "Select Button" at bounding box center [1064, 417] width 311 height 21
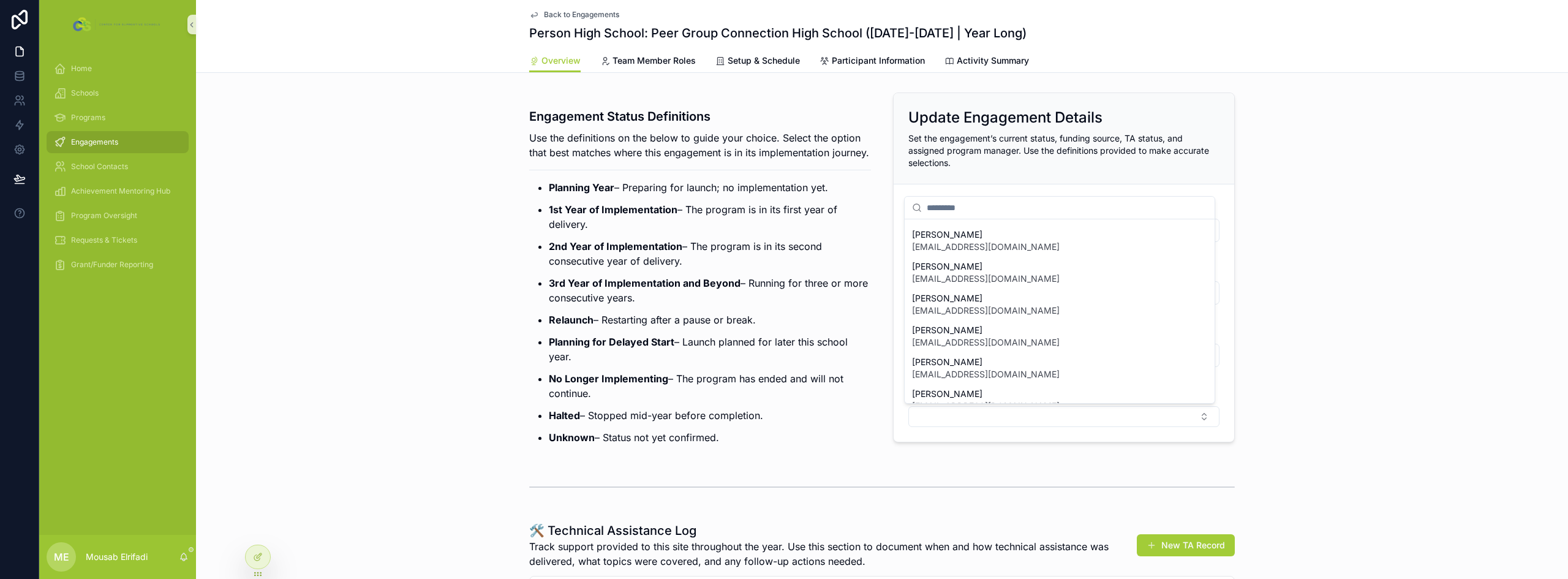
scroll to position [172, 0]
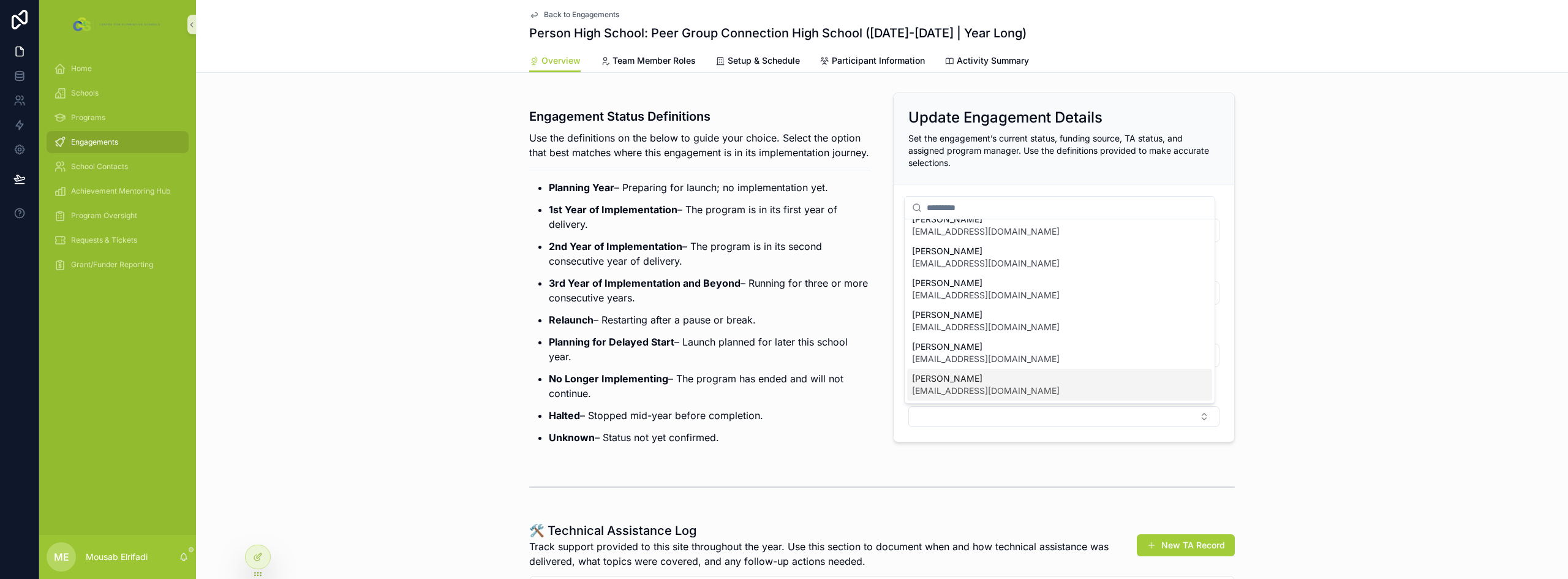
click at [958, 390] on span "[EMAIL_ADDRESS][DOMAIN_NAME]" at bounding box center [986, 390] width 148 height 12
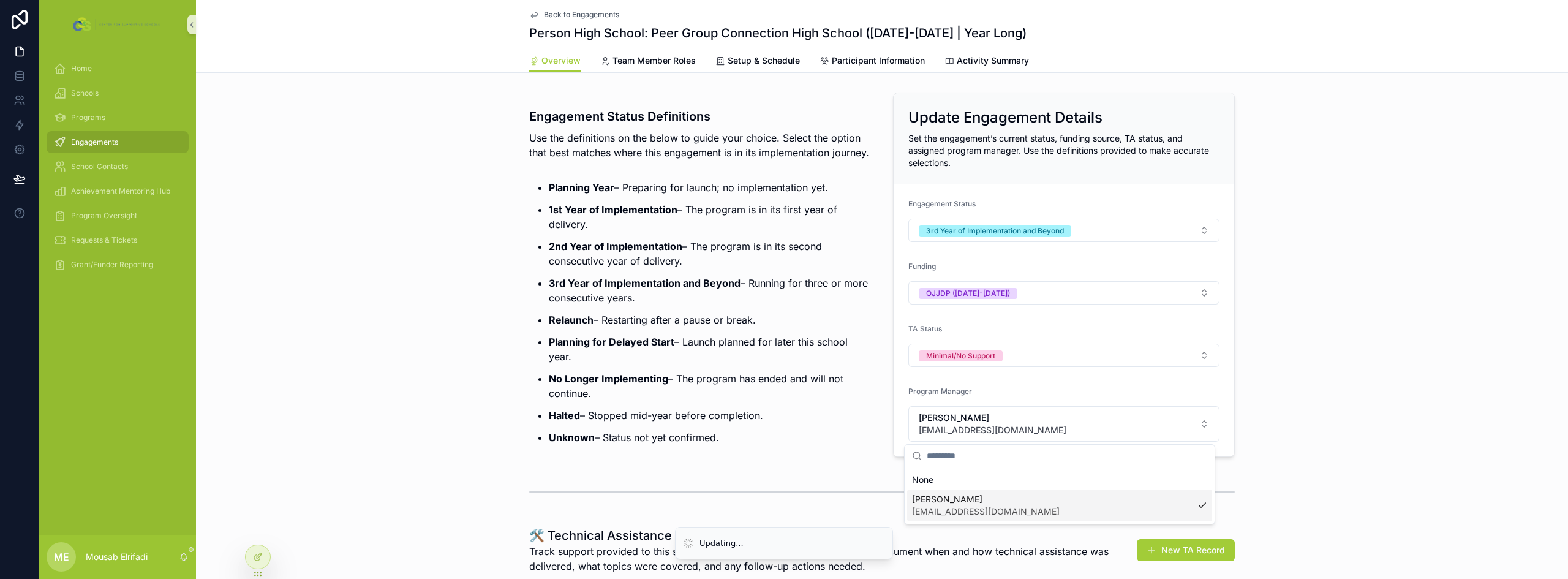
scroll to position [0, 0]
click at [709, 327] on p "Relaunch – Restarting after a pause or break." at bounding box center [710, 319] width 322 height 15
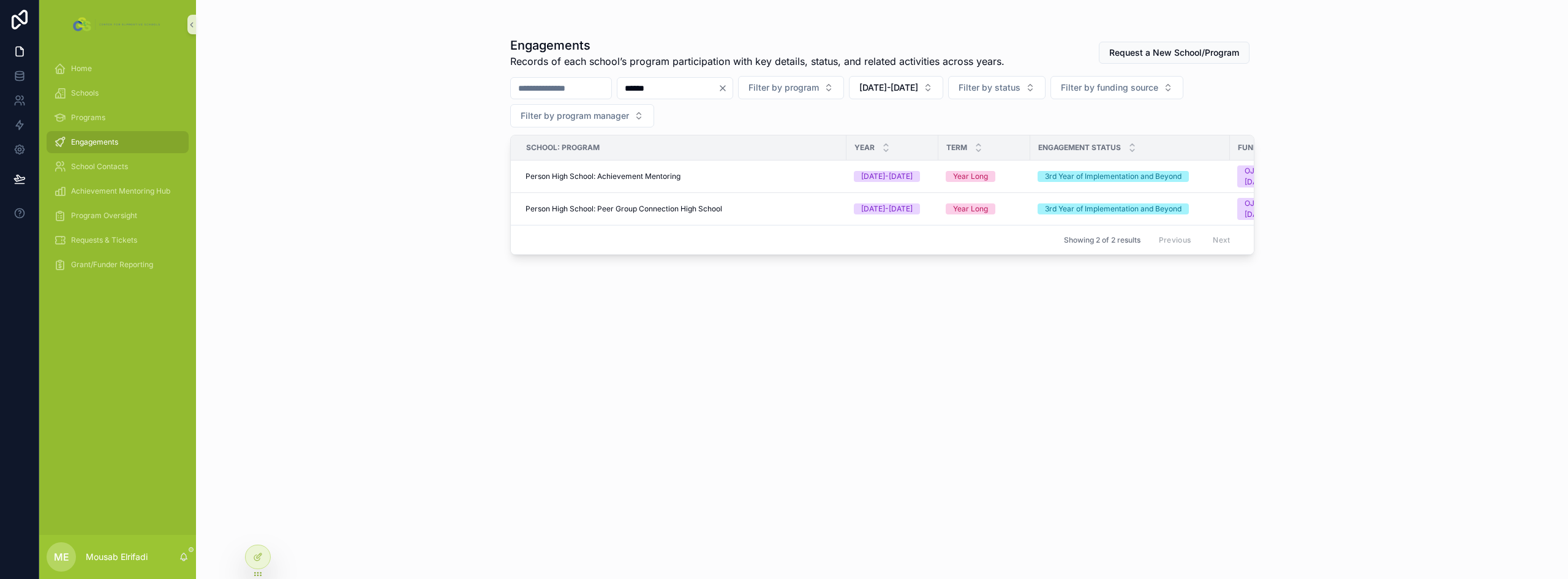
click at [658, 90] on input "******" at bounding box center [667, 88] width 100 height 17
type input "**********"
click at [729, 204] on span "[GEOGRAPHIC_DATA]: Peer Group Connection High School" at bounding box center [627, 203] width 204 height 10
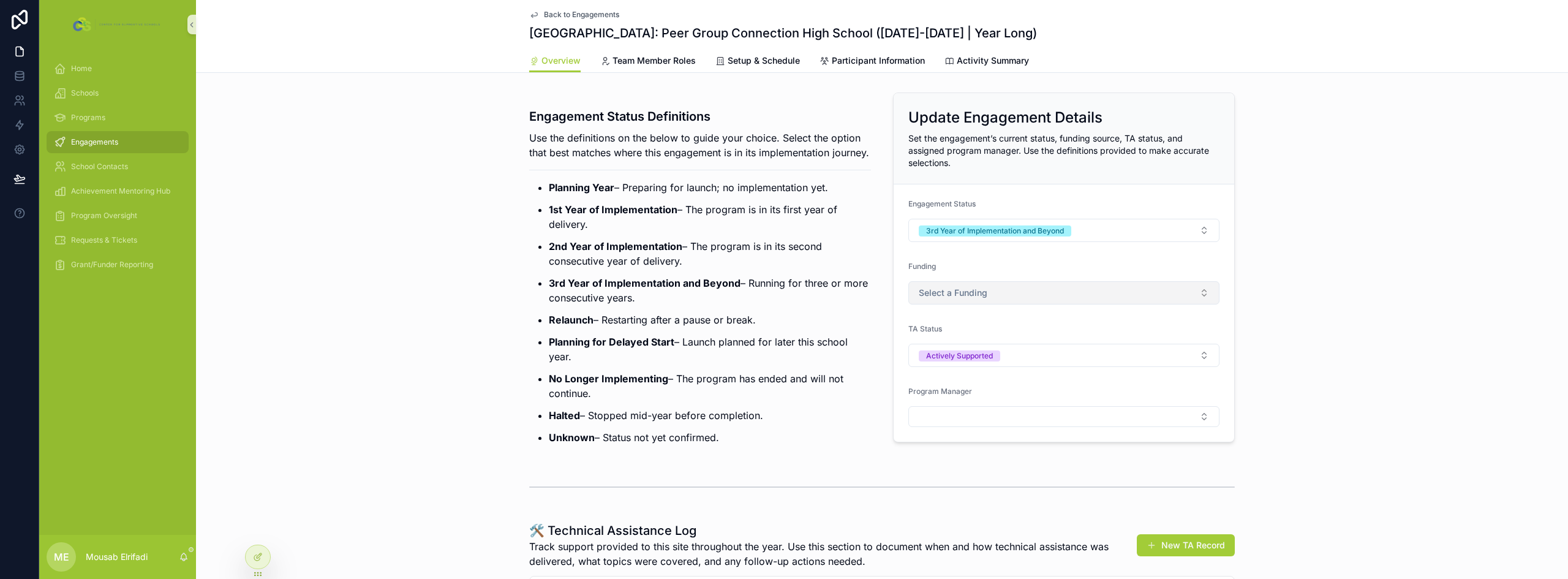
click at [1016, 297] on button "Select a Funding" at bounding box center [1064, 293] width 311 height 23
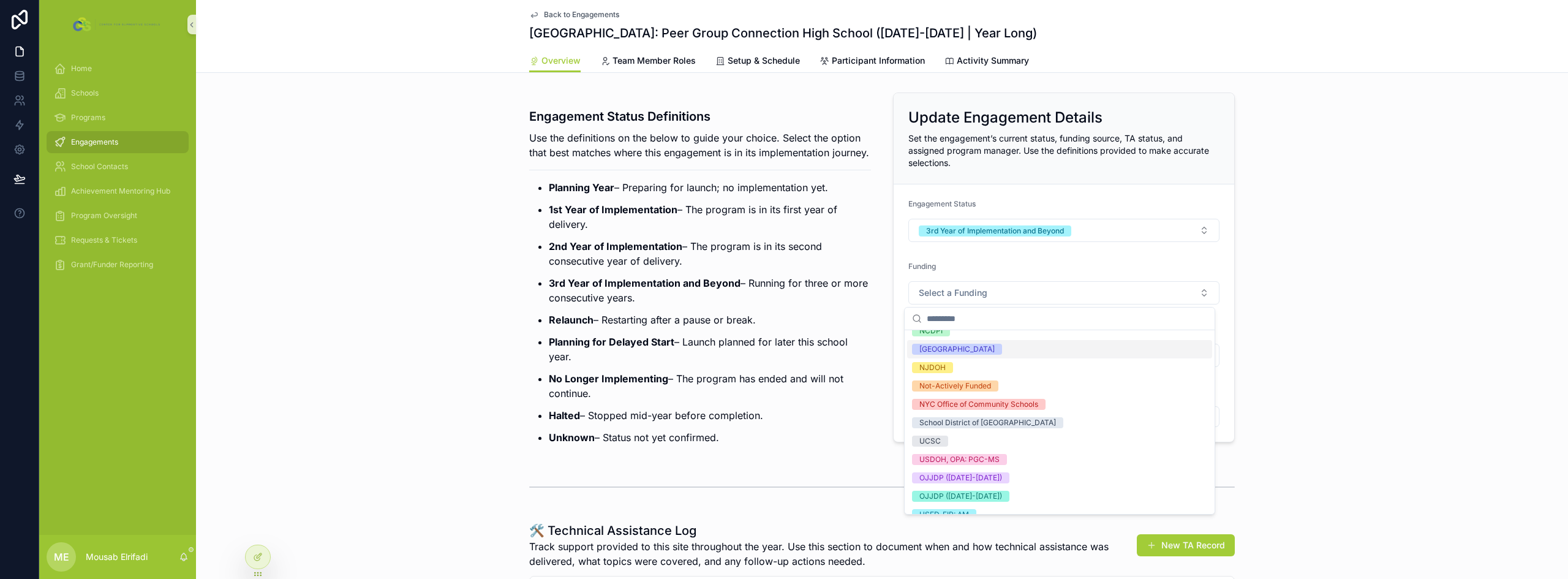
scroll to position [134, 0]
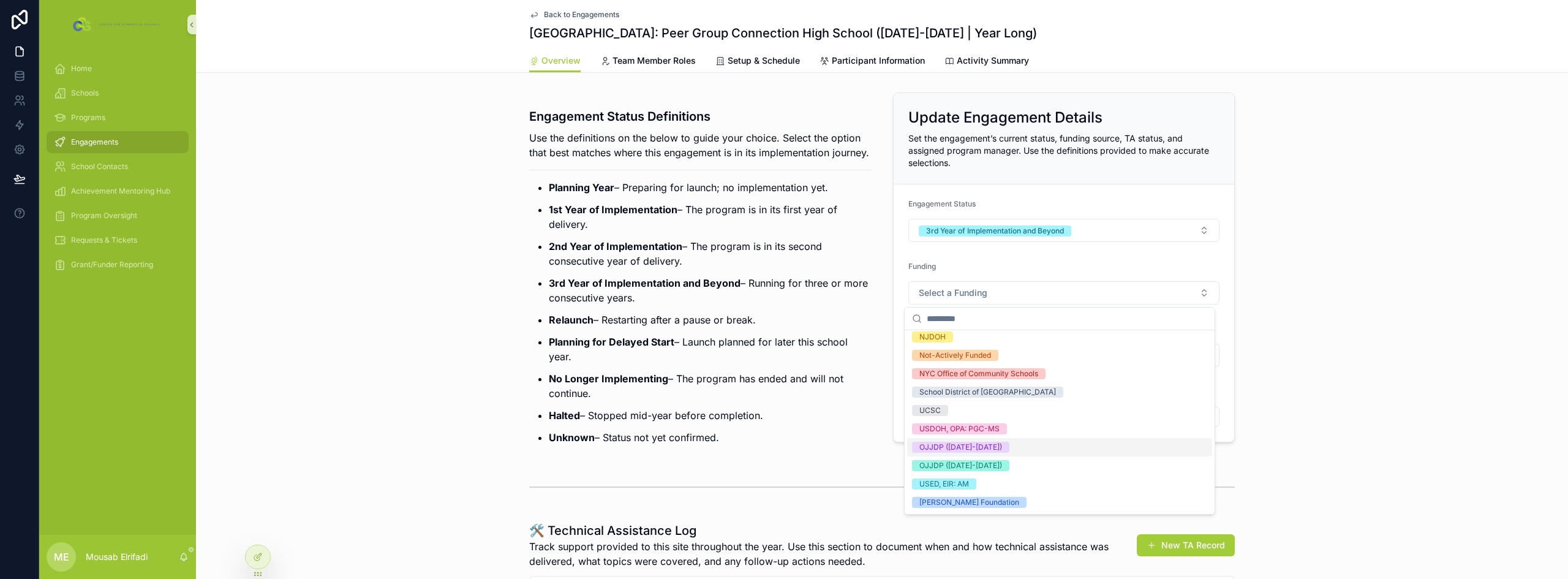
click at [994, 448] on span "OJJDP ([DATE]-[DATE])" at bounding box center [960, 447] width 97 height 11
click at [791, 347] on ul "Planning Year – Preparing for launch; no implementation yet. 1st Year of Implem…" at bounding box center [700, 312] width 342 height 265
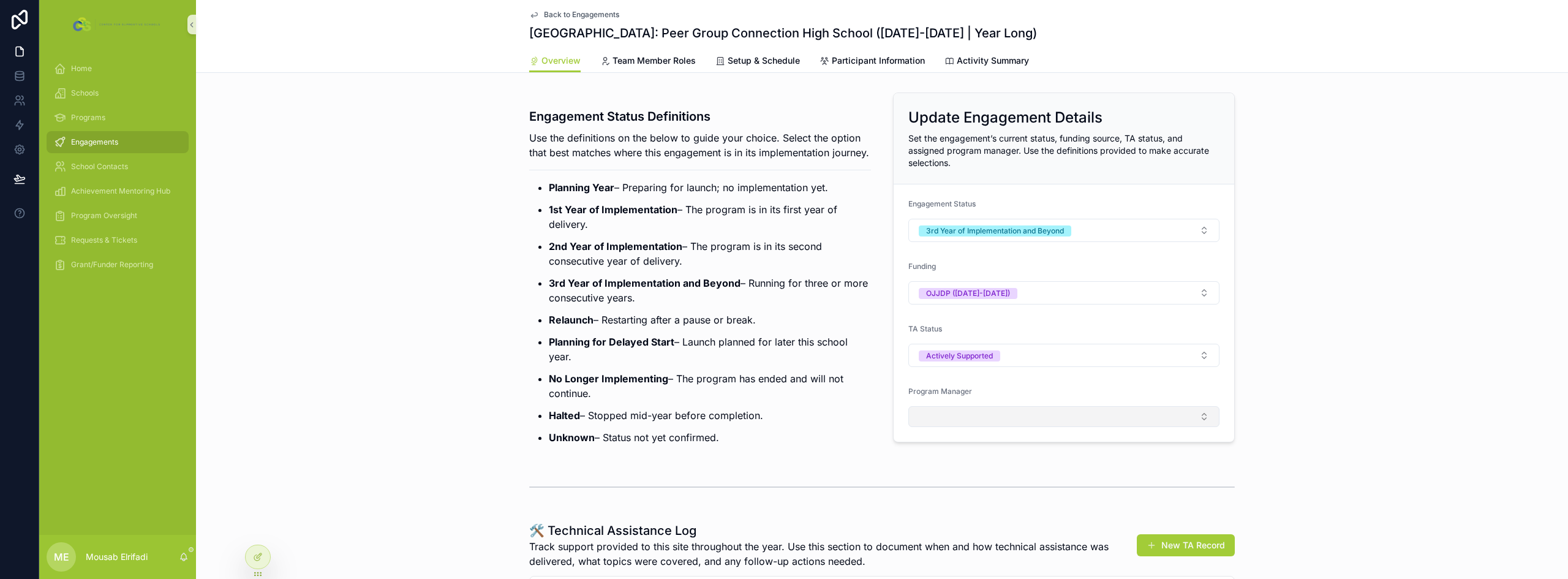
click at [943, 412] on button "Select Button" at bounding box center [1064, 417] width 311 height 21
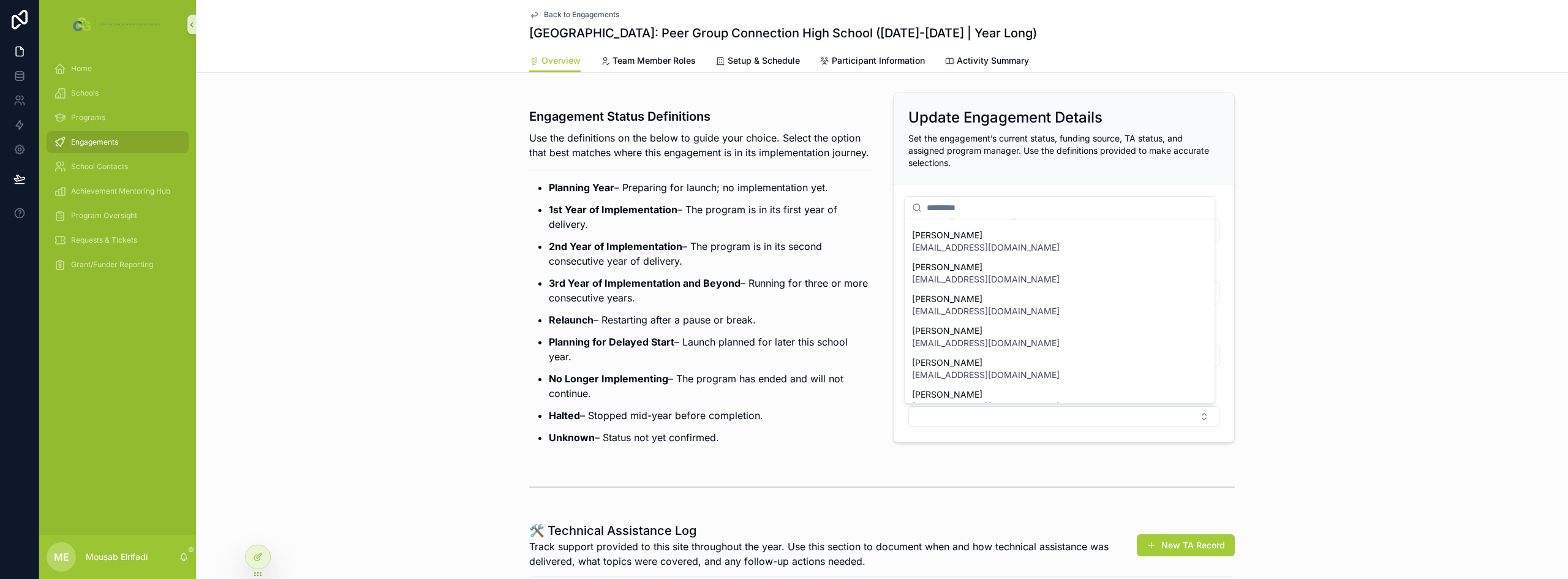
scroll to position [172, 0]
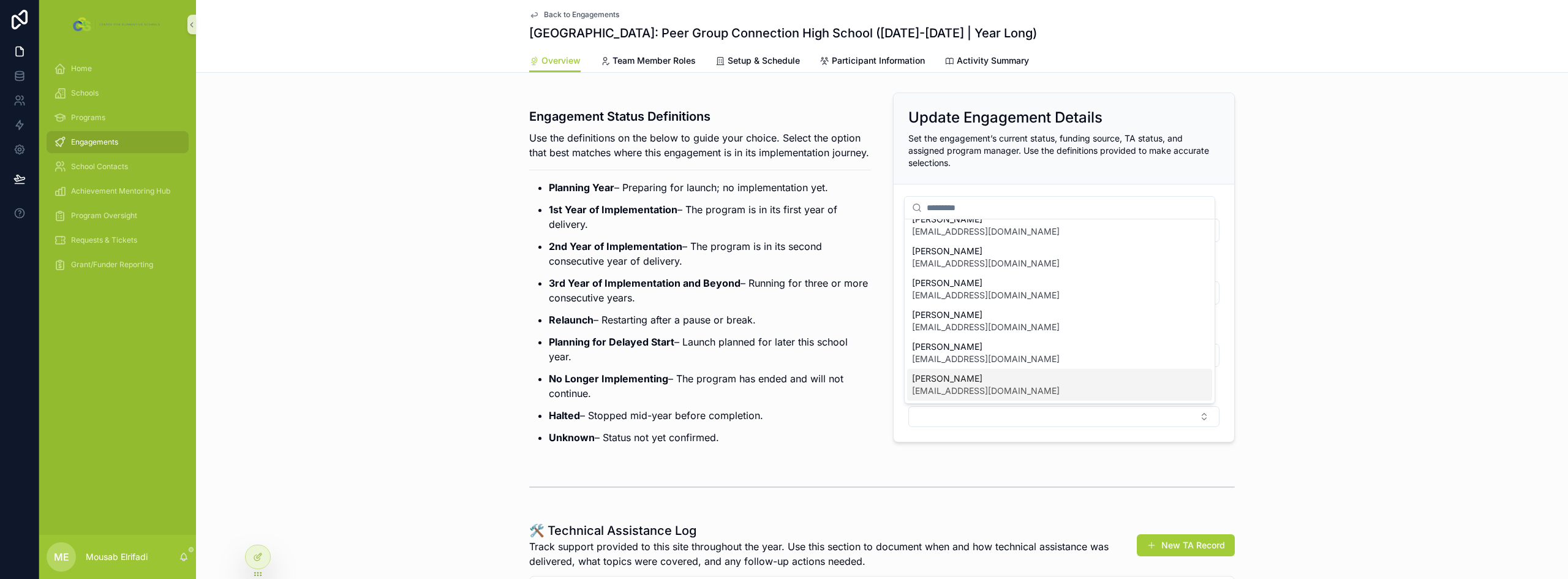
click at [948, 384] on span "[PERSON_NAME]" at bounding box center [986, 378] width 148 height 12
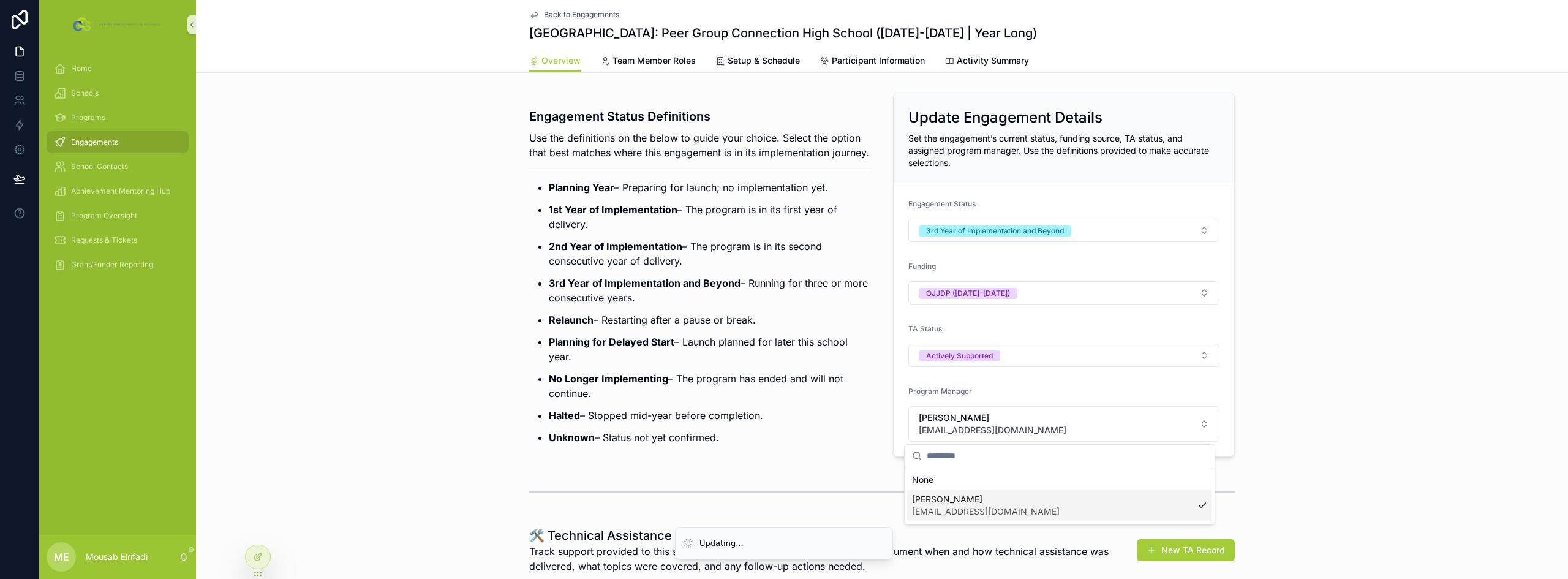
scroll to position [0, 0]
click at [614, 268] on p "2nd Year of Implementation – The program is in its second consecutive year of d…" at bounding box center [710, 253] width 322 height 29
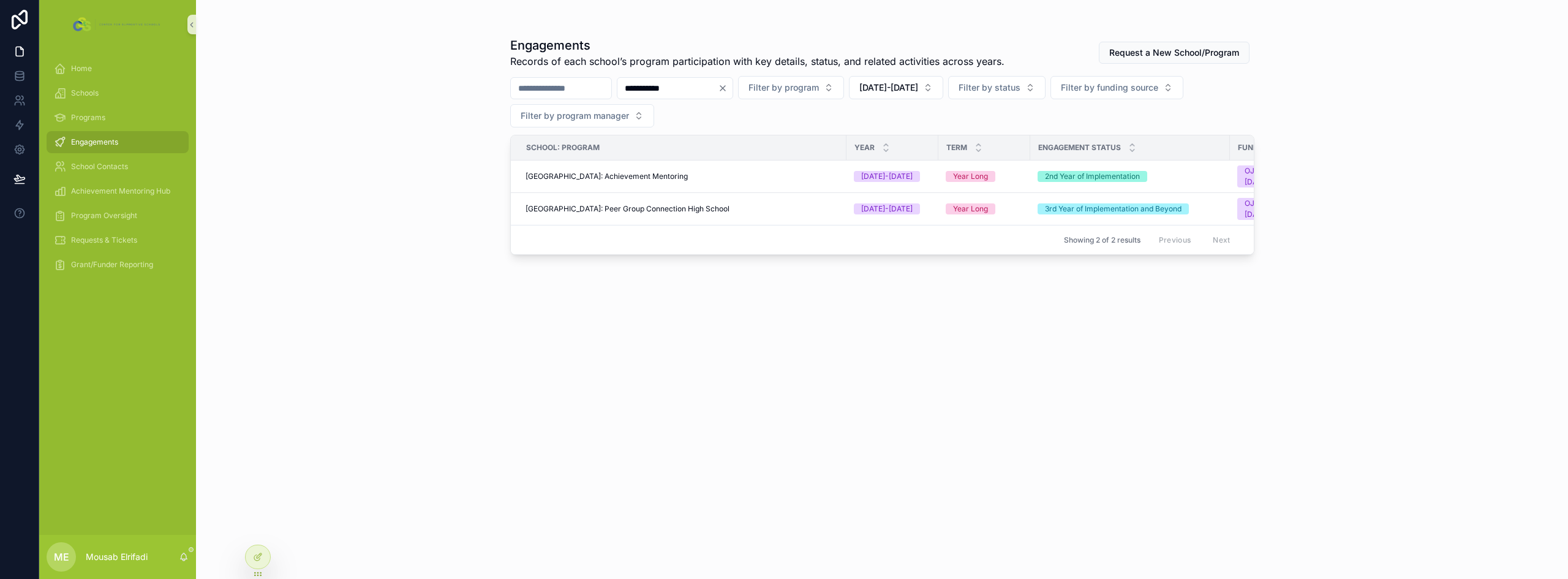
click at [695, 90] on input "**********" at bounding box center [667, 88] width 100 height 17
click at [695, 90] on input "**********" at bounding box center [667, 88] width 100 height 17
type input "*****"
click at [729, 173] on span "[GEOGRAPHIC_DATA]: Peer Group Connection High School" at bounding box center [627, 176] width 204 height 10
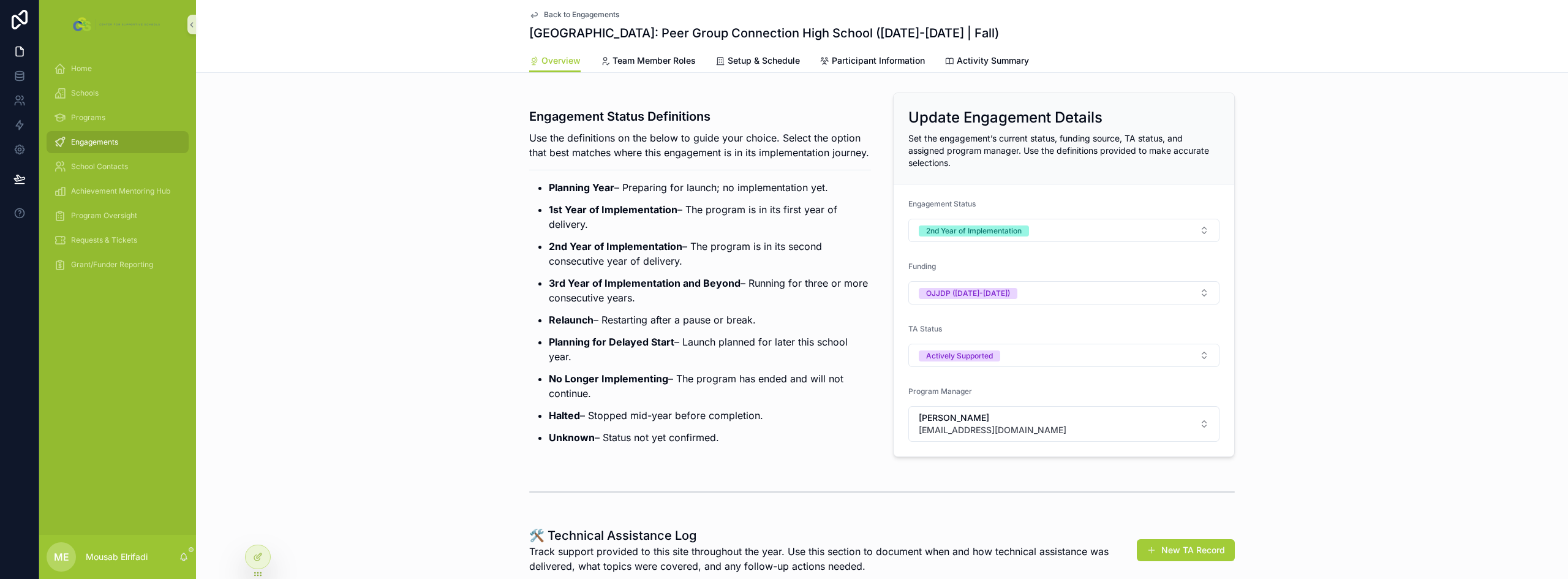
click at [561, 289] on strong "3rd Year of Implementation and Beyond" at bounding box center [645, 282] width 192 height 12
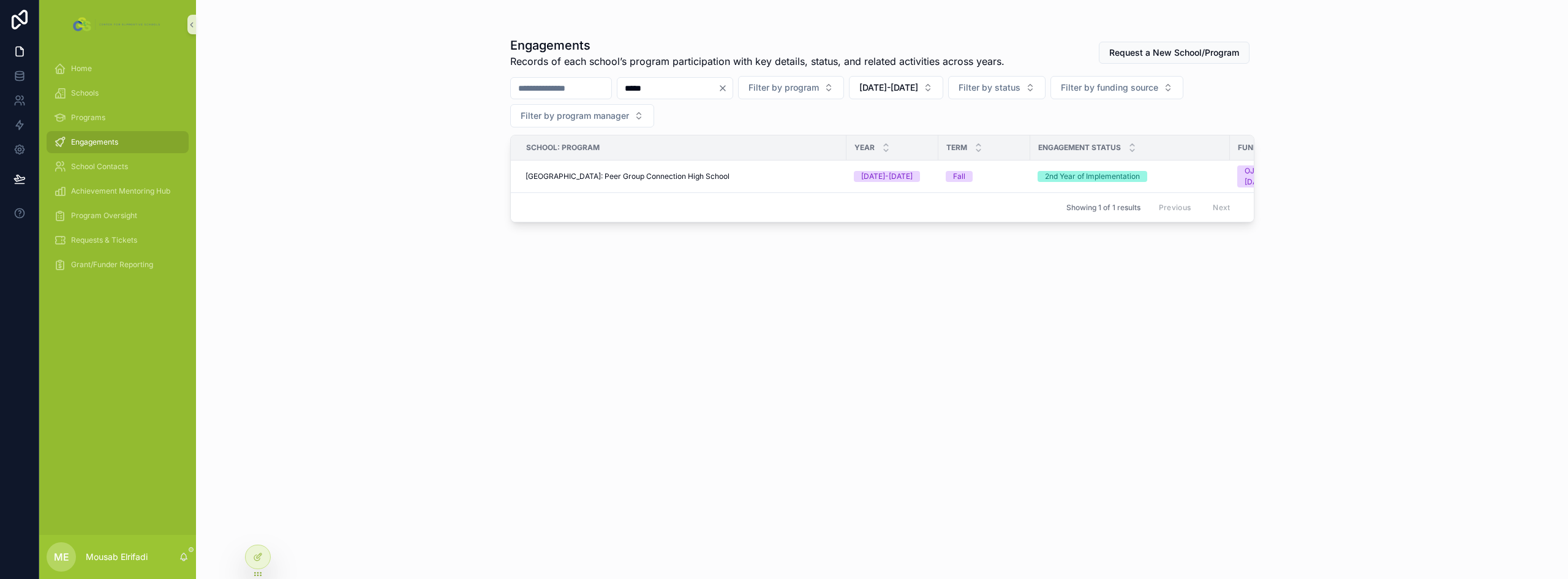
click at [690, 90] on input "*****" at bounding box center [667, 88] width 100 height 17
type input "**********"
click at [699, 87] on input "**********" at bounding box center [667, 88] width 100 height 17
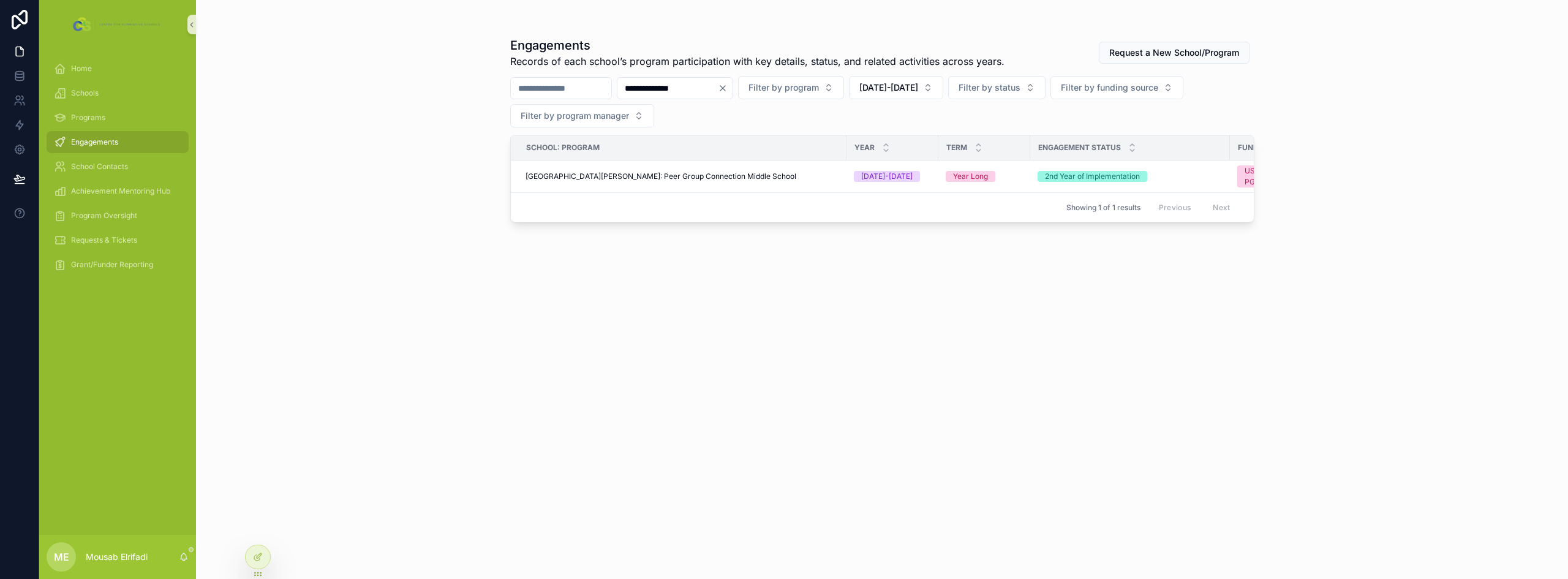
click at [699, 87] on input "**********" at bounding box center [667, 88] width 100 height 17
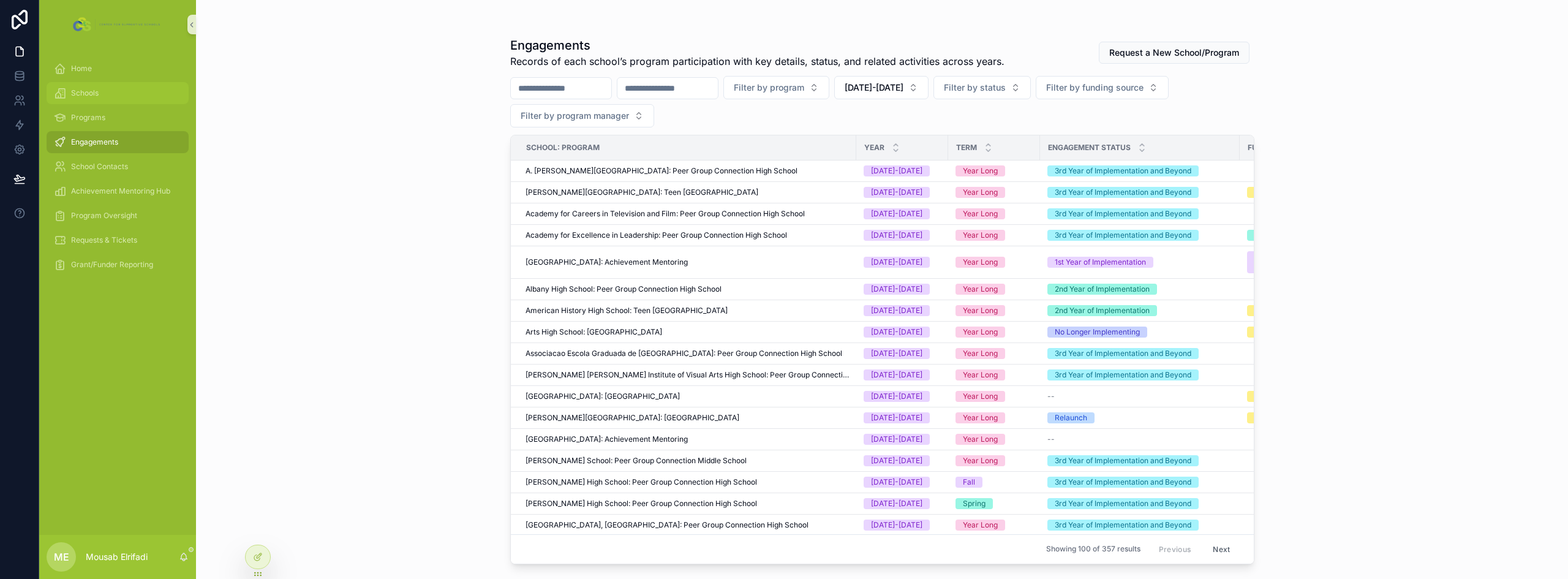
click at [113, 99] on div "Schools" at bounding box center [118, 93] width 127 height 20
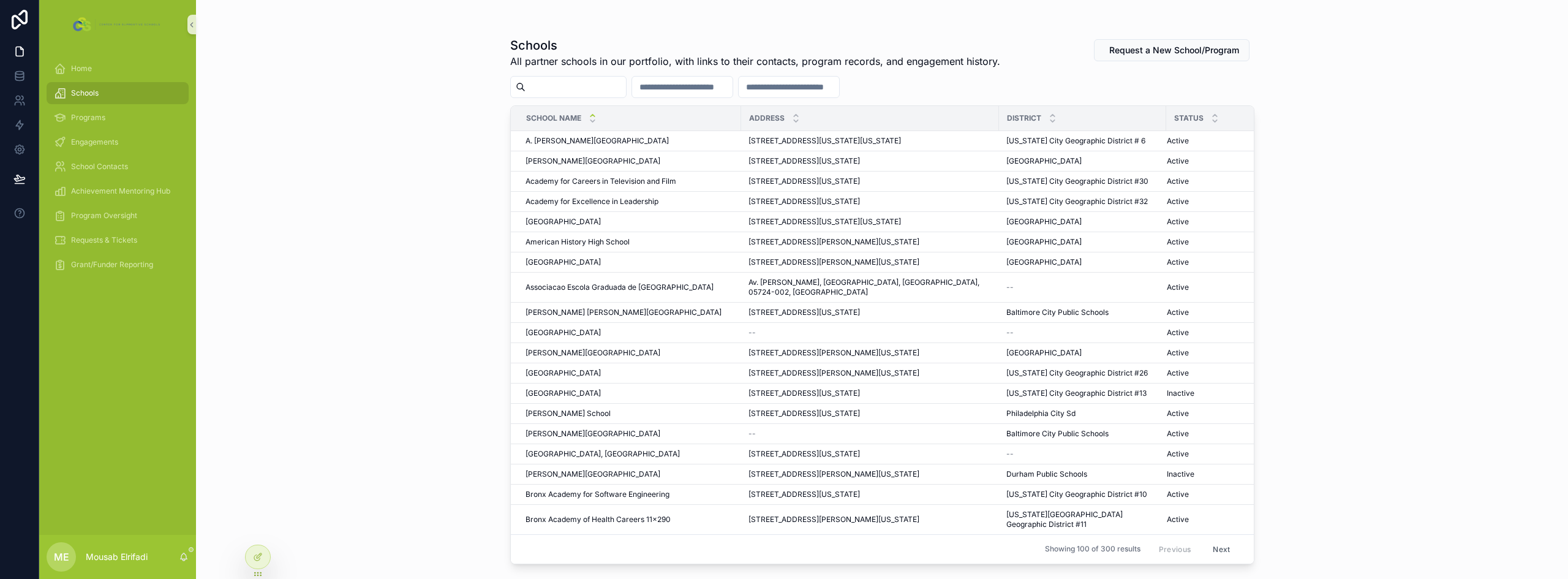
click at [593, 88] on input "scrollable content" at bounding box center [575, 87] width 100 height 17
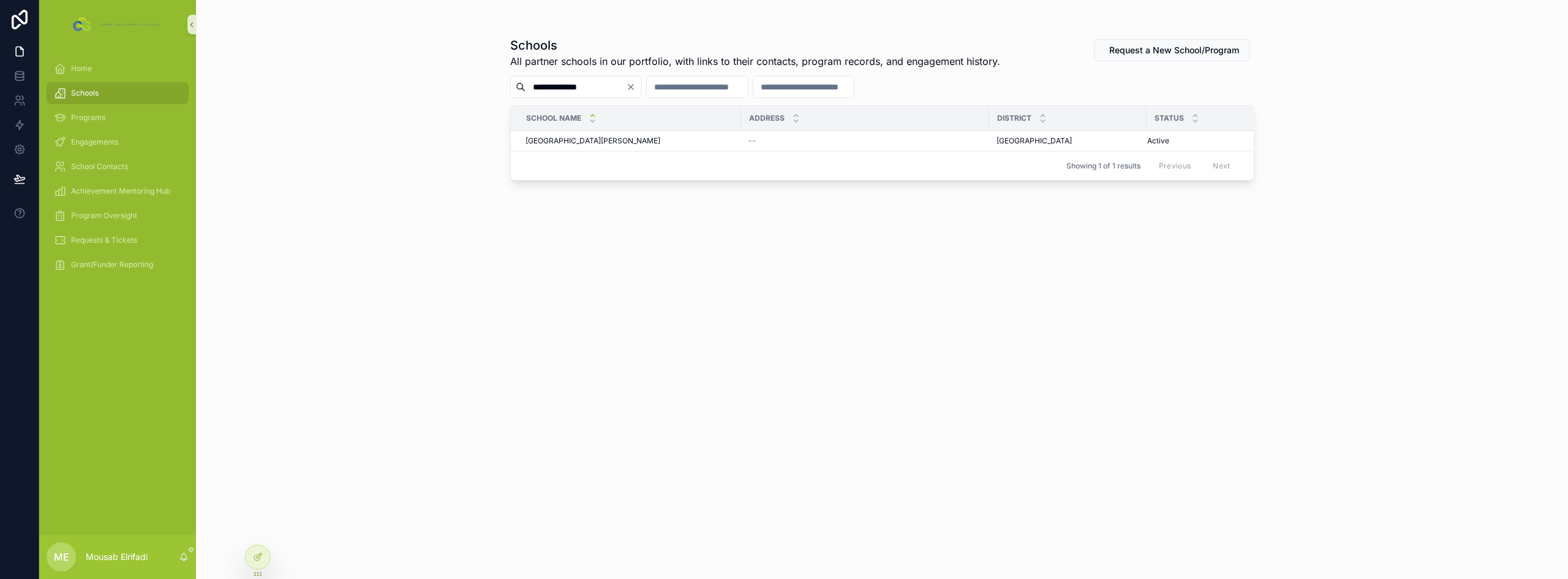
type input "**********"
click at [392, 147] on div "**********" at bounding box center [882, 289] width 1372 height 579
click at [97, 92] on span "Schools" at bounding box center [84, 93] width 27 height 10
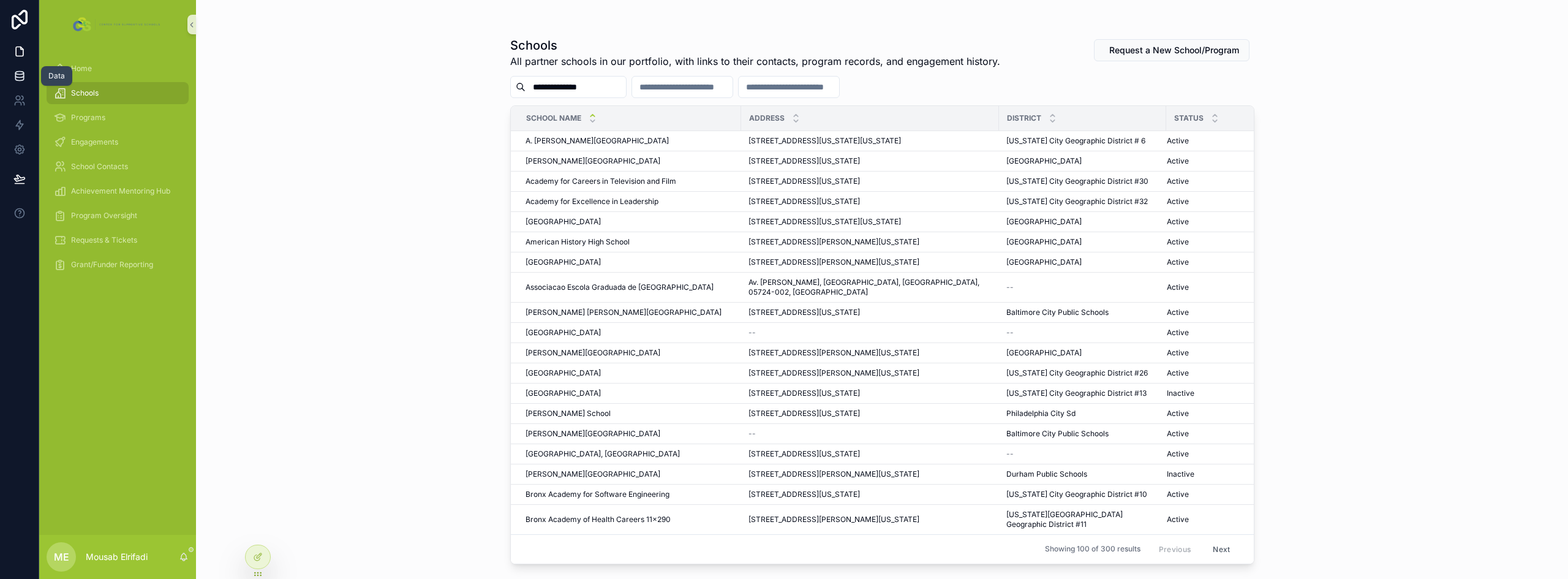
click at [22, 72] on icon at bounding box center [19, 73] width 8 height 3
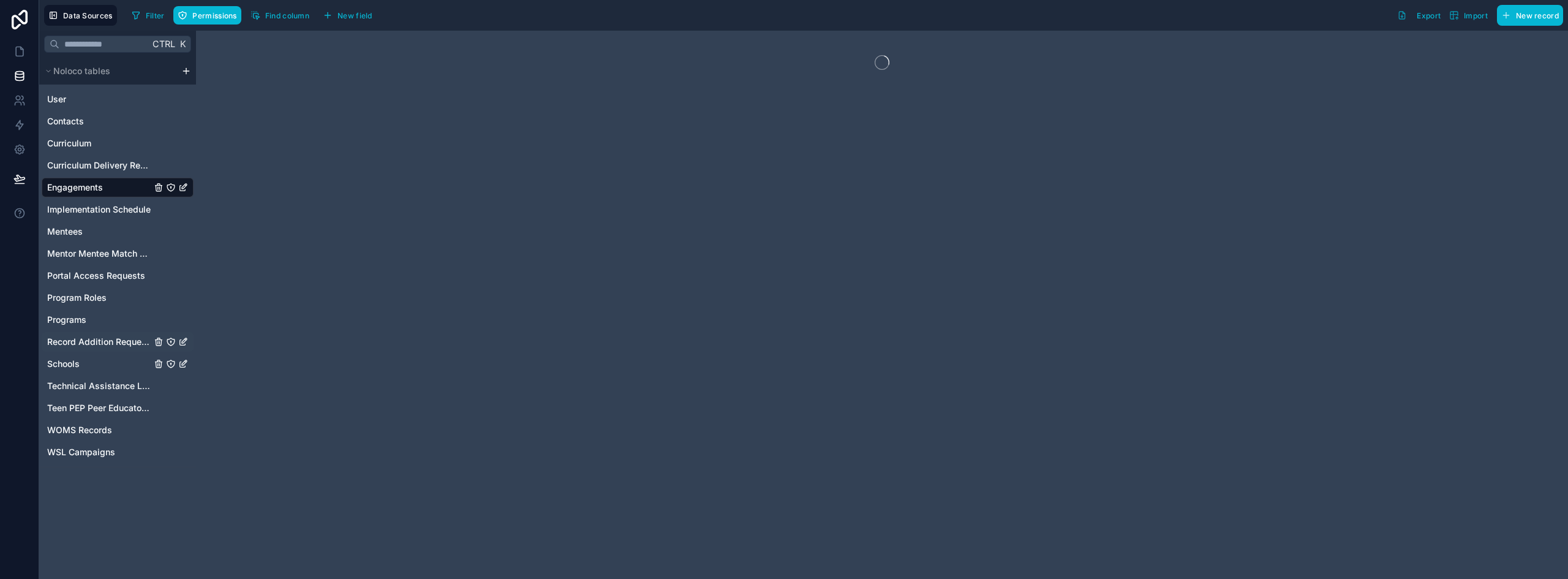
click at [69, 362] on span "Schools" at bounding box center [63, 363] width 32 height 12
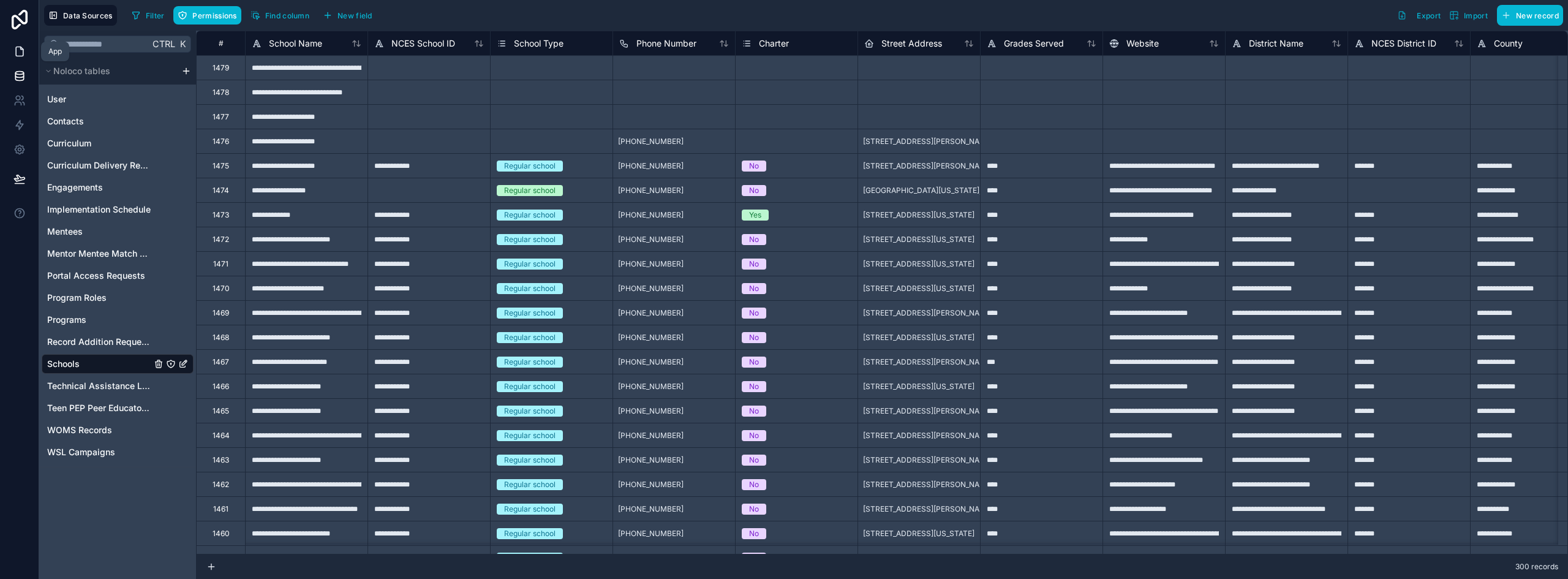
drag, startPoint x: 24, startPoint y: 51, endPoint x: 37, endPoint y: 43, distance: 15.3
click at [24, 51] on icon at bounding box center [19, 51] width 12 height 12
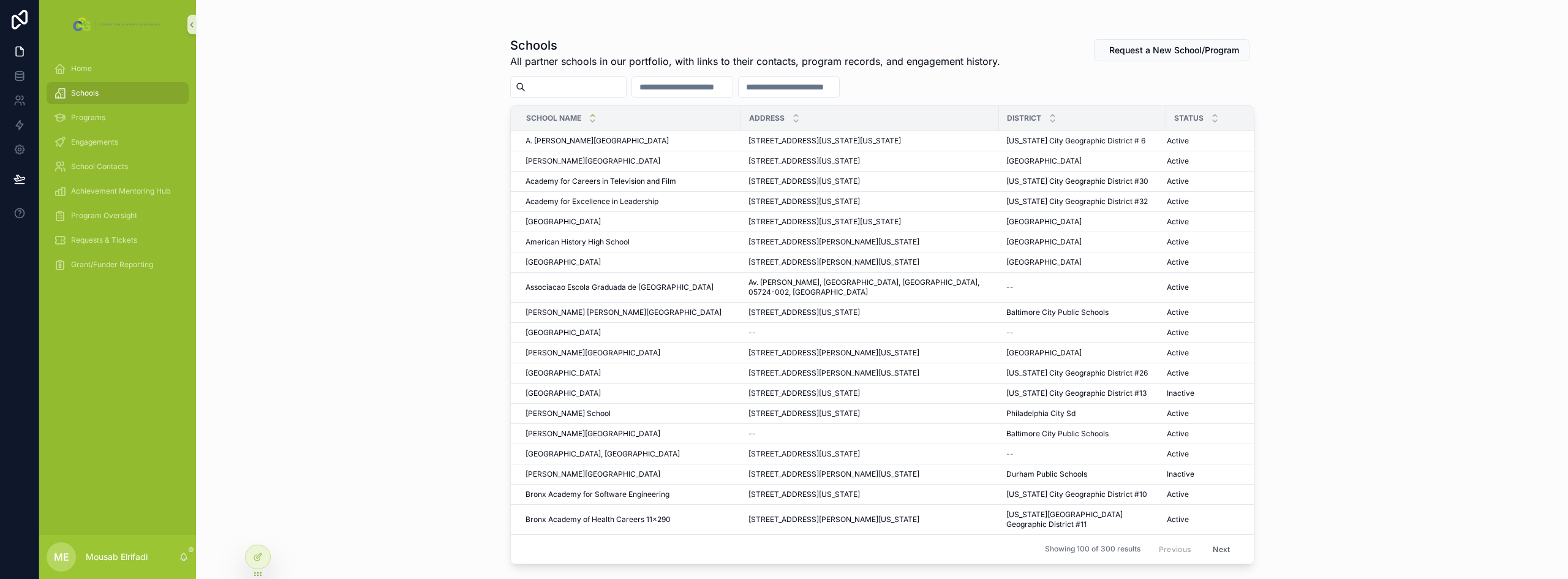
click at [594, 85] on input "scrollable content" at bounding box center [575, 87] width 100 height 17
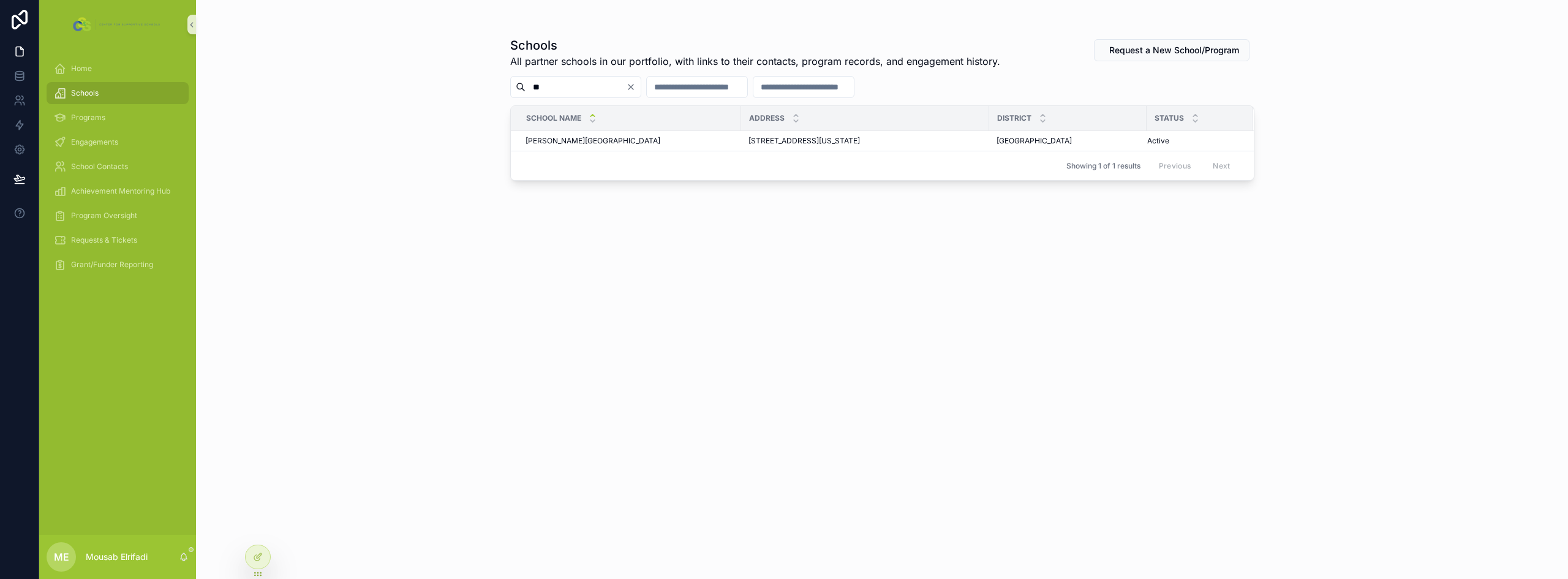
type input "*"
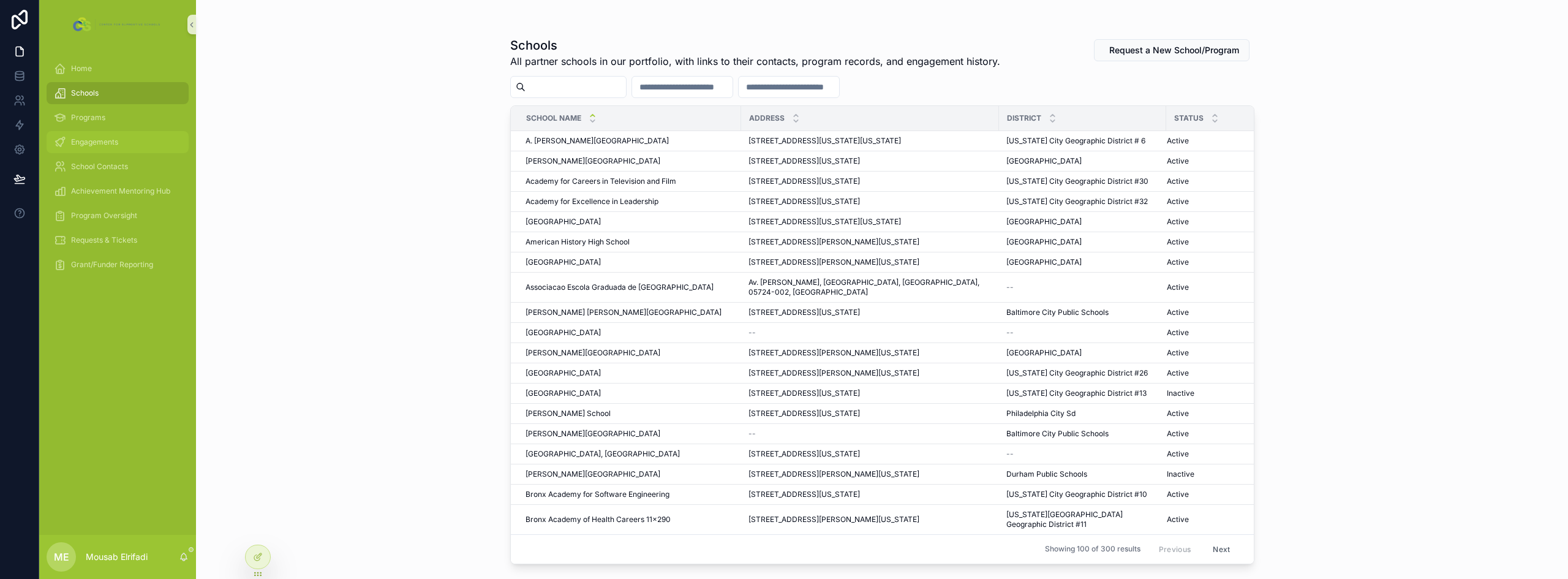
click at [108, 132] on link "Engagements" at bounding box center [117, 141] width 142 height 22
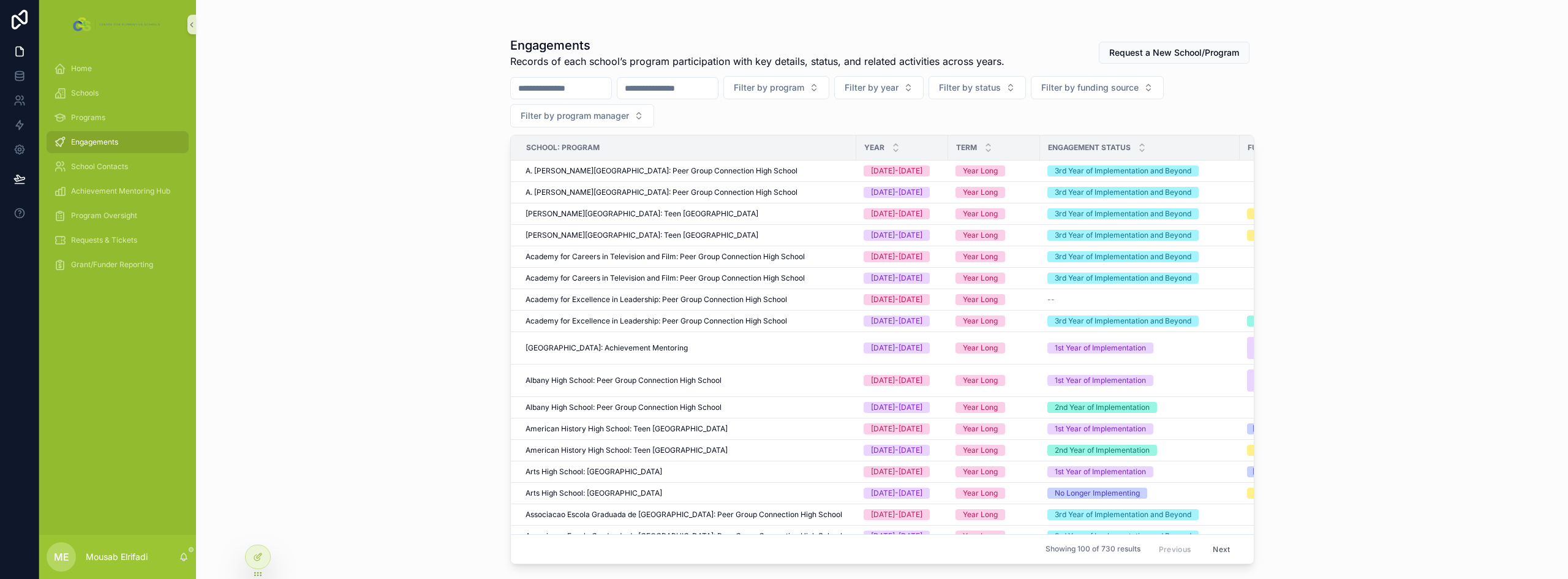
click at [711, 78] on div "scrollable content" at bounding box center [667, 88] width 102 height 22
click at [711, 95] on input "scrollable content" at bounding box center [667, 88] width 100 height 17
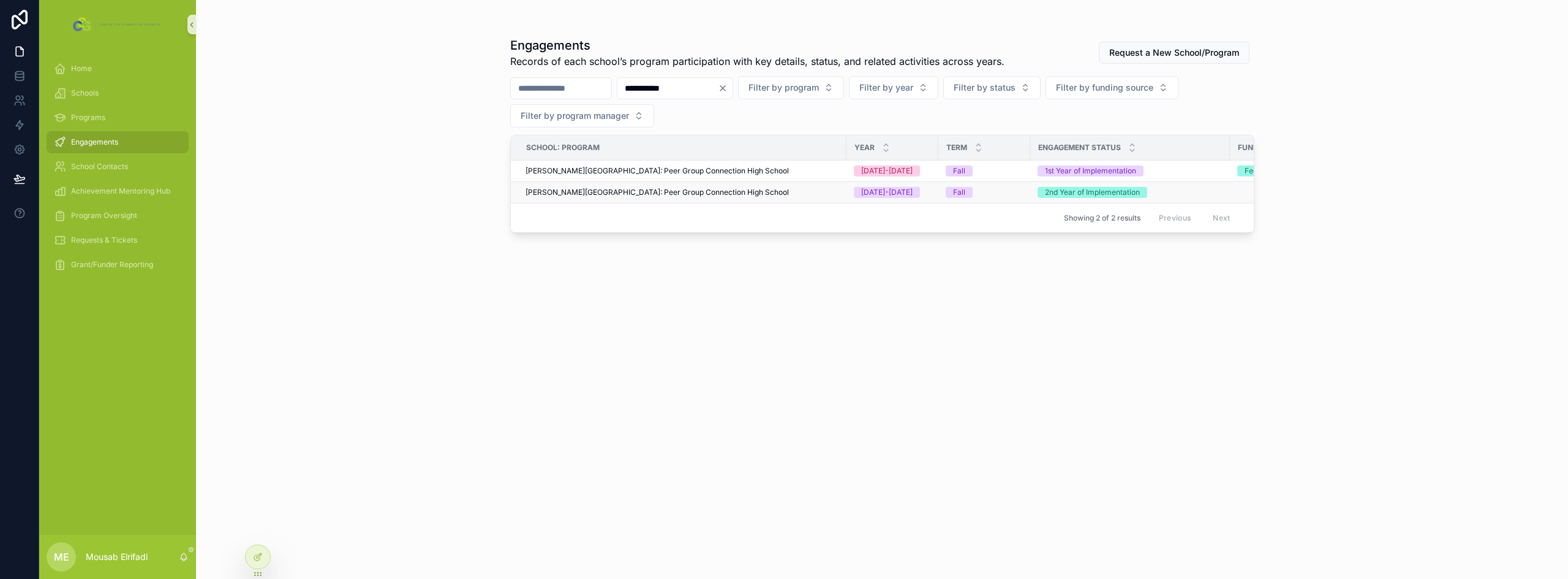
type input "**********"
click at [729, 195] on span "[PERSON_NAME][GEOGRAPHIC_DATA]: Peer Group Connection High School" at bounding box center [657, 193] width 263 height 10
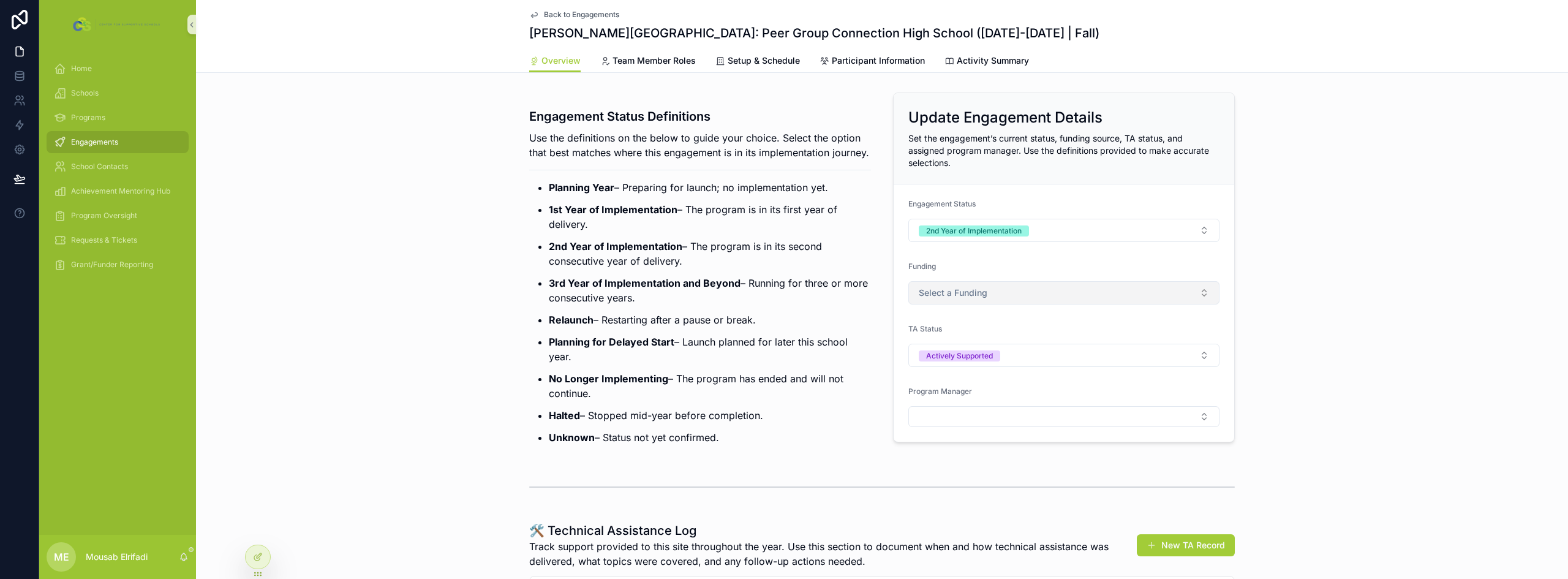
click at [977, 300] on button "Select a Funding" at bounding box center [1064, 293] width 311 height 23
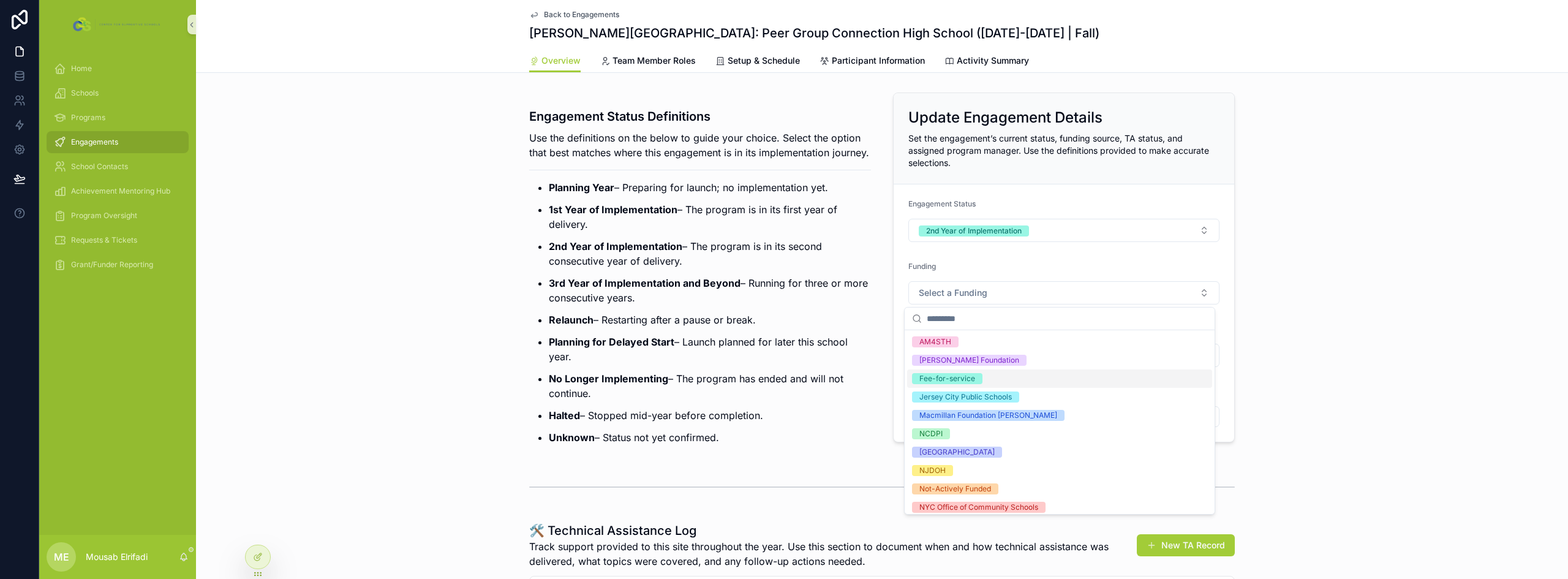
click at [988, 377] on div "Fee-for-service" at bounding box center [1060, 379] width 305 height 18
click at [867, 322] on div "Engagement Status Definitions Use the definitions on the below to guide your ch…" at bounding box center [699, 272] width 356 height 370
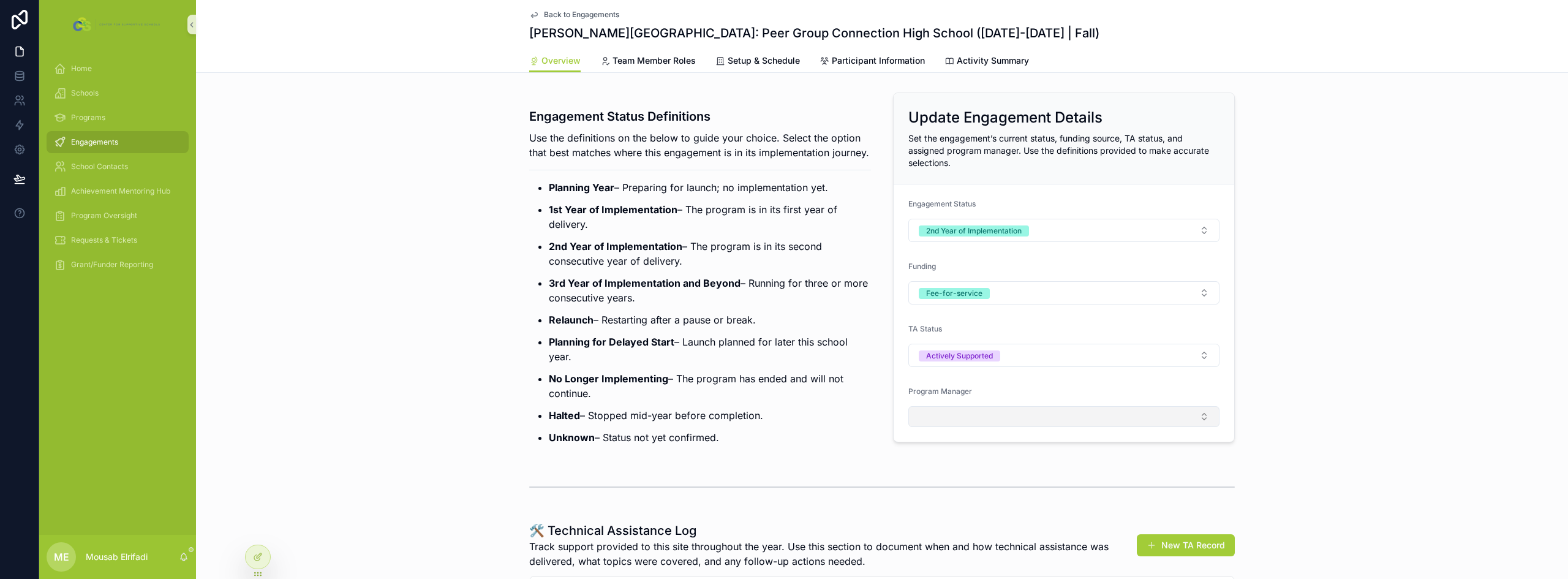
click at [958, 423] on button "Select Button" at bounding box center [1064, 417] width 311 height 21
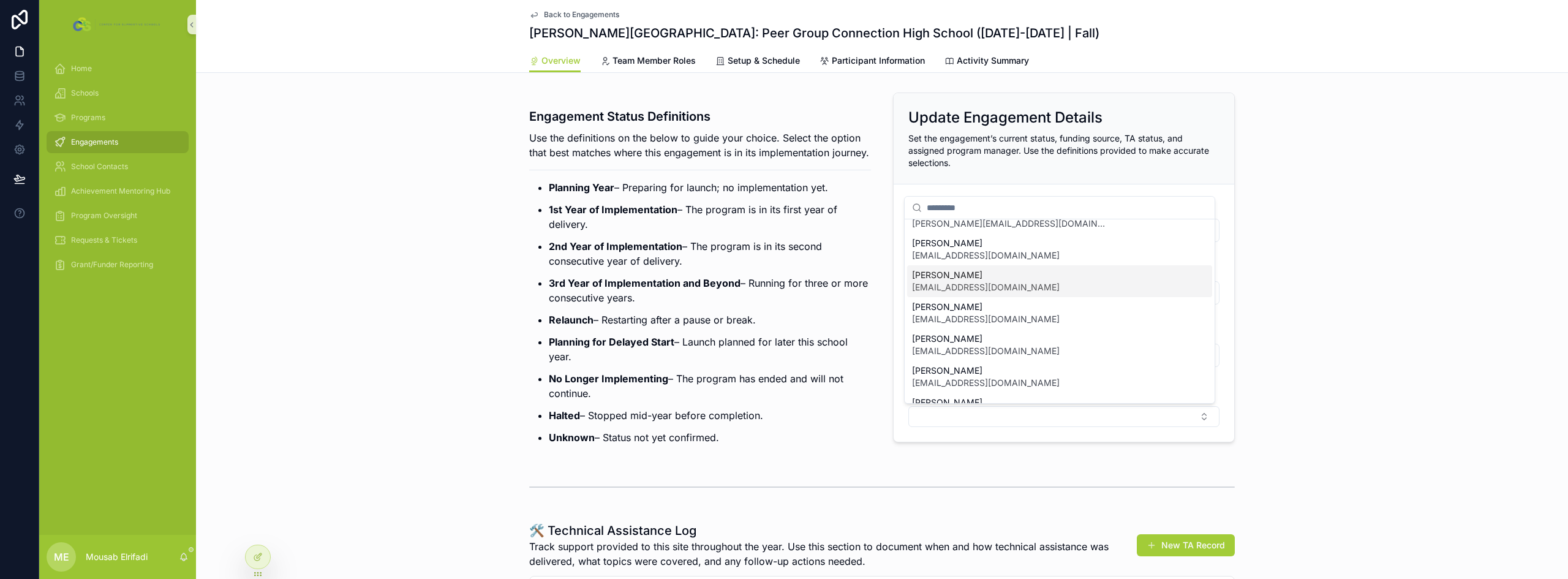
scroll to position [172, 0]
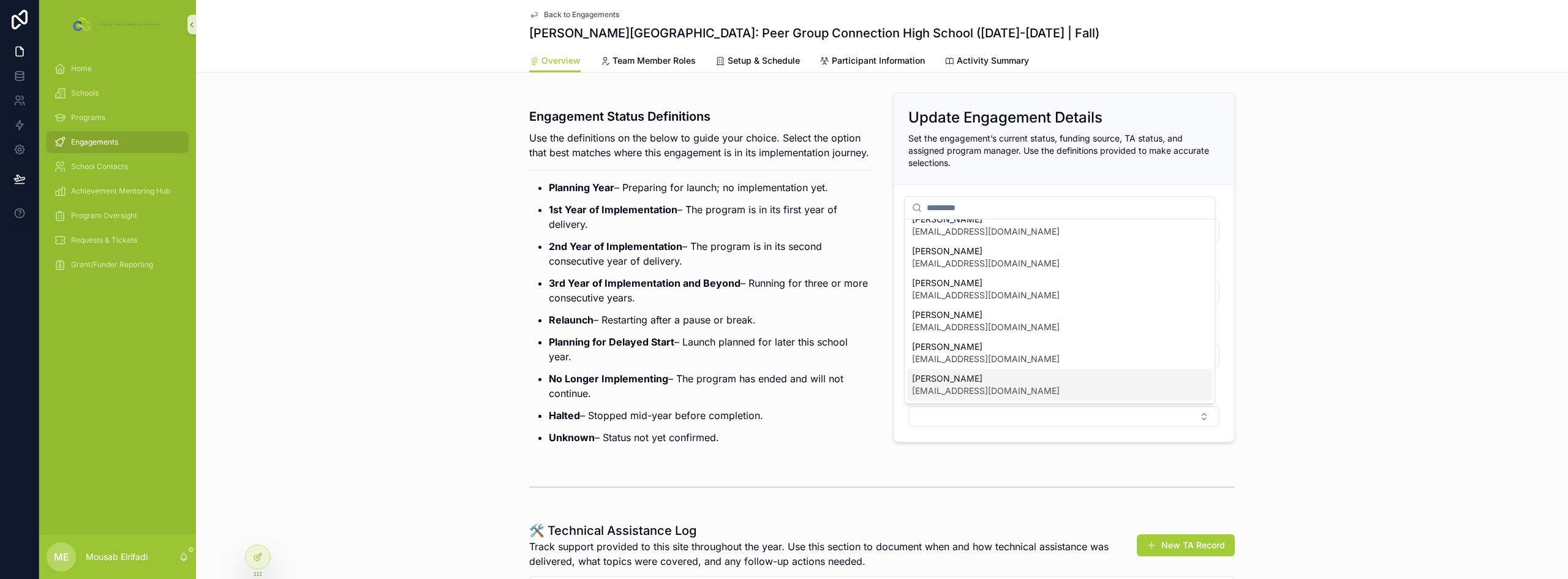
click at [968, 378] on span "[PERSON_NAME]" at bounding box center [986, 378] width 148 height 12
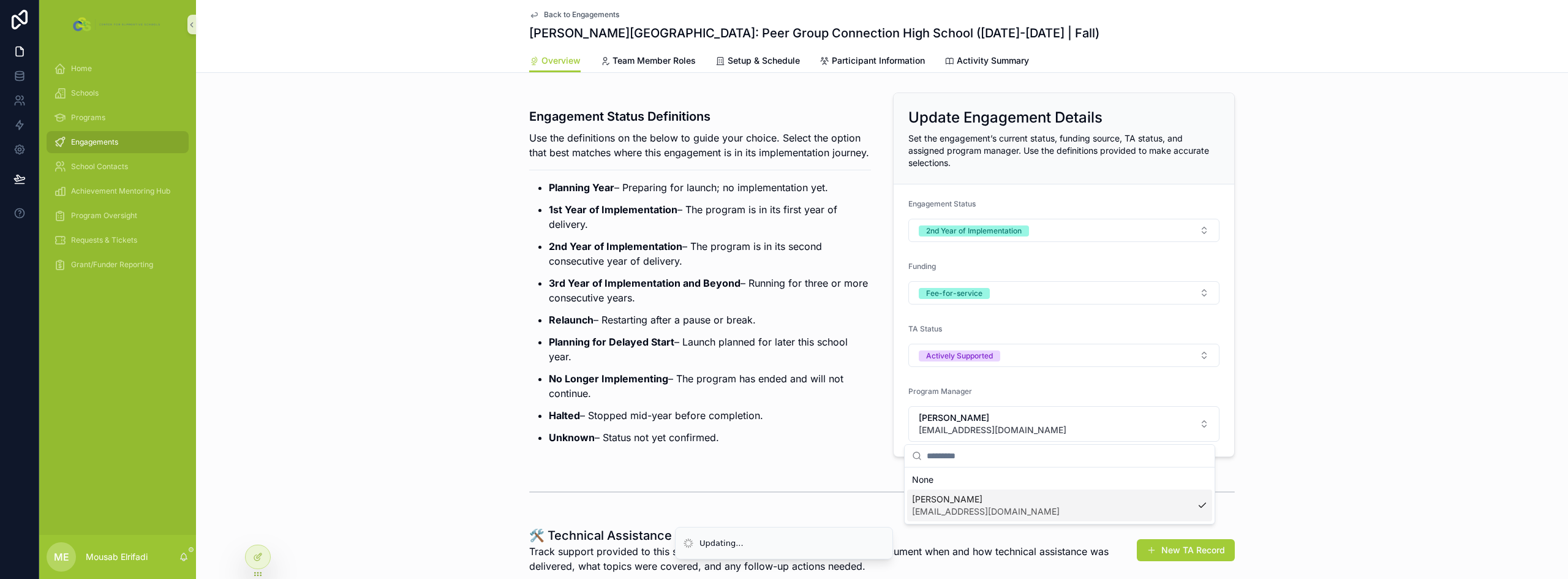
scroll to position [0, 0]
click at [595, 344] on ul "Planning Year – Preparing for launch; no implementation yet. 1st Year of Implem…" at bounding box center [700, 312] width 342 height 265
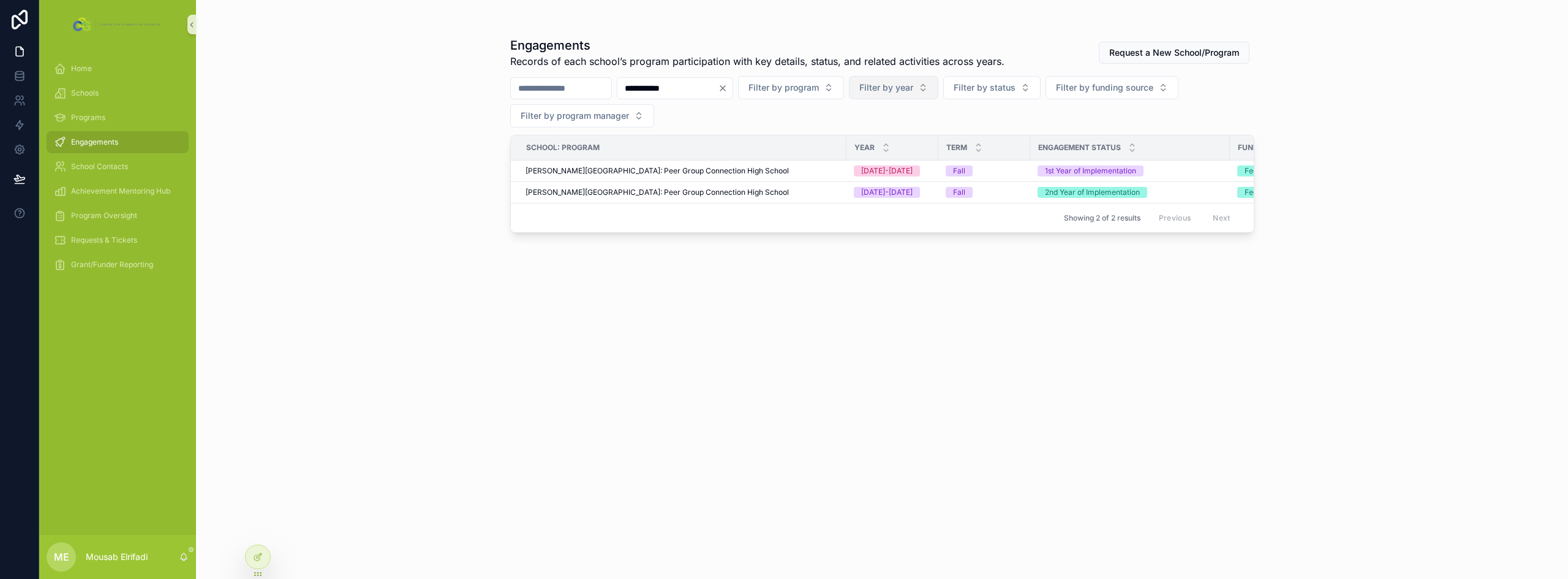
click at [938, 95] on button "Filter by year" at bounding box center [894, 87] width 90 height 23
click at [927, 151] on div "[DATE]-[DATE]" at bounding box center [955, 157] width 147 height 20
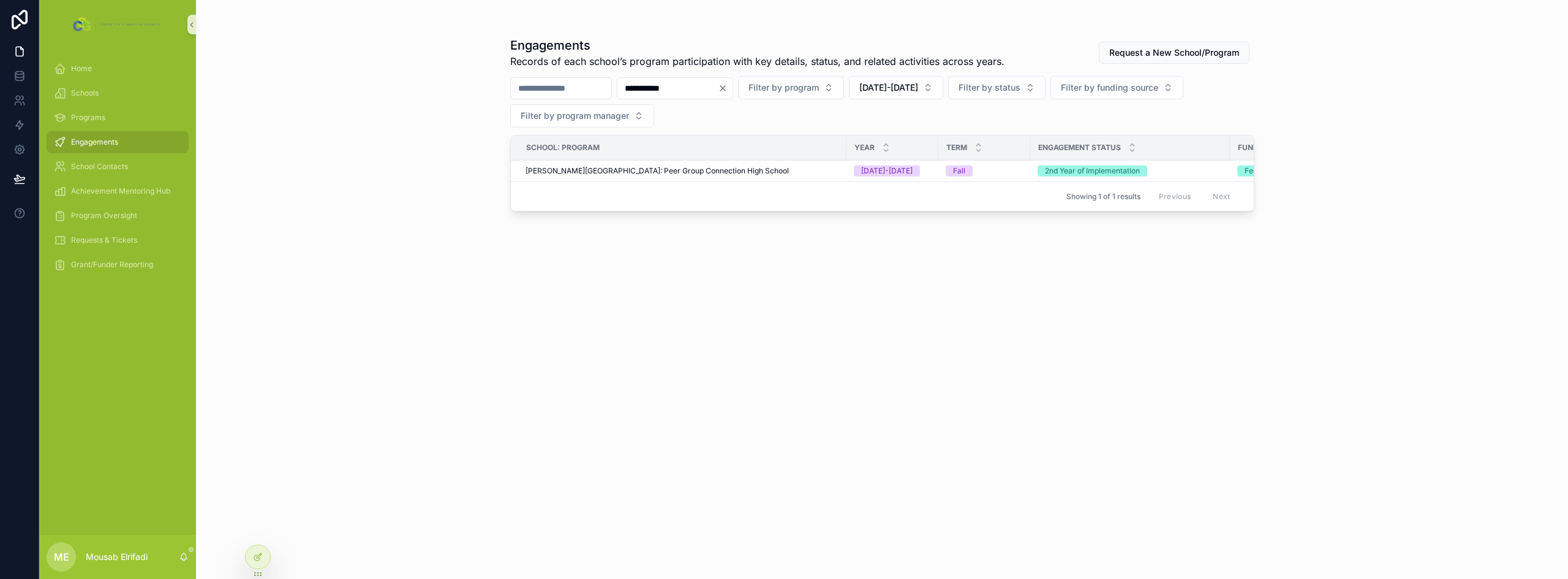
click at [706, 90] on input "**********" at bounding box center [667, 88] width 100 height 17
type input "**********"
click at [683, 169] on span "[PERSON_NAME][GEOGRAPHIC_DATA]: Peer Group Connection High School" at bounding box center [657, 171] width 263 height 10
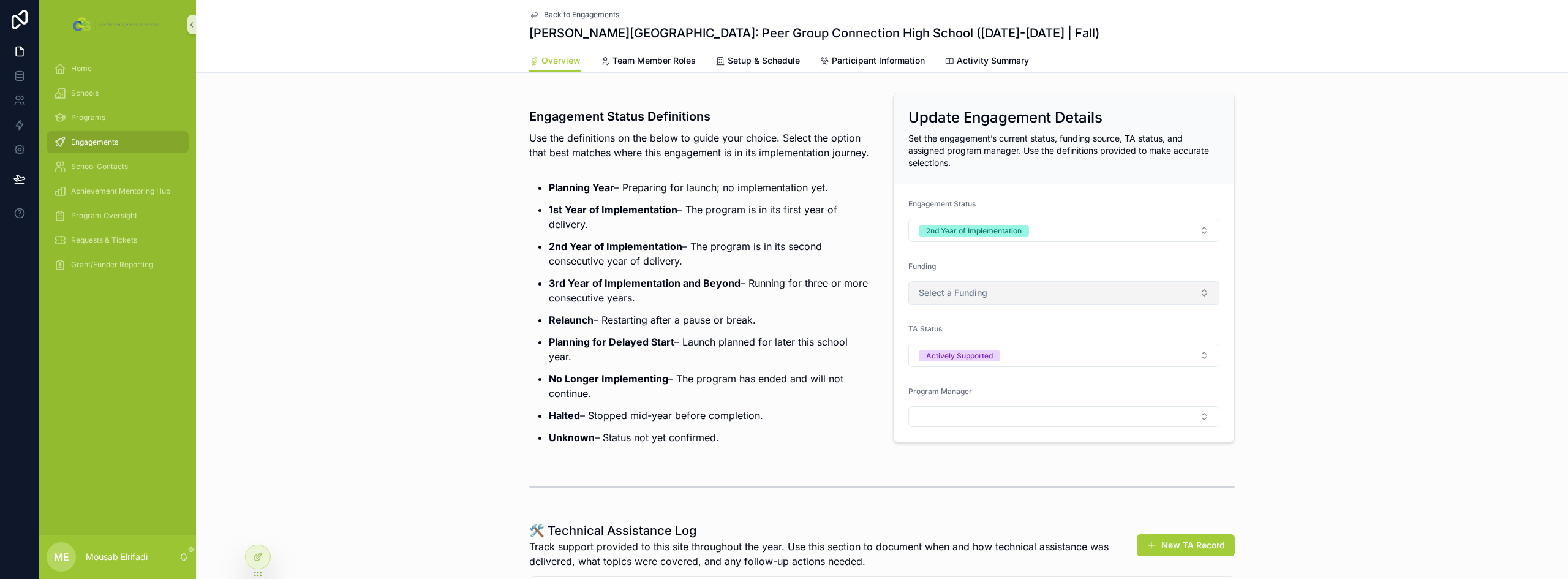
click at [1010, 300] on button "Select a Funding" at bounding box center [1064, 293] width 311 height 23
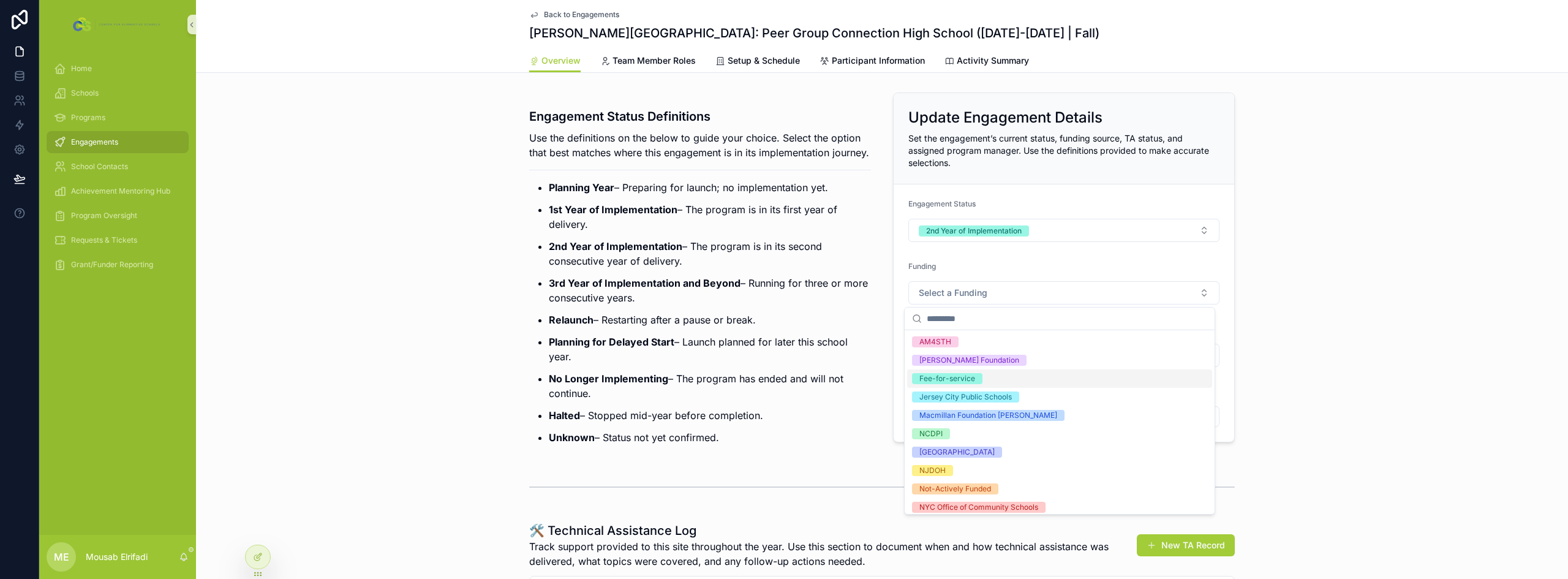
click at [965, 384] on div "Fee-for-service" at bounding box center [947, 379] width 56 height 11
click at [825, 363] on p "Planning for Delayed Start – Launch planned for later this school year." at bounding box center [710, 349] width 322 height 29
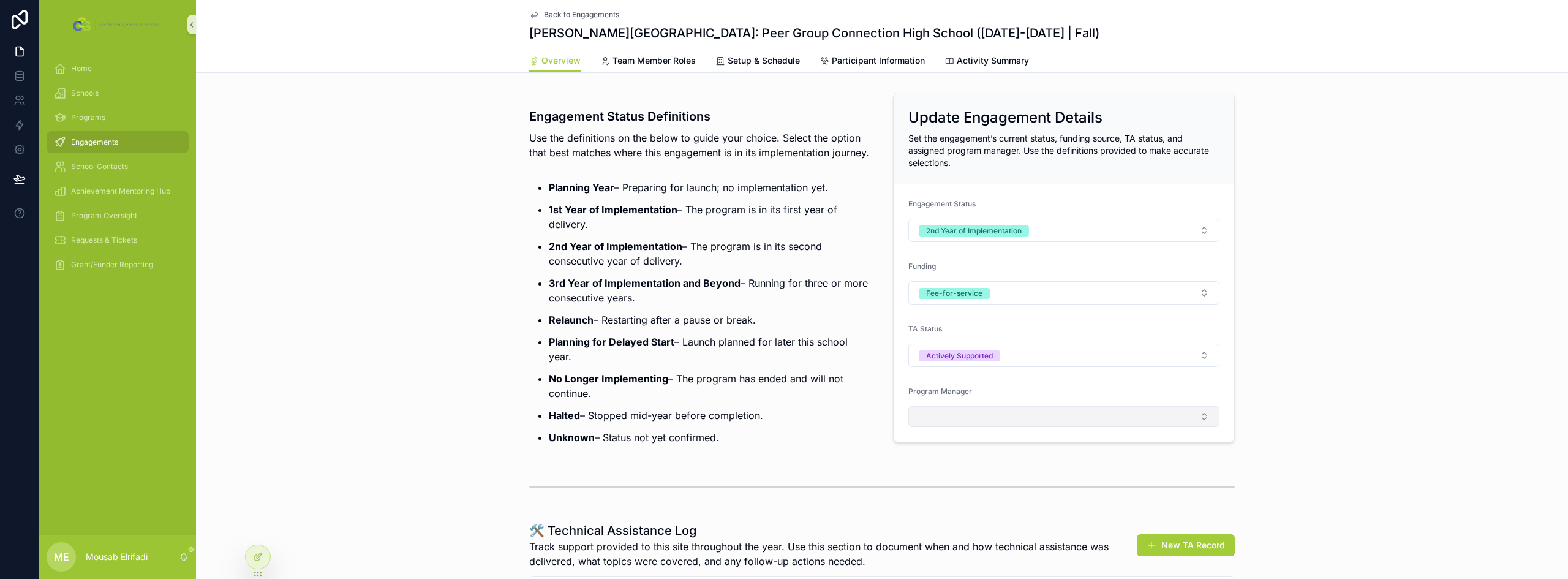
click at [1002, 409] on button "Select Button" at bounding box center [1064, 417] width 311 height 21
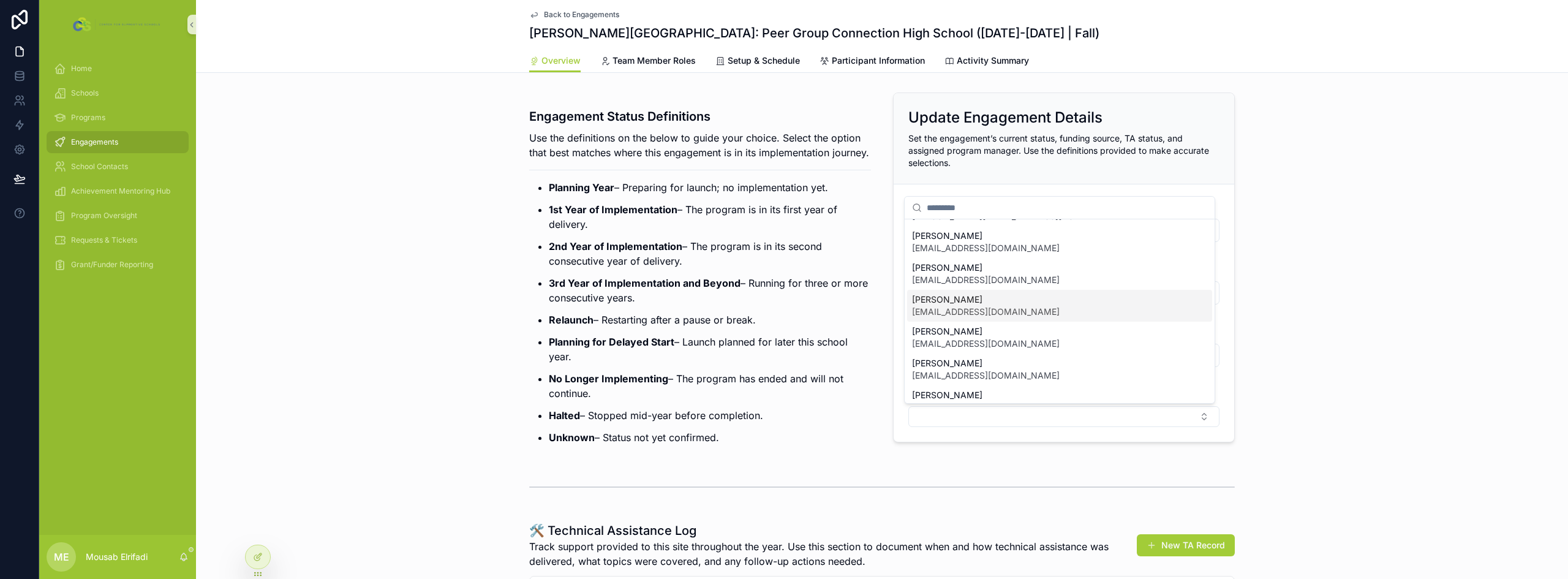
scroll to position [172, 0]
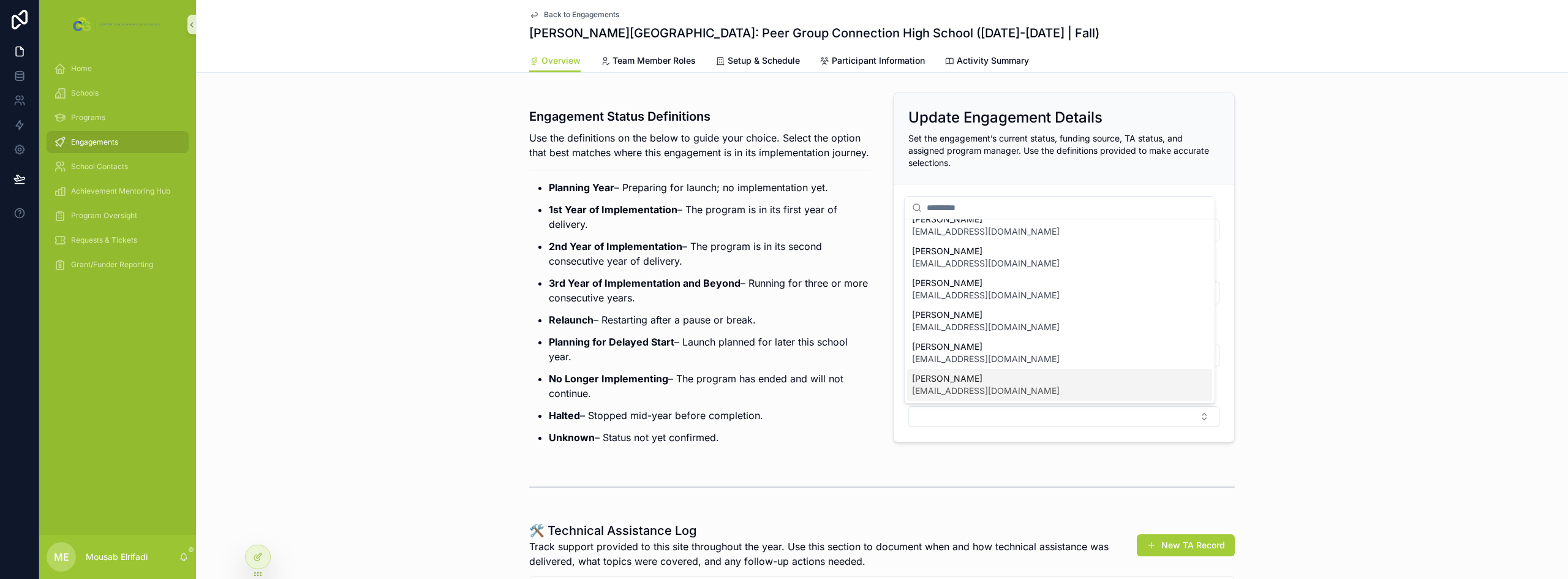
click at [962, 382] on span "[PERSON_NAME]" at bounding box center [986, 378] width 148 height 12
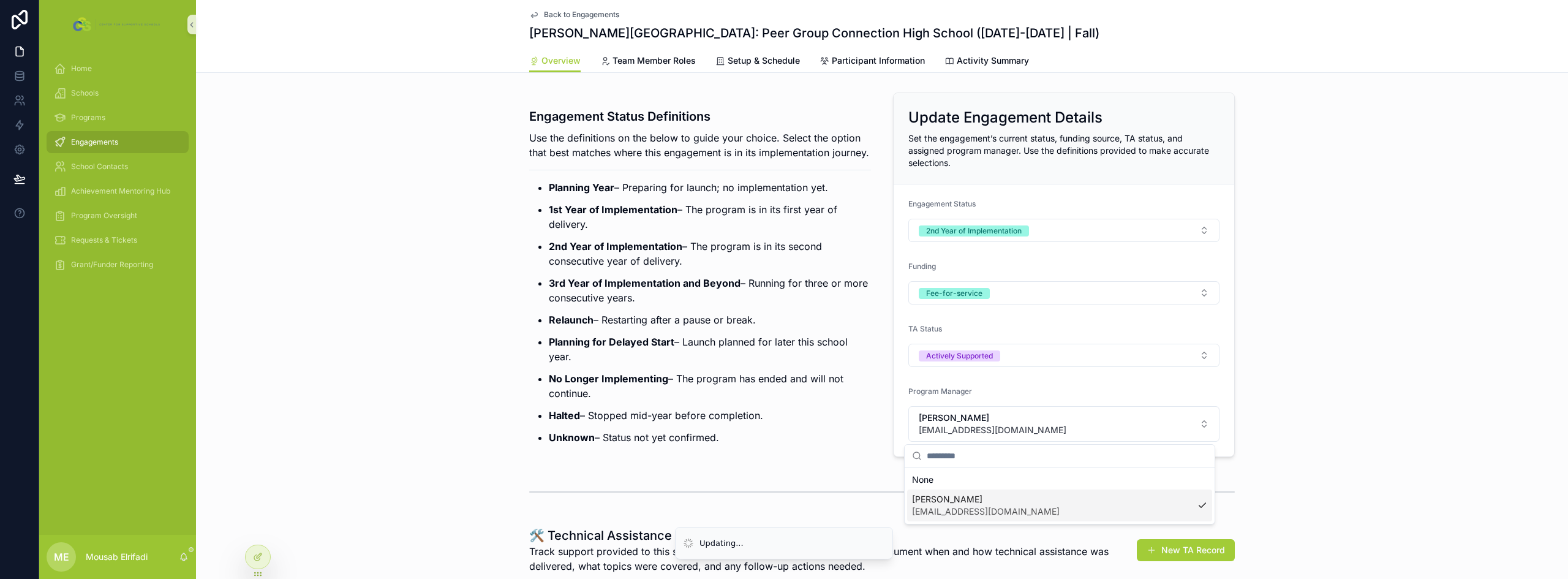
click at [747, 345] on ul "Planning Year – Preparing for launch; no implementation yet. 1st Year of Implem…" at bounding box center [700, 312] width 342 height 265
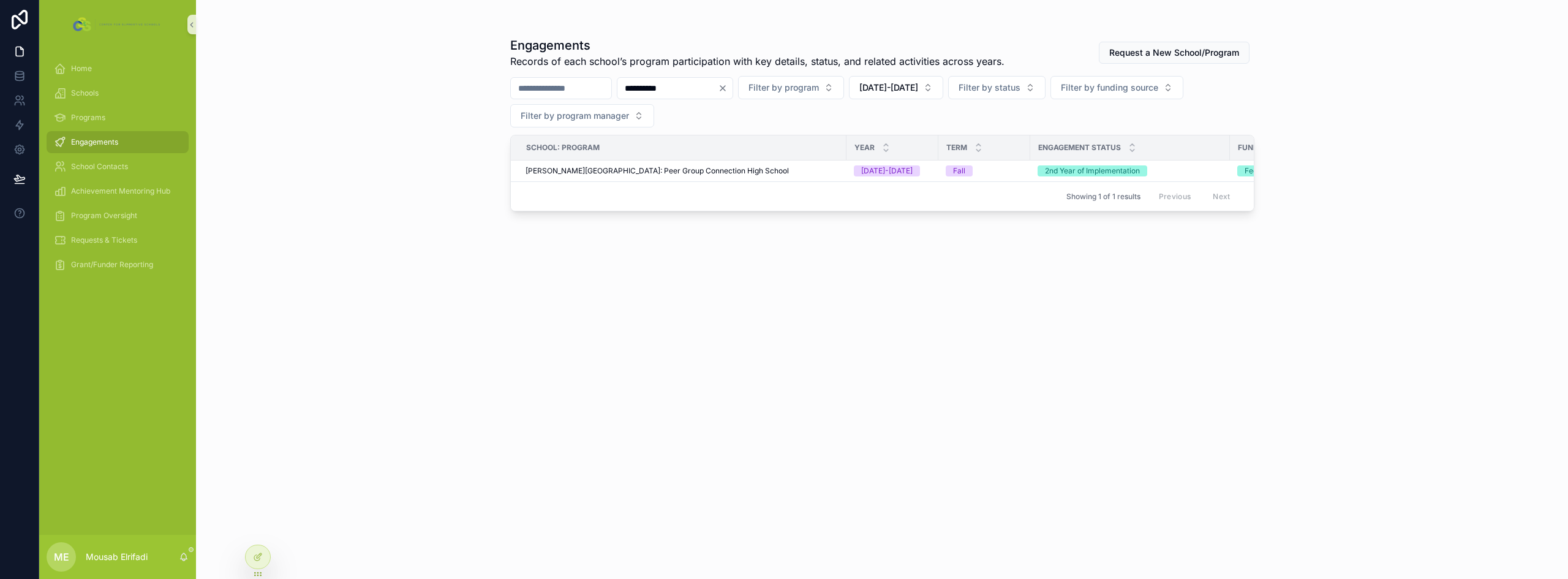
click at [718, 92] on input "**********" at bounding box center [667, 88] width 100 height 17
click at [718, 92] on input "**********" at bounding box center [667, 88] width 100 height 17
type input "**********"
click at [801, 169] on div "[GEOGRAPHIC_DATA][PERSON_NAME]: Peer Group Connection High School" at bounding box center [682, 171] width 314 height 10
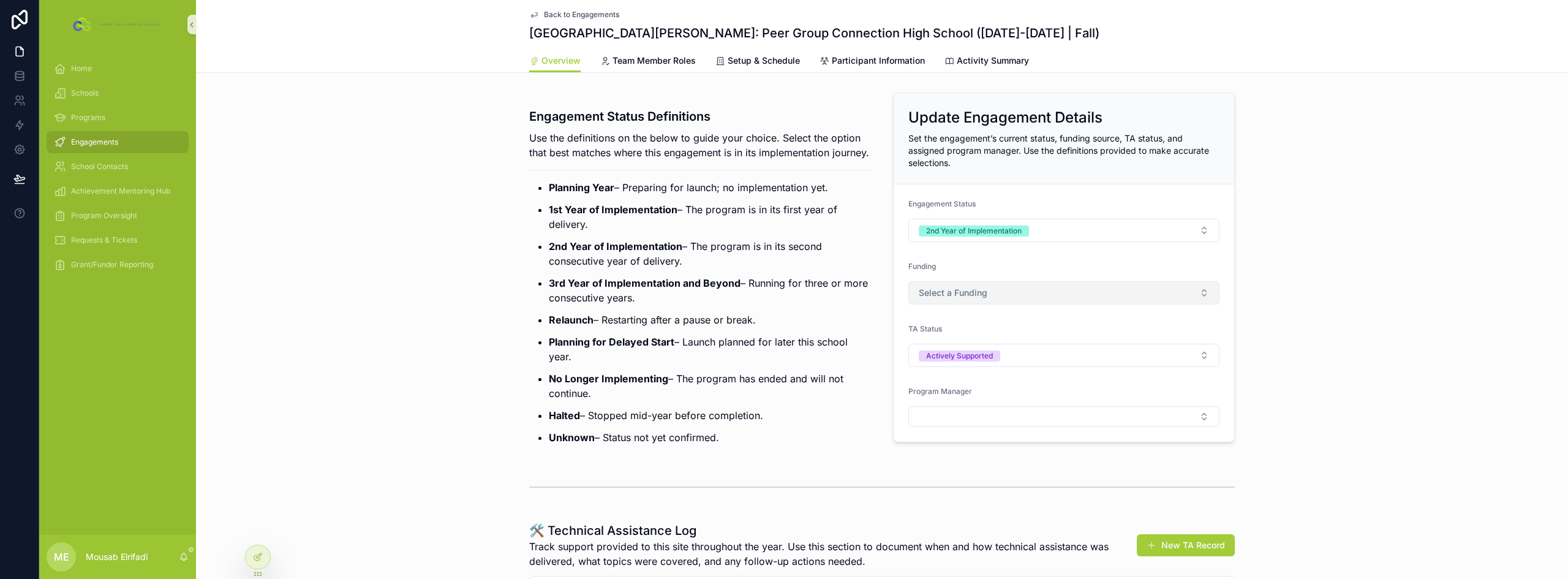
click at [990, 302] on button "Select a Funding" at bounding box center [1064, 293] width 311 height 23
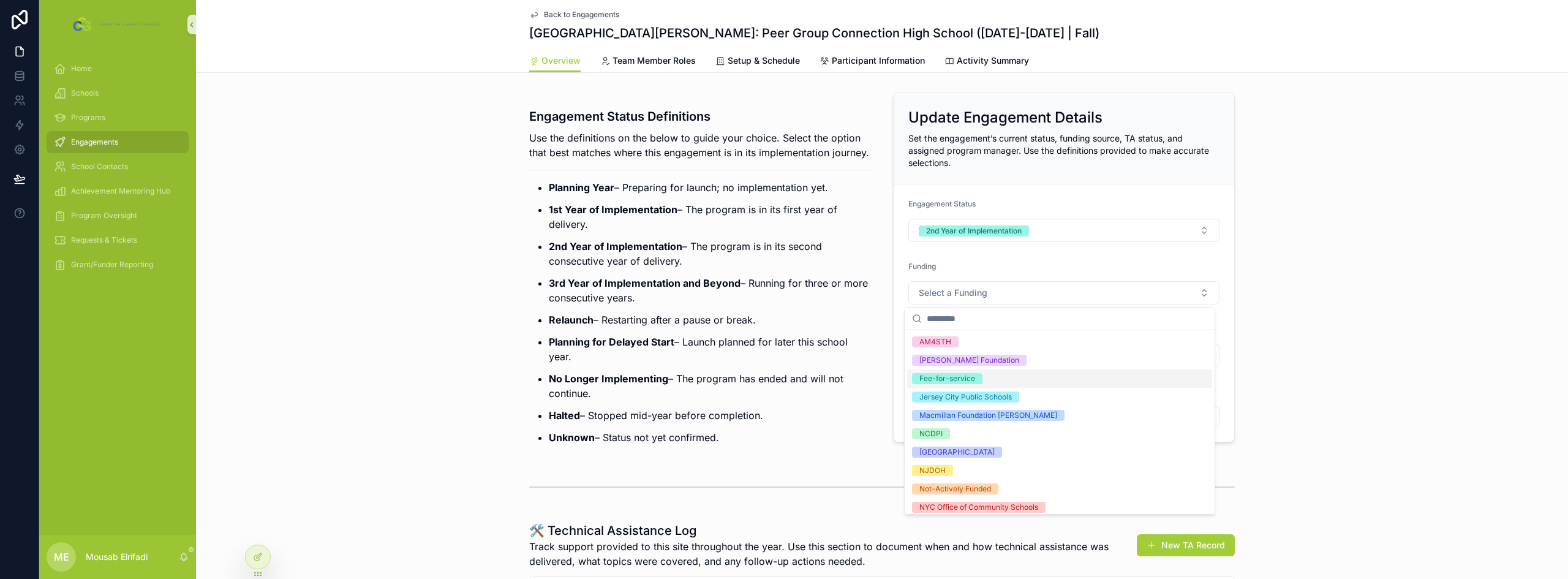
click at [946, 384] on div "Fee-for-service" at bounding box center [947, 379] width 56 height 11
click at [731, 363] on p "Planning for Delayed Start – Launch planned for later this school year." at bounding box center [710, 349] width 322 height 29
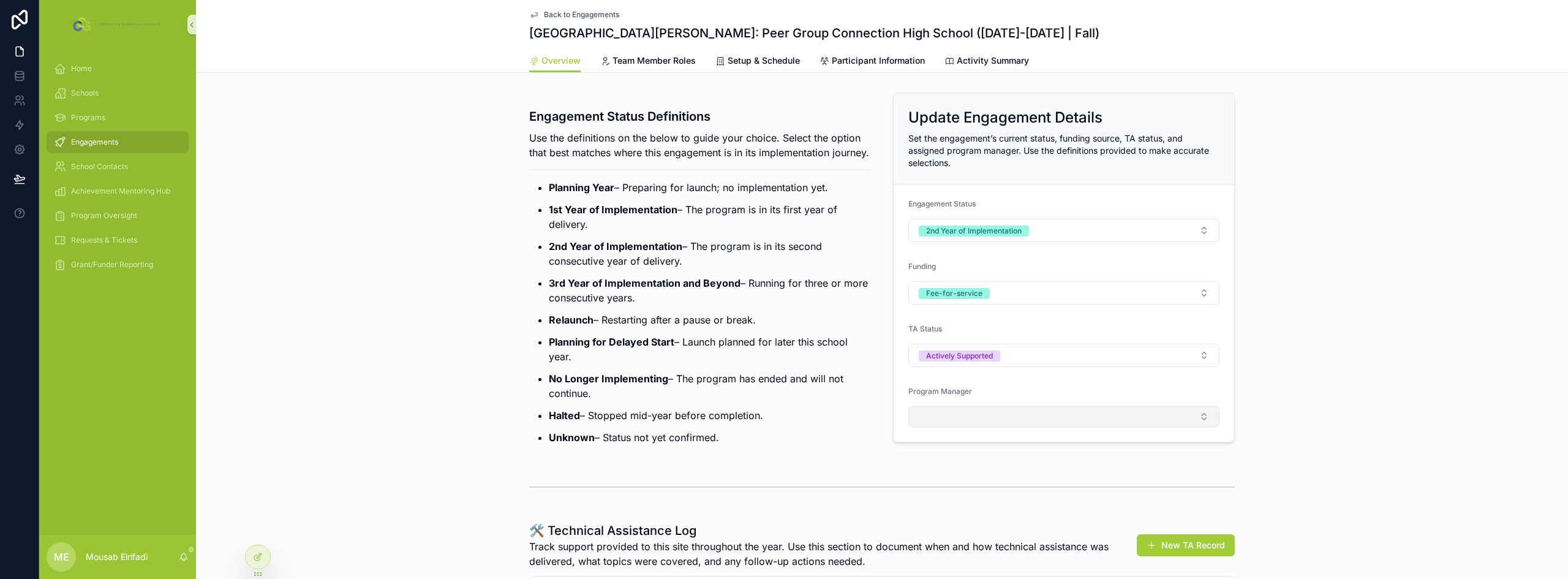
click at [967, 423] on button "Select Button" at bounding box center [1064, 417] width 311 height 21
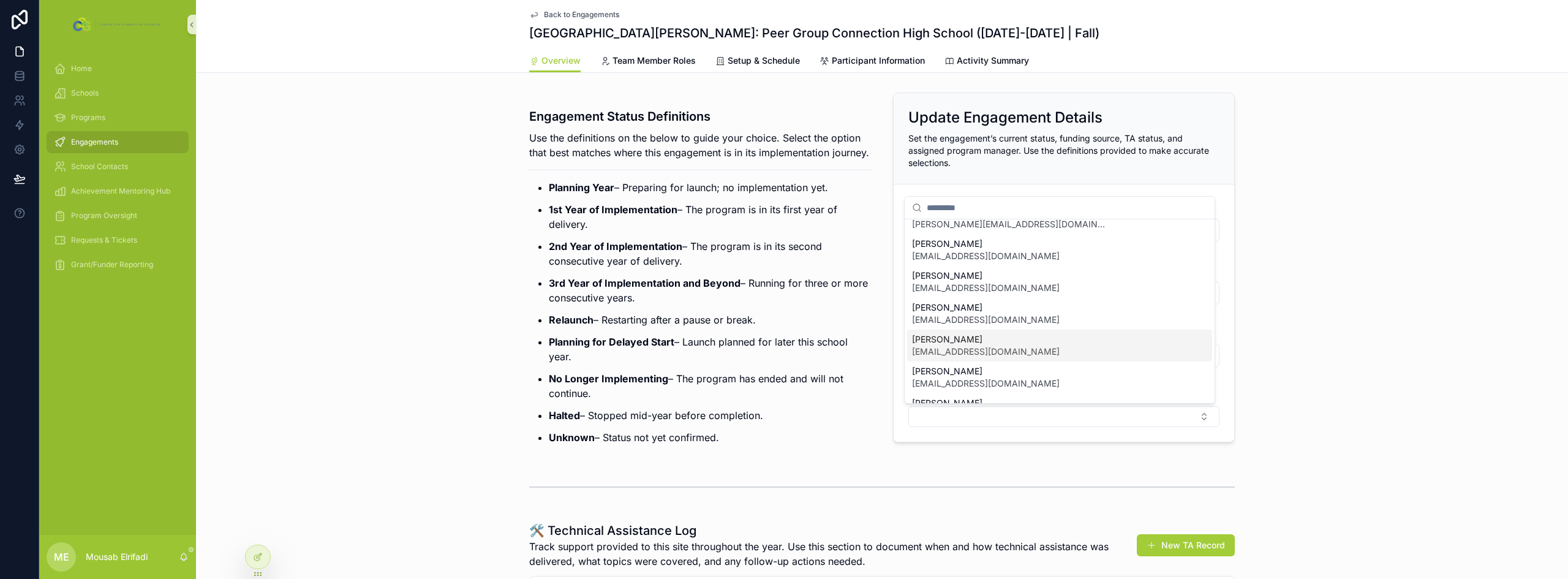
scroll to position [172, 0]
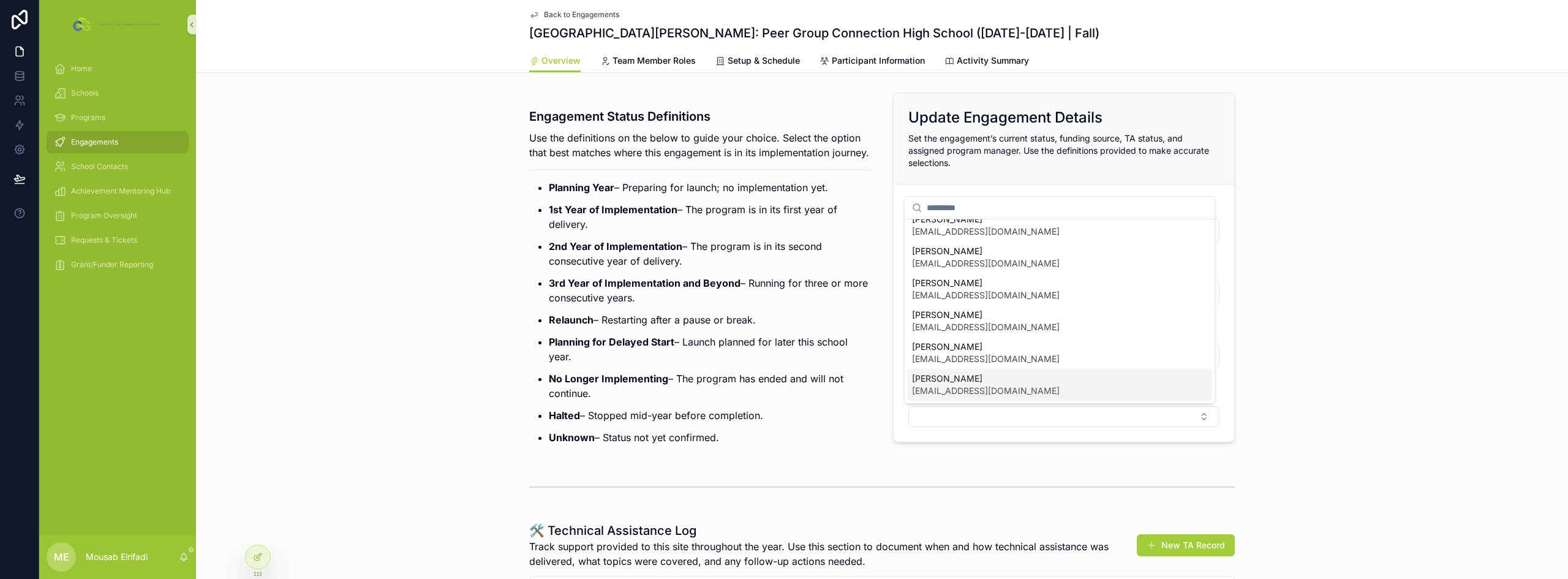
click at [970, 382] on span "[PERSON_NAME]" at bounding box center [986, 378] width 148 height 12
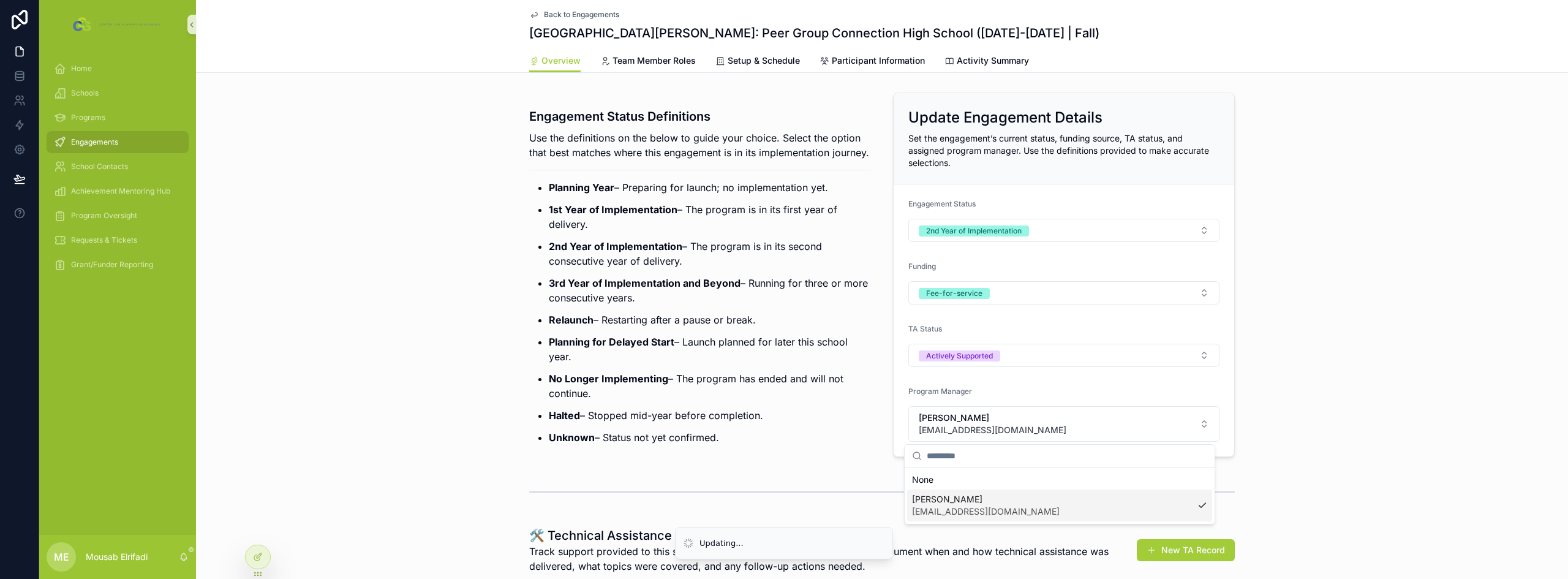
click at [773, 322] on ul "Planning Year – Preparing for launch; no implementation yet. 1st Year of Implem…" at bounding box center [700, 312] width 342 height 265
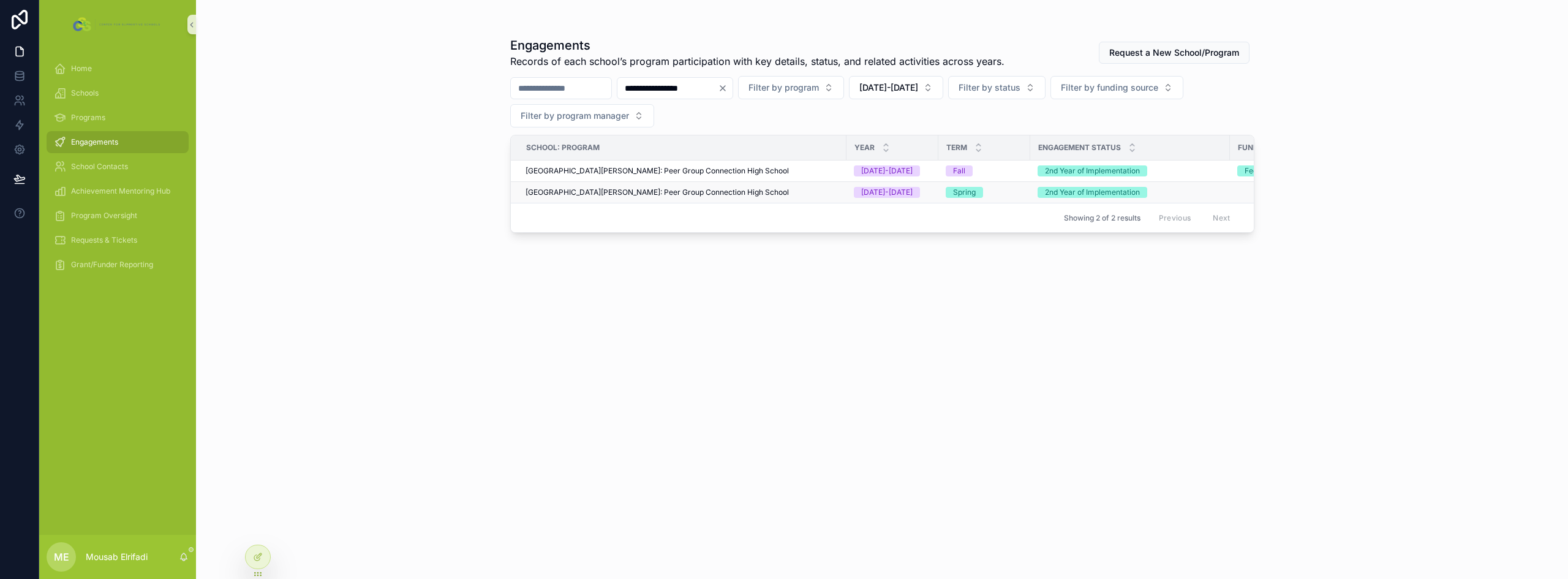
click at [774, 193] on div "[GEOGRAPHIC_DATA][PERSON_NAME]: Peer Group Connection High School" at bounding box center [682, 193] width 314 height 10
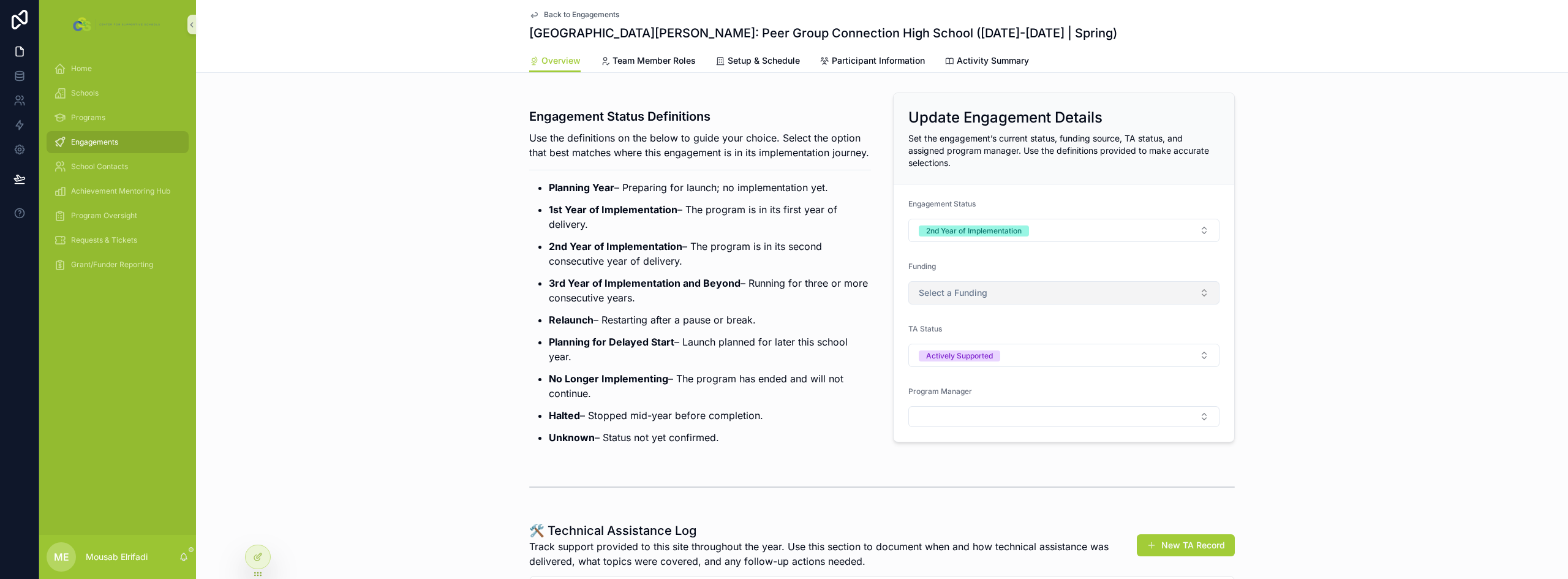
click at [962, 286] on button "Select a Funding" at bounding box center [1064, 293] width 311 height 23
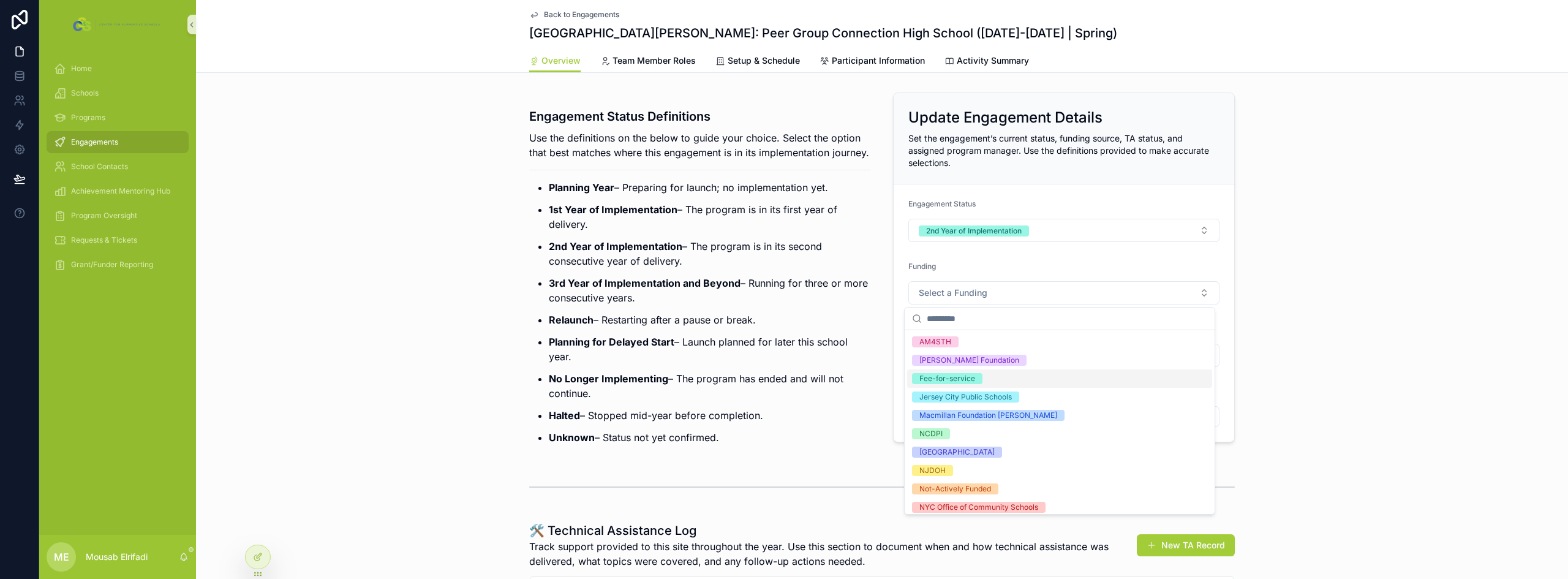
click at [955, 384] on div "Fee-for-service" at bounding box center [1060, 379] width 305 height 18
click at [776, 345] on ul "Planning Year – Preparing for launch; no implementation yet. 1st Year of Implem…" at bounding box center [700, 312] width 342 height 265
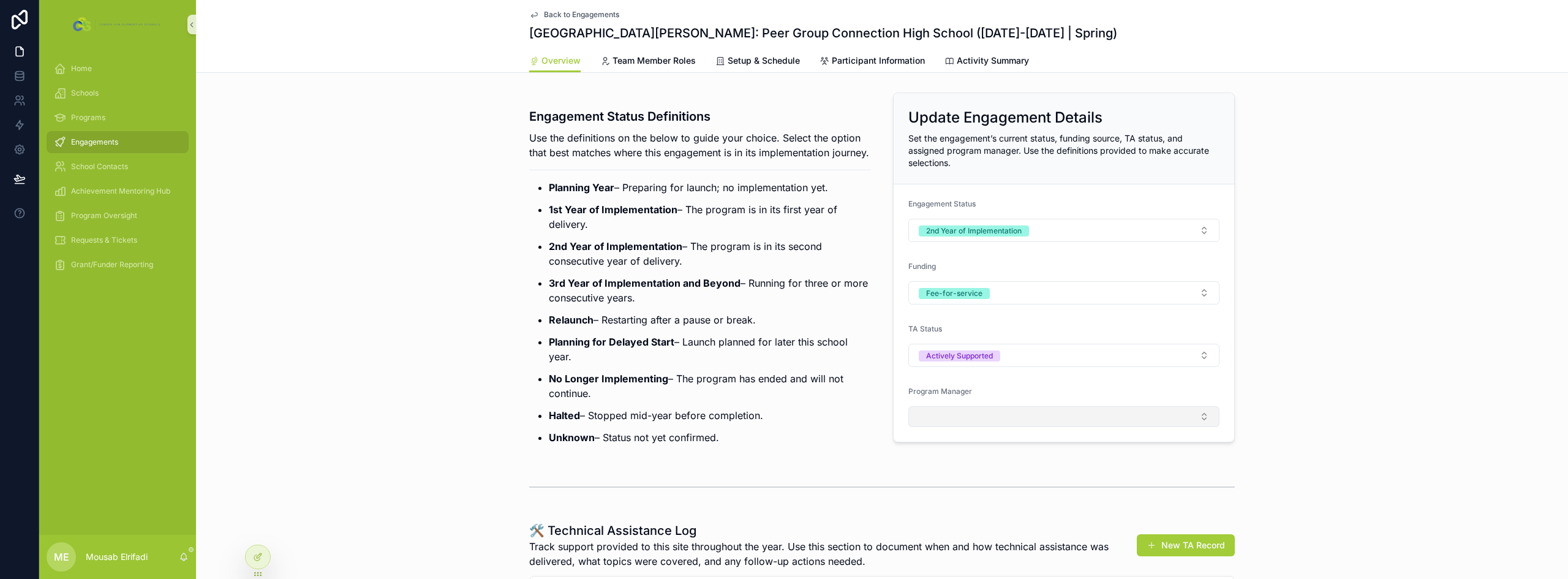
click at [927, 410] on button "Select Button" at bounding box center [1064, 417] width 311 height 21
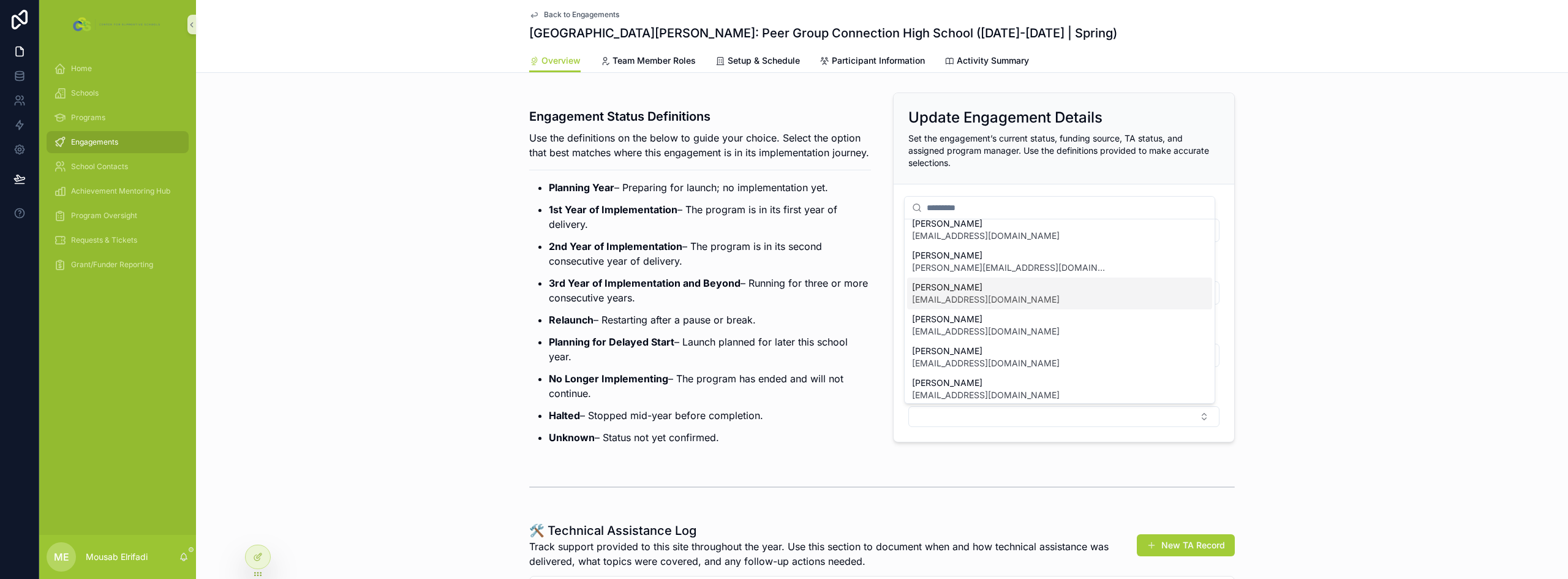
scroll to position [172, 0]
click at [953, 384] on span "[EMAIL_ADDRESS][DOMAIN_NAME]" at bounding box center [986, 390] width 148 height 12
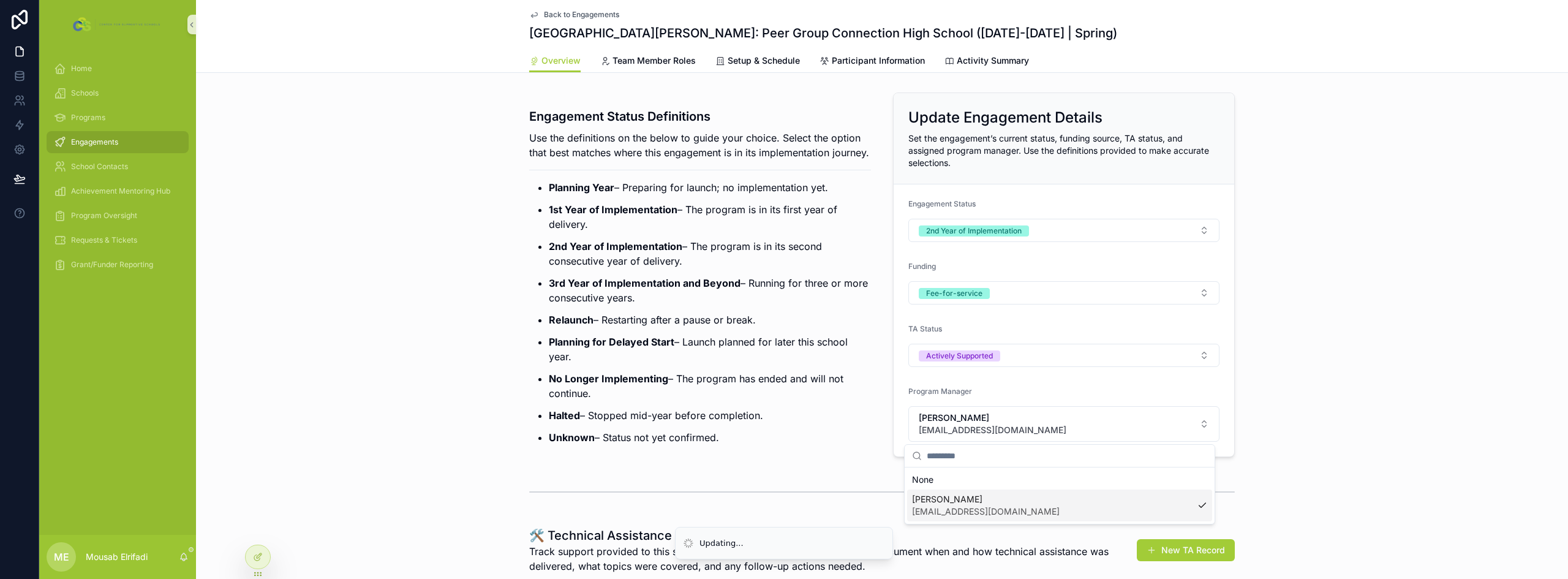
click at [727, 327] on p "Relaunch – Restarting after a pause or break." at bounding box center [710, 319] width 322 height 15
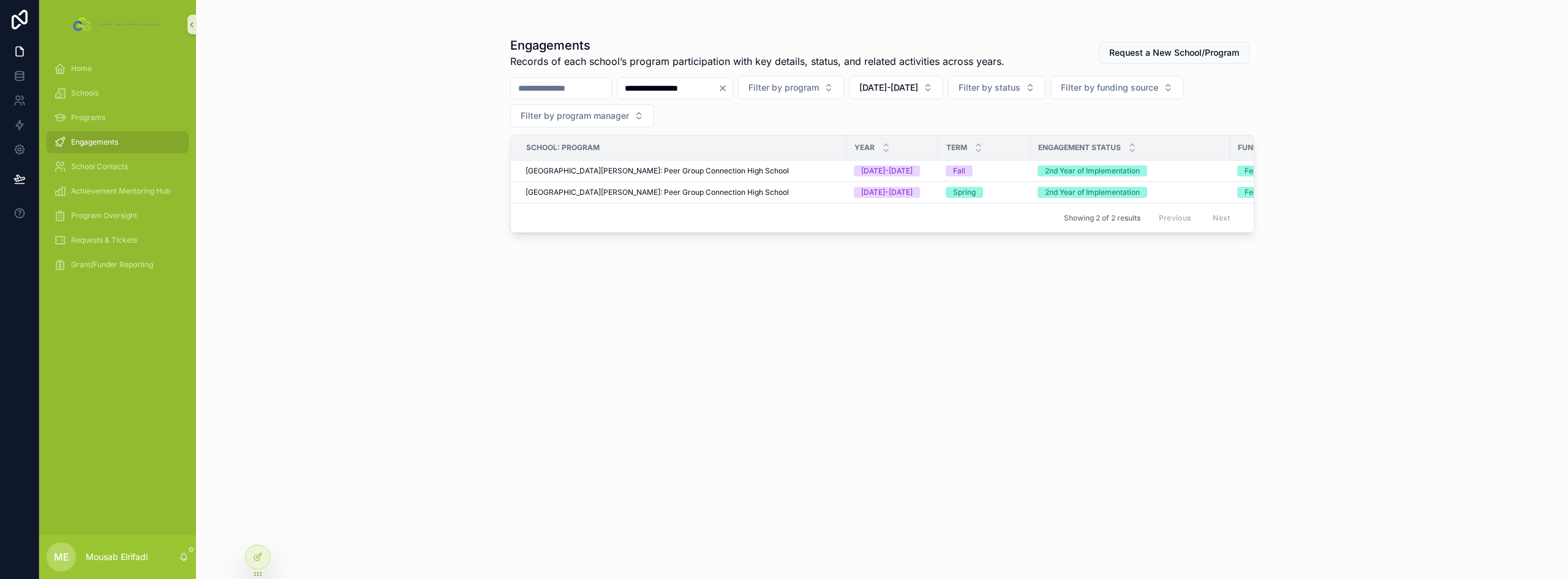
click at [718, 87] on input "**********" at bounding box center [667, 88] width 100 height 17
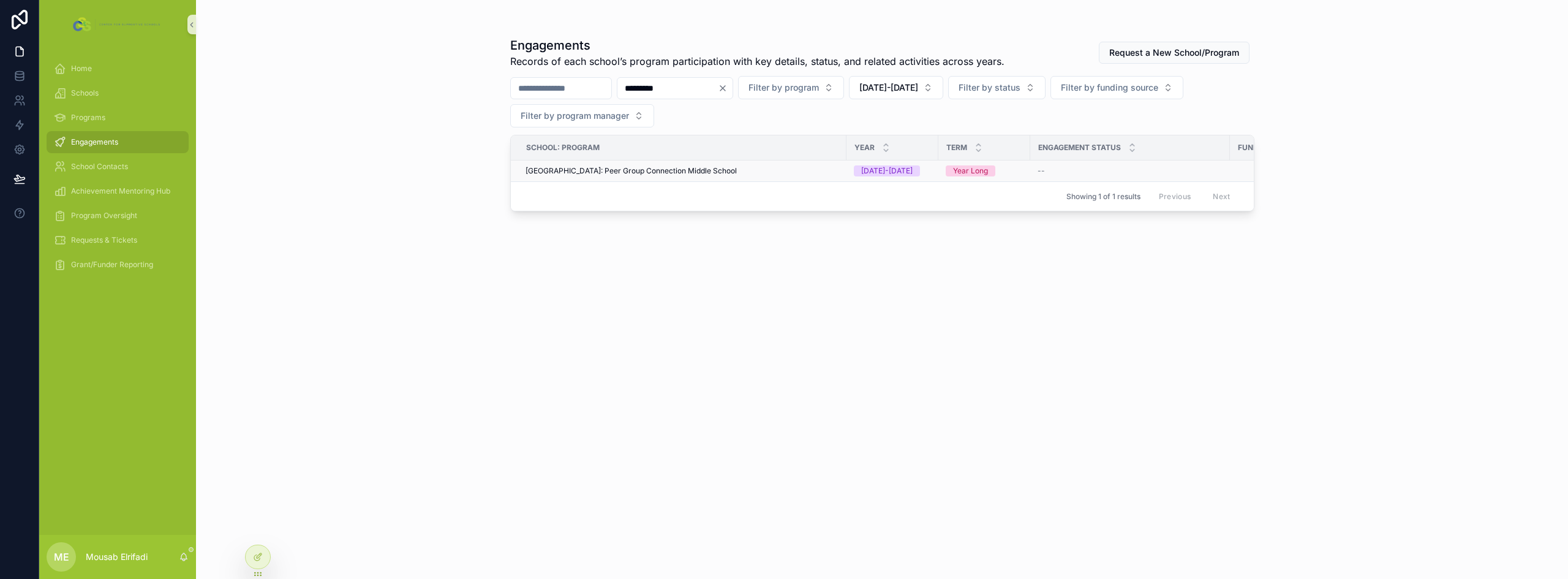
type input "*********"
click at [708, 167] on span "[GEOGRAPHIC_DATA]: Peer Group Connection Middle School" at bounding box center [631, 171] width 211 height 10
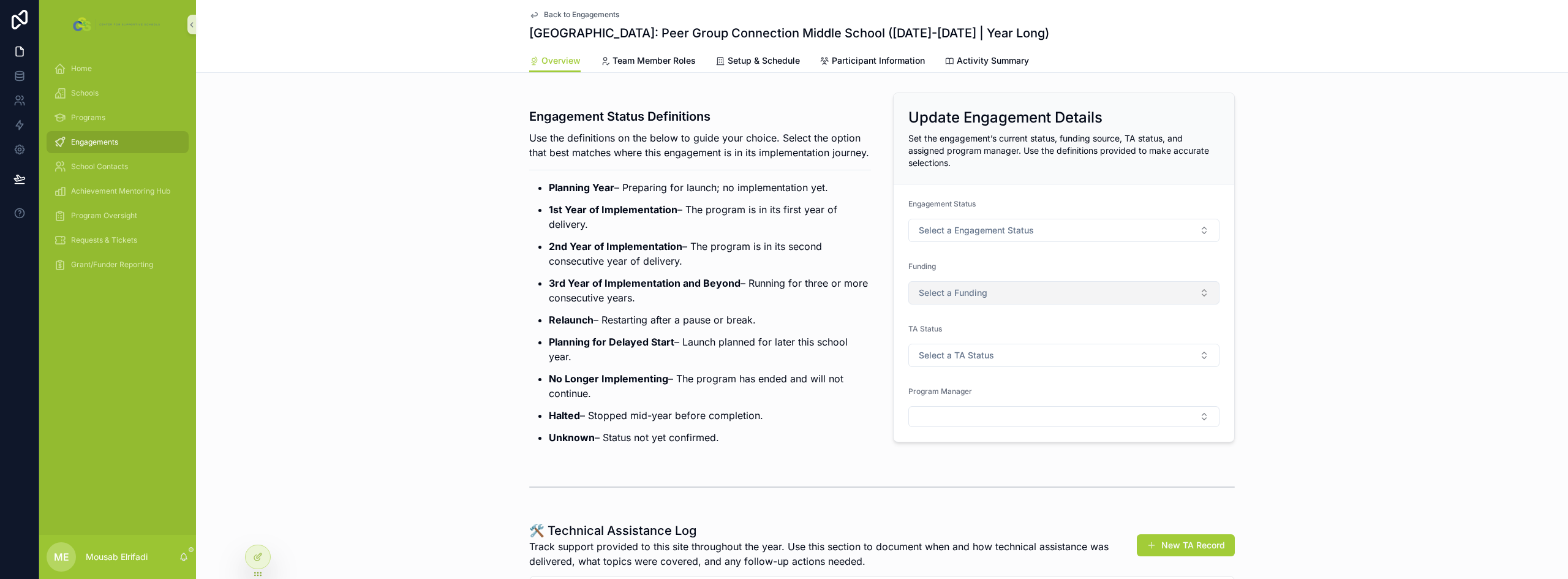
click at [987, 291] on button "Select a Funding" at bounding box center [1064, 293] width 311 height 23
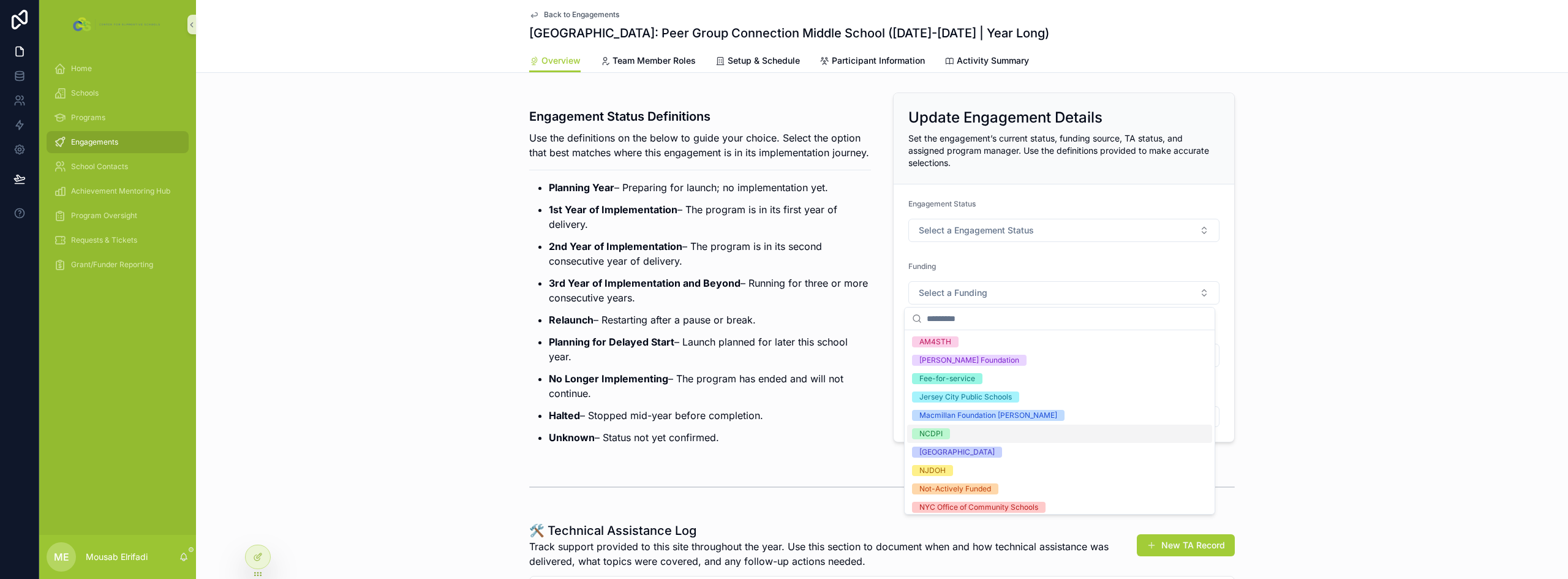
click at [981, 432] on div "NCDPI" at bounding box center [1060, 433] width 305 height 18
click at [777, 358] on p "Planning for Delayed Start – Launch planned for later this school year." at bounding box center [710, 349] width 322 height 29
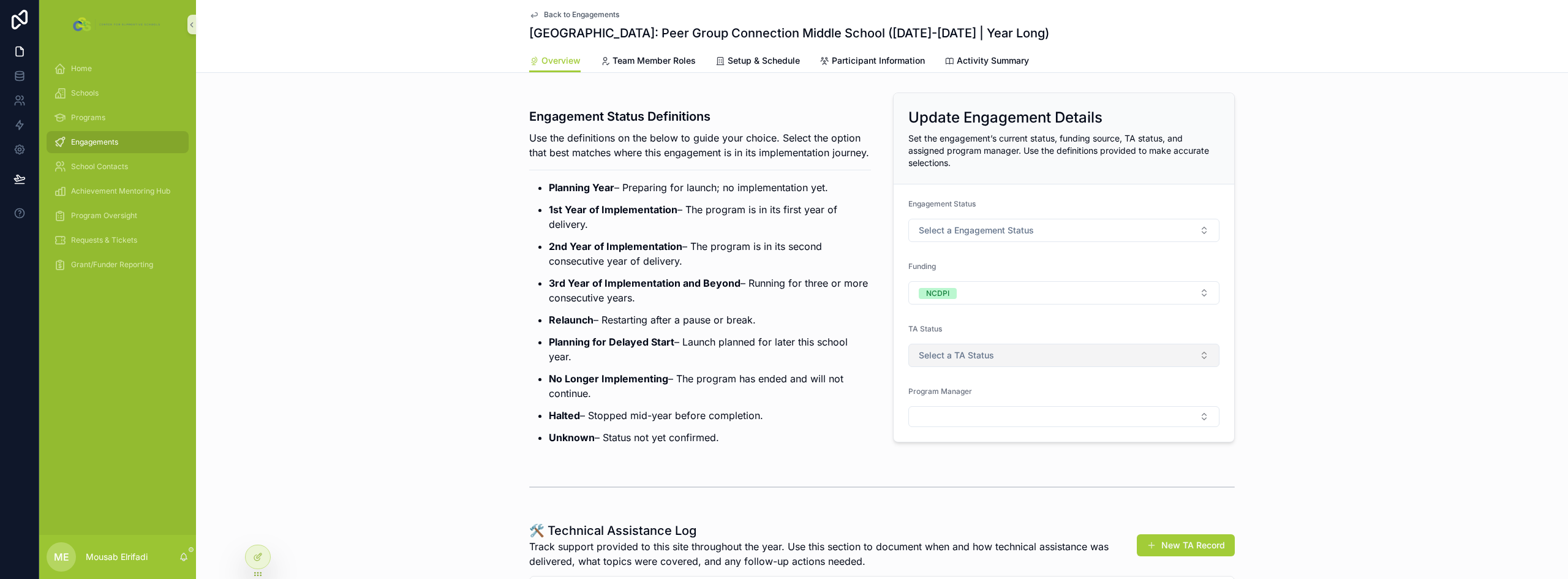
click at [952, 348] on button "Select a TA Status" at bounding box center [1064, 355] width 311 height 23
click at [944, 417] on div "Actively Supported" at bounding box center [952, 423] width 66 height 11
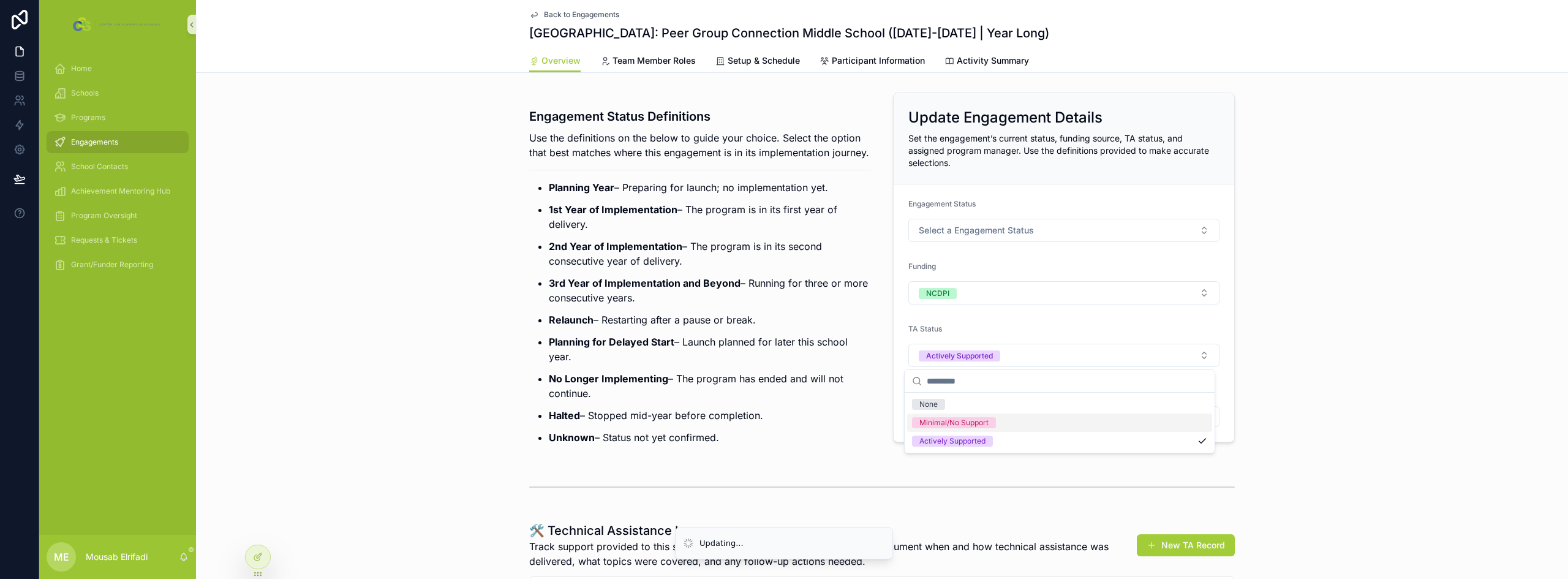
click at [766, 379] on ul "Planning Year – Preparing for launch; no implementation yet. 1st Year of Implem…" at bounding box center [700, 312] width 342 height 265
click at [931, 415] on button "Select Button" at bounding box center [1064, 417] width 311 height 21
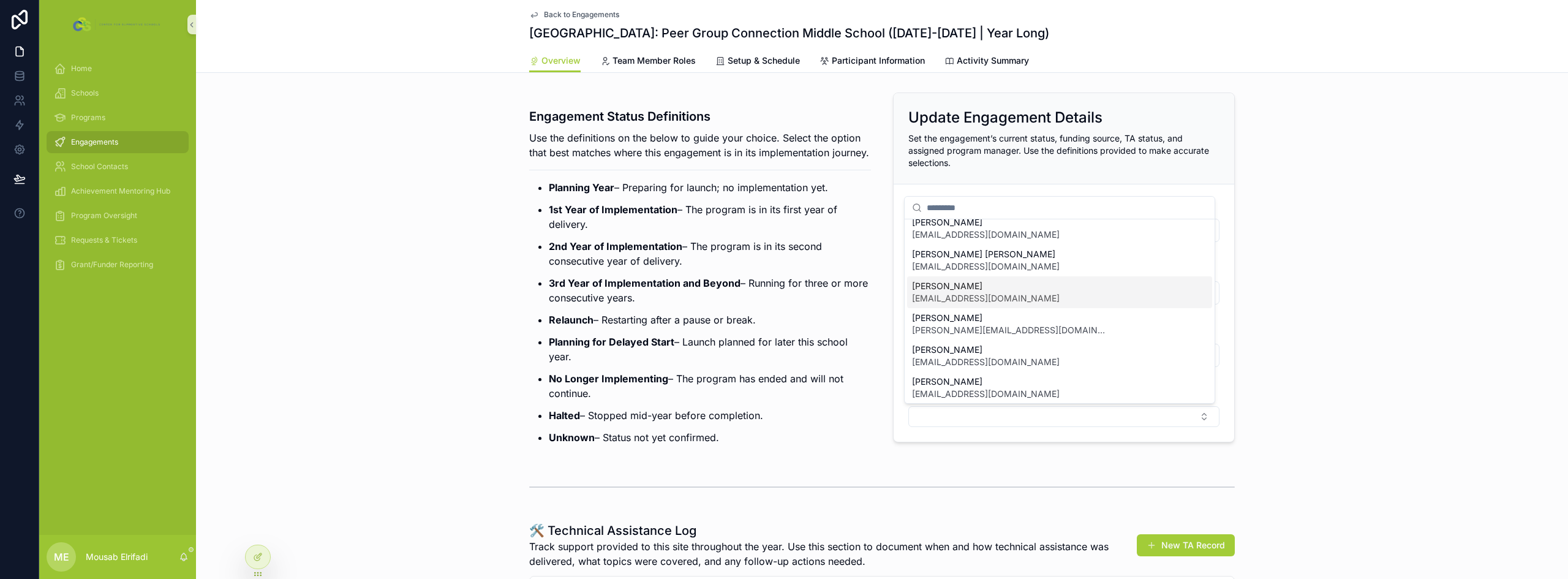
scroll to position [61, 0]
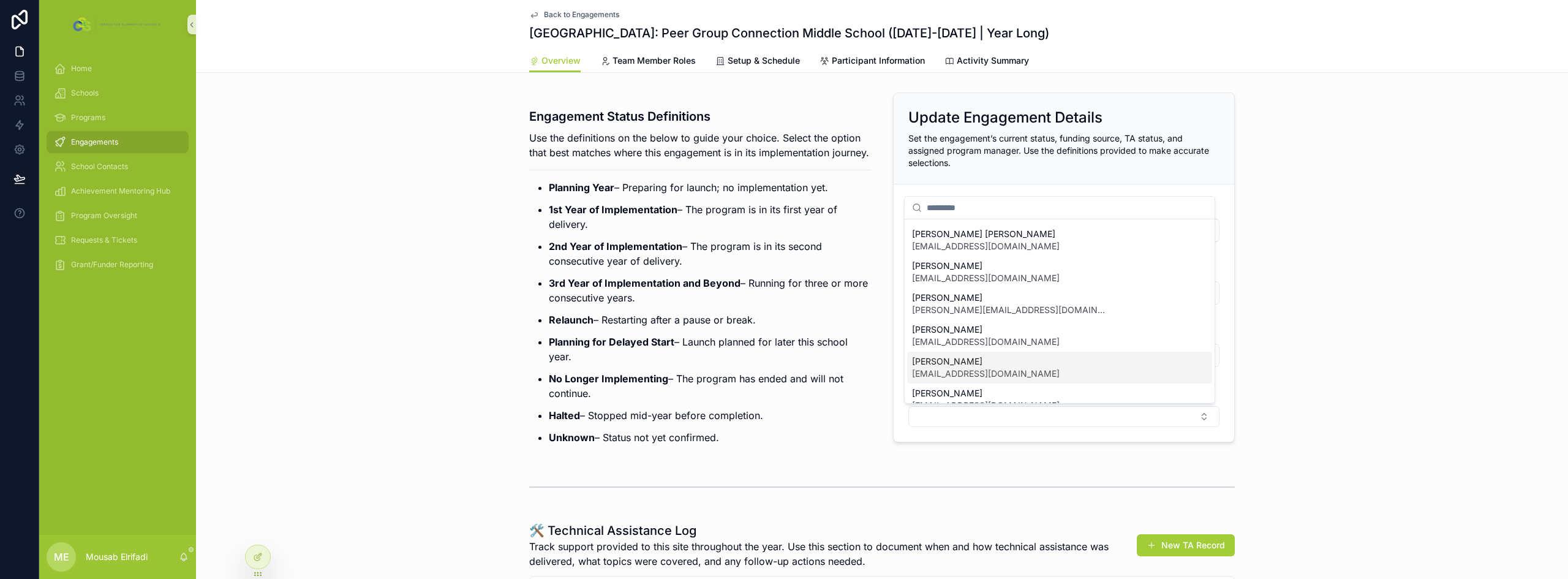
click at [960, 369] on span "[EMAIL_ADDRESS][DOMAIN_NAME]" at bounding box center [986, 373] width 148 height 12
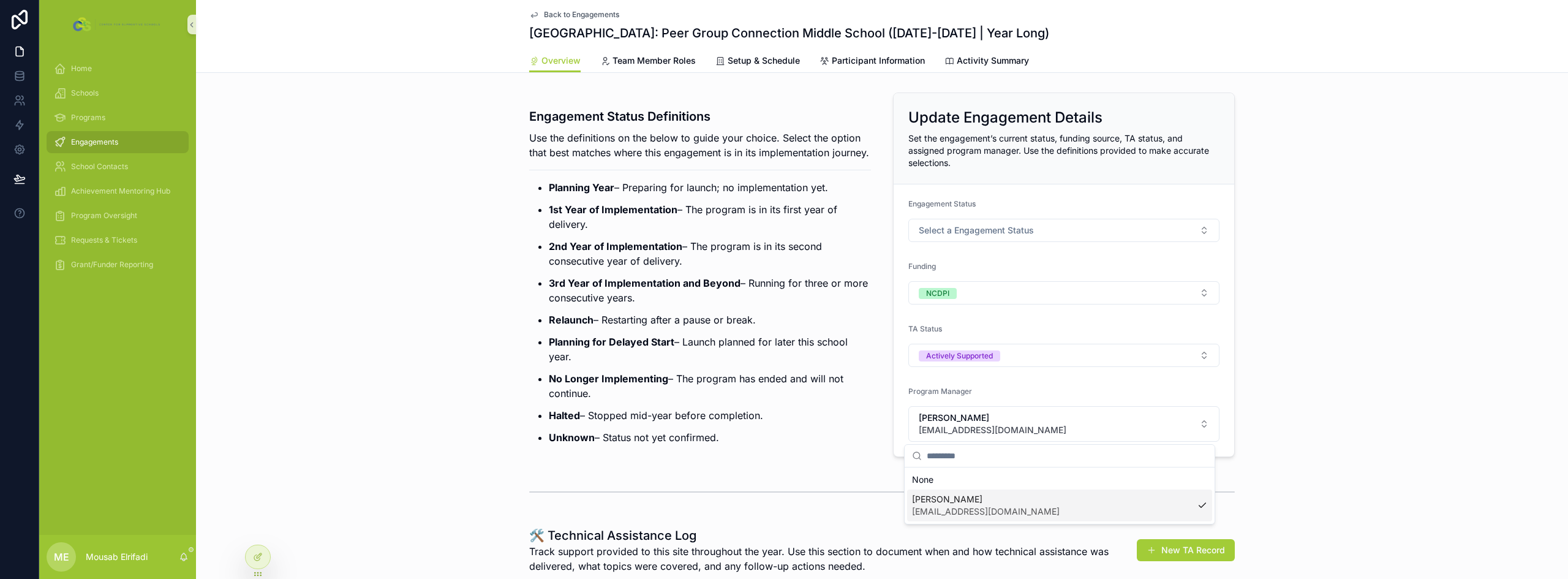
scroll to position [0, 0]
click at [695, 305] on p "3rd Year of Implementation and Beyond – Running for three or more consecutive y…" at bounding box center [710, 291] width 322 height 29
click at [994, 230] on span "Select a Engagement Status" at bounding box center [976, 230] width 115 height 12
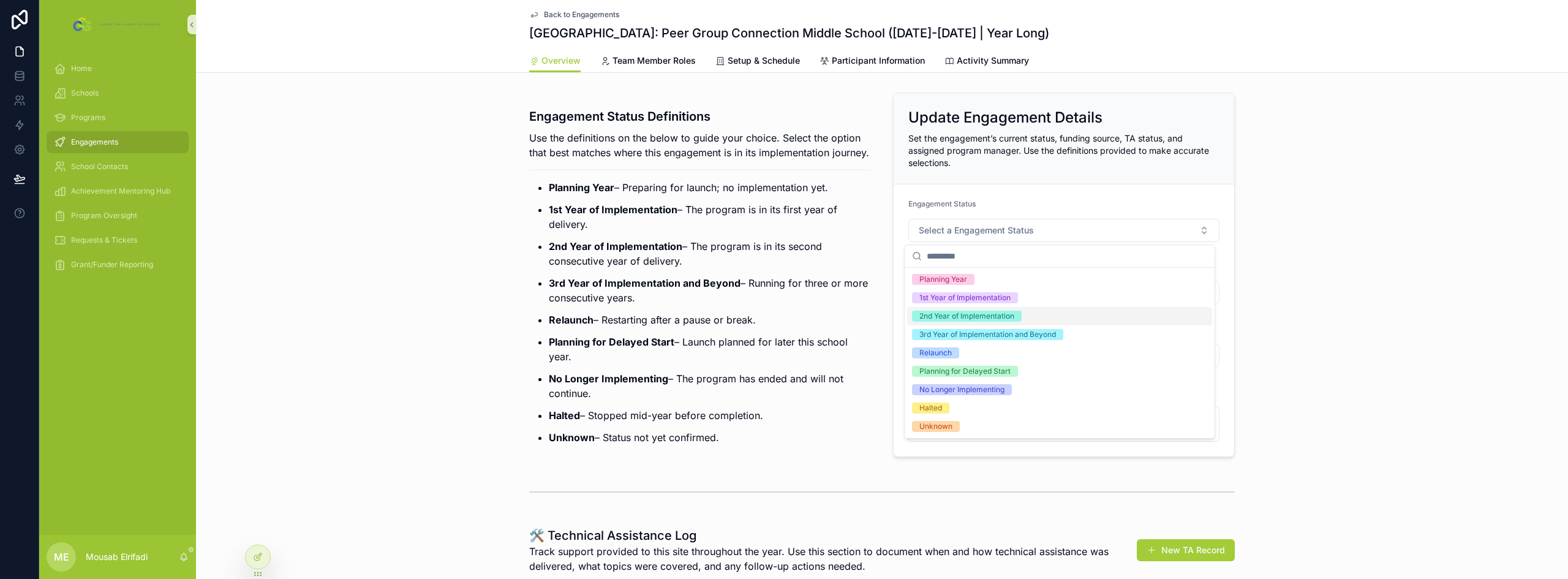
click at [939, 321] on div "2nd Year of Implementation" at bounding box center [967, 316] width 95 height 11
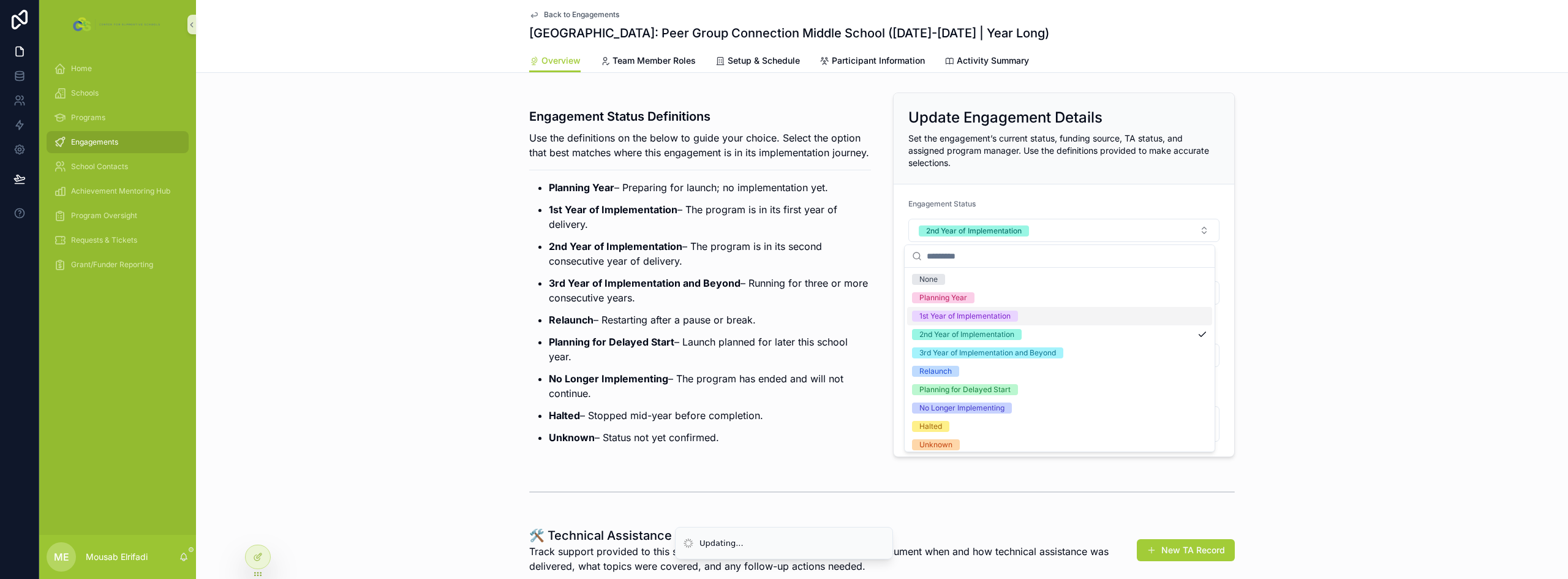
click at [695, 258] on p "2nd Year of Implementation – The program is in its second consecutive year of d…" at bounding box center [710, 253] width 322 height 29
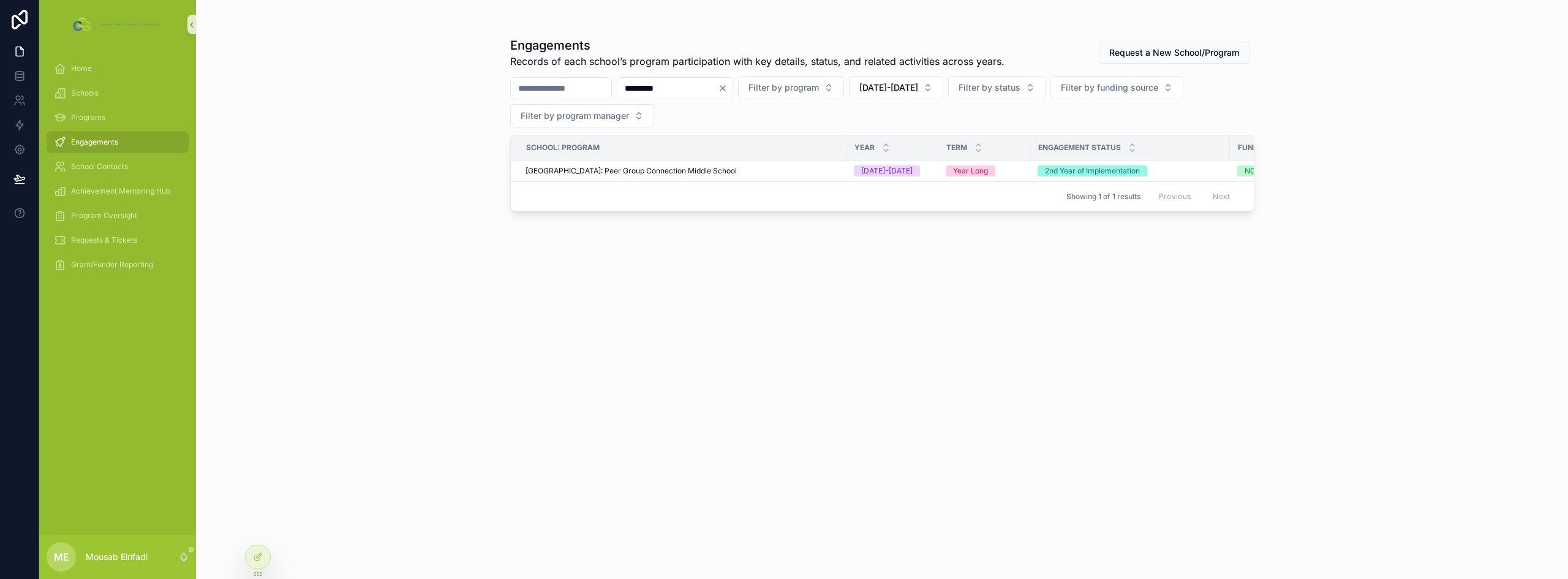
click at [704, 84] on input "*********" at bounding box center [667, 88] width 100 height 17
paste input "**********"
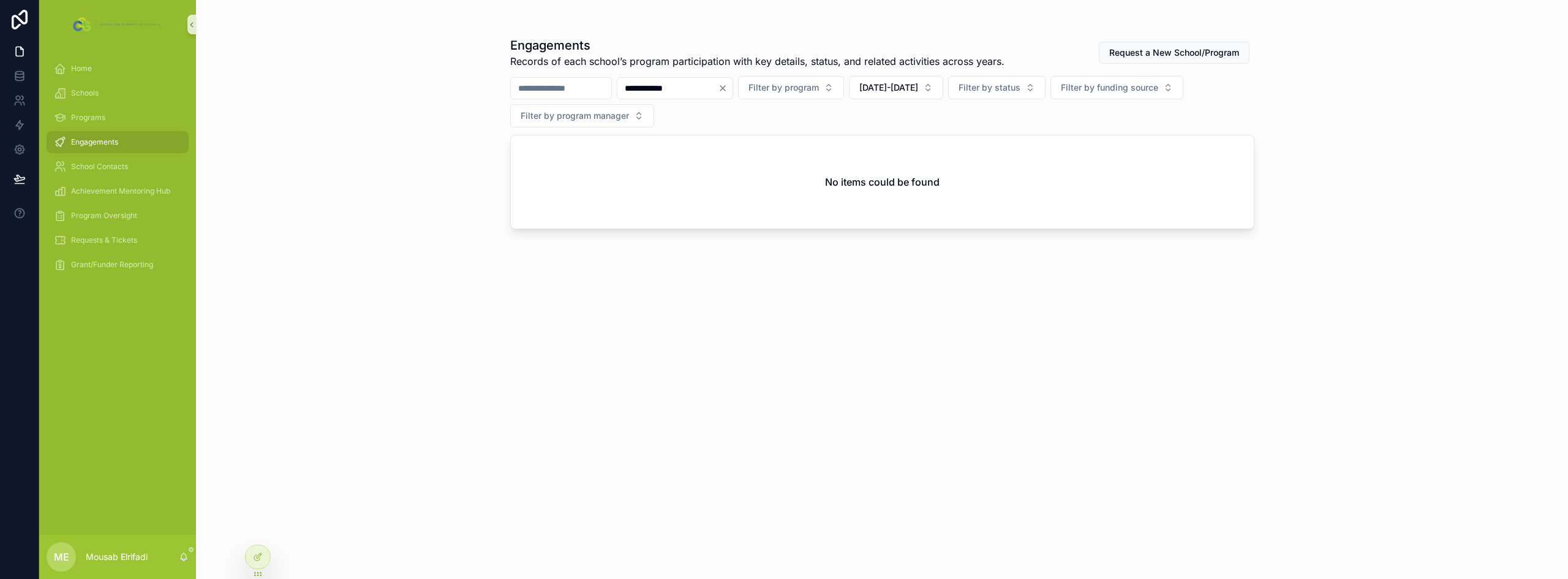
type input "**********"
click at [702, 81] on input "**********" at bounding box center [667, 88] width 100 height 17
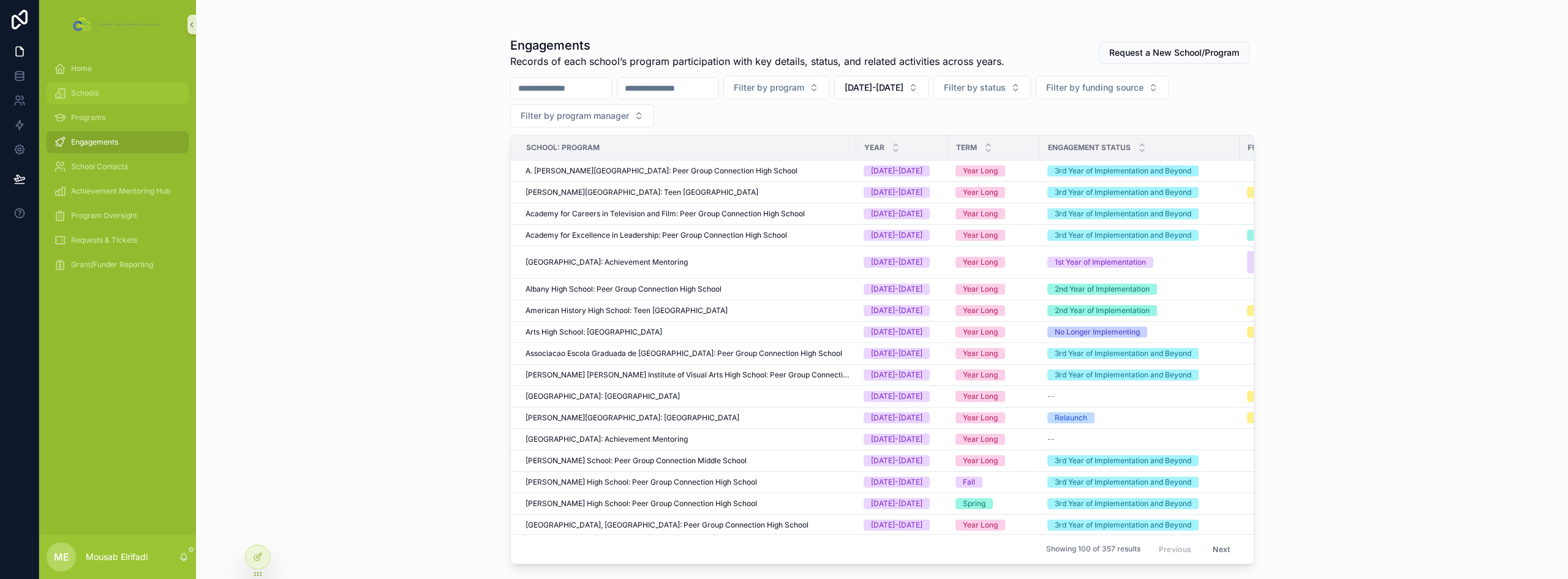
click at [108, 90] on div "Schools" at bounding box center [118, 93] width 127 height 20
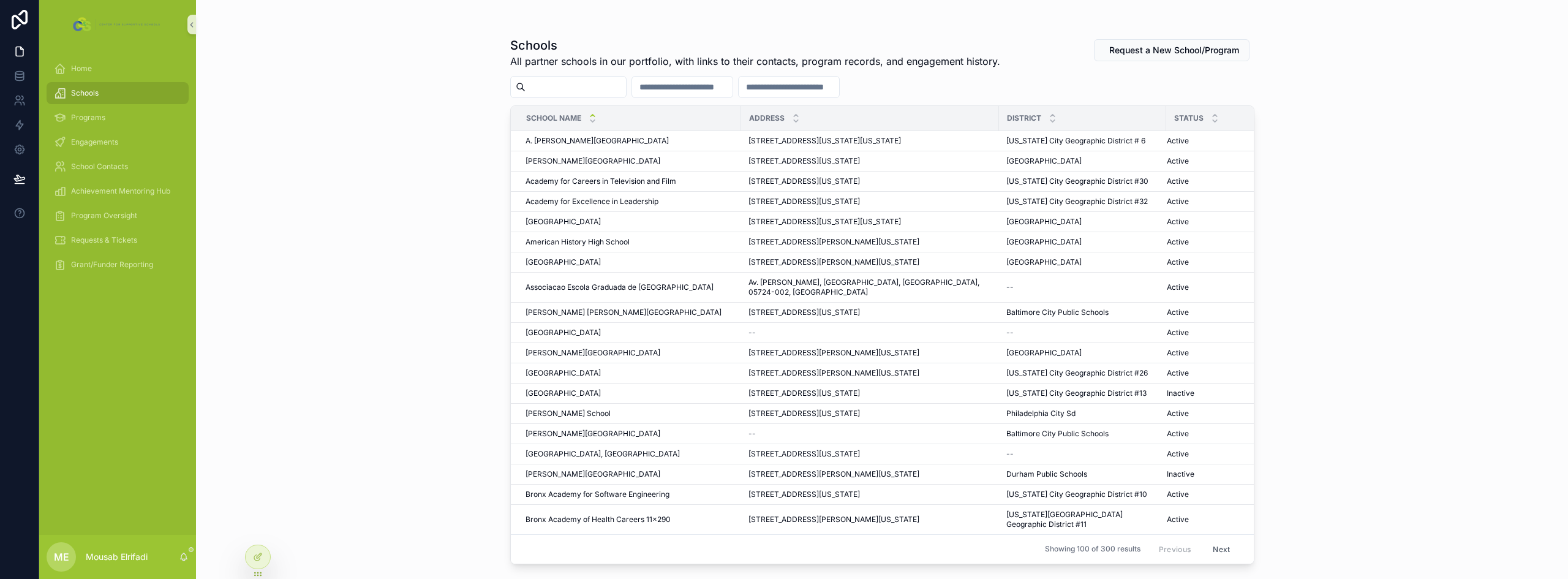
click at [669, 86] on input "scrollable content" at bounding box center [682, 87] width 100 height 17
click at [559, 100] on div "Schools All partner schools in our portfolio, with links to their contacts, pro…" at bounding box center [882, 297] width 744 height 535
click at [565, 90] on input "scrollable content" at bounding box center [575, 87] width 100 height 17
paste input "**********"
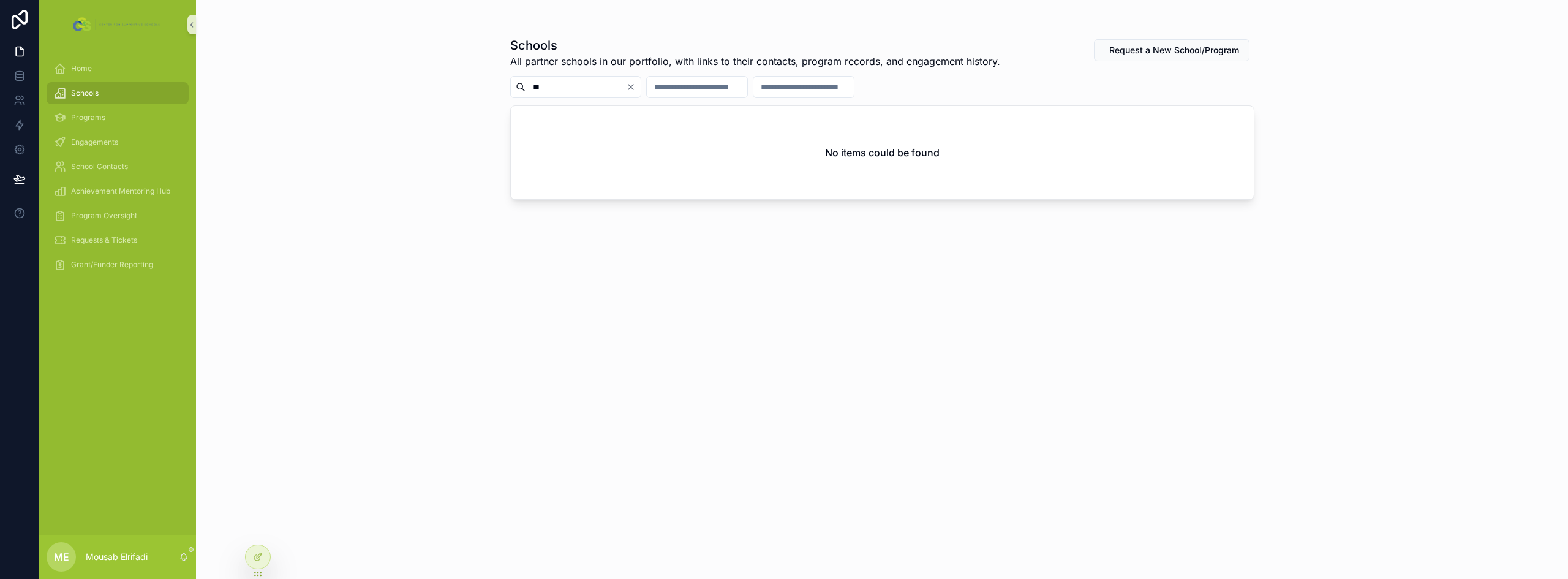
type input "*"
type input "*******"
click at [28, 69] on link at bounding box center [19, 76] width 38 height 25
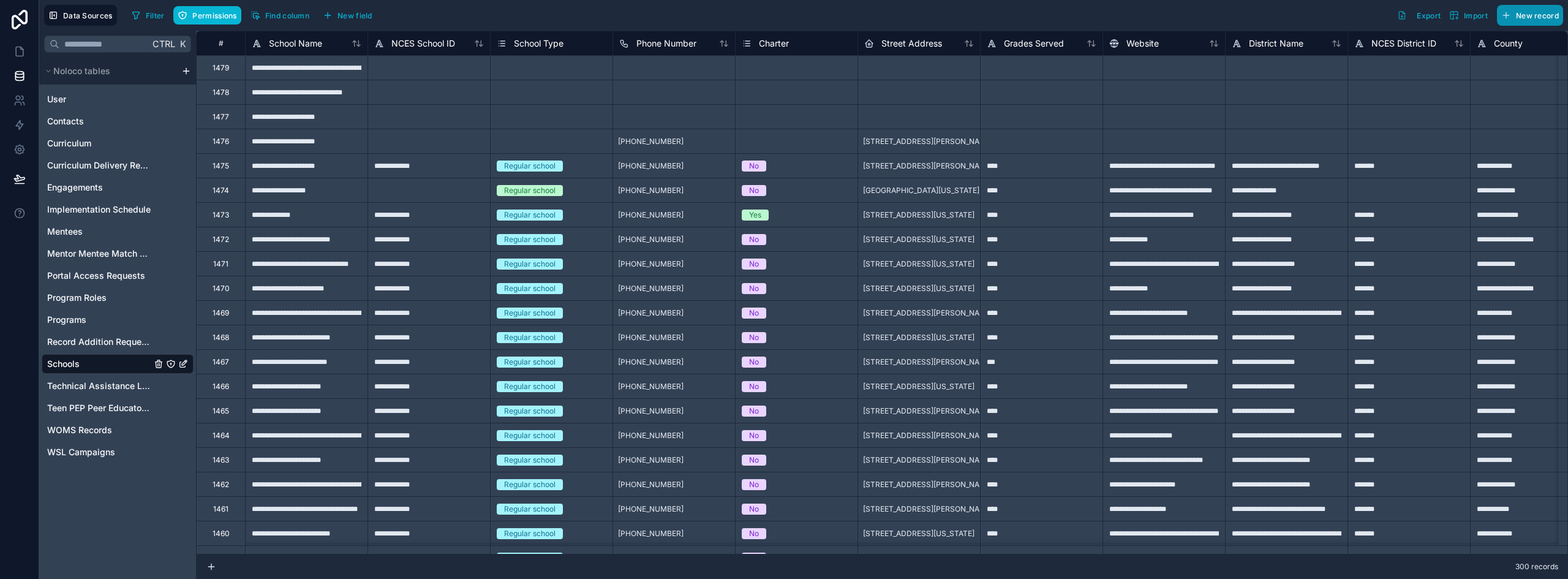
click at [1530, 13] on span "New record" at bounding box center [1536, 15] width 43 height 9
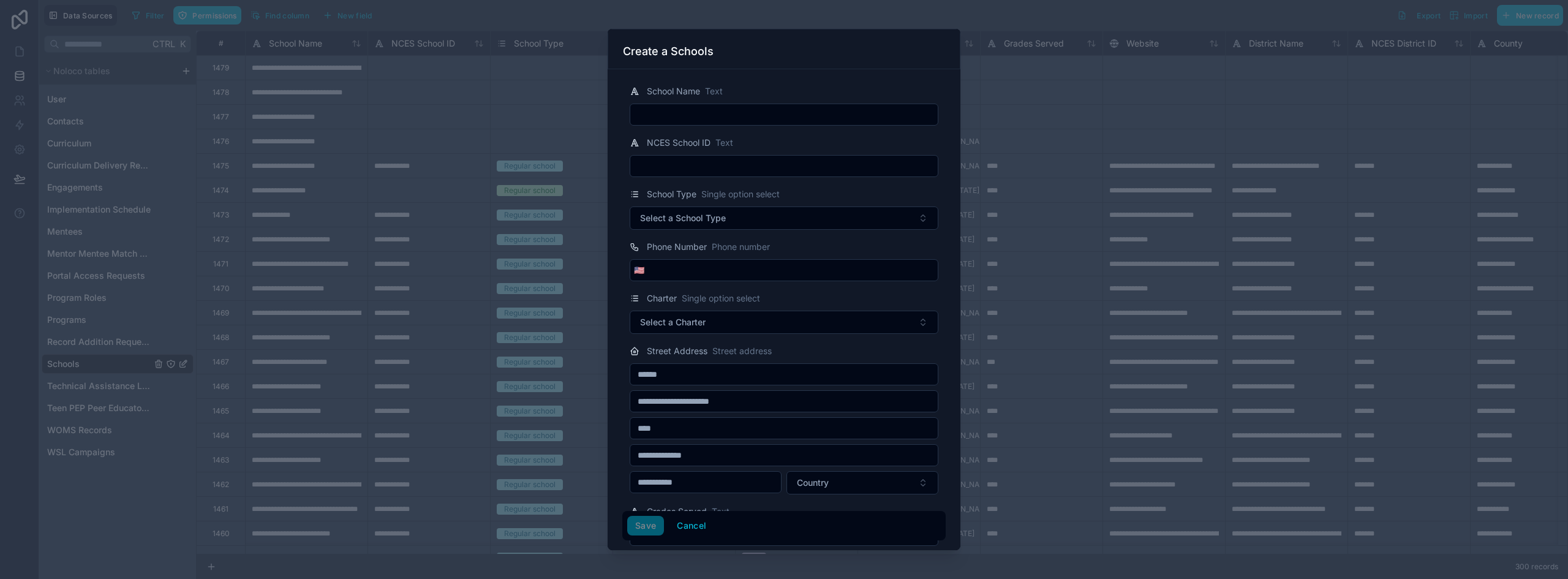
click at [688, 109] on input "text" at bounding box center [783, 114] width 307 height 17
paste input "**********"
type input "**********"
click at [657, 526] on button "Save" at bounding box center [645, 526] width 36 height 20
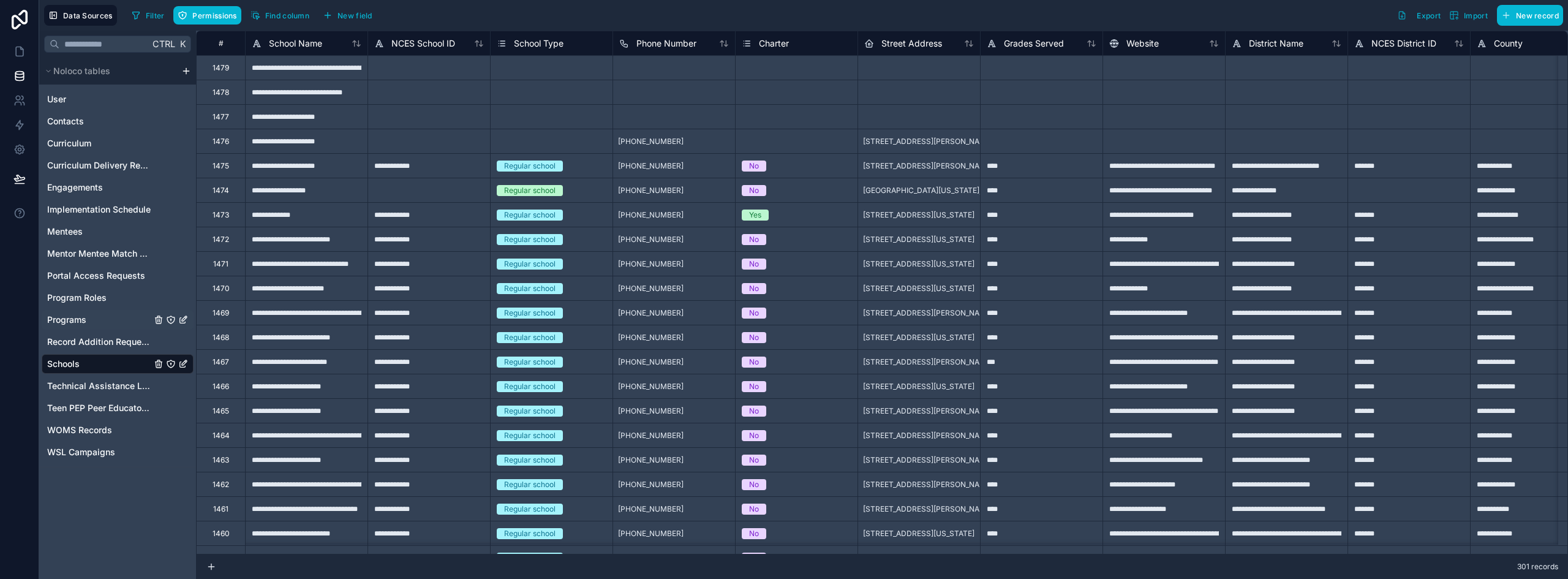
click at [76, 319] on span "Programs" at bounding box center [66, 319] width 39 height 12
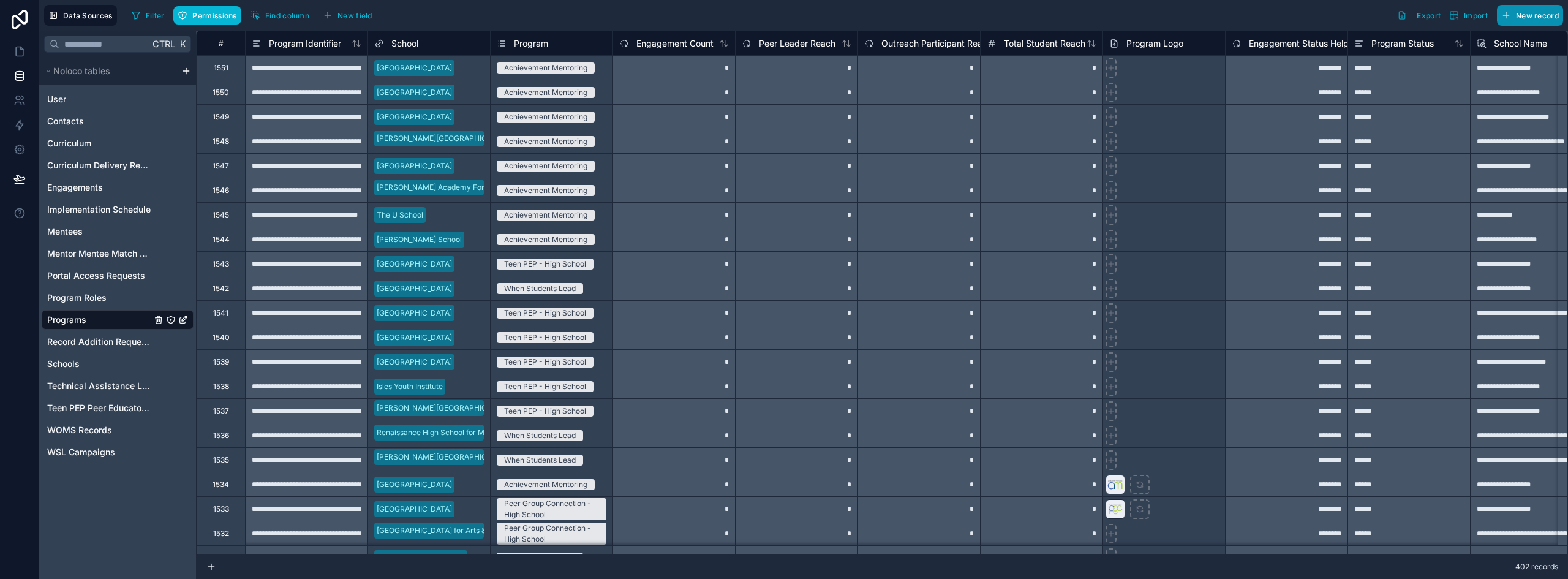
click at [1532, 20] on button "New record" at bounding box center [1530, 15] width 66 height 21
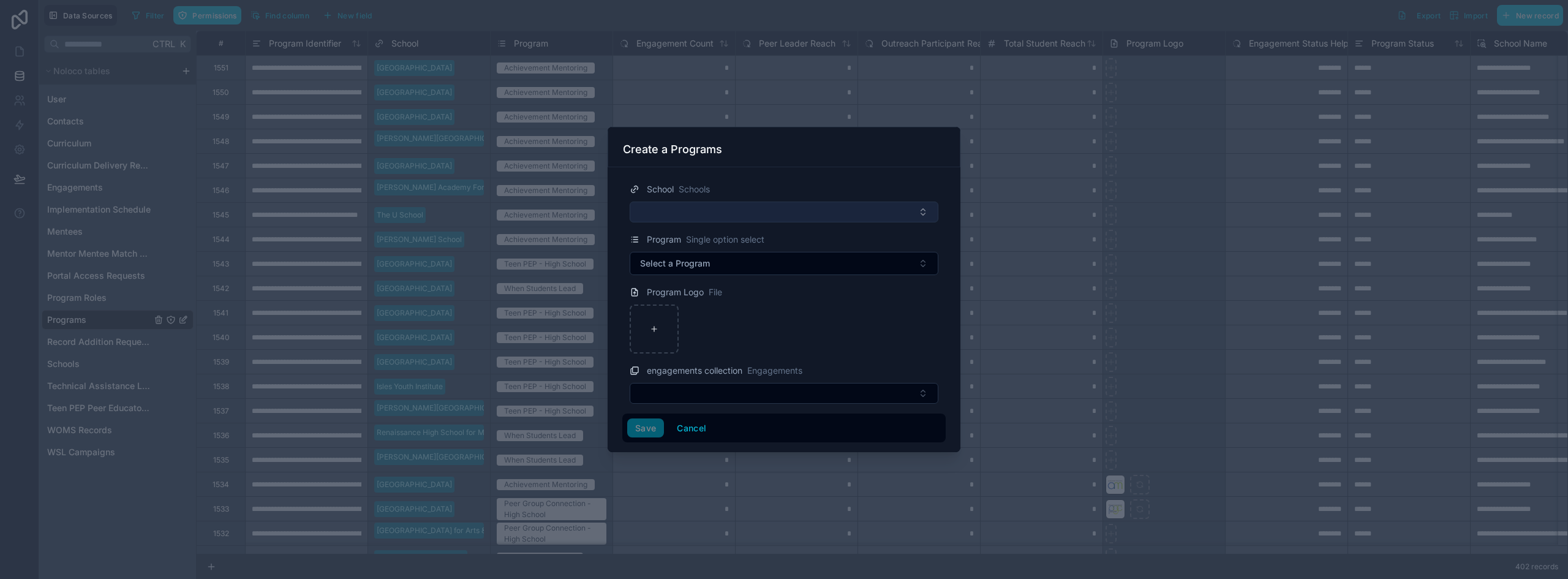
click at [684, 212] on button "Select Button" at bounding box center [783, 212] width 309 height 21
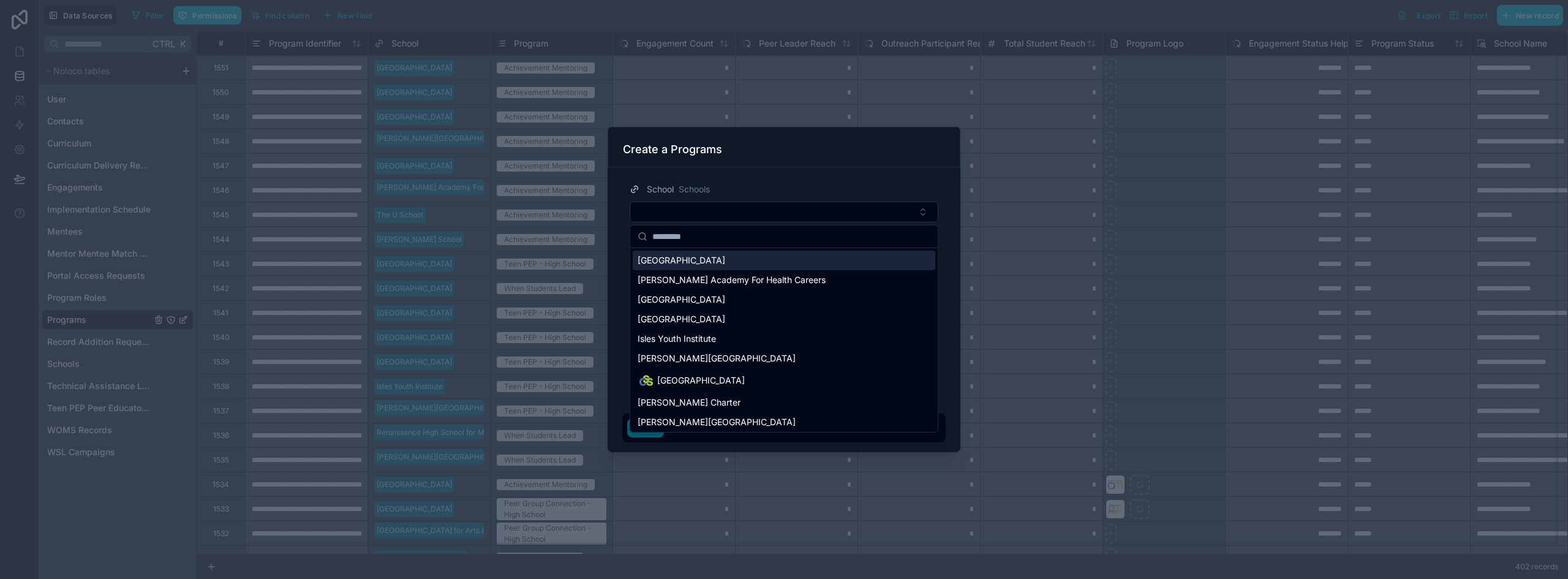
click at [716, 255] on span "[GEOGRAPHIC_DATA]" at bounding box center [681, 260] width 88 height 12
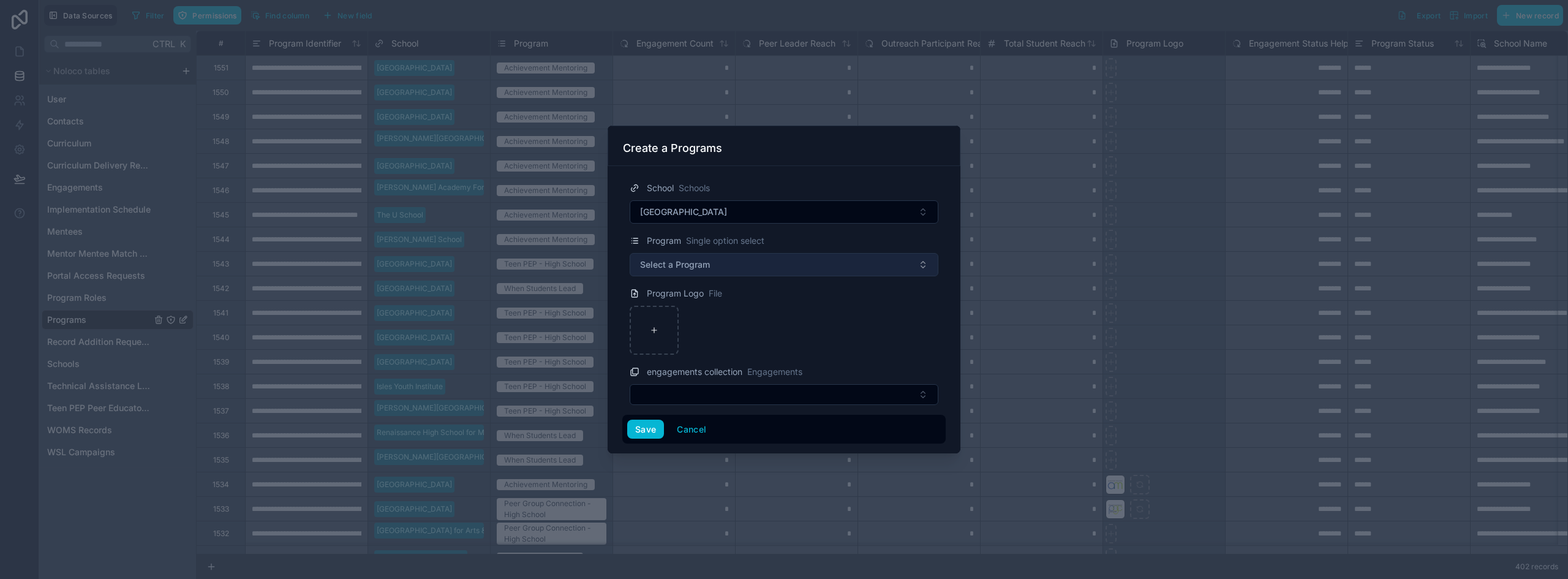
click at [711, 253] on button "Select a Program" at bounding box center [783, 264] width 309 height 23
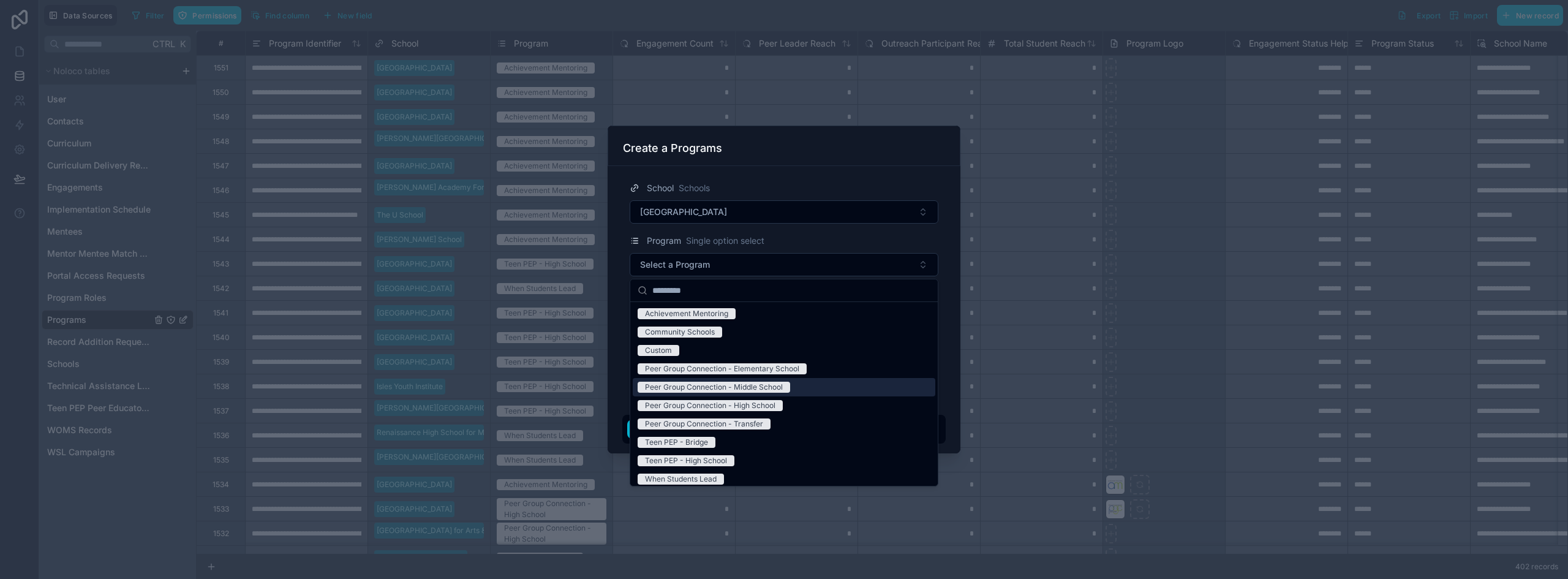
click at [775, 389] on div "Peer Group Connection - Middle School" at bounding box center [713, 387] width 138 height 11
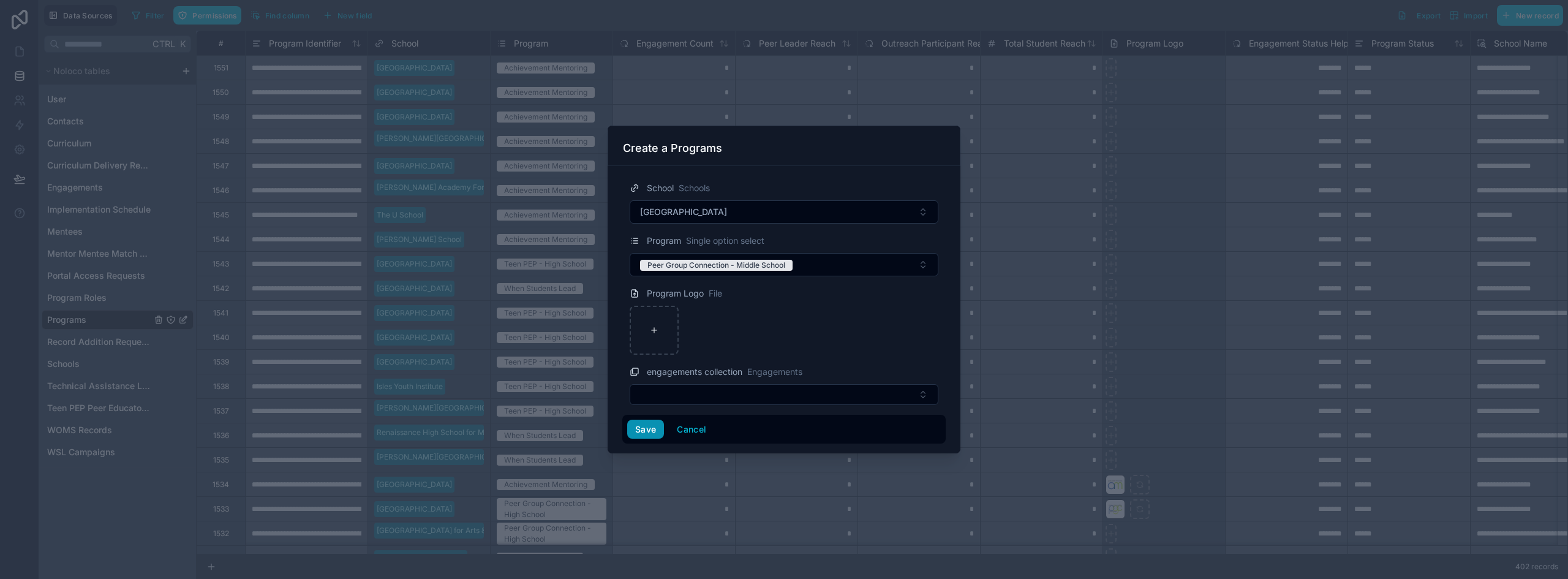
click at [650, 425] on button "Save" at bounding box center [645, 429] width 36 height 20
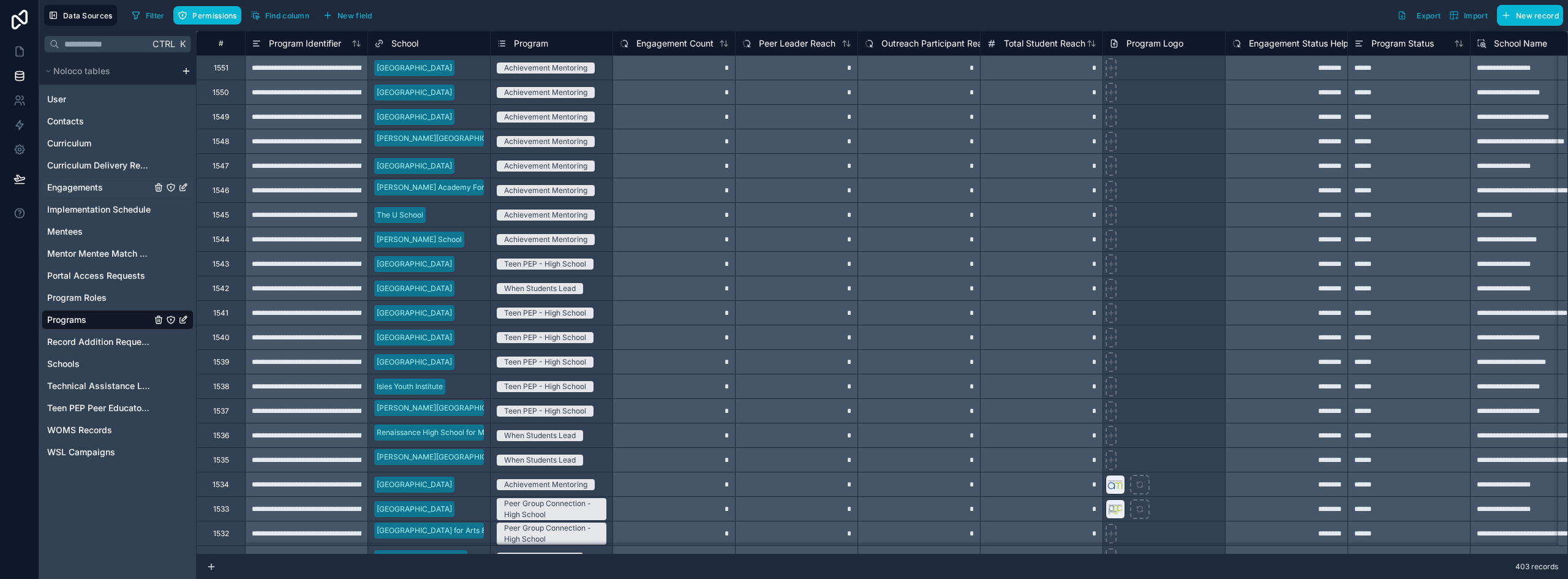
click at [78, 183] on span "Engagements" at bounding box center [75, 187] width 56 height 12
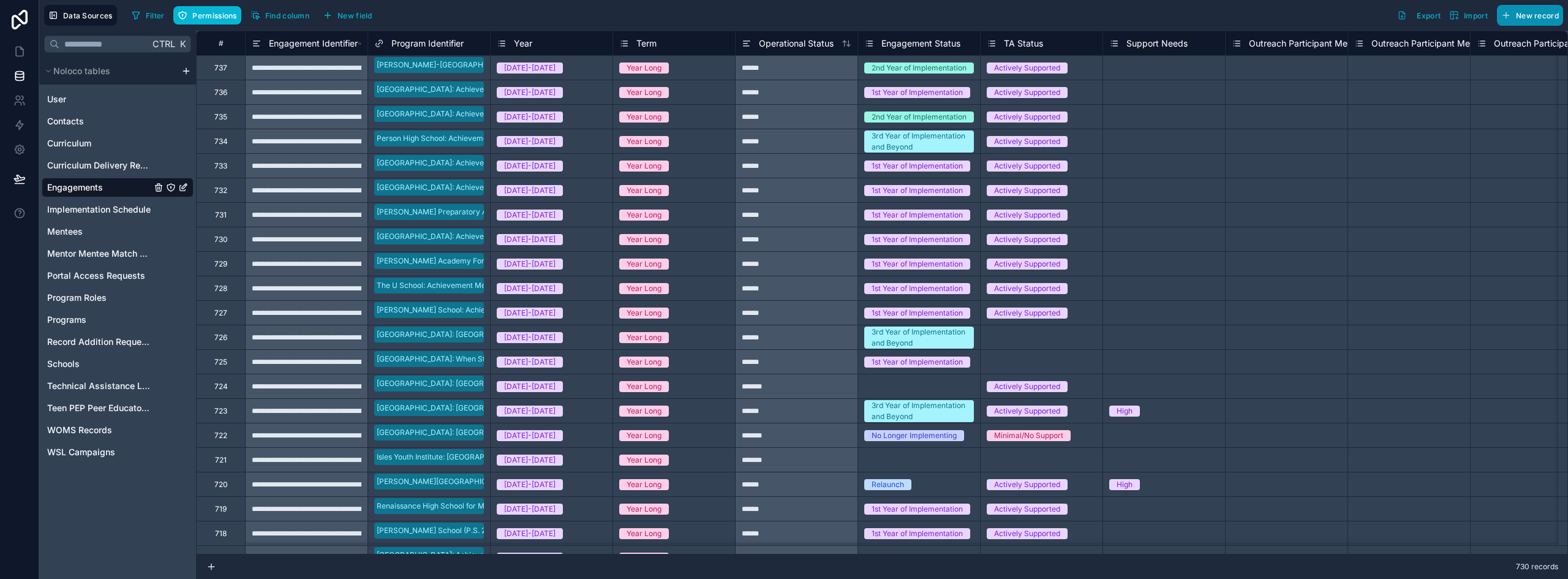
click at [1534, 19] on span "New record" at bounding box center [1536, 15] width 43 height 9
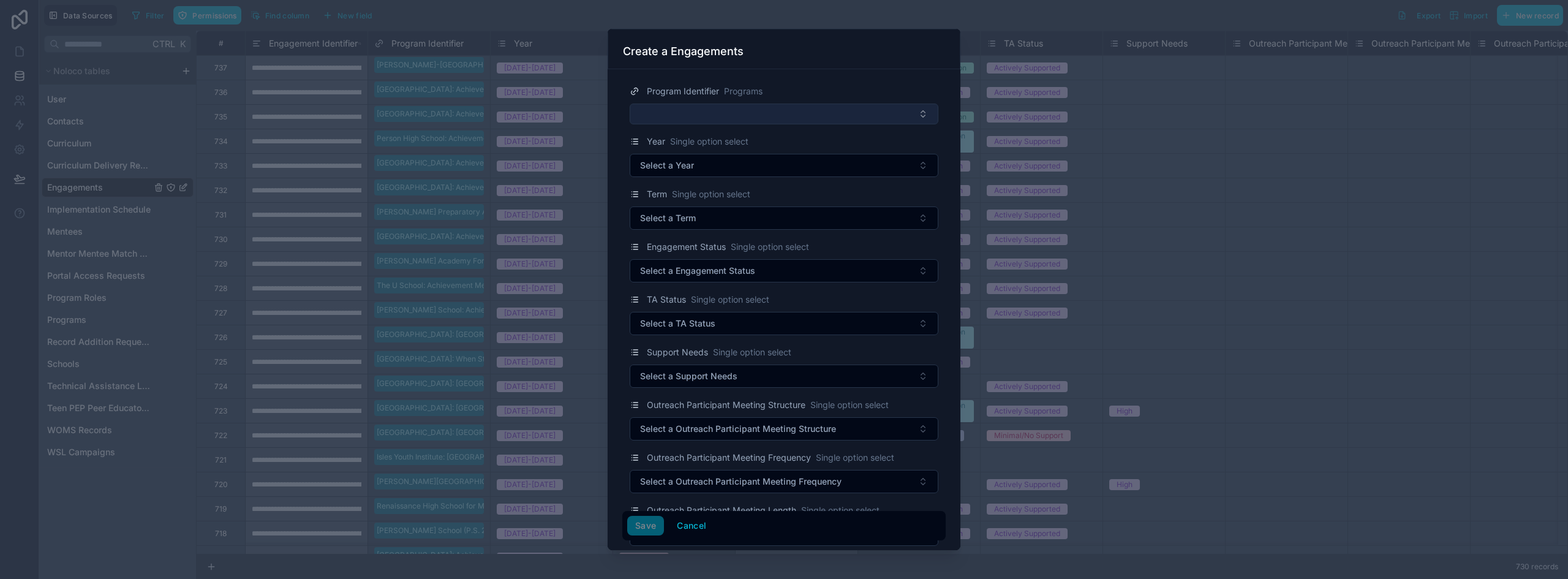
click at [730, 112] on button "Select Button" at bounding box center [783, 114] width 309 height 21
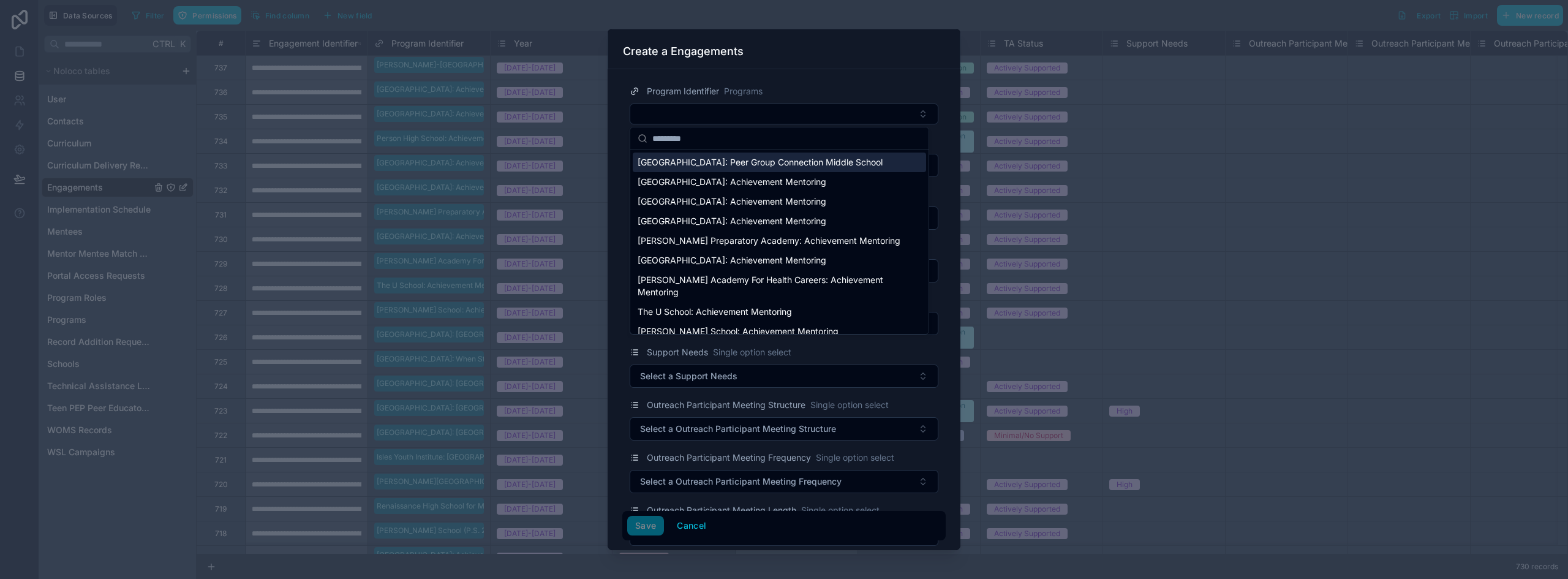
click at [708, 164] on span "[GEOGRAPHIC_DATA]: Peer Group Connection Middle School" at bounding box center [760, 162] width 245 height 12
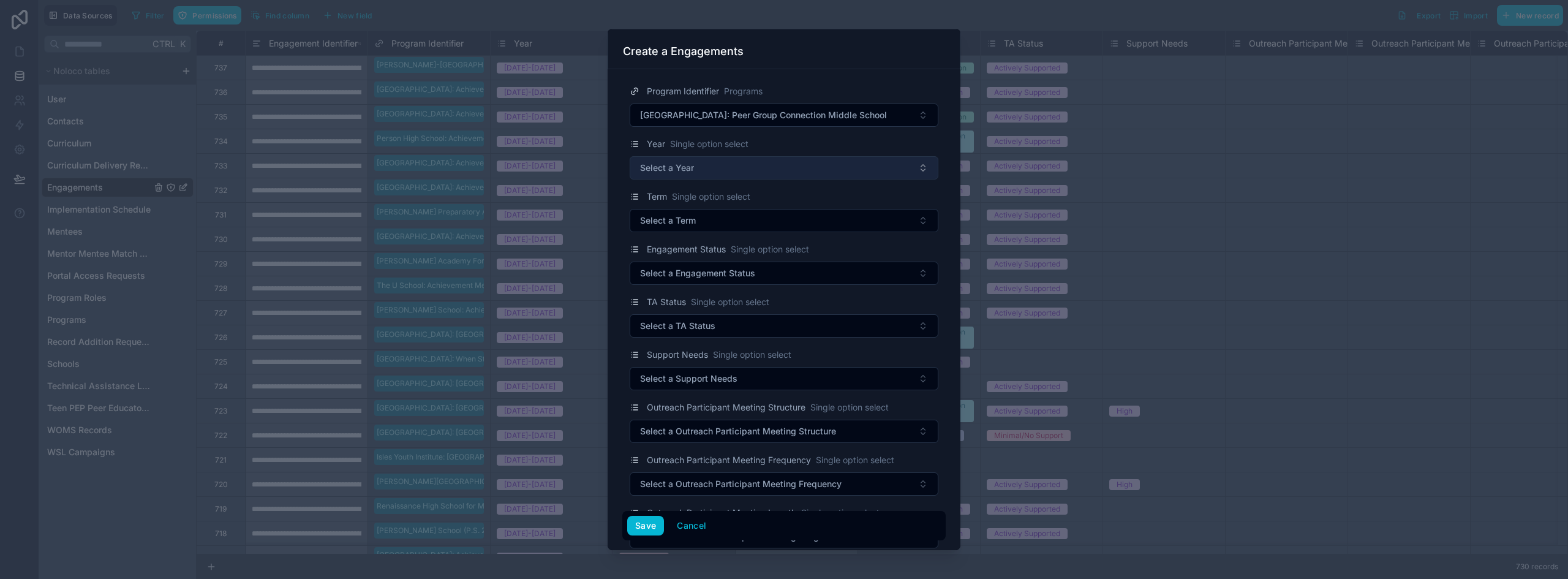
click at [682, 160] on button "Select a Year" at bounding box center [783, 167] width 309 height 23
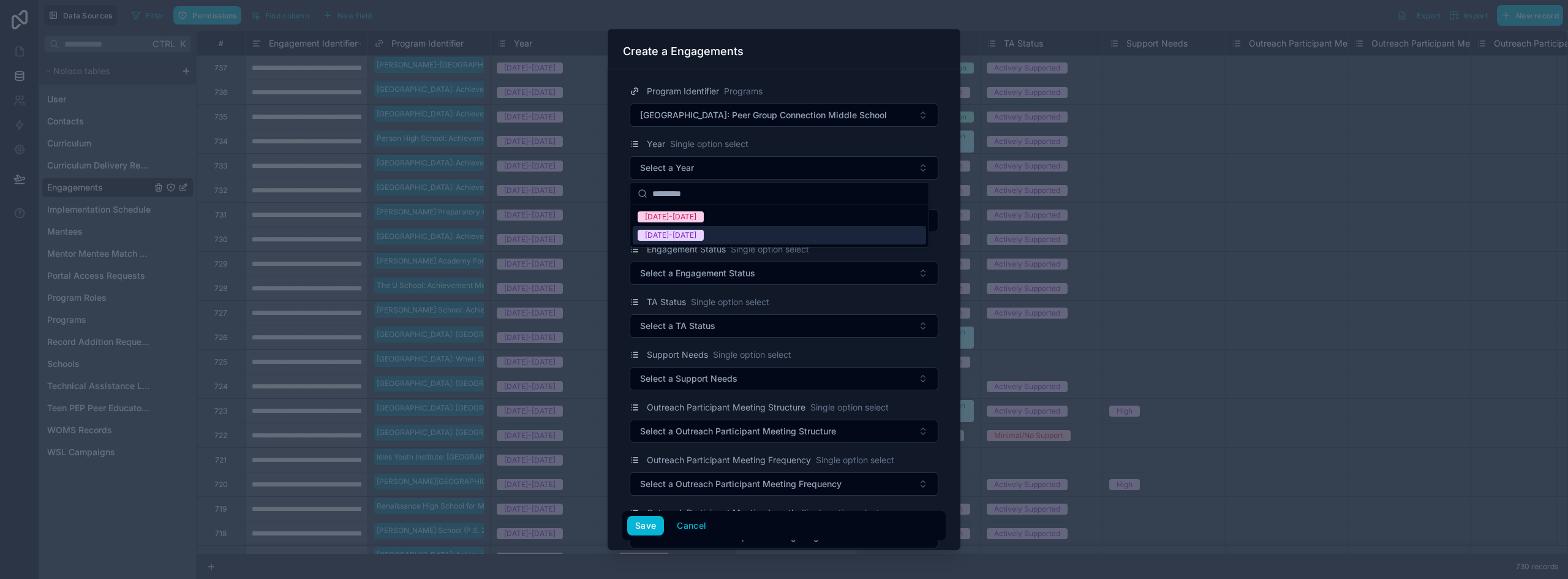
click at [682, 228] on div "[DATE]-[DATE]" at bounding box center [779, 235] width 293 height 18
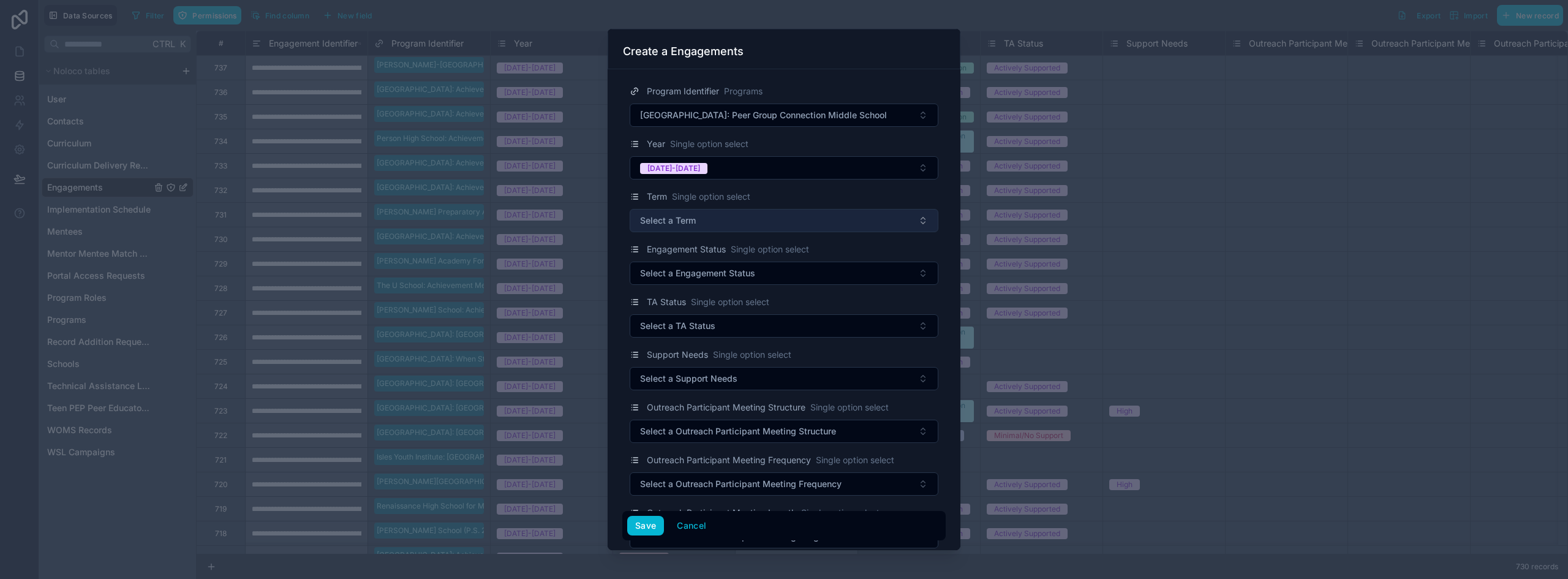
click at [682, 224] on span "Select a Term" at bounding box center [668, 220] width 56 height 12
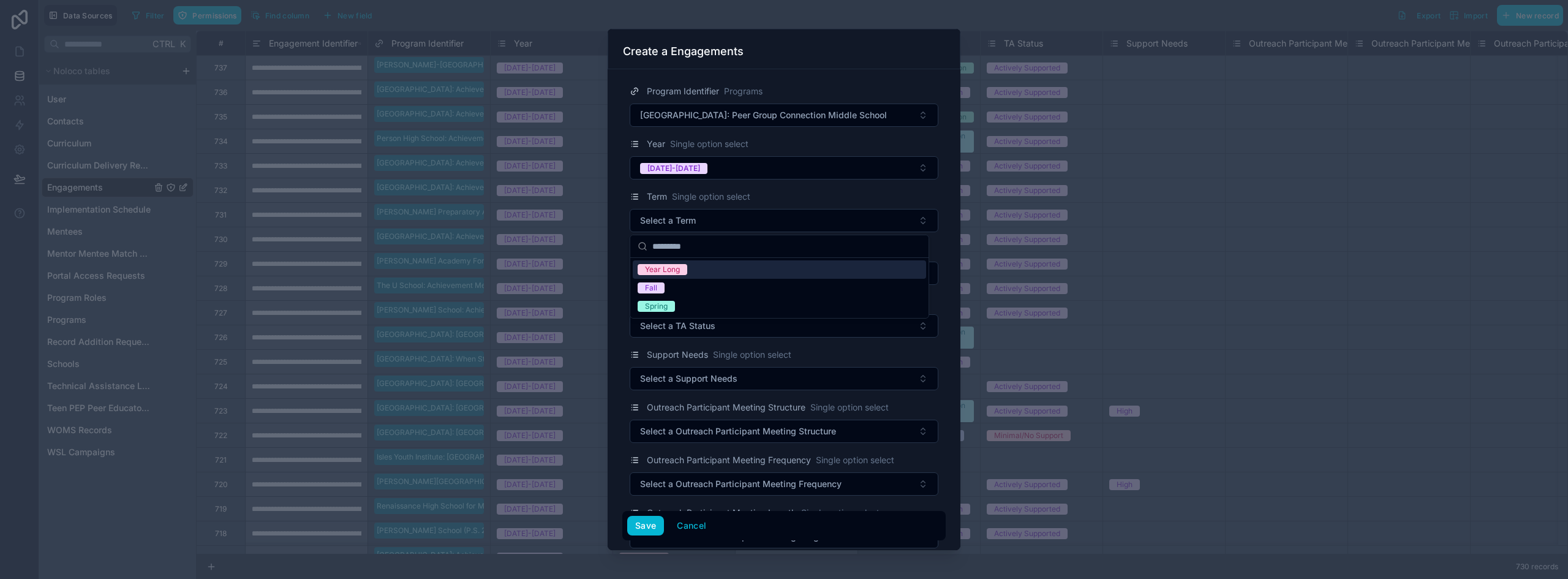
click at [696, 264] on div "Year Long" at bounding box center [779, 270] width 293 height 18
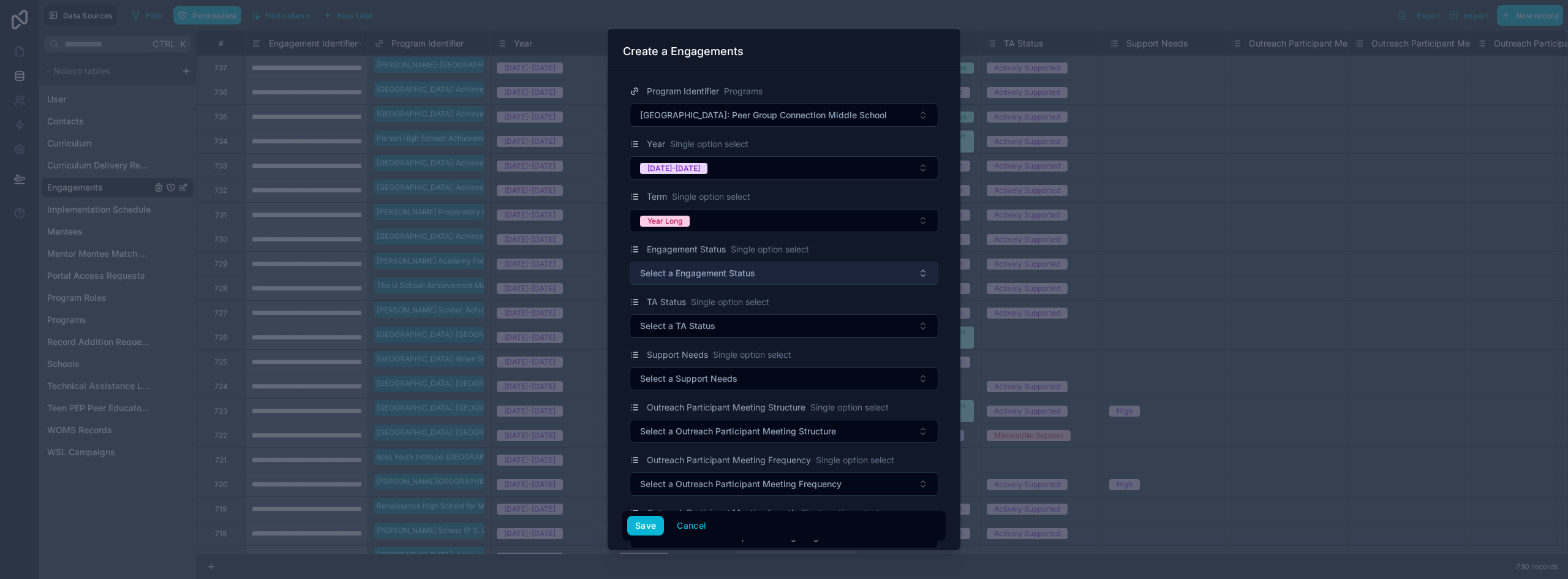
click at [694, 272] on span "Select a Engagement Status" at bounding box center [697, 272] width 115 height 12
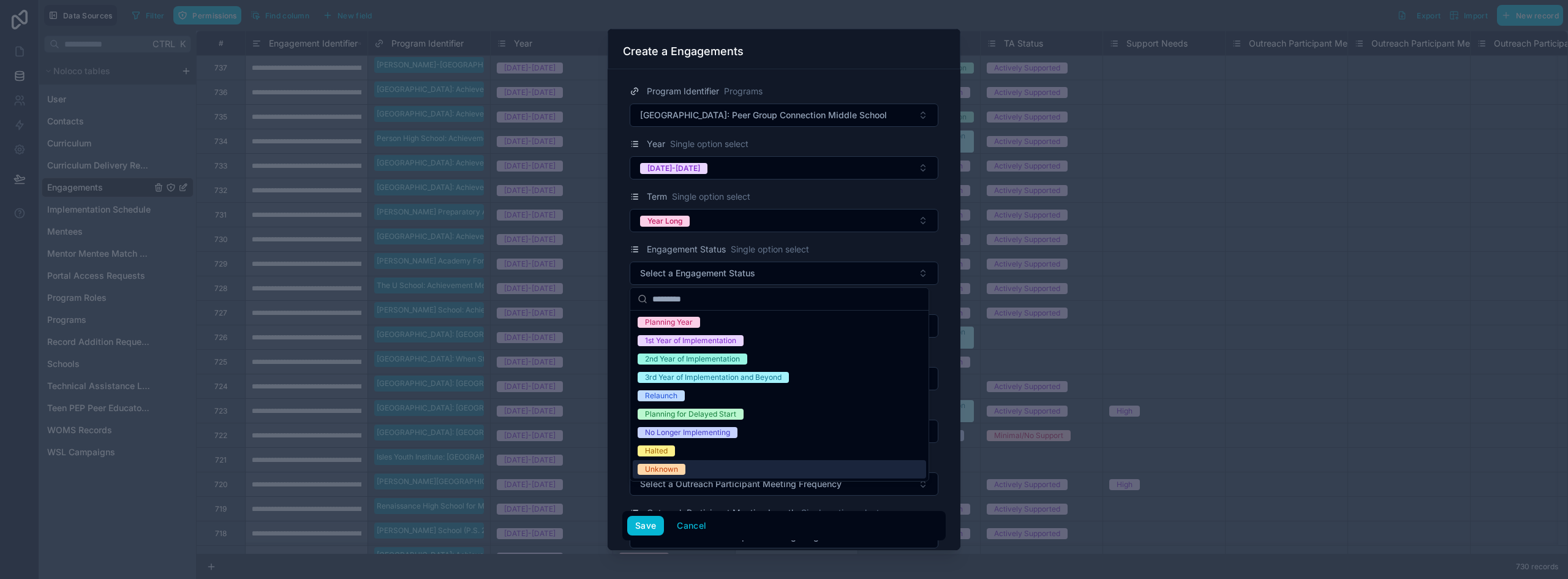
click at [678, 463] on span "Unknown" at bounding box center [662, 469] width 48 height 11
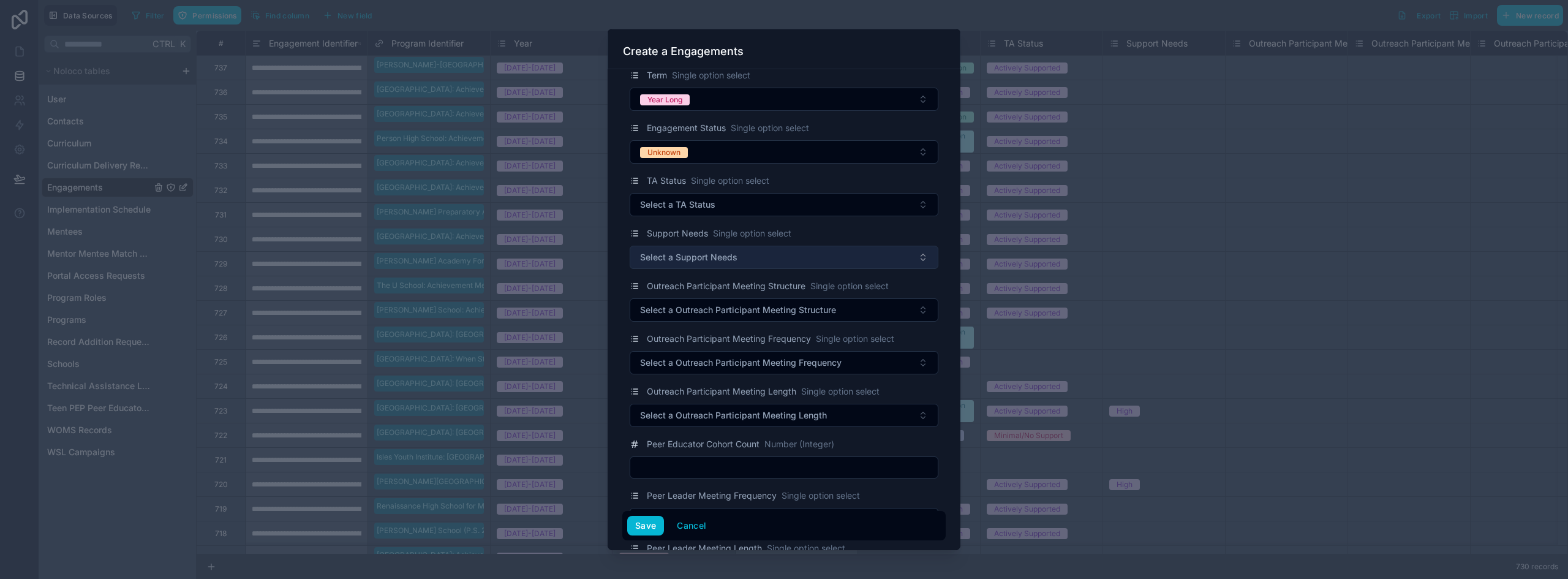
scroll to position [123, 0]
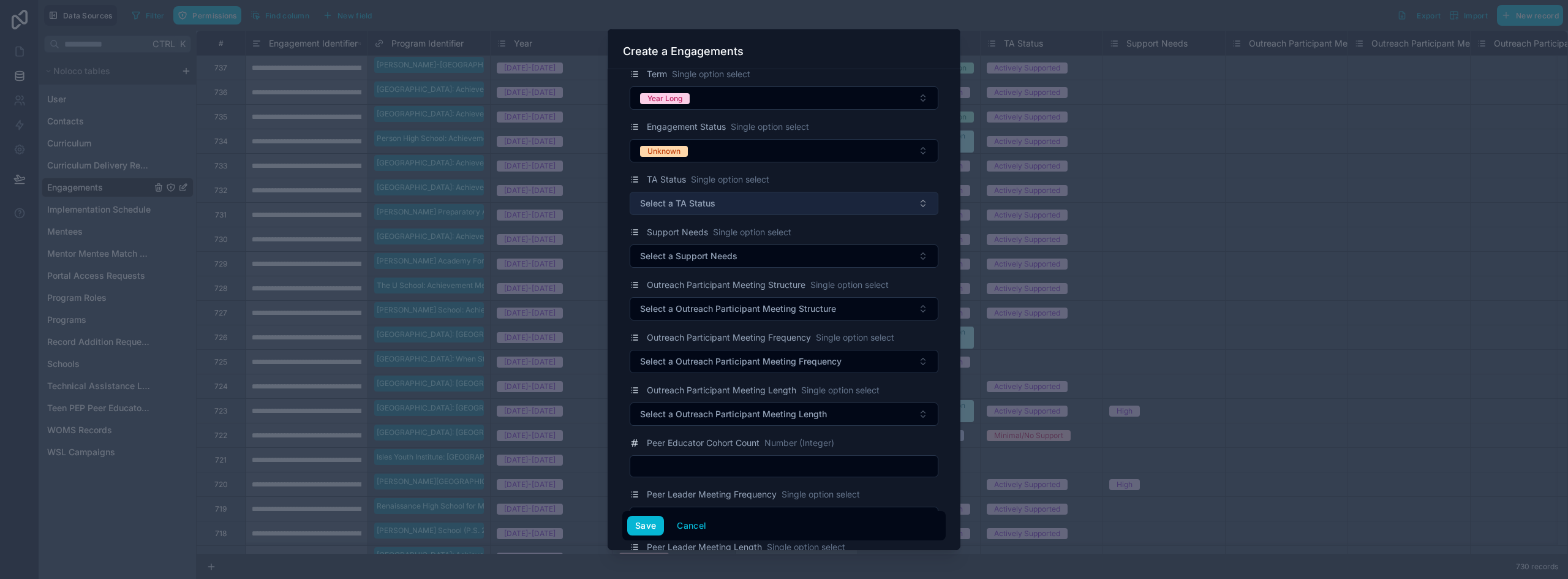
click at [686, 198] on span "Select a TA Status" at bounding box center [678, 203] width 76 height 12
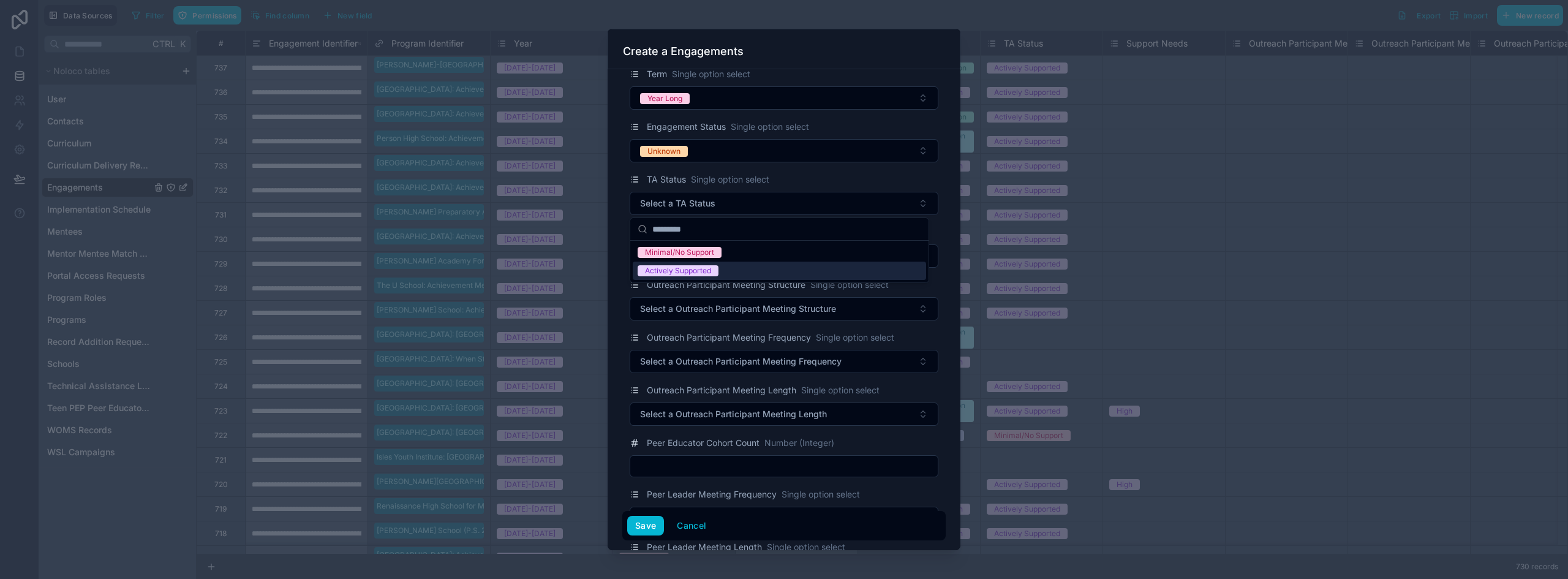
click at [700, 267] on div "Actively Supported" at bounding box center [678, 271] width 66 height 11
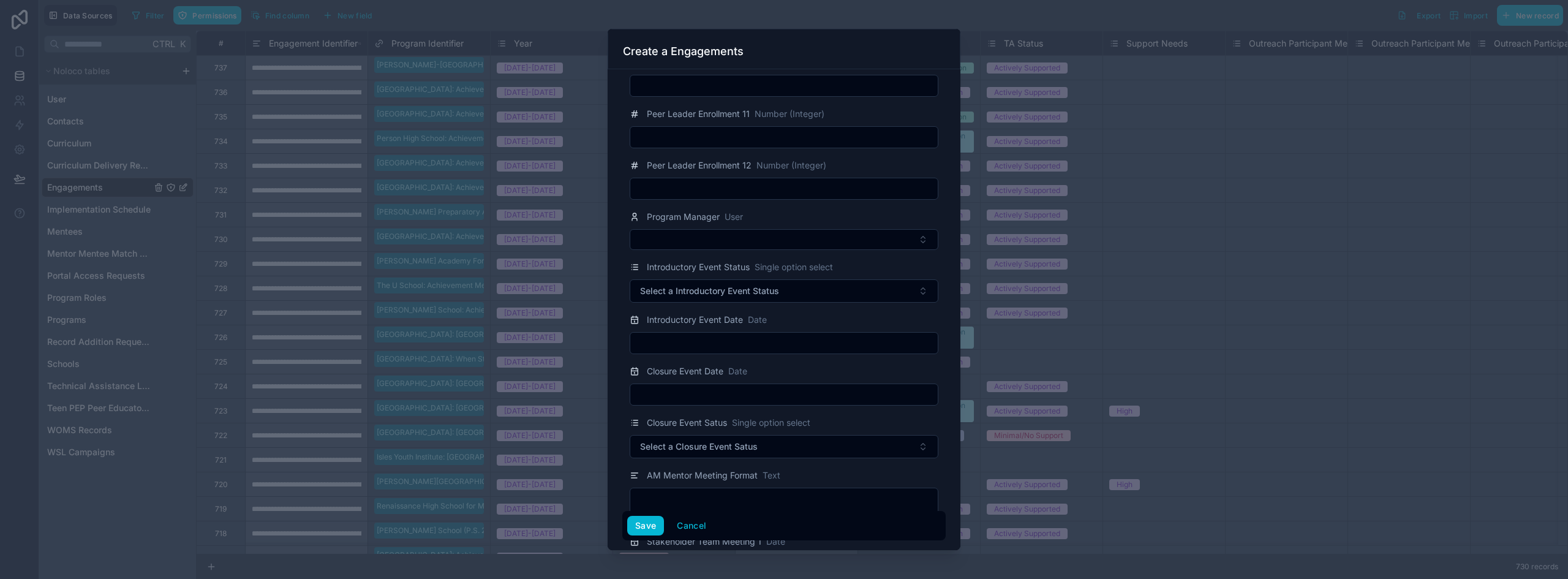
scroll to position [1899, 0]
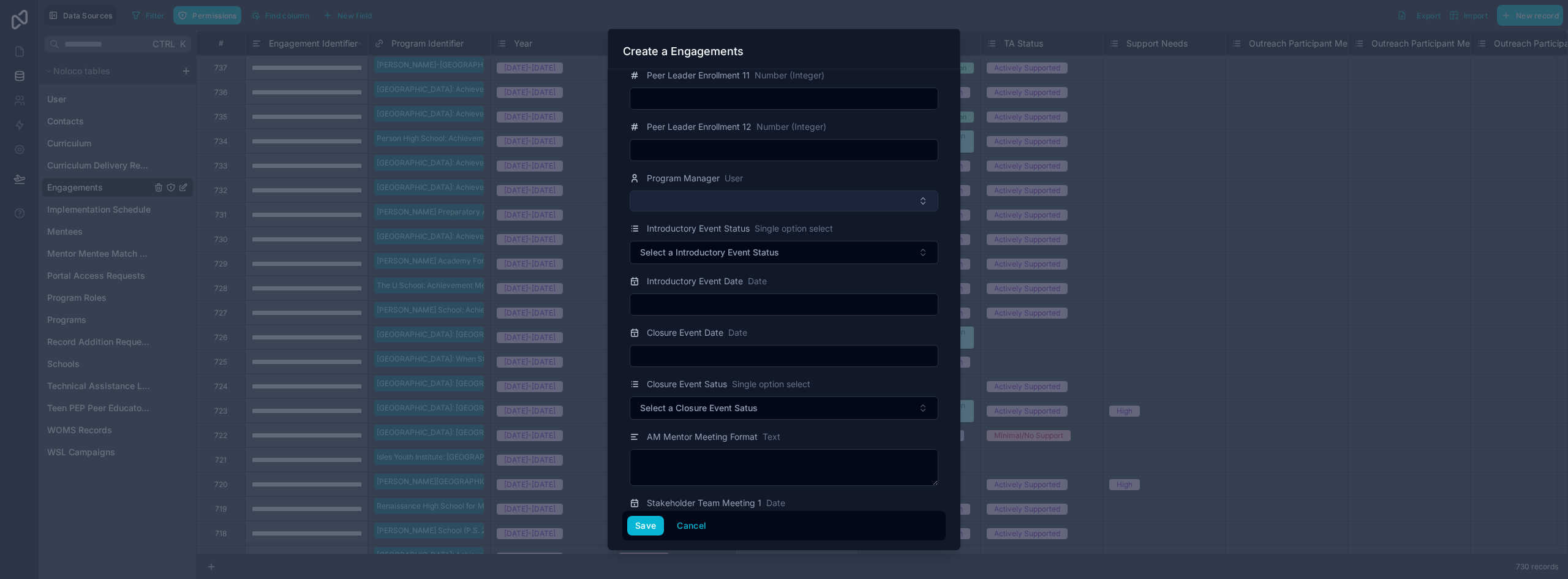
click at [713, 206] on button "Select Button" at bounding box center [783, 201] width 309 height 21
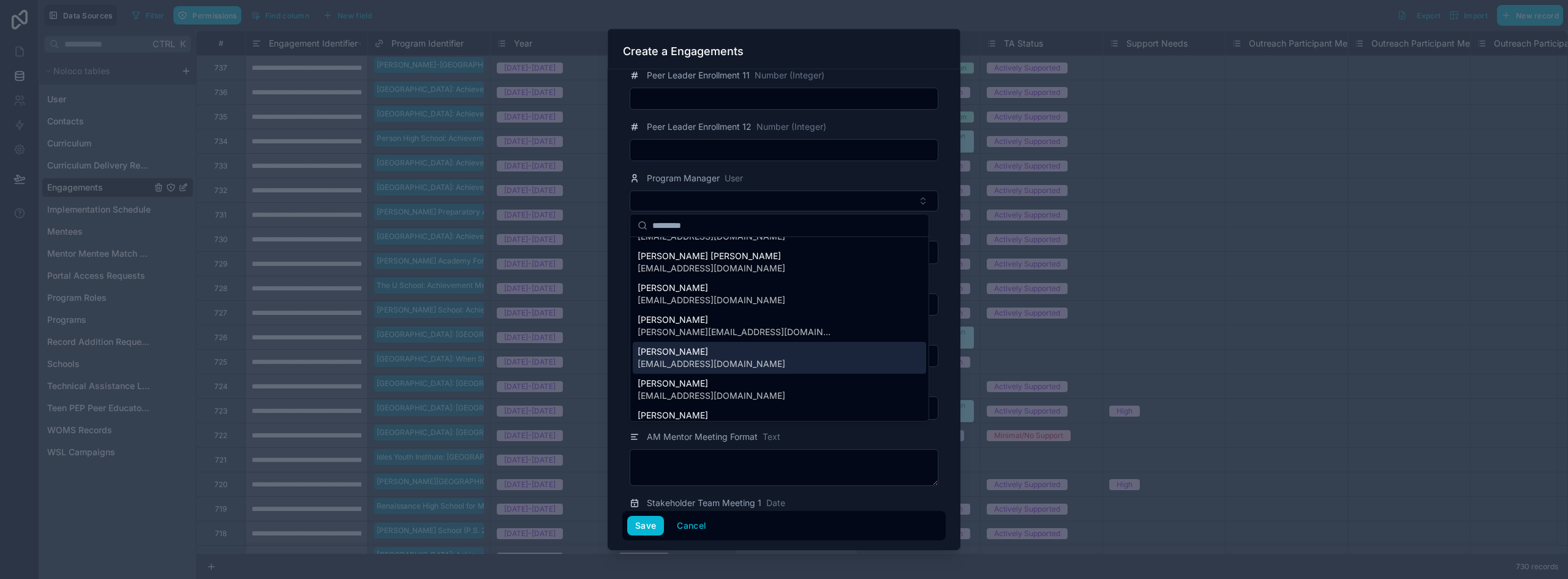
scroll to position [123, 0]
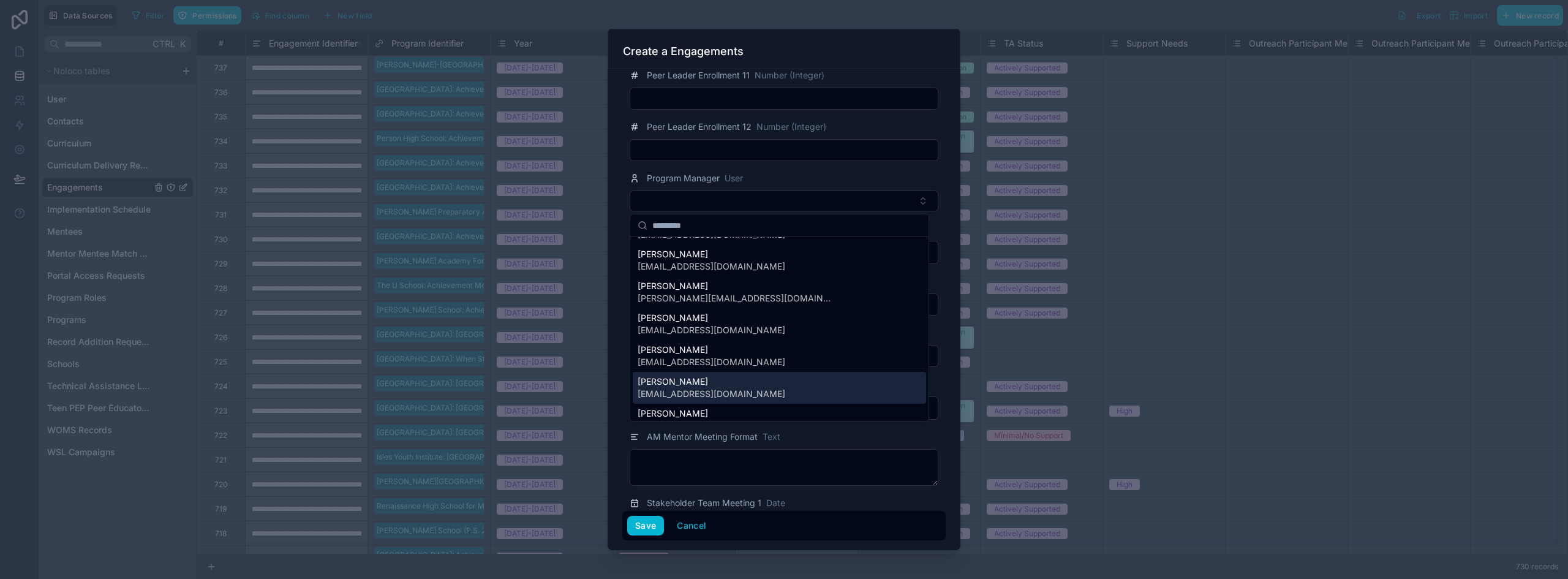
click at [680, 384] on span "[PERSON_NAME]" at bounding box center [711, 381] width 148 height 12
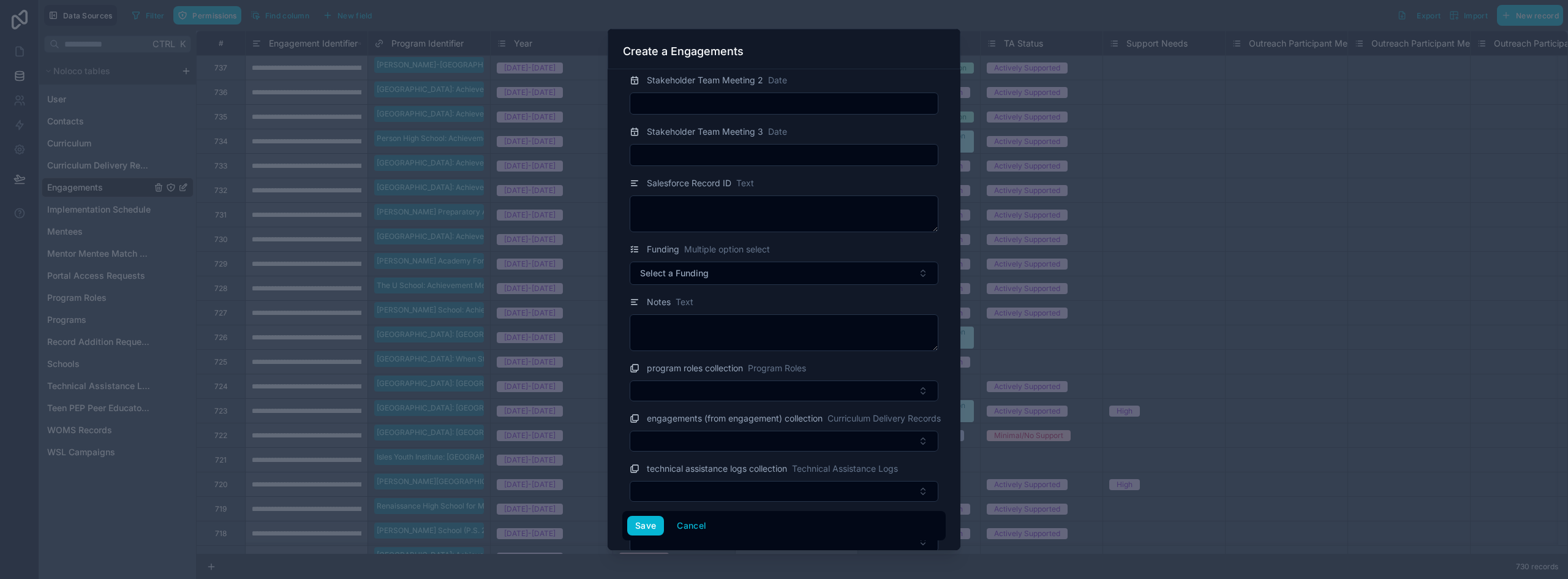
scroll to position [2389, 0]
click at [722, 270] on button "Select a Funding" at bounding box center [783, 272] width 309 height 23
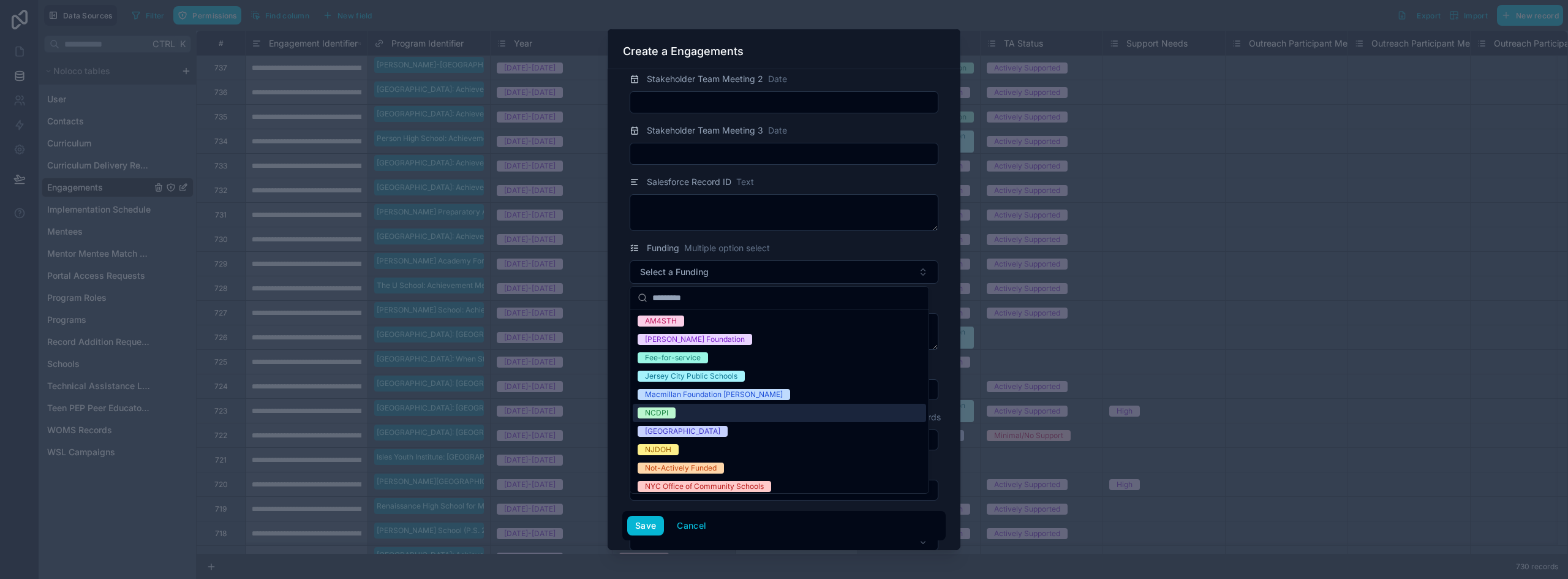
click at [673, 411] on span "NCDPI" at bounding box center [657, 413] width 38 height 11
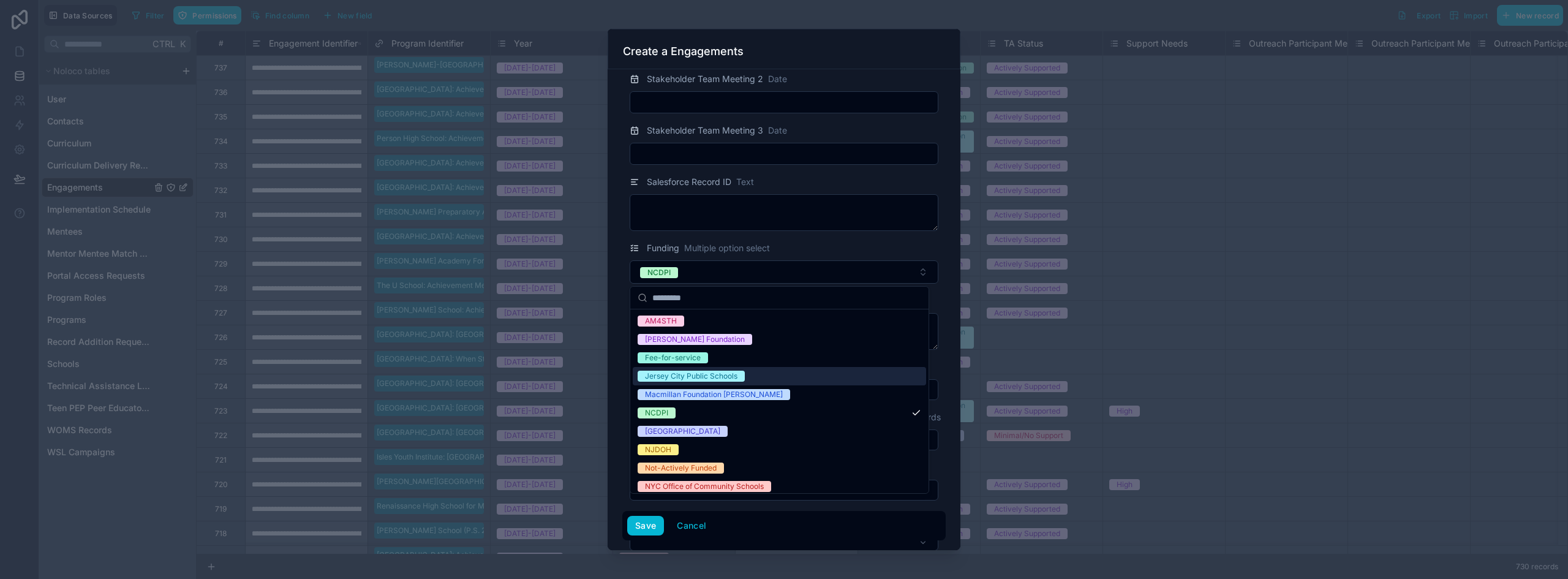
click at [624, 372] on div "program roles collection Program Roles" at bounding box center [784, 380] width 323 height 41
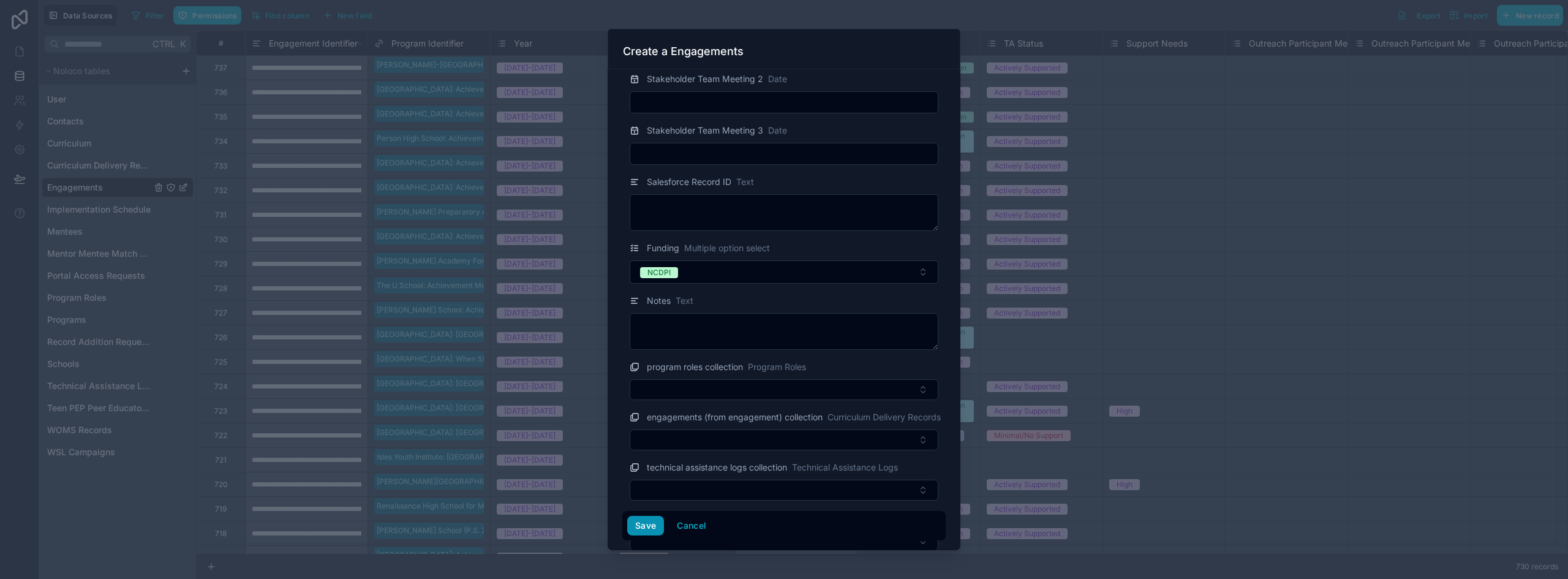
click at [648, 529] on button "Save" at bounding box center [645, 526] width 36 height 20
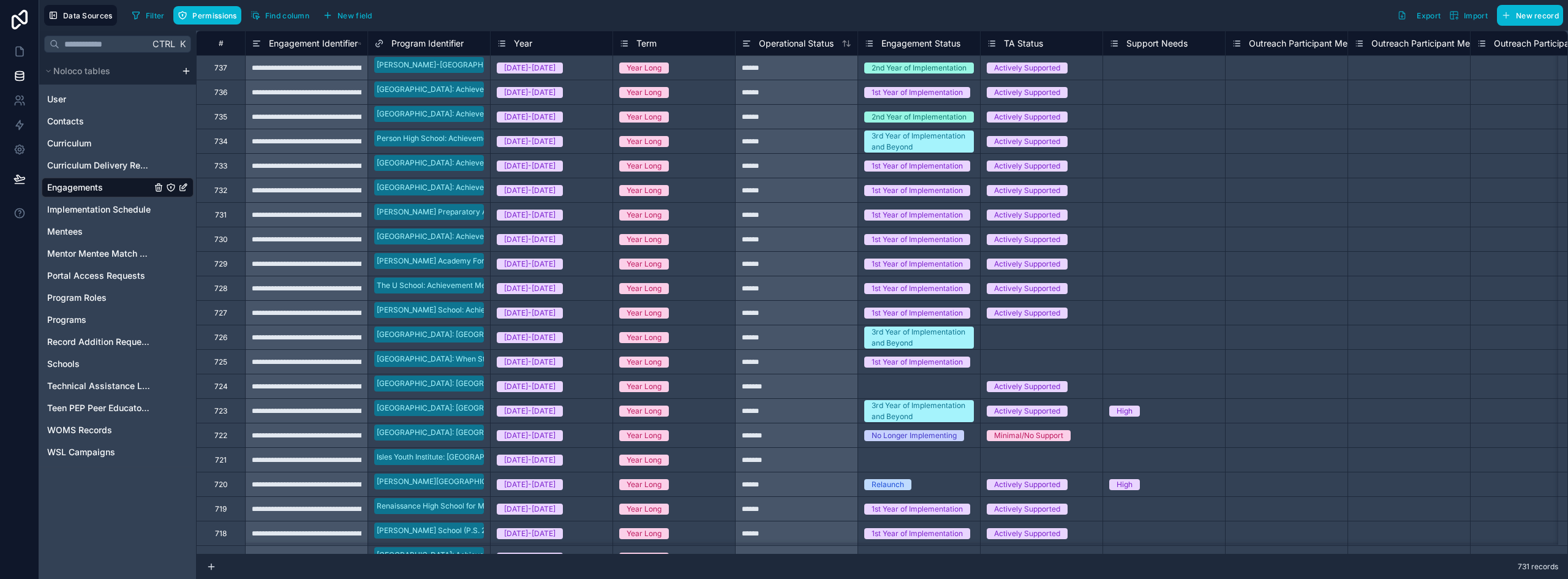
click at [94, 193] on span "Engagements" at bounding box center [75, 187] width 56 height 12
click at [20, 46] on icon at bounding box center [19, 51] width 12 height 12
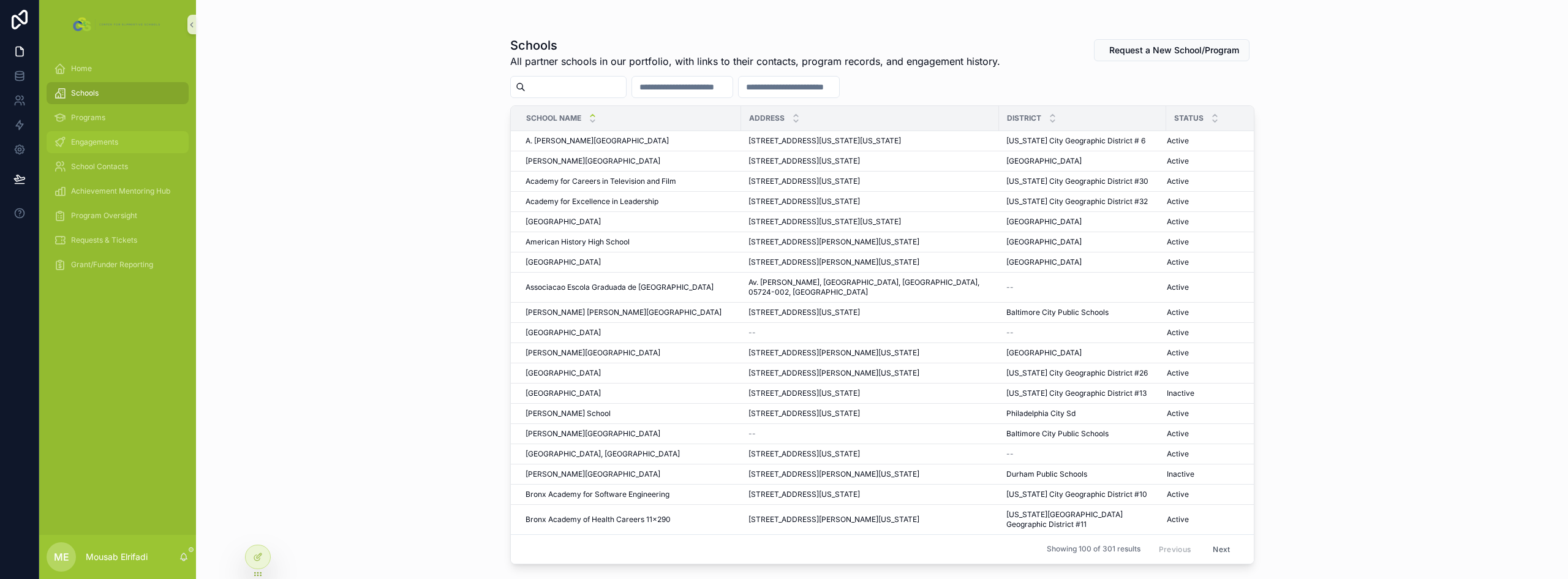
click at [100, 142] on span "Engagements" at bounding box center [94, 142] width 47 height 10
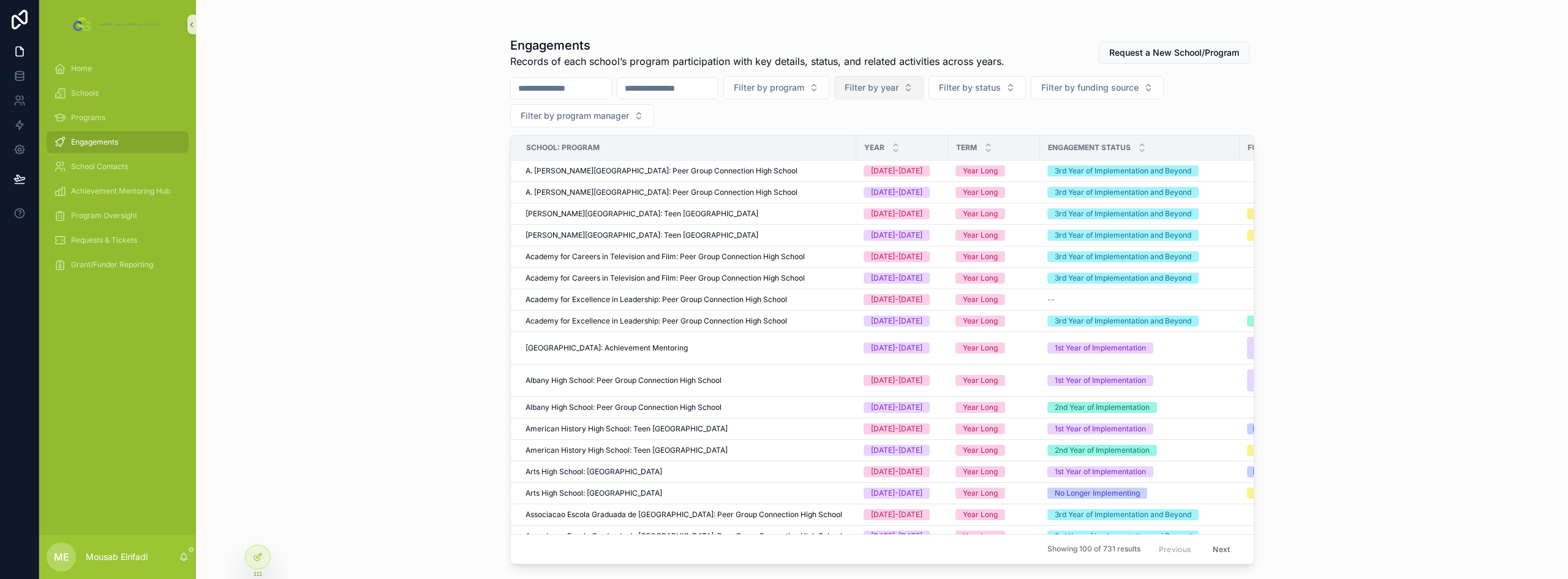
click at [899, 87] on span "Filter by year" at bounding box center [872, 87] width 54 height 12
click at [906, 159] on div "[DATE]-[DATE]" at bounding box center [940, 157] width 147 height 20
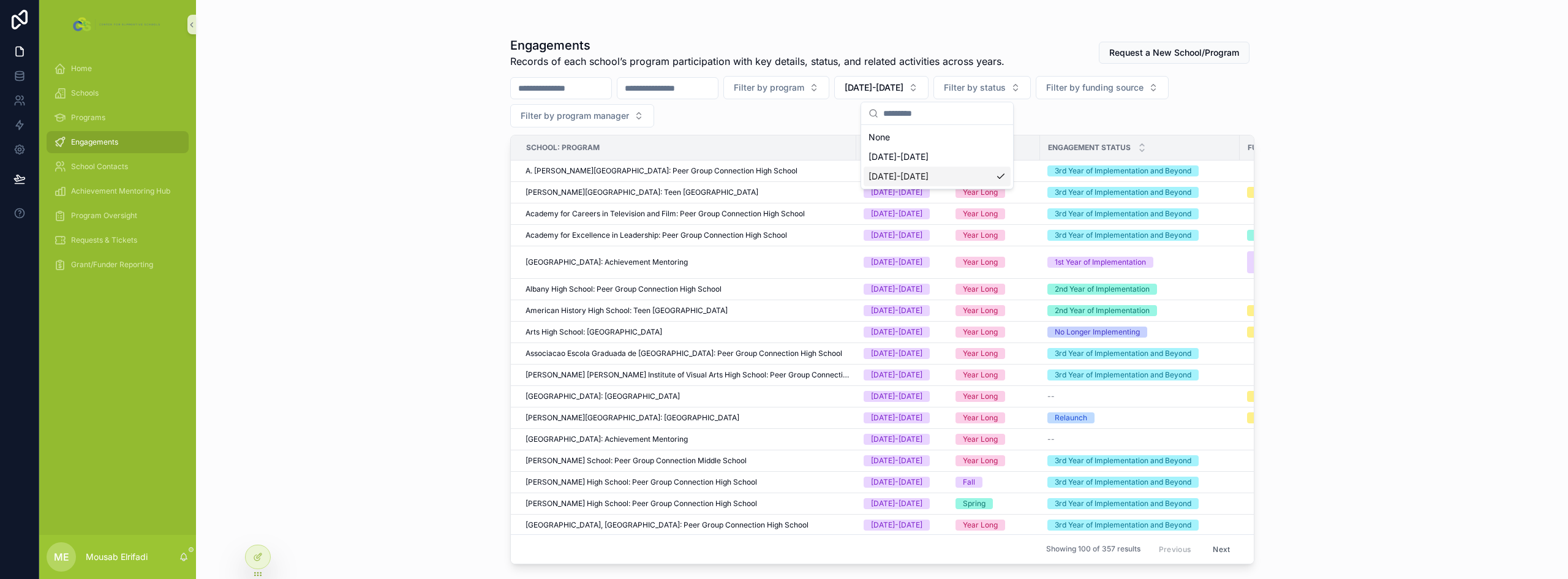
click at [681, 85] on input "scrollable content" at bounding box center [667, 88] width 100 height 17
type input "*"
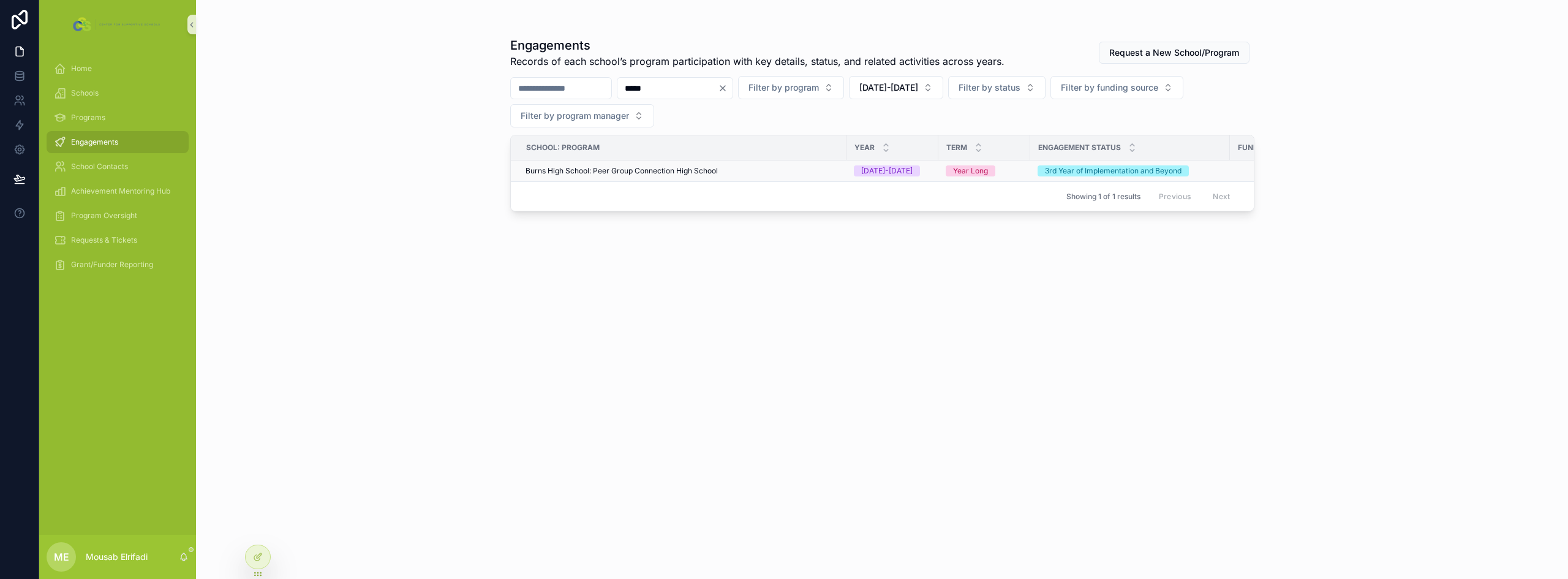
type input "*****"
click at [786, 166] on div "Burns High School: Peer Group Connection High School" at bounding box center [682, 171] width 314 height 10
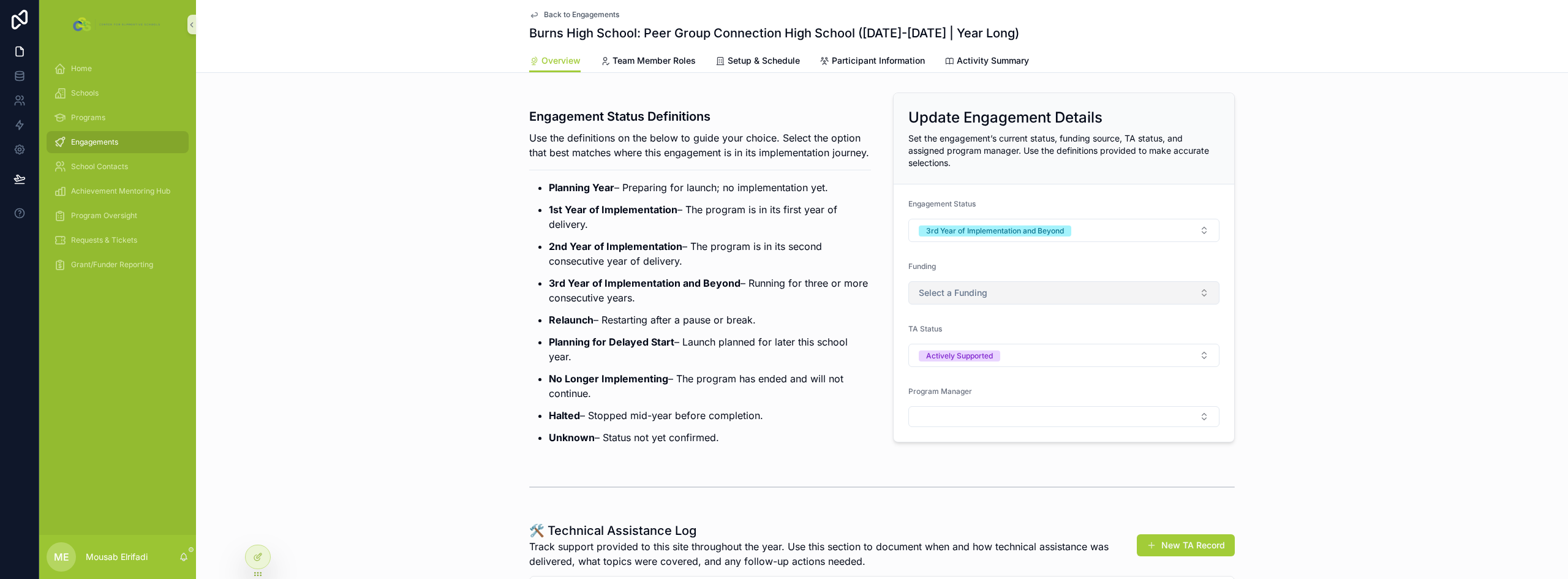
click at [1043, 291] on button "Select a Funding" at bounding box center [1064, 293] width 311 height 23
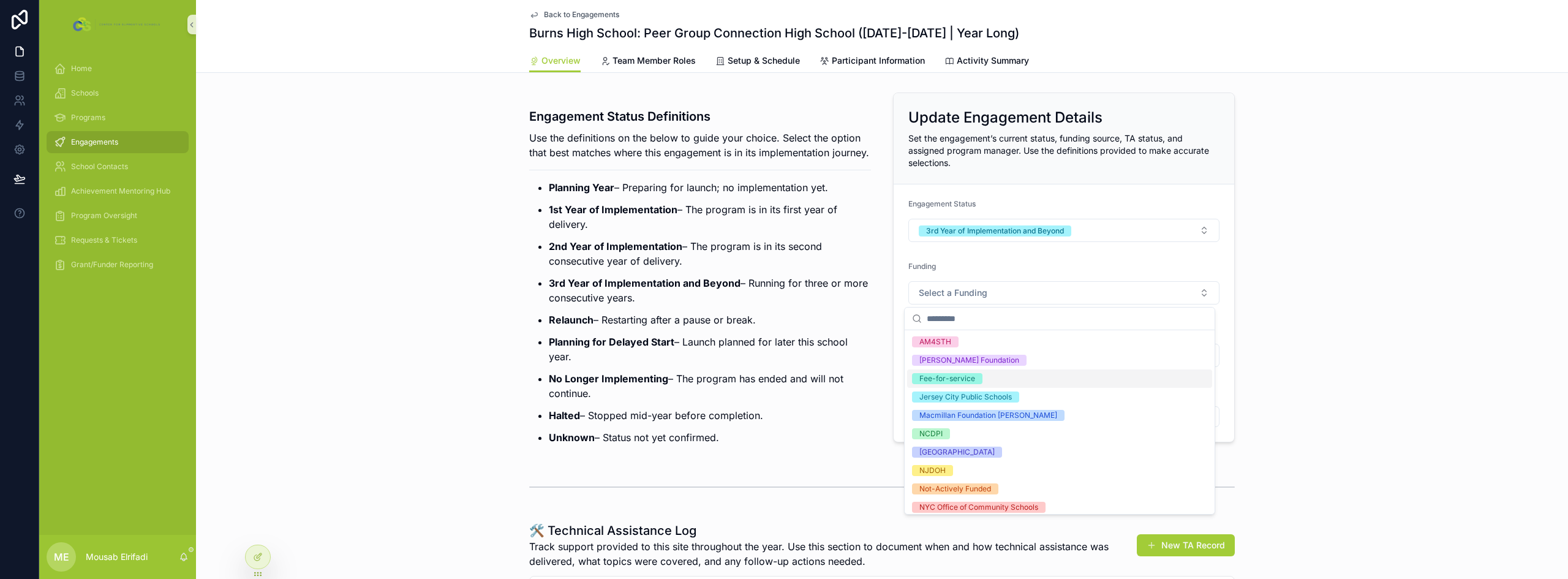
click at [986, 375] on div "Fee-for-service" at bounding box center [1060, 379] width 305 height 18
click at [783, 305] on p "3rd Year of Implementation and Beyond – Running for three or more consecutive y…" at bounding box center [710, 291] width 322 height 29
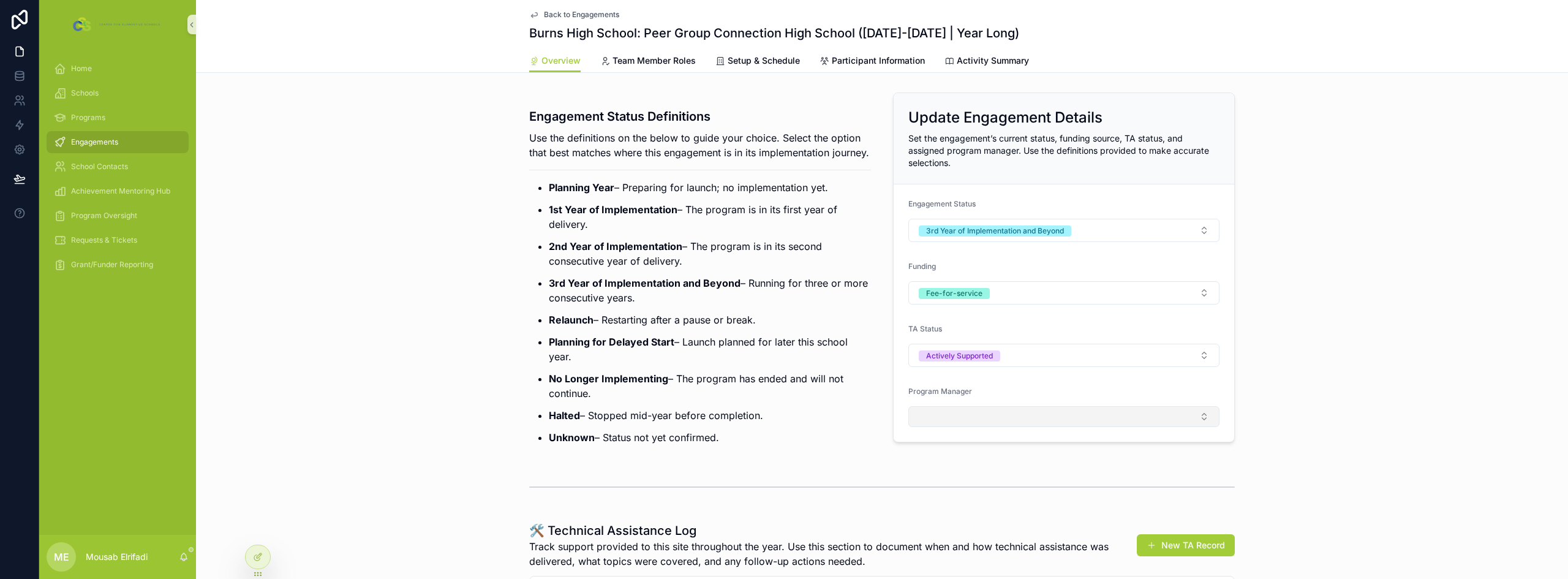
click at [969, 421] on button "Select Button" at bounding box center [1064, 417] width 311 height 21
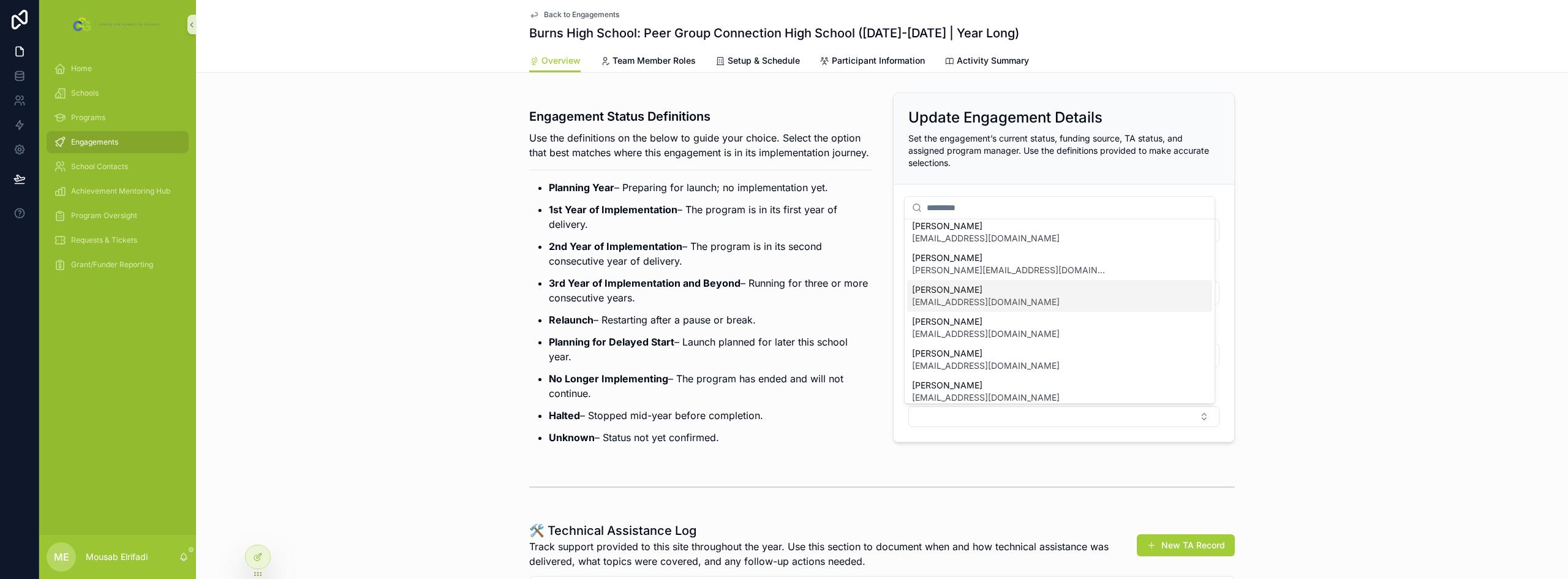
scroll to position [123, 0]
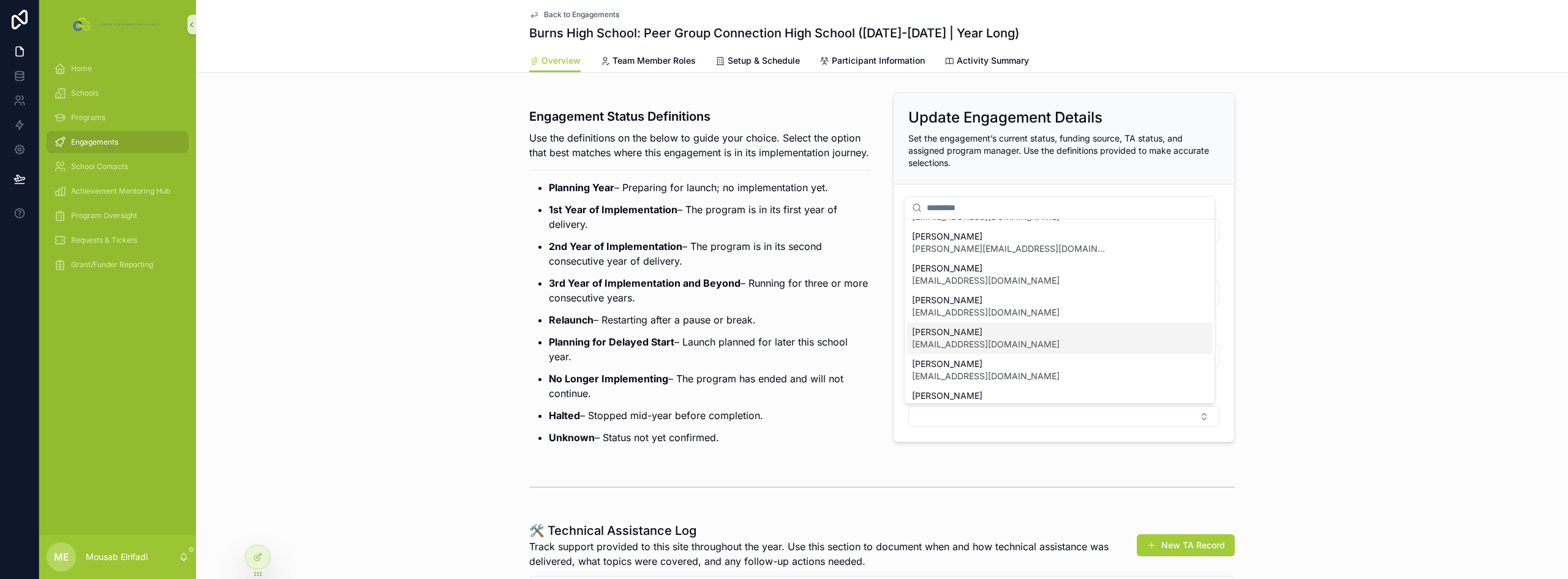
click at [993, 346] on span "[EMAIL_ADDRESS][DOMAIN_NAME]" at bounding box center [986, 344] width 148 height 12
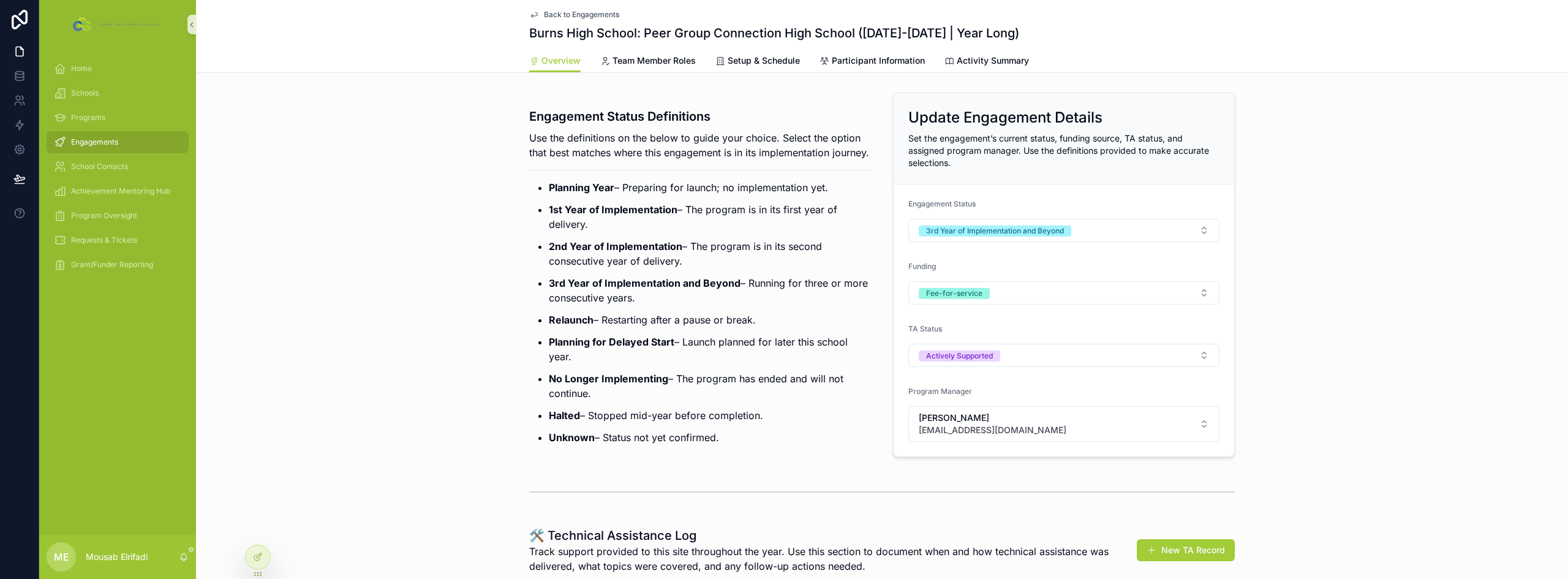
click at [596, 323] on ul "Planning Year – Preparing for launch; no implementation yet. 1st Year of Implem…" at bounding box center [700, 312] width 342 height 265
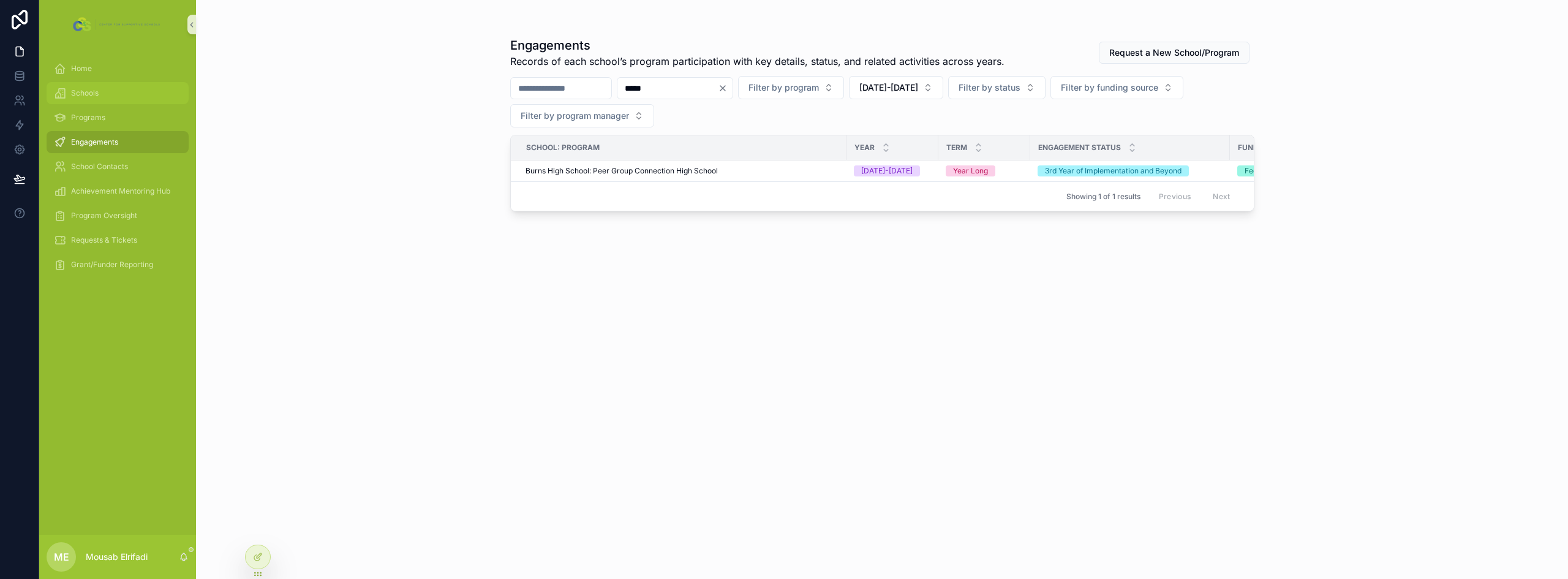
click at [105, 92] on div "Schools" at bounding box center [118, 93] width 127 height 20
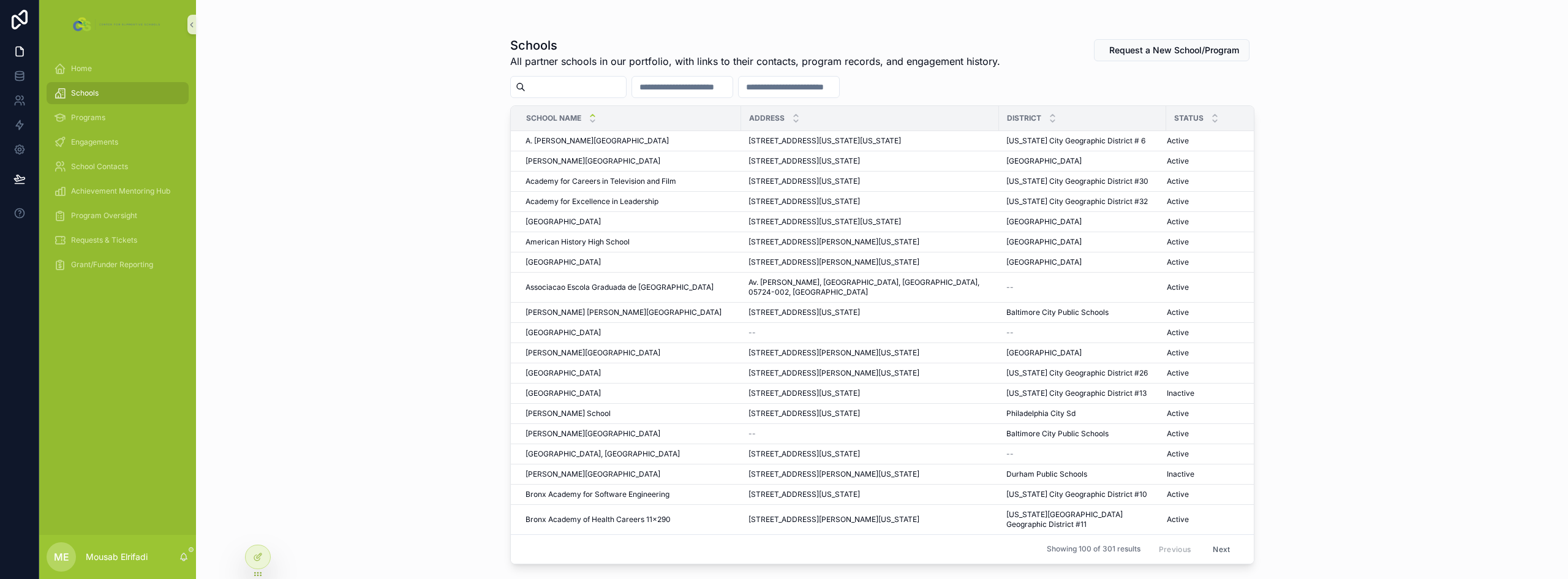
click at [574, 84] on input "scrollable content" at bounding box center [575, 87] width 100 height 17
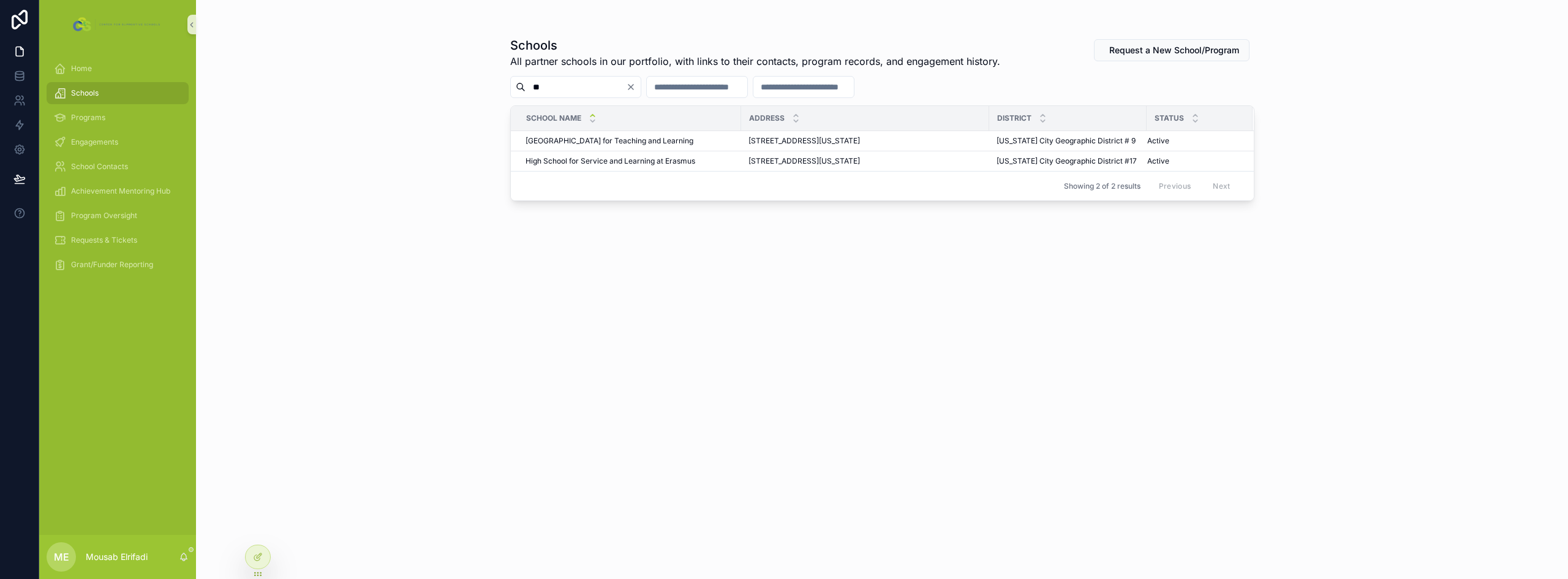
type input "*"
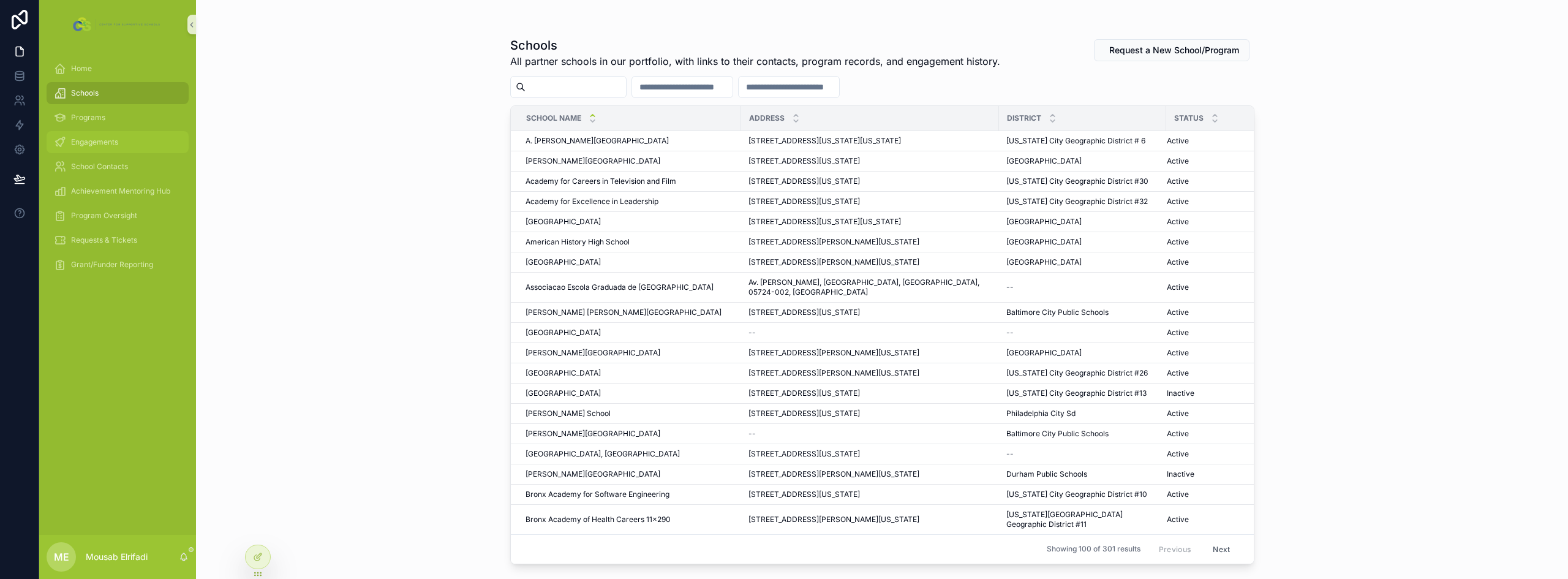
drag, startPoint x: 85, startPoint y: 147, endPoint x: 90, endPoint y: 137, distance: 11.2
click at [85, 147] on div "Engagements" at bounding box center [118, 142] width 127 height 20
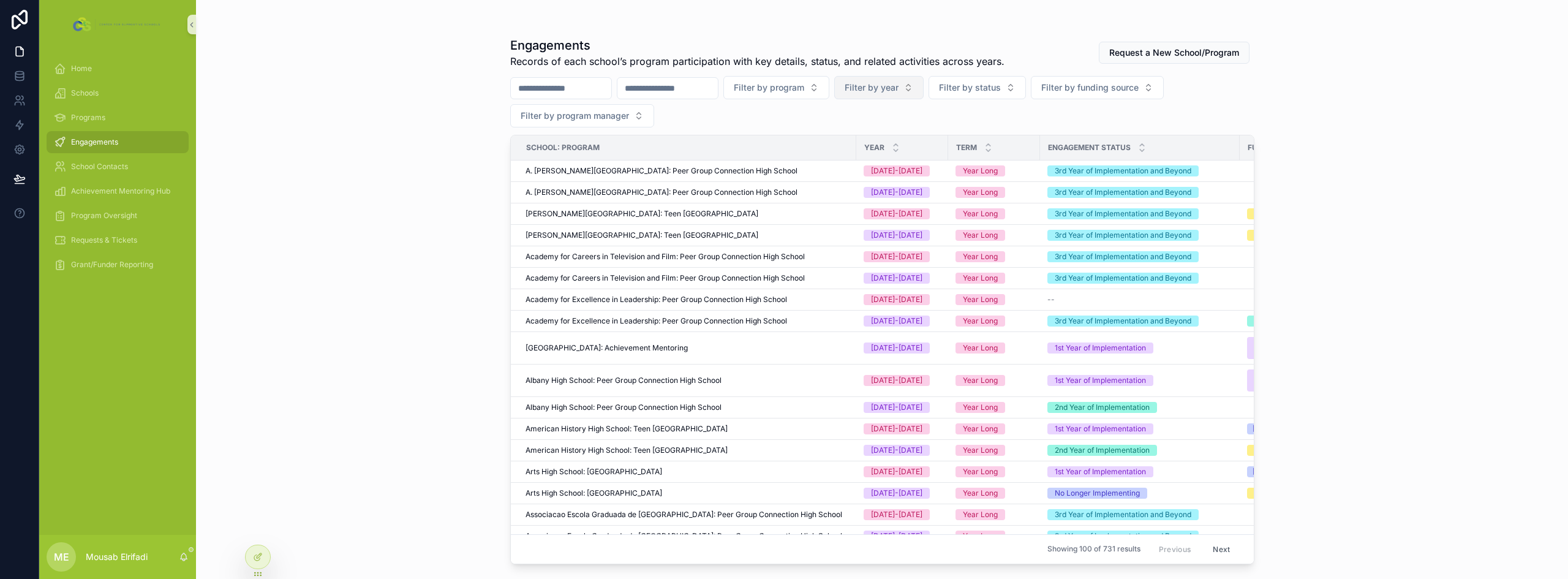
click at [899, 90] on span "Filter by year" at bounding box center [872, 87] width 54 height 12
click at [906, 155] on div "[DATE]-[DATE]" at bounding box center [940, 157] width 147 height 20
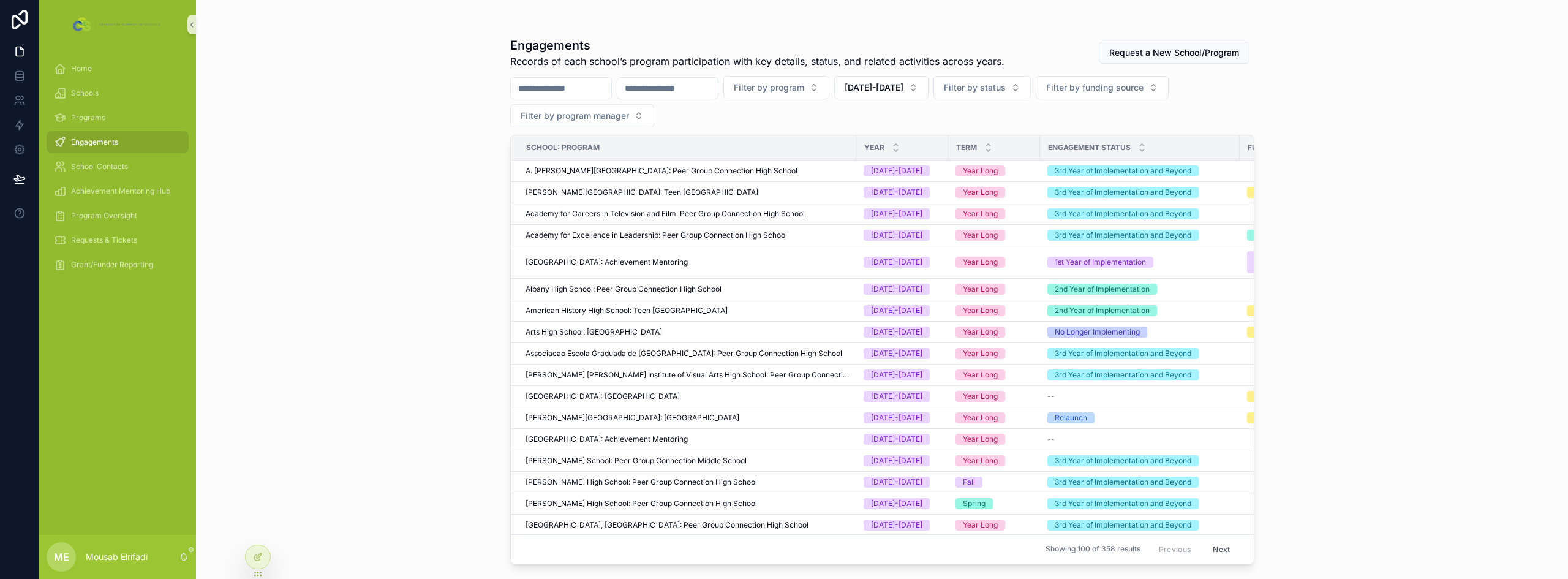
click at [429, 169] on div "Engagements Records of each school’s program participation with key details, st…" at bounding box center [882, 289] width 1372 height 579
